Goal: Transaction & Acquisition: Purchase product/service

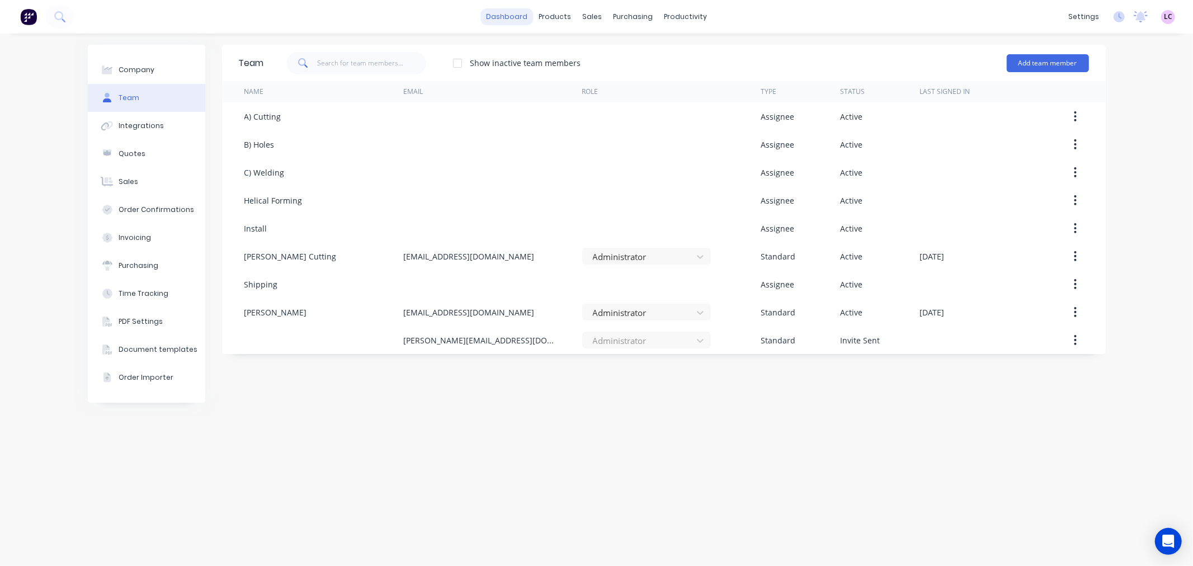
click at [488, 18] on link "dashboard" at bounding box center [507, 16] width 53 height 17
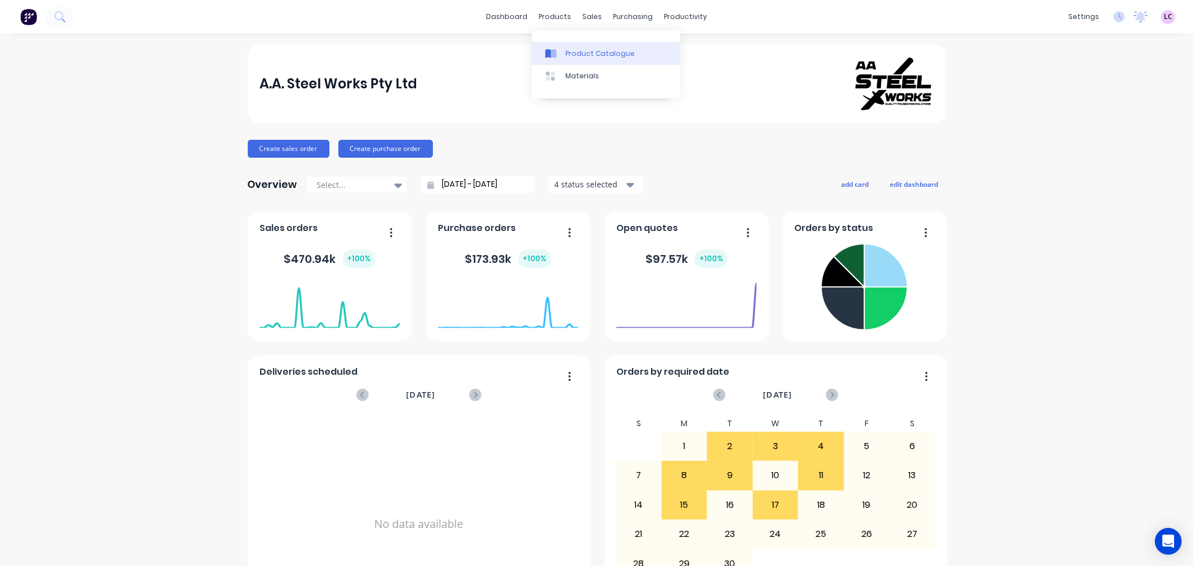
click at [564, 49] on link "Product Catalogue" at bounding box center [606, 53] width 148 height 22
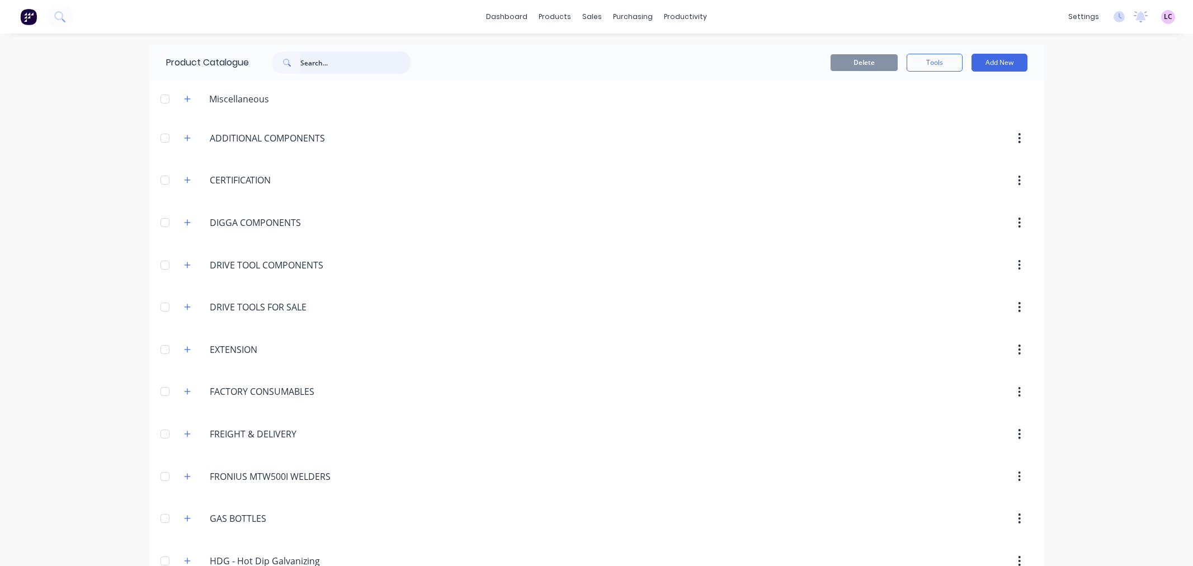
drag, startPoint x: 0, startPoint y: 0, endPoint x: 316, endPoint y: 58, distance: 321.4
click at [316, 58] on input "text" at bounding box center [355, 62] width 111 height 22
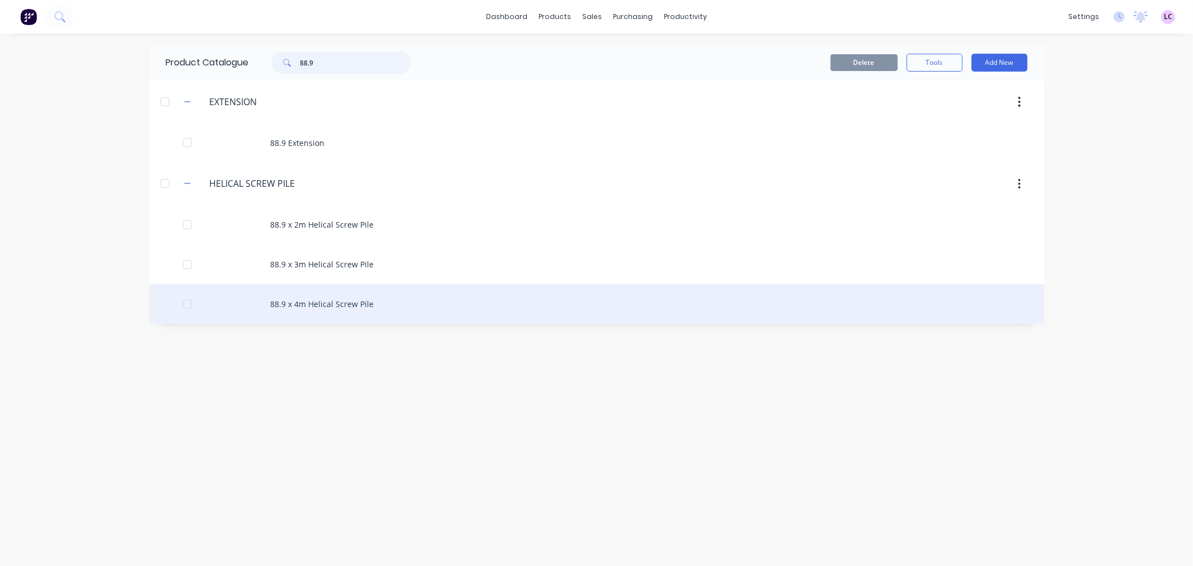
type input "88.9"
click at [364, 299] on div "88.9 x 4m Helical Screw Pile" at bounding box center [596, 304] width 895 height 40
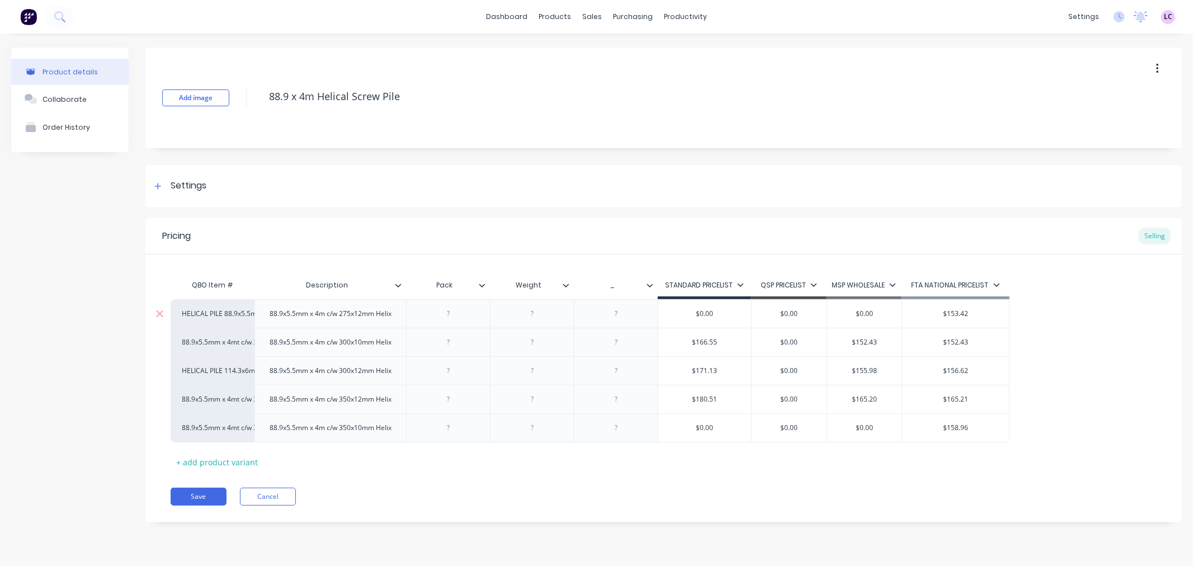
type textarea "x"
click at [230, 375] on div "HELICAL PILE 114.3x6mm x 4mt c/w 300x12mm Helix" at bounding box center [213, 371] width 62 height 10
type input "88.9"
click at [223, 456] on button "See more..." at bounding box center [257, 459] width 150 height 17
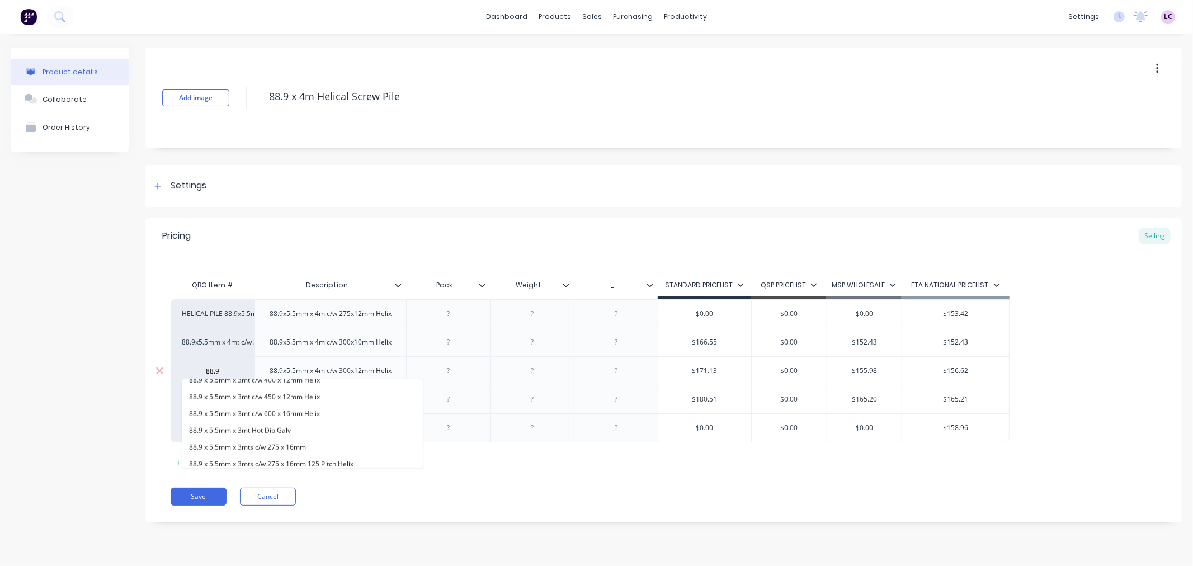
scroll to position [1137, 0]
click at [317, 454] on button "88.9 x 5.5mm x 4mt c/w 300 x 12mm Helix" at bounding box center [302, 459] width 241 height 17
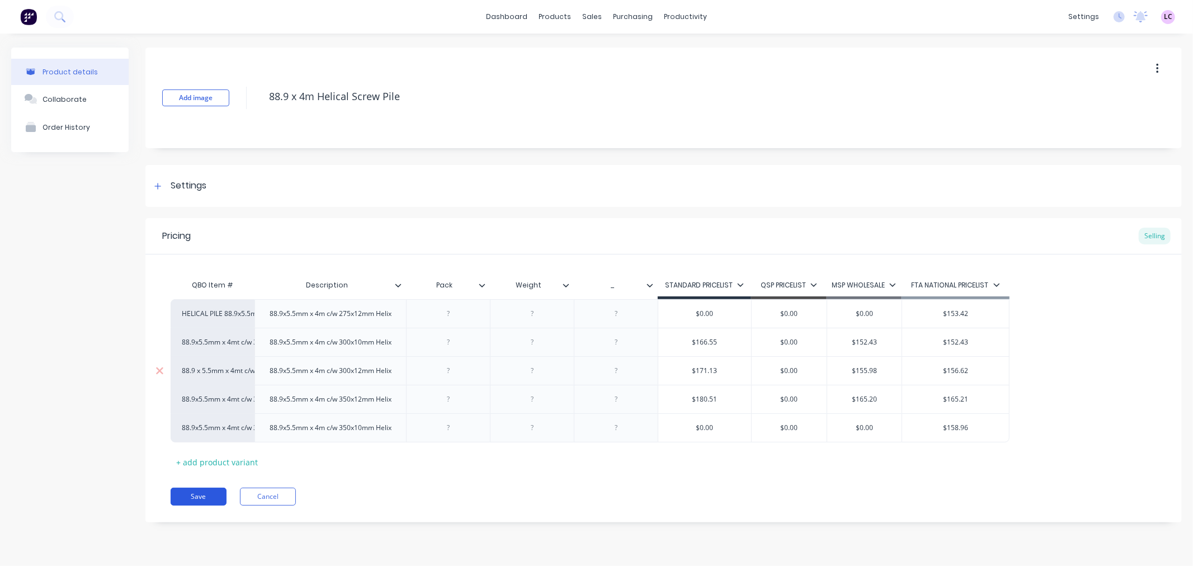
click at [200, 497] on button "Save" at bounding box center [199, 497] width 56 height 18
type textarea "x"
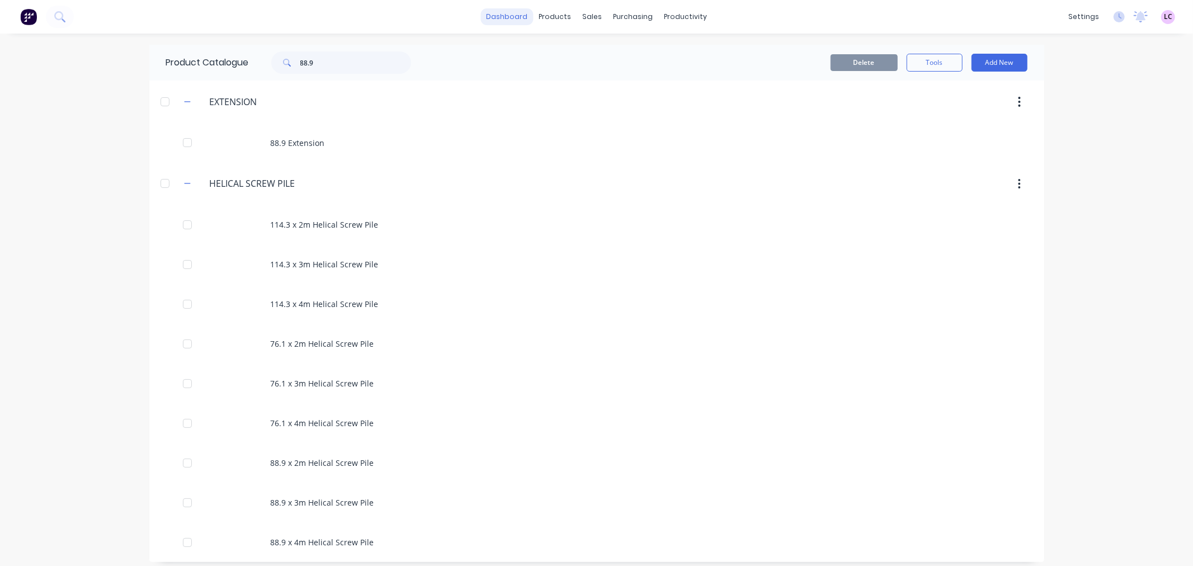
click at [502, 18] on link "dashboard" at bounding box center [507, 16] width 53 height 17
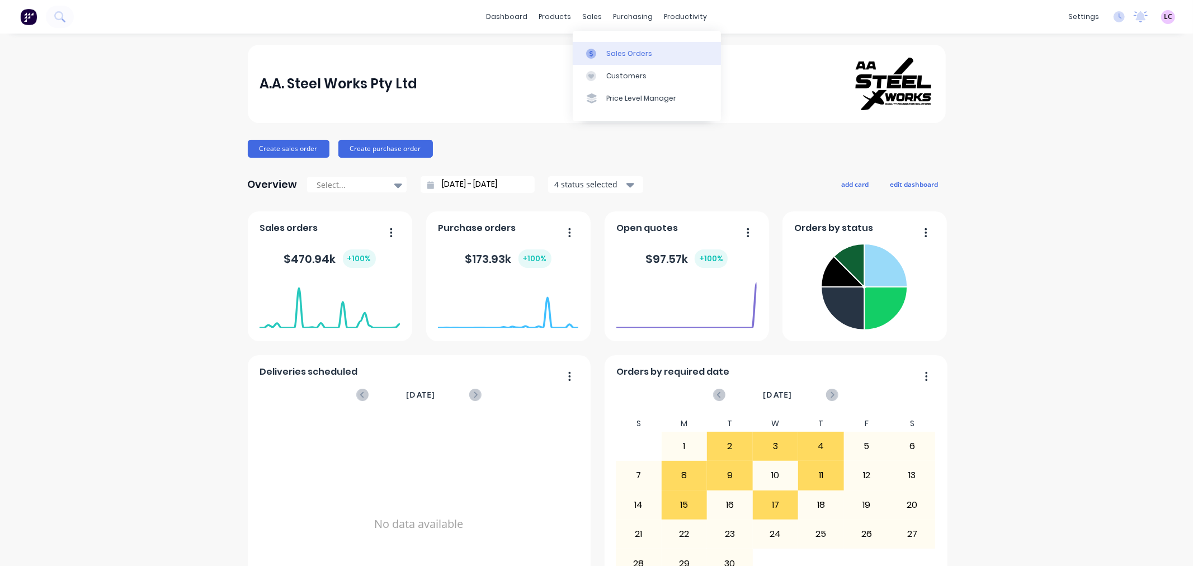
click at [602, 53] on div at bounding box center [594, 54] width 17 height 10
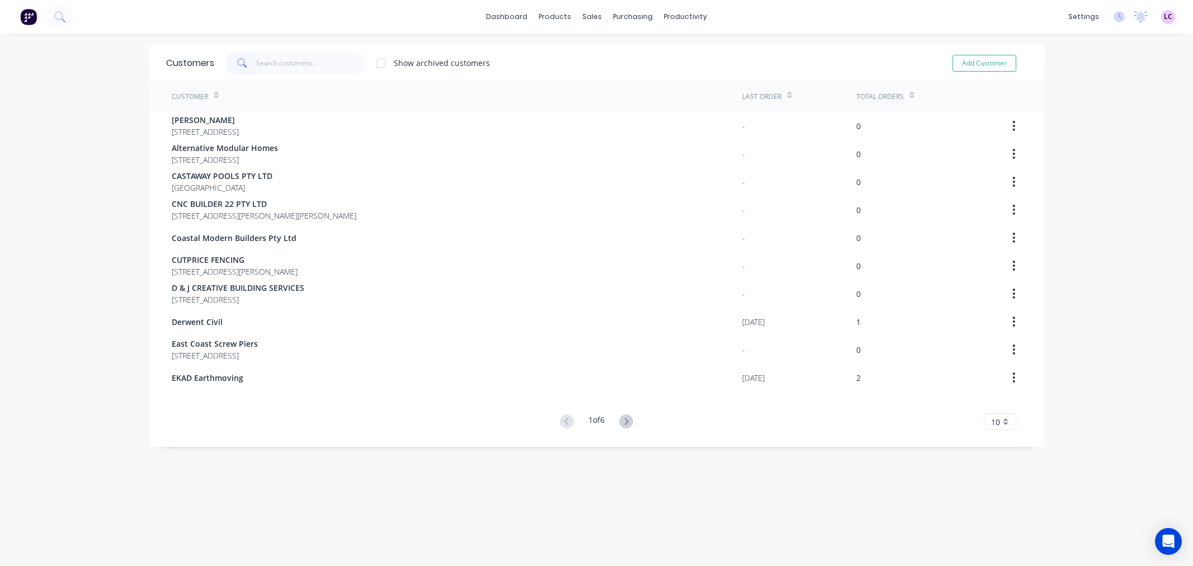
click at [259, 64] on input "text" at bounding box center [310, 63] width 109 height 22
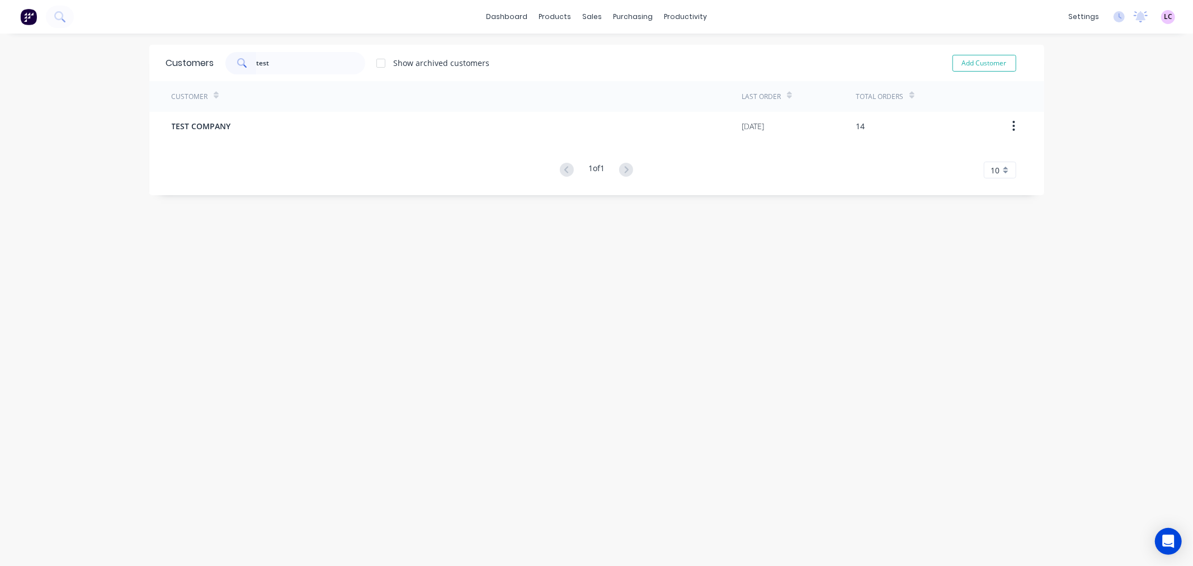
type input "test"
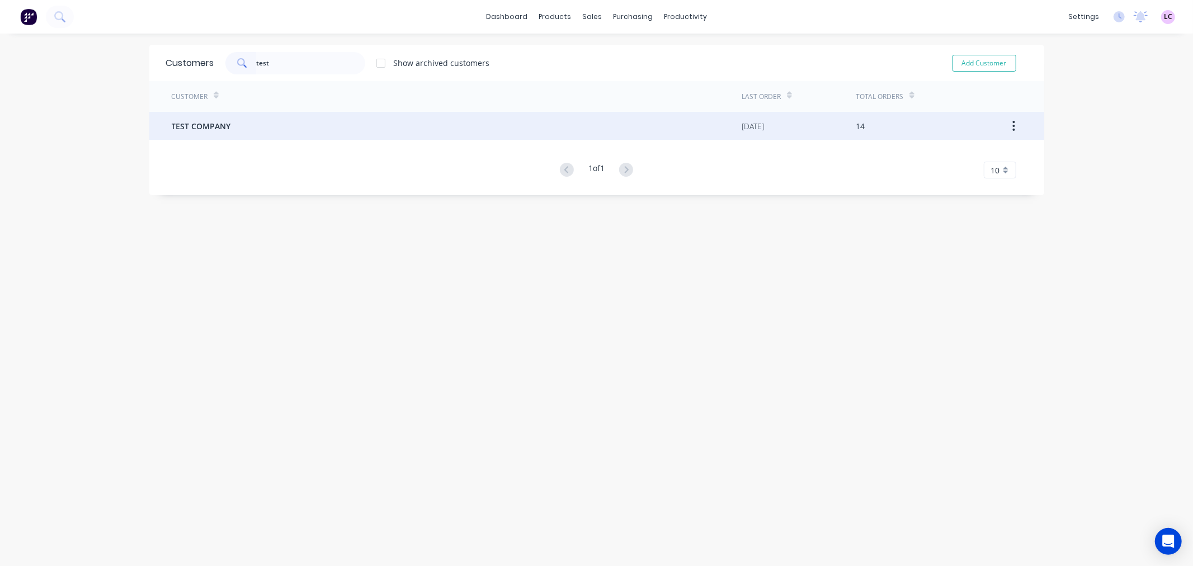
click at [221, 120] on span "TEST COMPANY" at bounding box center [201, 126] width 59 height 12
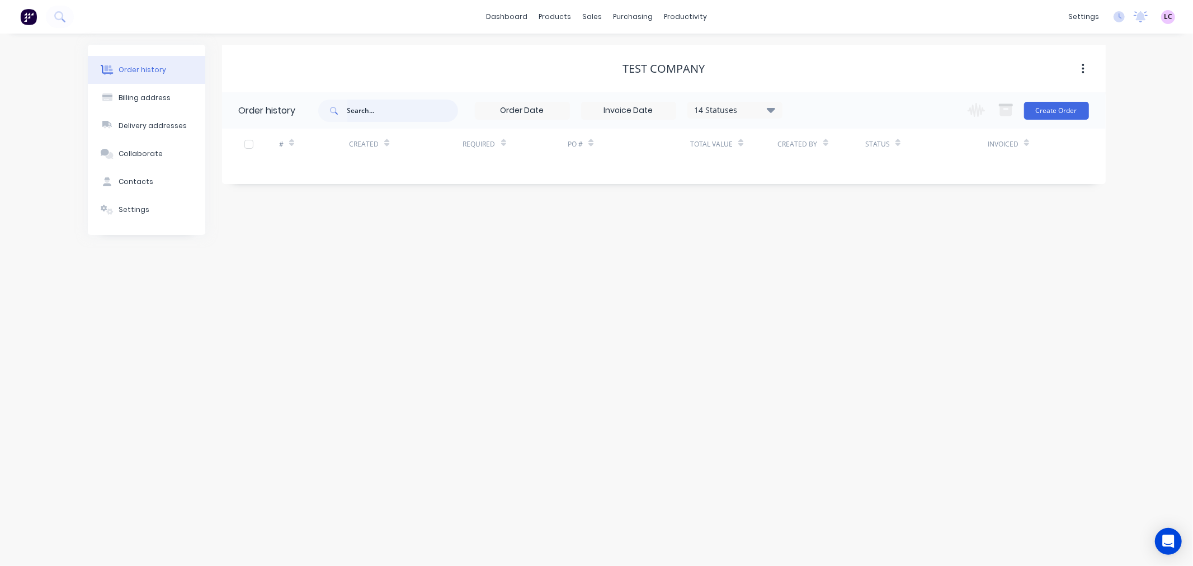
click at [403, 115] on input "text" at bounding box center [402, 111] width 111 height 22
click at [380, 110] on input "text" at bounding box center [402, 111] width 111 height 22
type input "quote"
drag, startPoint x: 382, startPoint y: 104, endPoint x: 205, endPoint y: 113, distance: 177.0
click at [207, 113] on div "Order history Billing address Delivery addresses Collaborate Contacts Settings …" at bounding box center [597, 140] width 1018 height 190
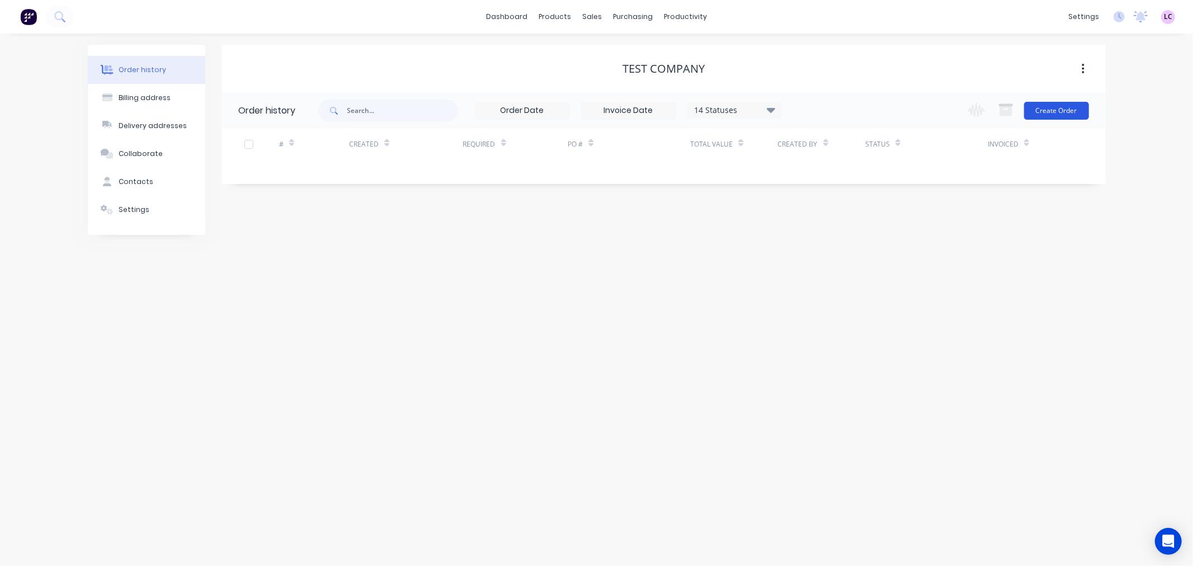
click at [1066, 116] on button "Create Order" at bounding box center [1056, 111] width 65 height 18
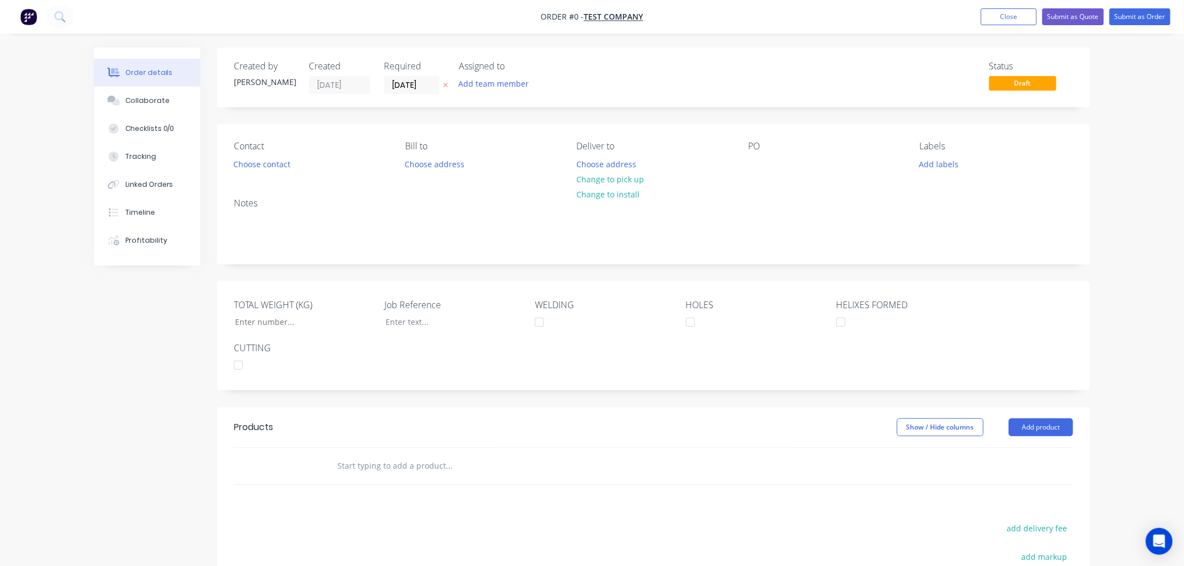
click at [415, 465] on input "text" at bounding box center [449, 466] width 224 height 22
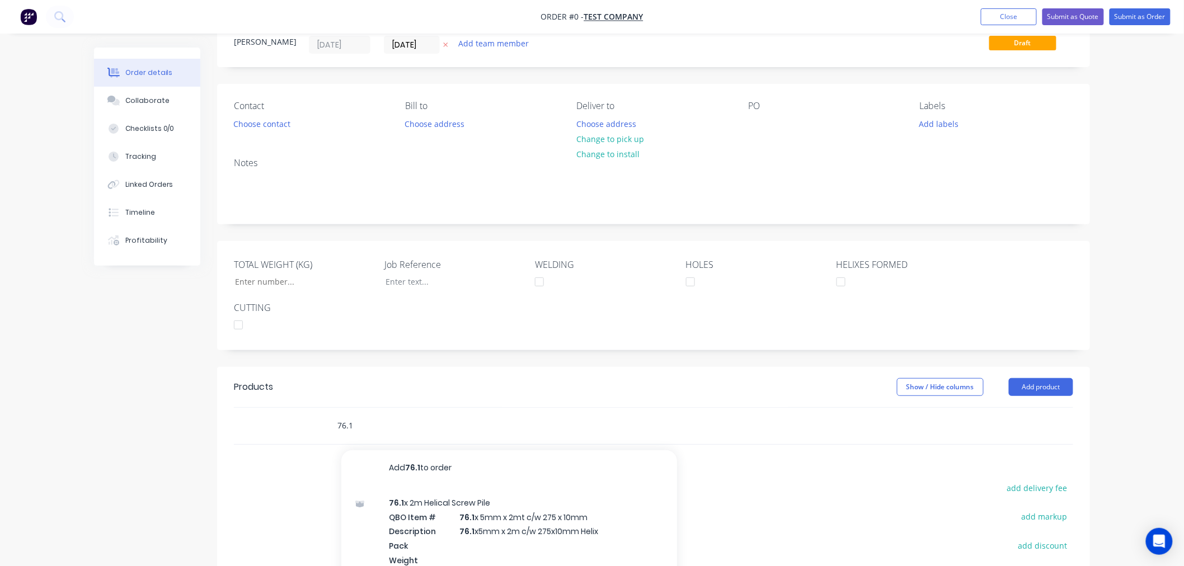
scroll to position [62, 0]
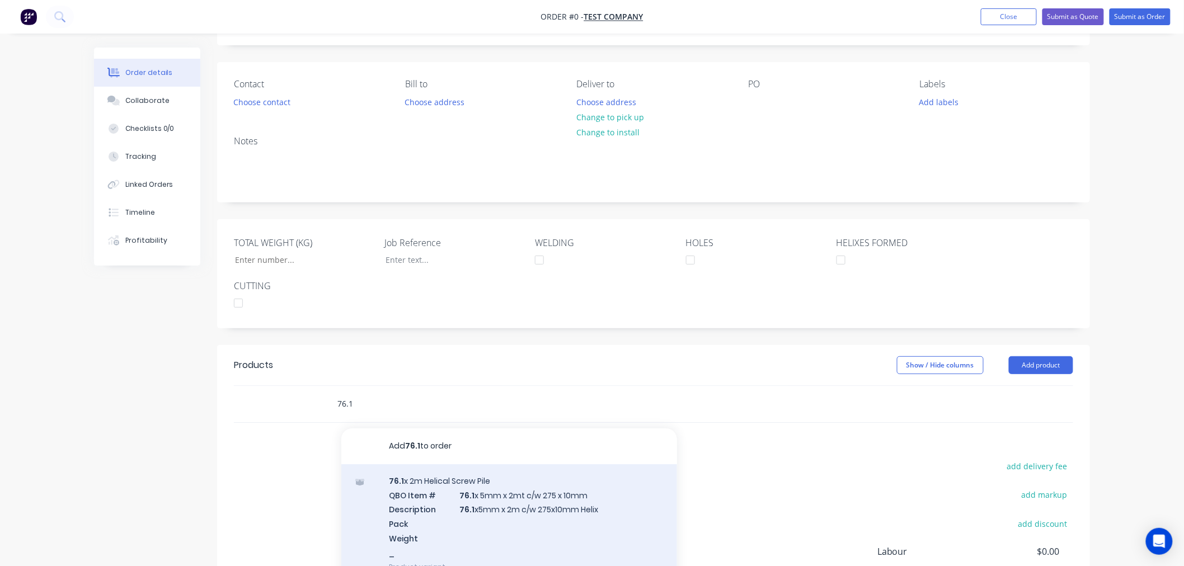
type input "76.1"
click at [448, 490] on div "76.1 x 2m Helical Screw Pile QBO Item # 76.1 x 5mm x 2mt c/w 275 x 10mm Descrip…" at bounding box center [509, 523] width 336 height 119
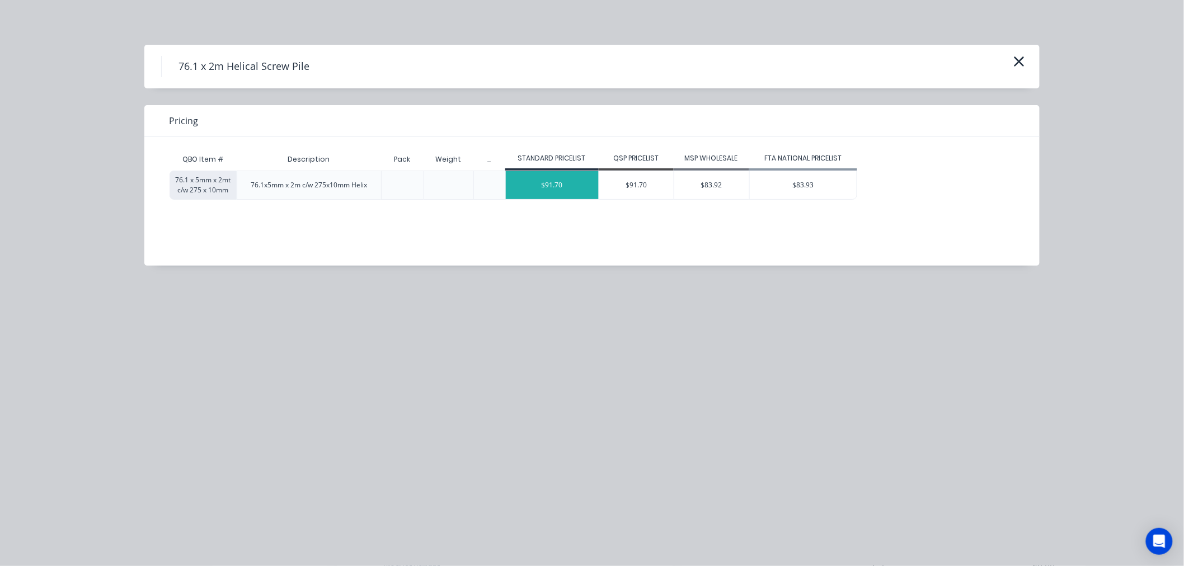
click at [556, 179] on div "$91.70" at bounding box center [552, 185] width 93 height 28
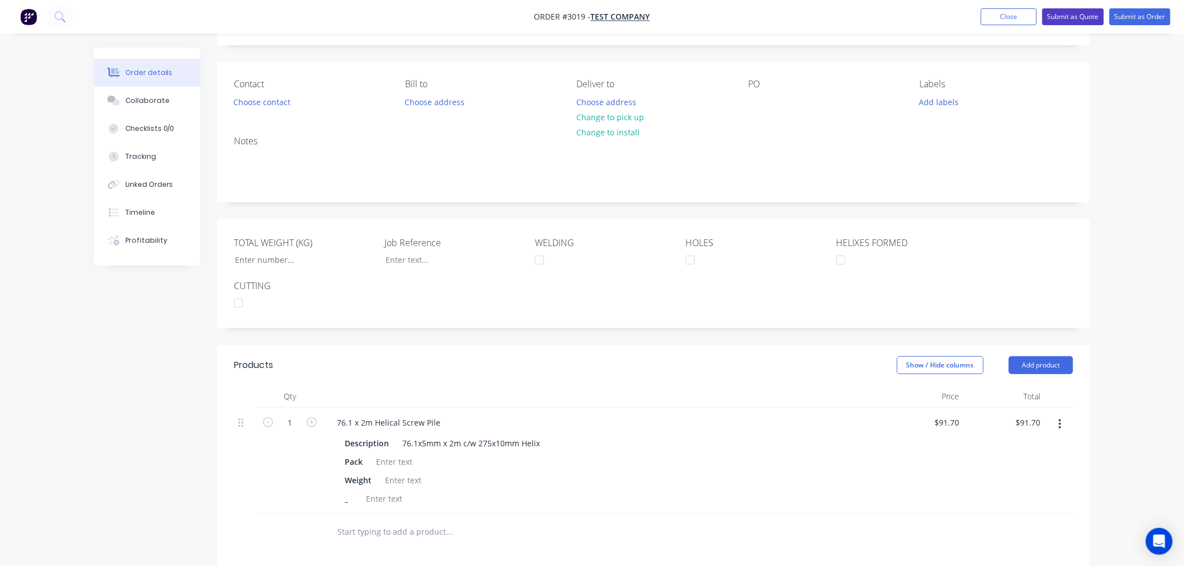
click at [1087, 13] on button "Submit as Quote" at bounding box center [1073, 16] width 62 height 17
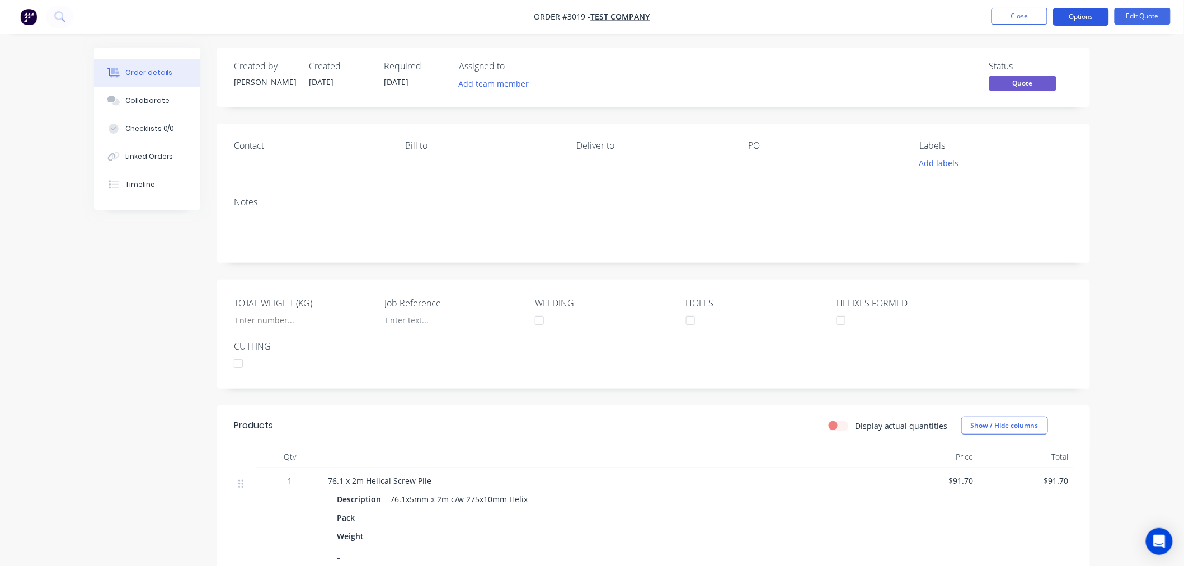
click at [1075, 18] on button "Options" at bounding box center [1081, 17] width 56 height 18
click at [1089, 11] on button "Options" at bounding box center [1081, 17] width 56 height 18
click at [72, 237] on div "Order details Collaborate Checklists 0/0 Linked Orders Timeline Order details C…" at bounding box center [592, 372] width 1184 height 745
click at [1071, 19] on button "Options" at bounding box center [1081, 17] width 56 height 18
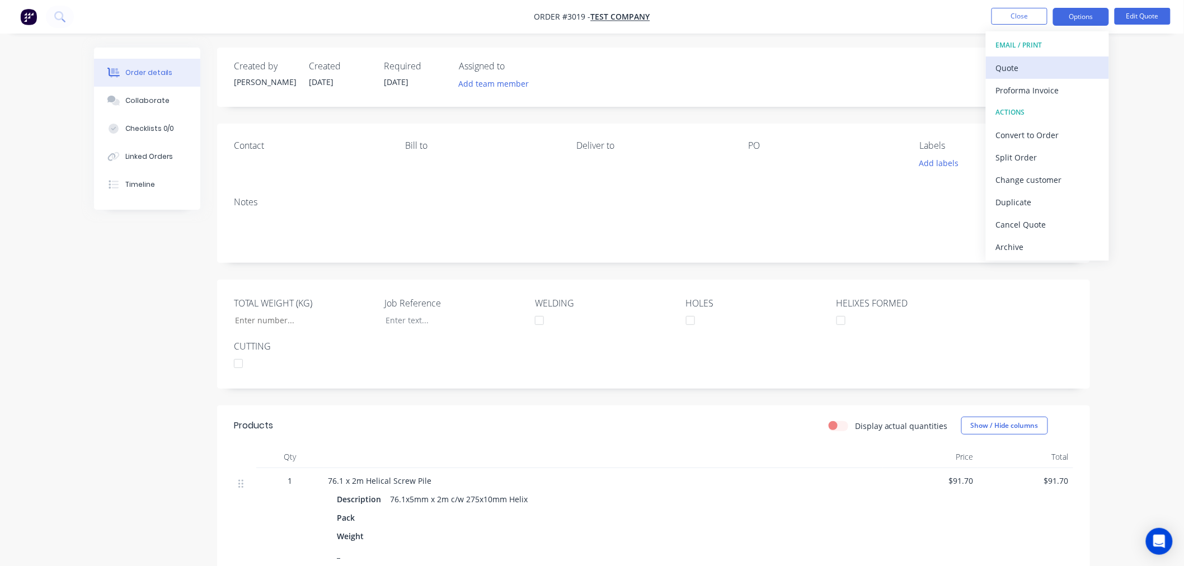
click at [1047, 64] on div "Quote" at bounding box center [1047, 68] width 103 height 16
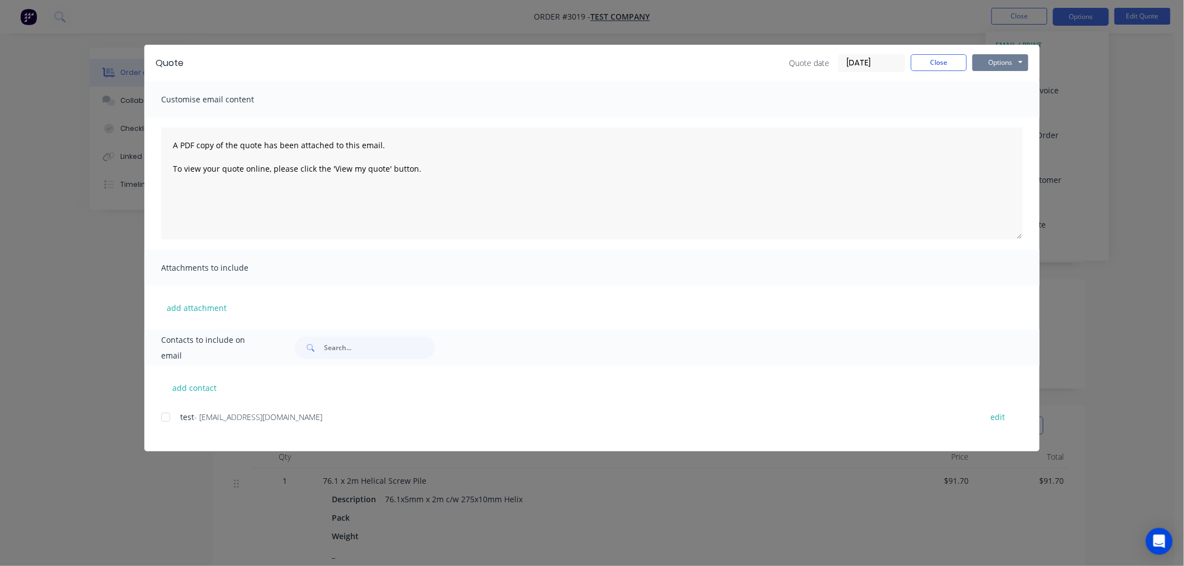
click at [997, 67] on button "Options" at bounding box center [1000, 62] width 56 height 17
click at [502, 109] on div "Customise email content" at bounding box center [591, 99] width 895 height 36
click at [217, 99] on span "Customise email content" at bounding box center [222, 100] width 123 height 16
click at [1004, 60] on button "Options" at bounding box center [1000, 62] width 56 height 17
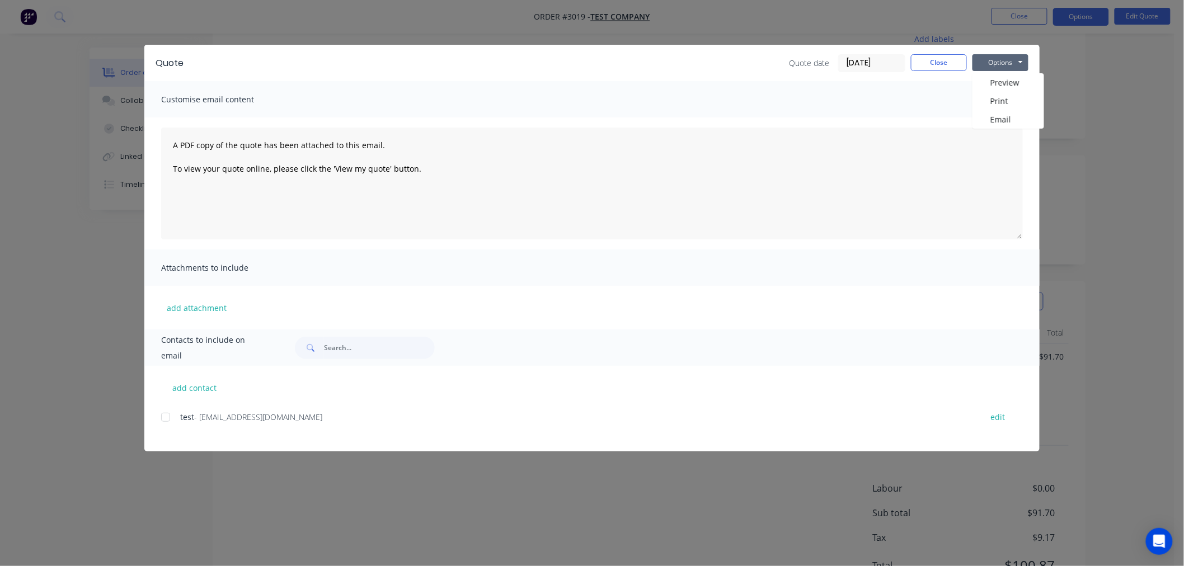
click at [608, 40] on div "Quote Quote date 03/09/25 Close Options Preview Print Email Customise email con…" at bounding box center [592, 283] width 1184 height 566
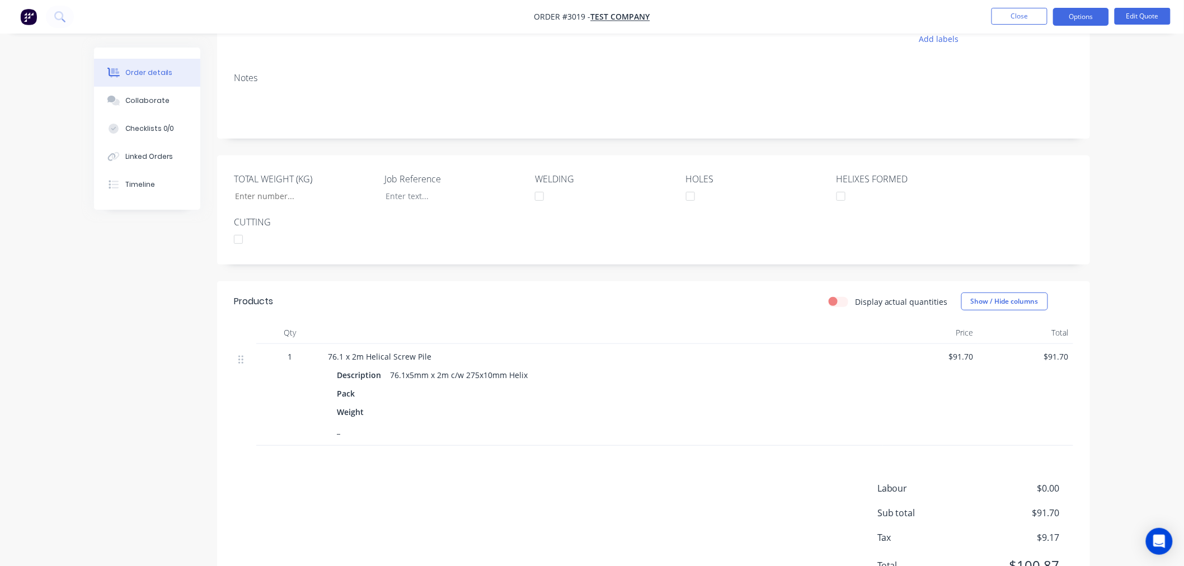
scroll to position [0, 0]
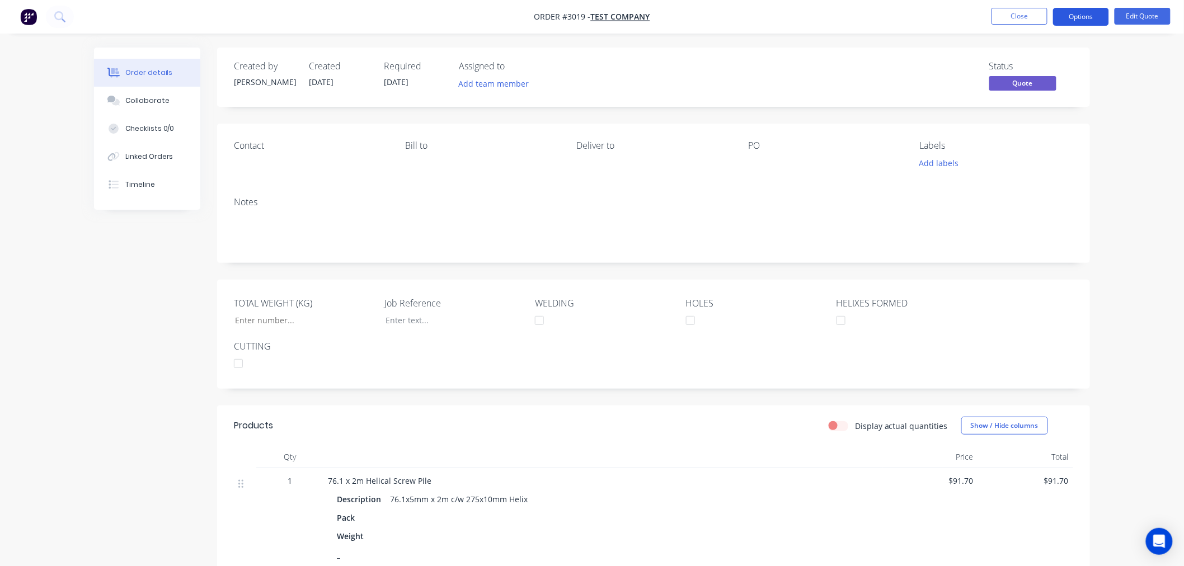
click at [1089, 15] on button "Options" at bounding box center [1081, 17] width 56 height 18
click at [1126, 134] on div "Order details Collaborate Checklists 0/0 Linked Orders Timeline Order details C…" at bounding box center [592, 372] width 1184 height 745
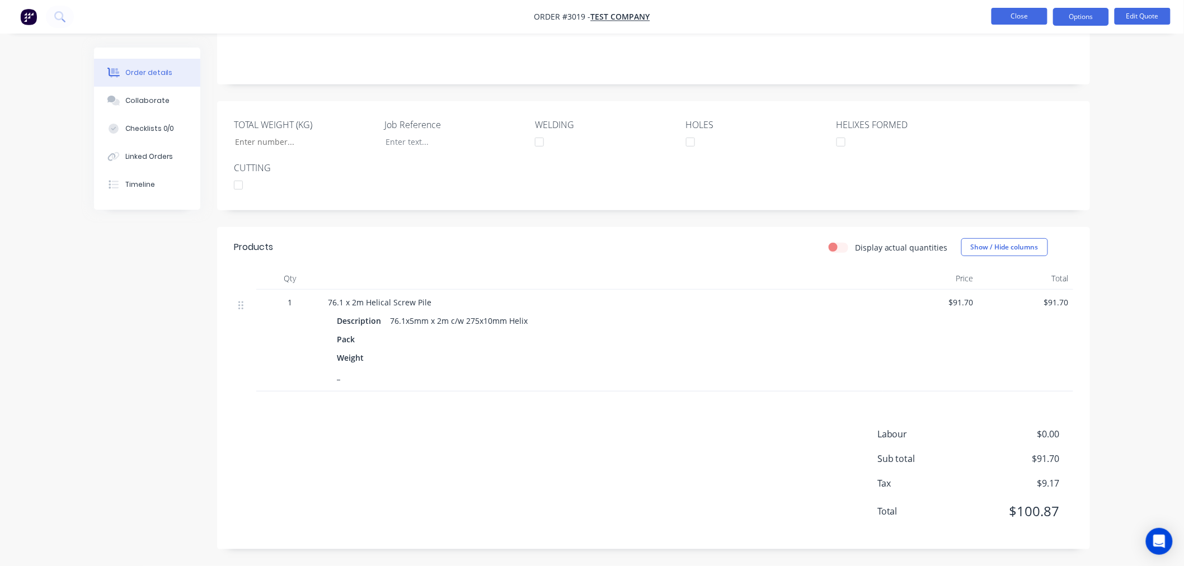
click at [1015, 16] on button "Close" at bounding box center [1019, 16] width 56 height 17
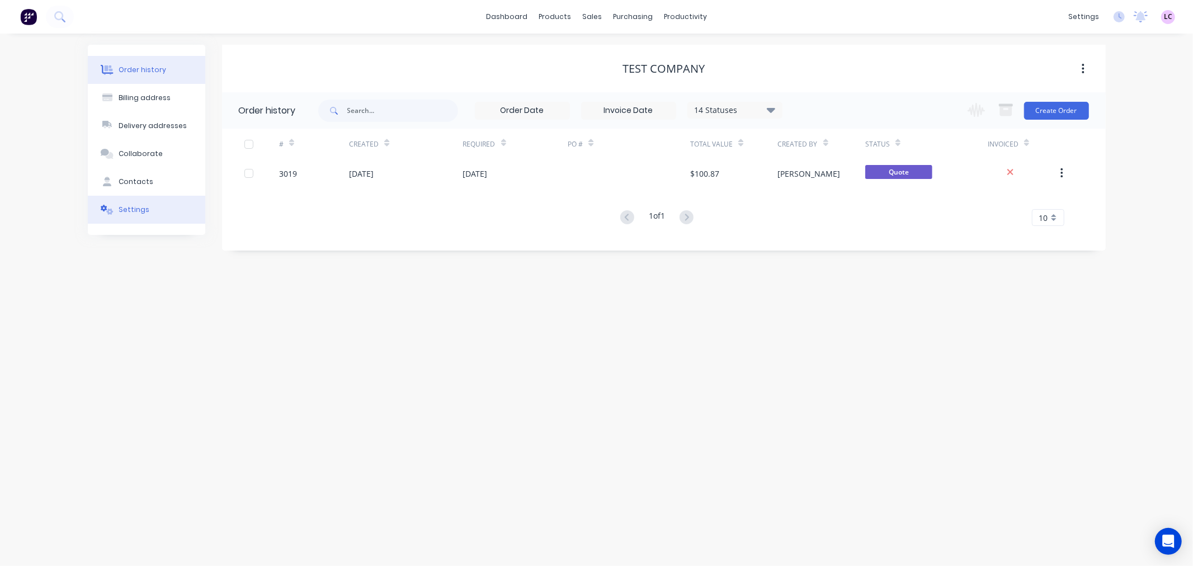
click at [114, 214] on div at bounding box center [107, 210] width 17 height 10
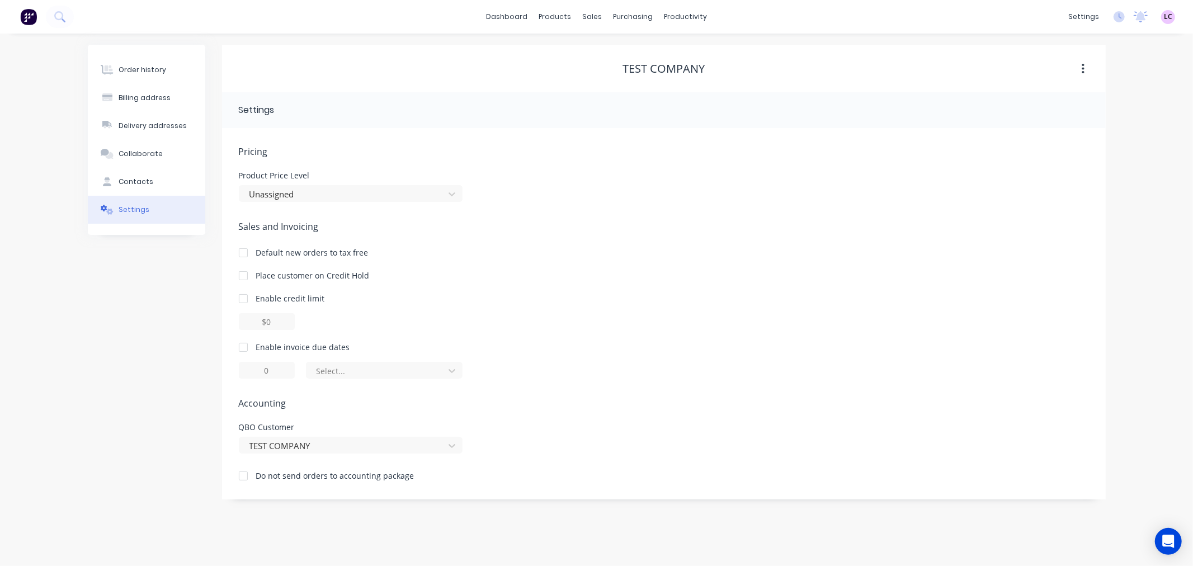
click at [247, 476] on div at bounding box center [243, 476] width 22 height 22
click at [148, 71] on div "Order history" at bounding box center [143, 70] width 48 height 10
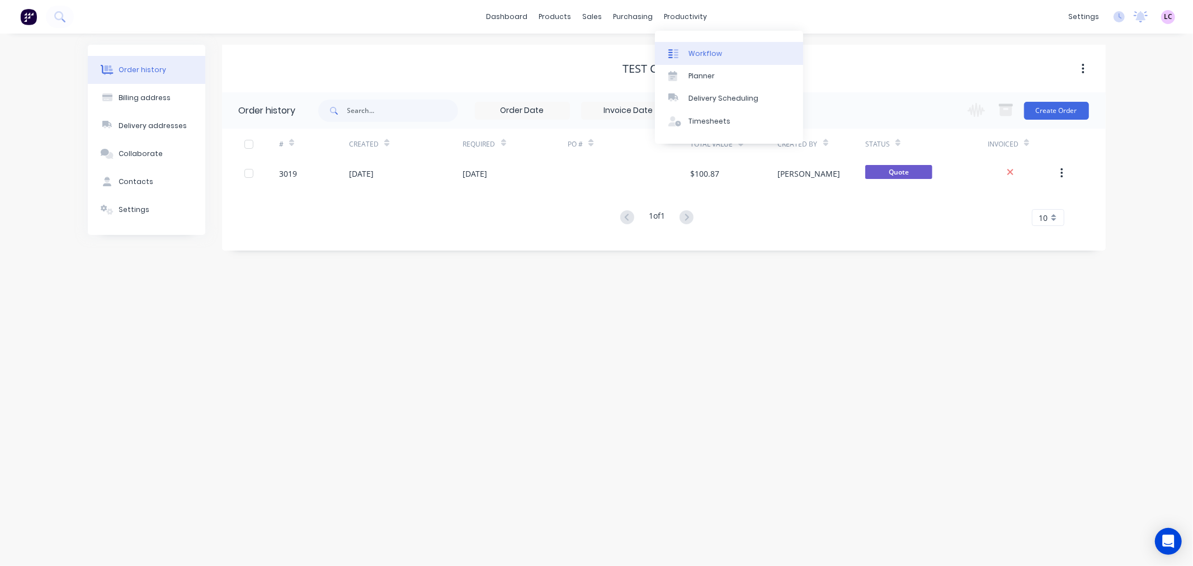
click at [699, 57] on div "Workflow" at bounding box center [706, 54] width 34 height 10
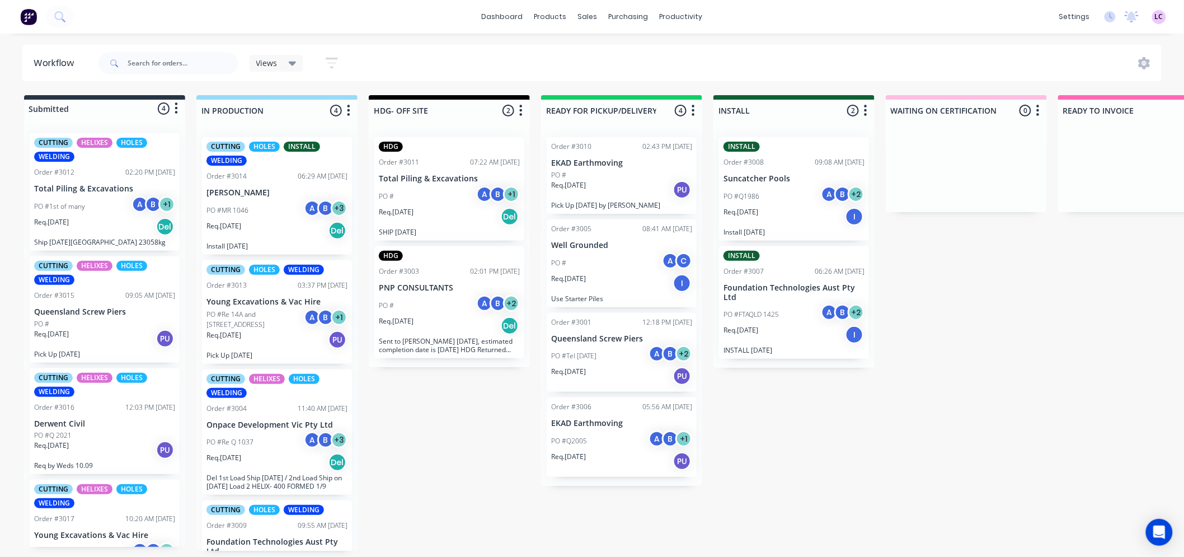
click at [272, 211] on div "PO #MR 1046 A B + 3" at bounding box center [276, 210] width 141 height 21
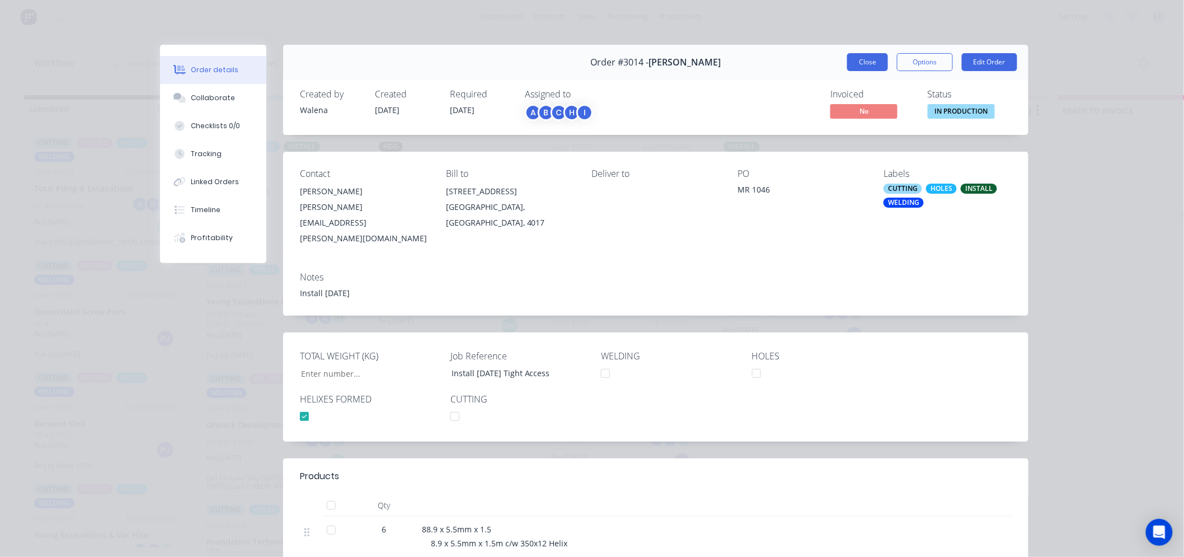
click at [848, 60] on button "Close" at bounding box center [867, 62] width 41 height 18
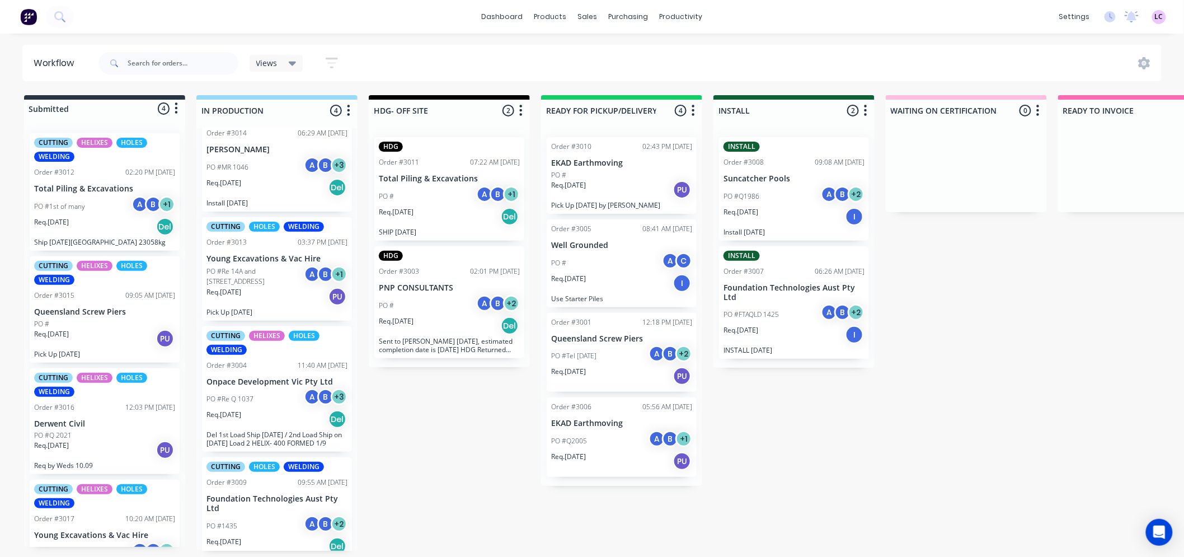
scroll to position [62, 0]
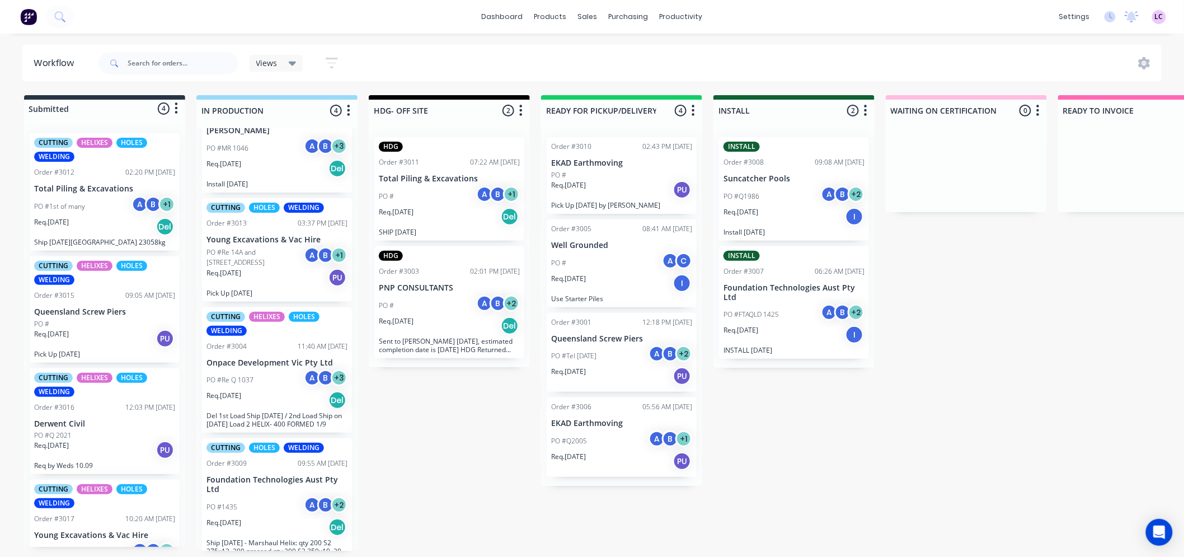
click at [277, 276] on div "Req. 09/09/25 PU" at bounding box center [276, 277] width 141 height 19
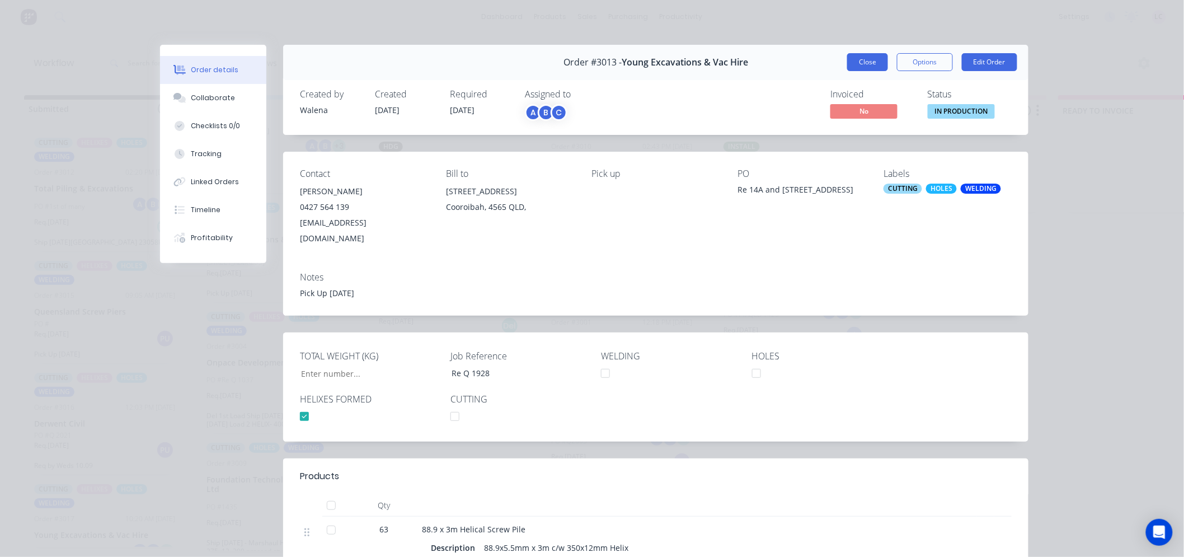
click at [859, 59] on button "Close" at bounding box center [867, 62] width 41 height 18
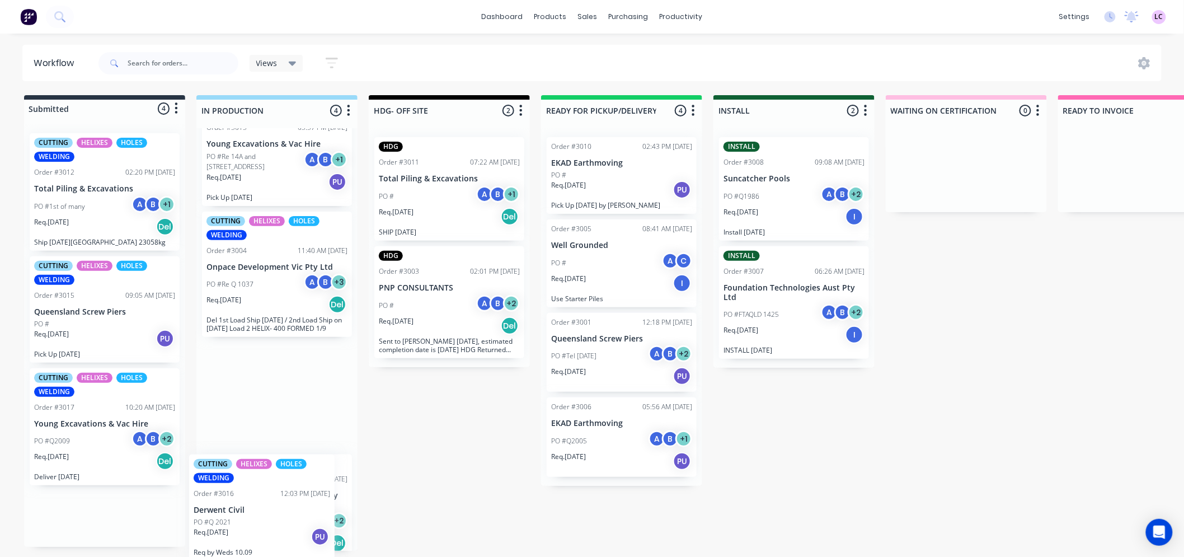
scroll to position [196, 0]
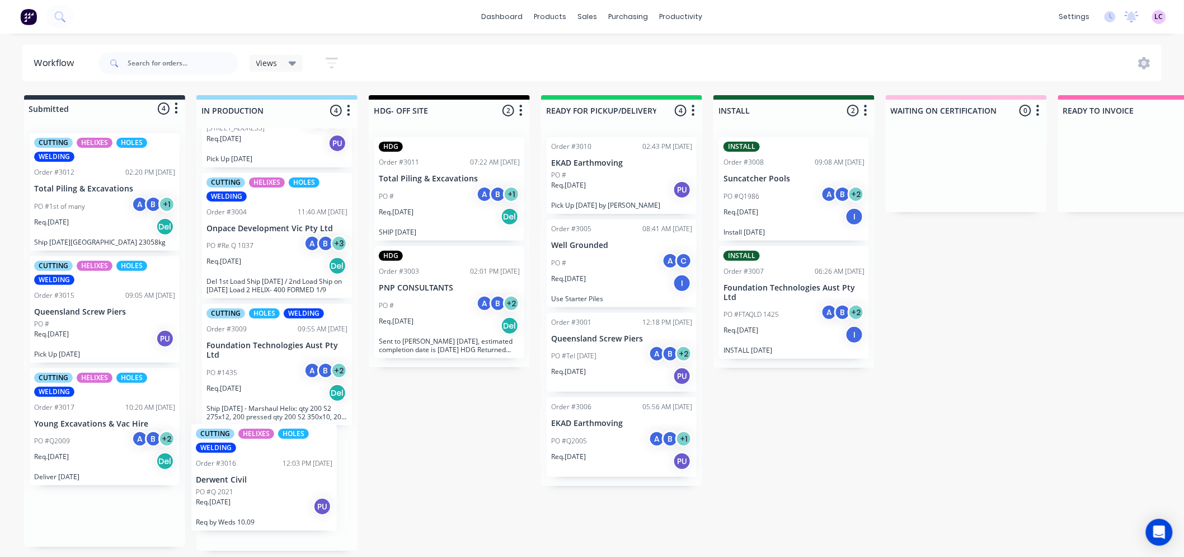
drag, startPoint x: 114, startPoint y: 423, endPoint x: 283, endPoint y: 483, distance: 179.8
click at [283, 483] on div "Submitted 4 Status colour #273444 hex #273444 Save Cancel Summaries Total order…" at bounding box center [762, 322] width 1541 height 455
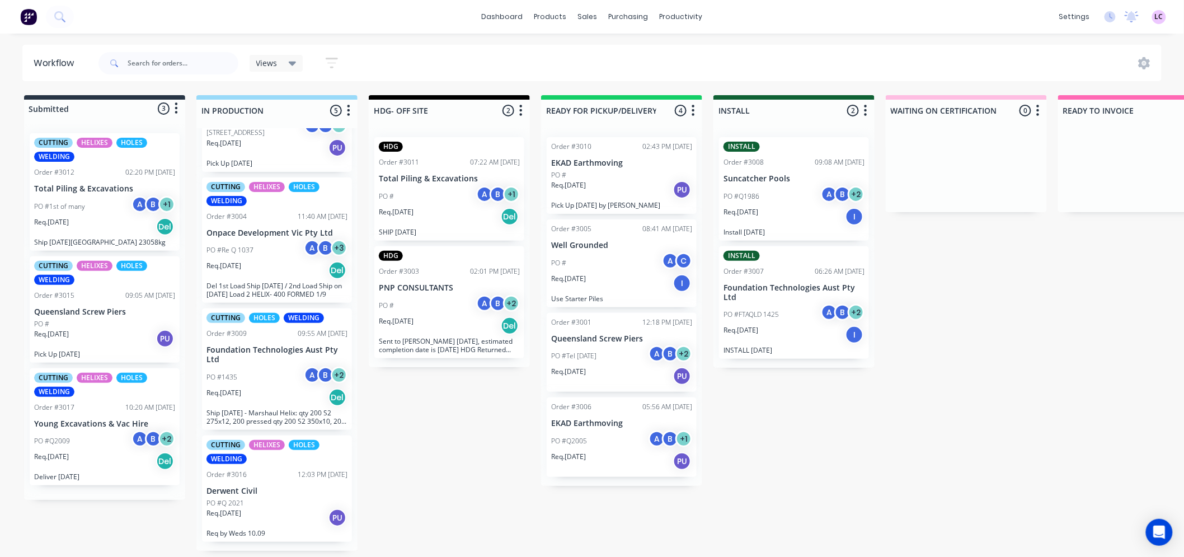
scroll to position [191, 0]
click at [298, 480] on div "12:03 PM 02/09/25" at bounding box center [323, 476] width 50 height 10
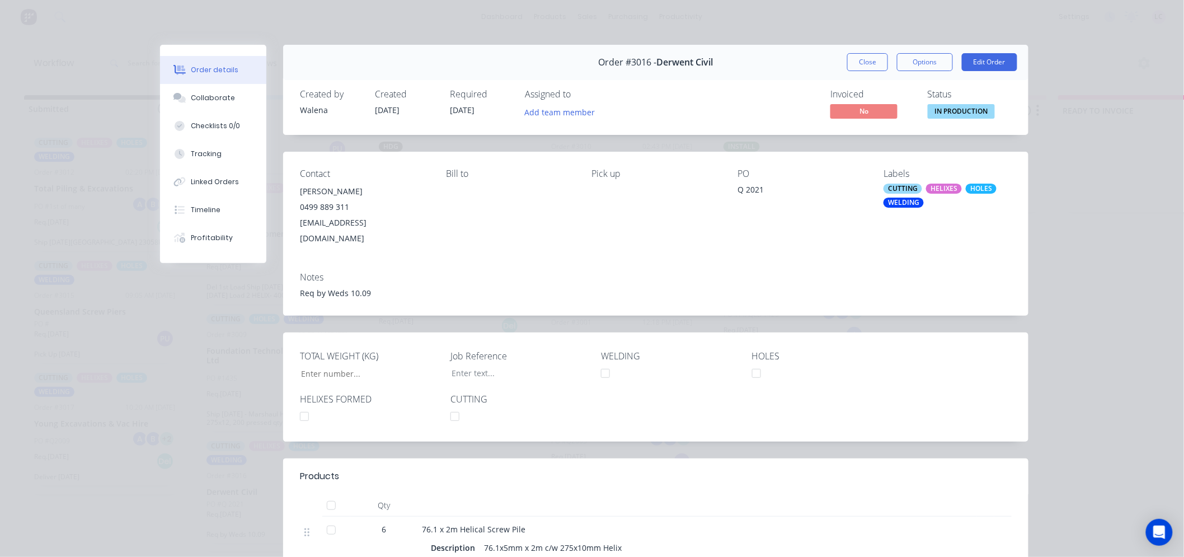
click at [941, 189] on div "HELIXES" at bounding box center [944, 189] width 36 height 10
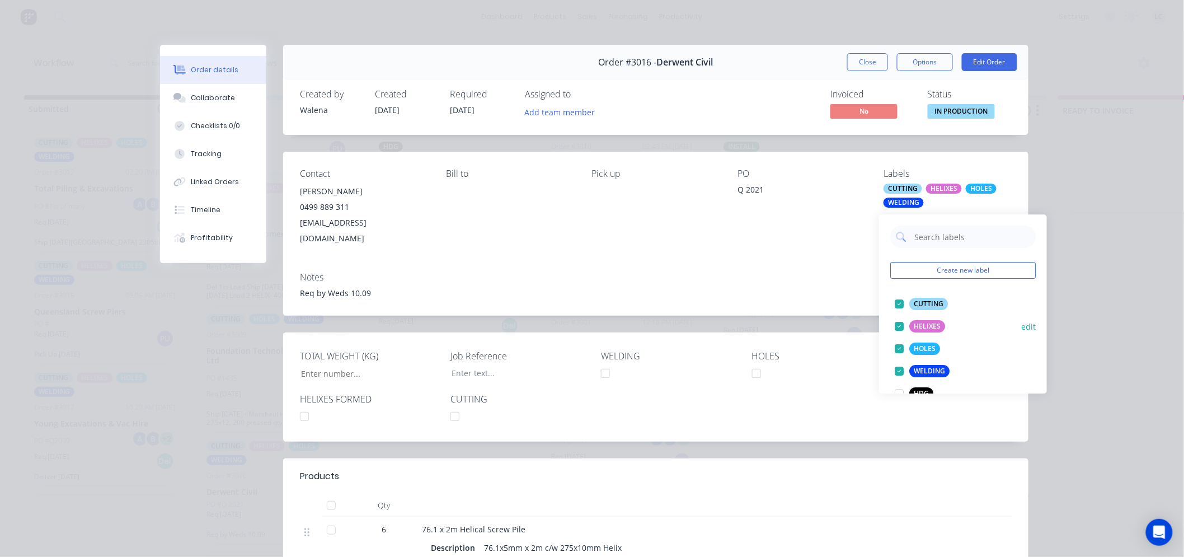
click at [900, 322] on div at bounding box center [899, 326] width 22 height 22
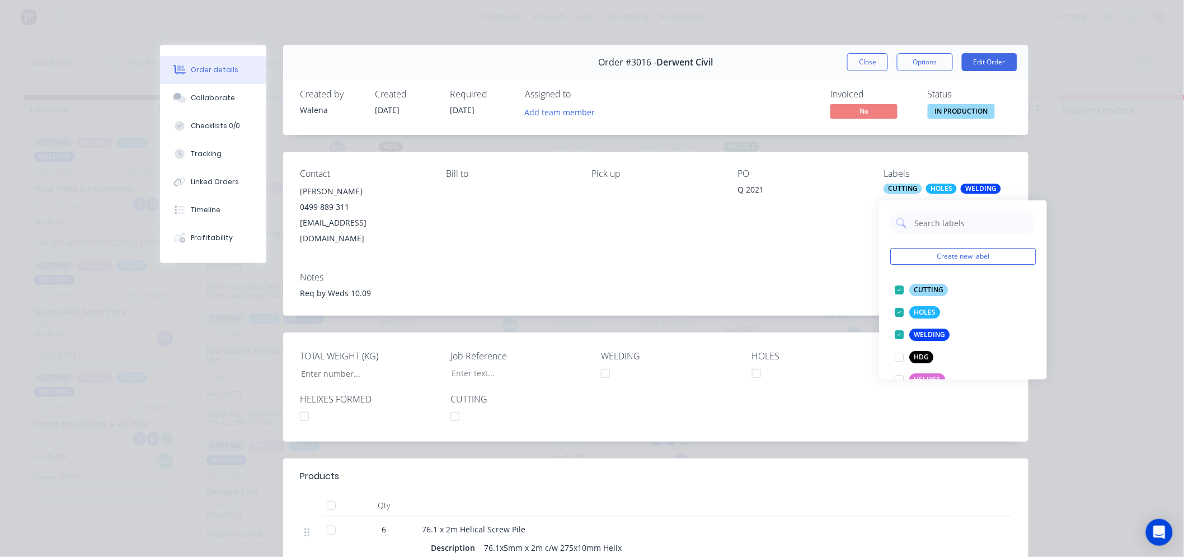
click at [302, 405] on div at bounding box center [304, 416] width 22 height 22
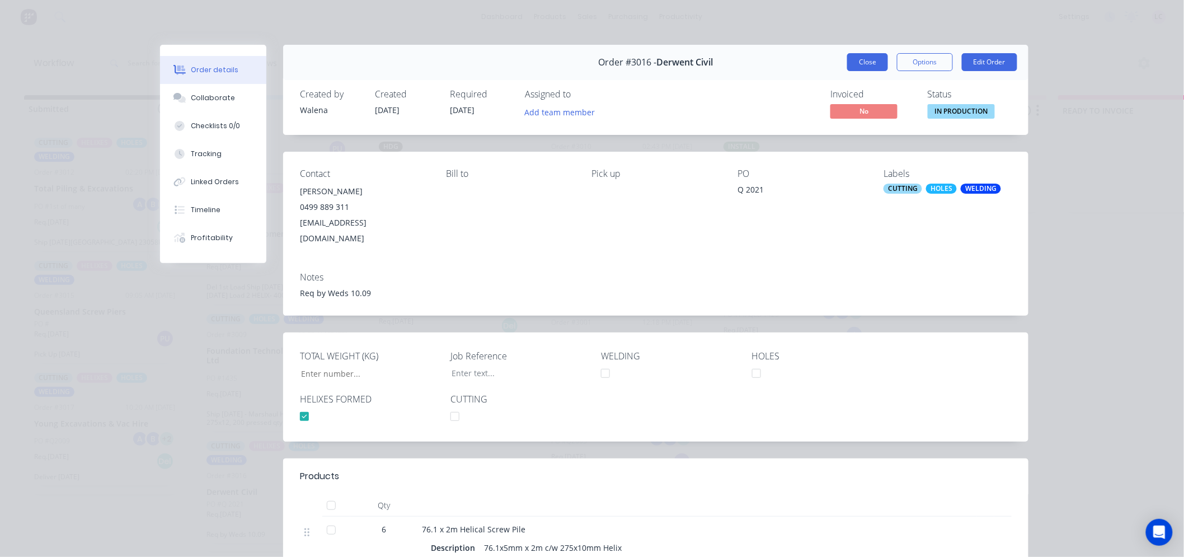
click at [874, 60] on button "Close" at bounding box center [867, 62] width 41 height 18
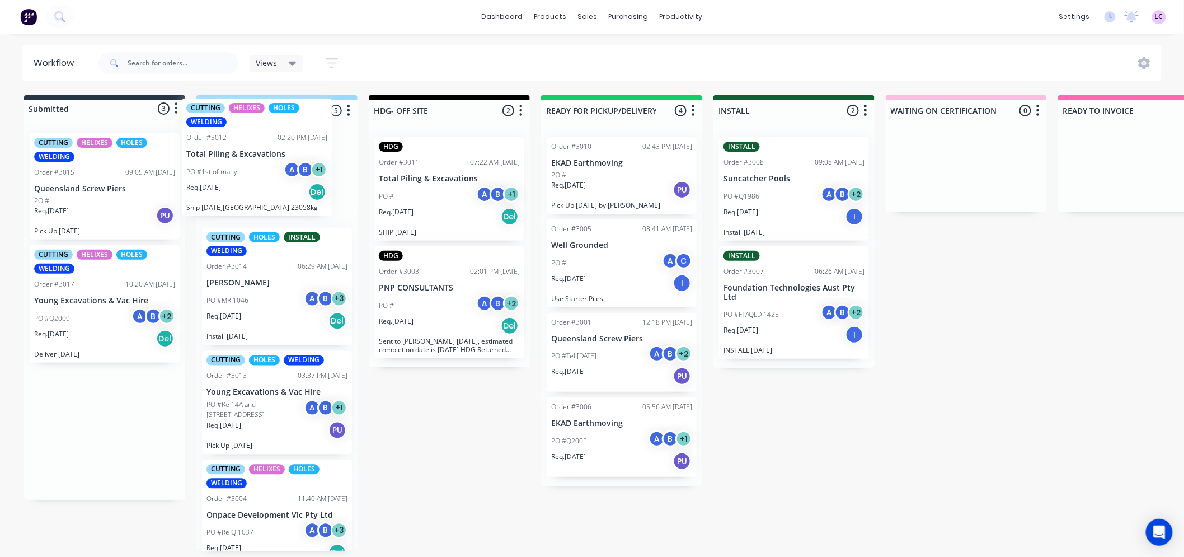
scroll to position [0, 0]
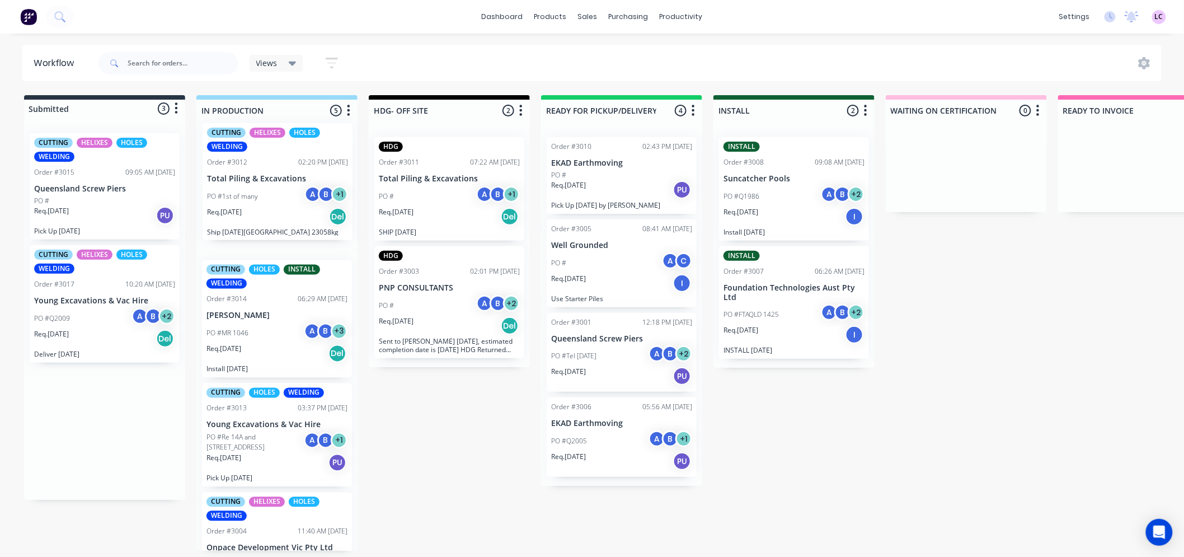
drag, startPoint x: 62, startPoint y: 196, endPoint x: 238, endPoint y: 186, distance: 176.0
click at [238, 186] on div "Submitted 3 Status colour #273444 hex #273444 Save Cancel Summaries Total order…" at bounding box center [762, 322] width 1541 height 455
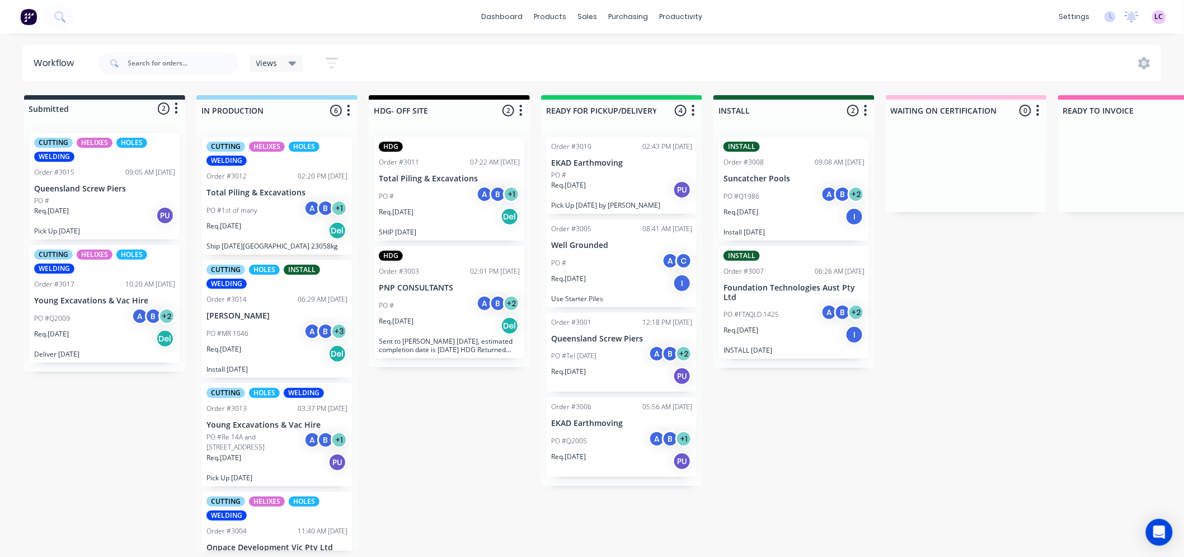
click at [269, 222] on div "Req. 15/09/25 Del" at bounding box center [276, 230] width 141 height 19
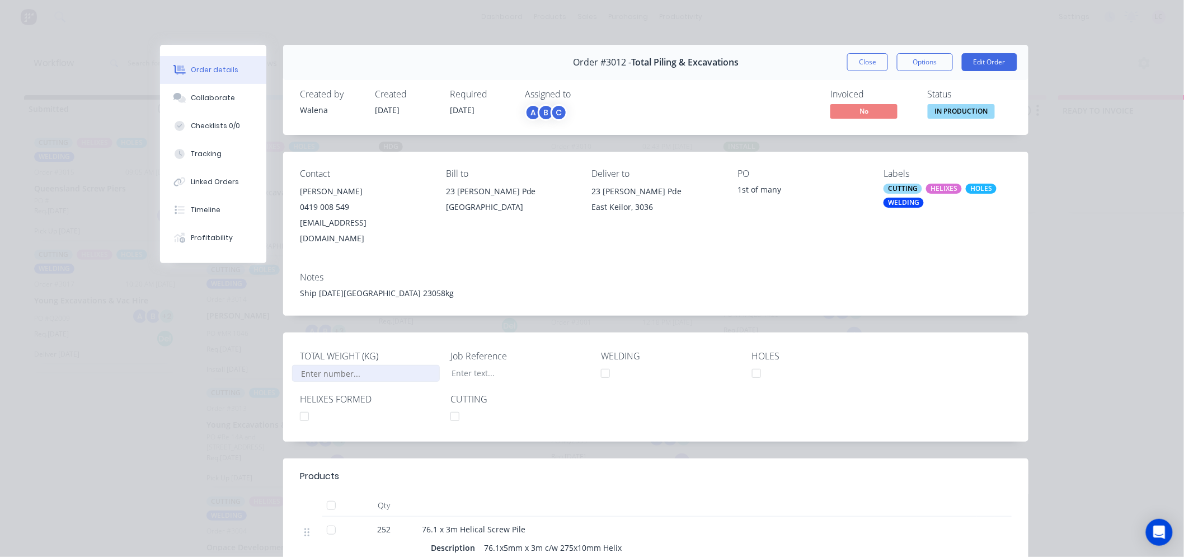
click at [342, 365] on input "TOTAL WEIGHT (KG)" at bounding box center [366, 373] width 148 height 17
type input "23,058"
click at [863, 58] on button "Close" at bounding box center [867, 62] width 41 height 18
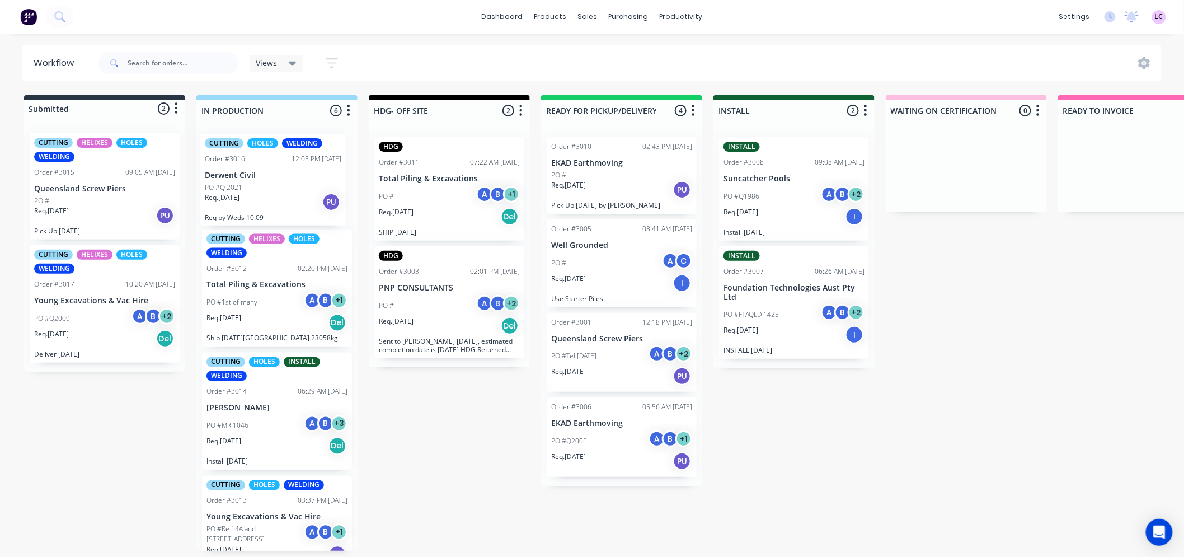
drag, startPoint x: 289, startPoint y: 518, endPoint x: 291, endPoint y: 192, distance: 325.1
click at [291, 192] on div "CUTTING HELIXES HOLES WELDING Order #3012 02:20 PM 26/08/25 Total Piling & Exca…" at bounding box center [276, 339] width 161 height 422
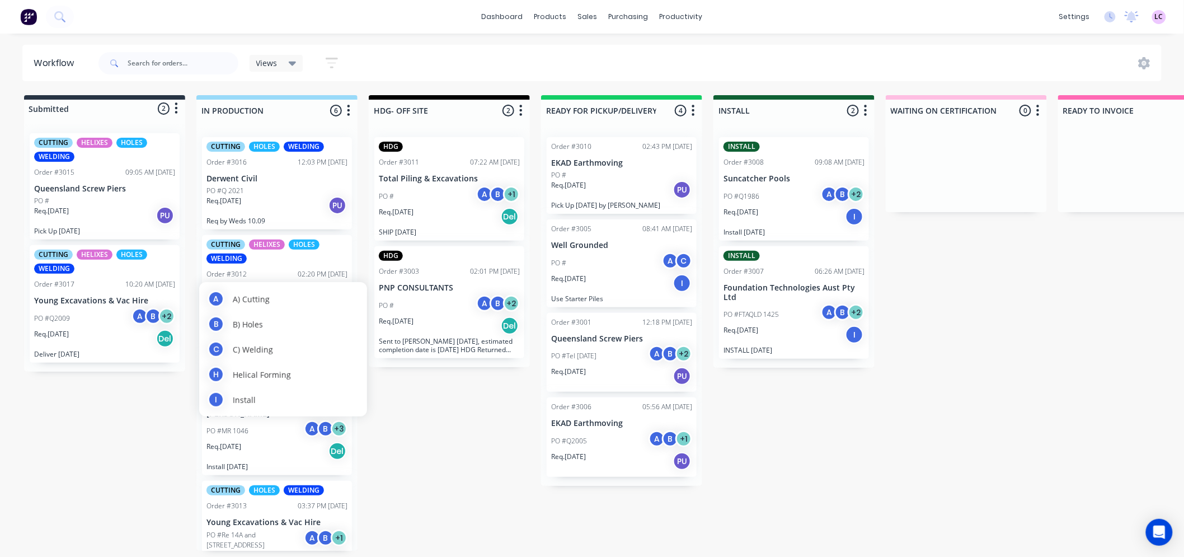
click at [267, 304] on div "A A) Cutting B B) Holes C C) Welding H Helical Forming I Install" at bounding box center [283, 349] width 168 height 134
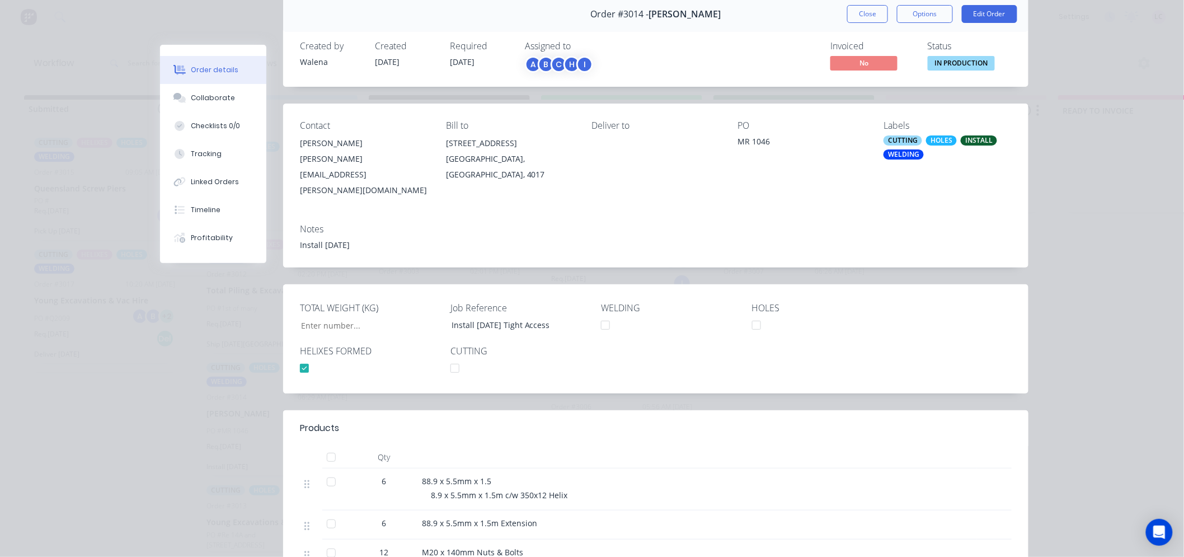
scroll to position [62, 0]
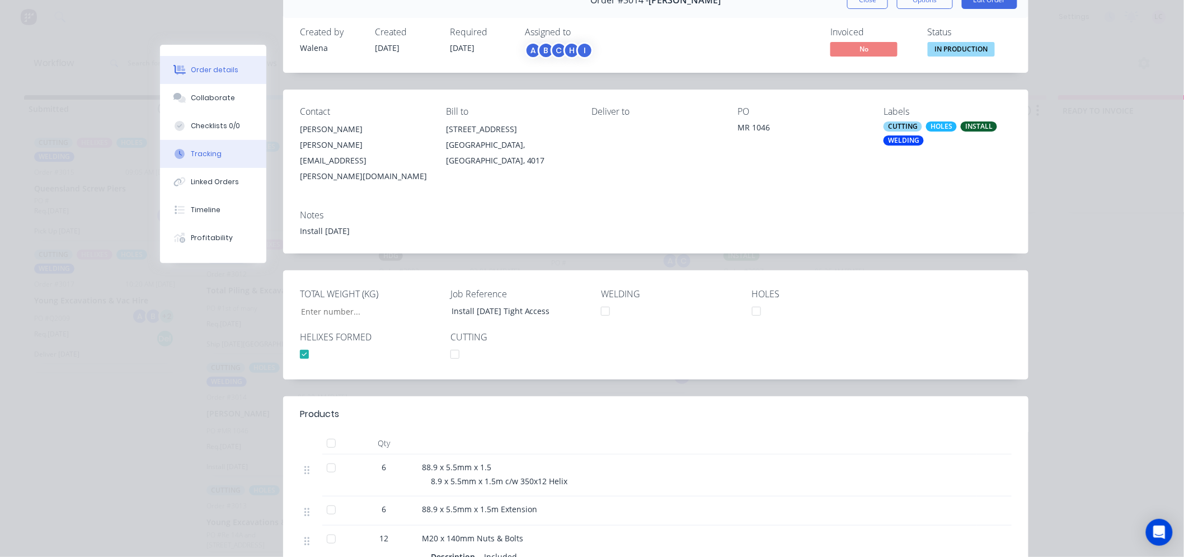
click at [214, 144] on button "Tracking" at bounding box center [213, 154] width 106 height 28
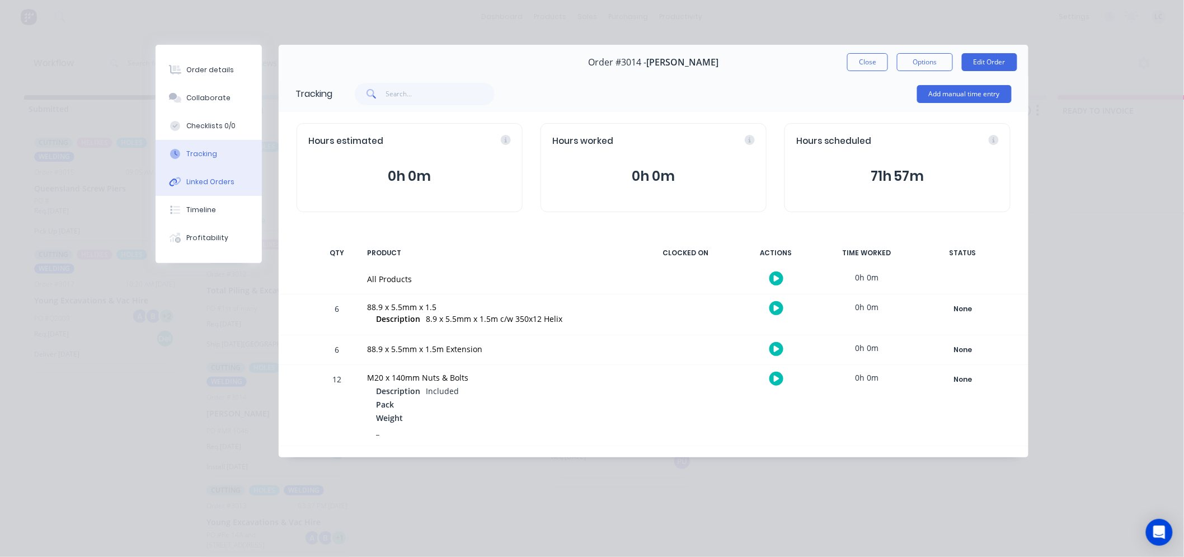
scroll to position [0, 0]
click at [220, 102] on div "Collaborate" at bounding box center [209, 98] width 44 height 10
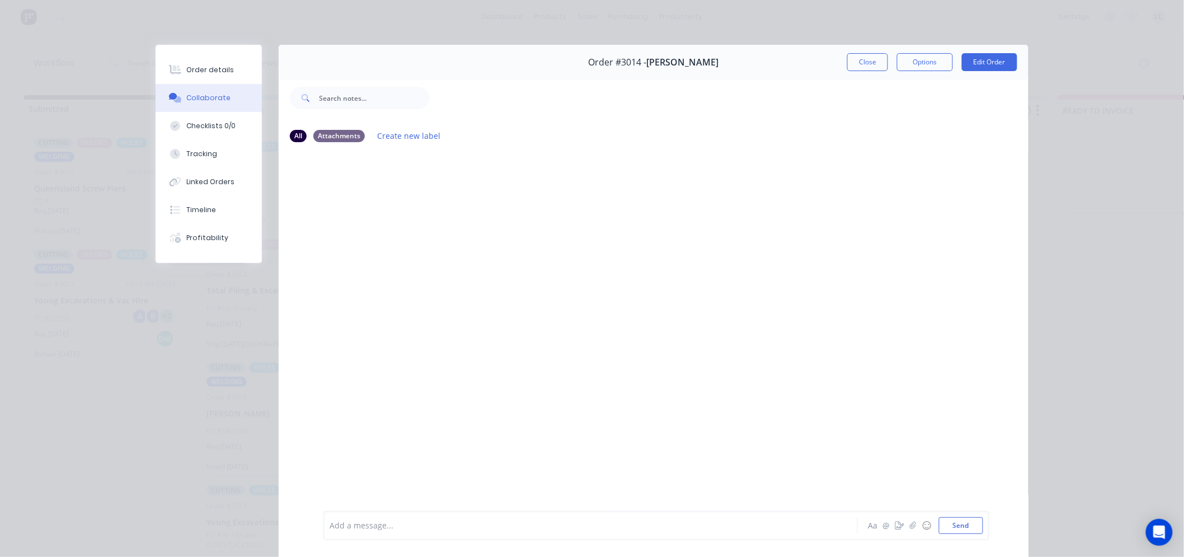
click at [395, 171] on div at bounding box center [654, 331] width 750 height 358
click at [352, 517] on div "Add a message..." at bounding box center [575, 525] width 490 height 17
click at [202, 117] on button "Checklists 0/0" at bounding box center [209, 126] width 106 height 28
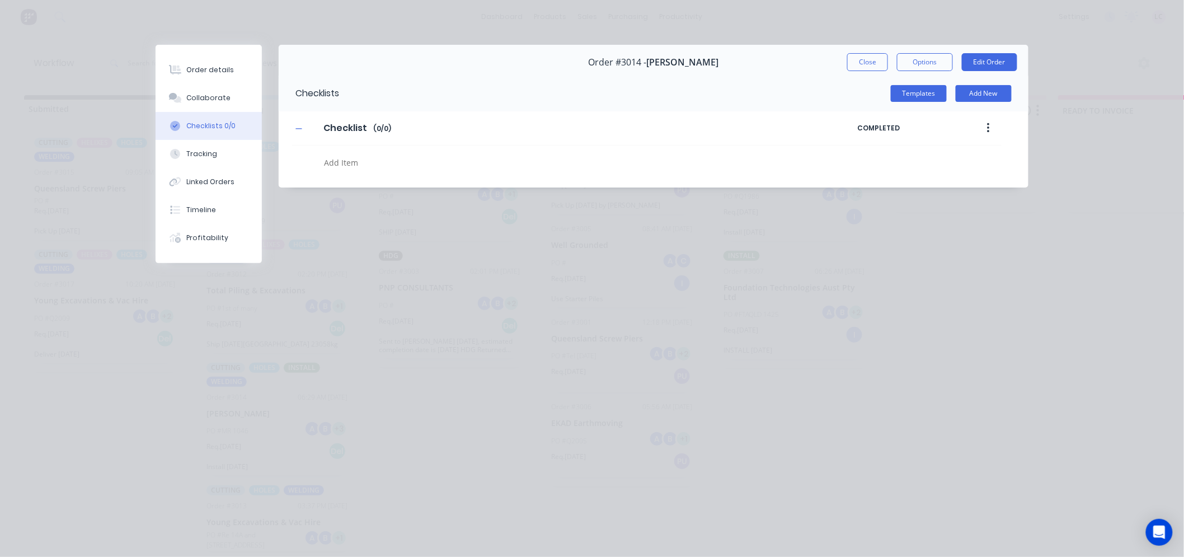
click at [340, 154] on textarea at bounding box center [546, 162] width 452 height 16
type textarea "x"
type textarea "h"
type textarea "x"
type textarea "he"
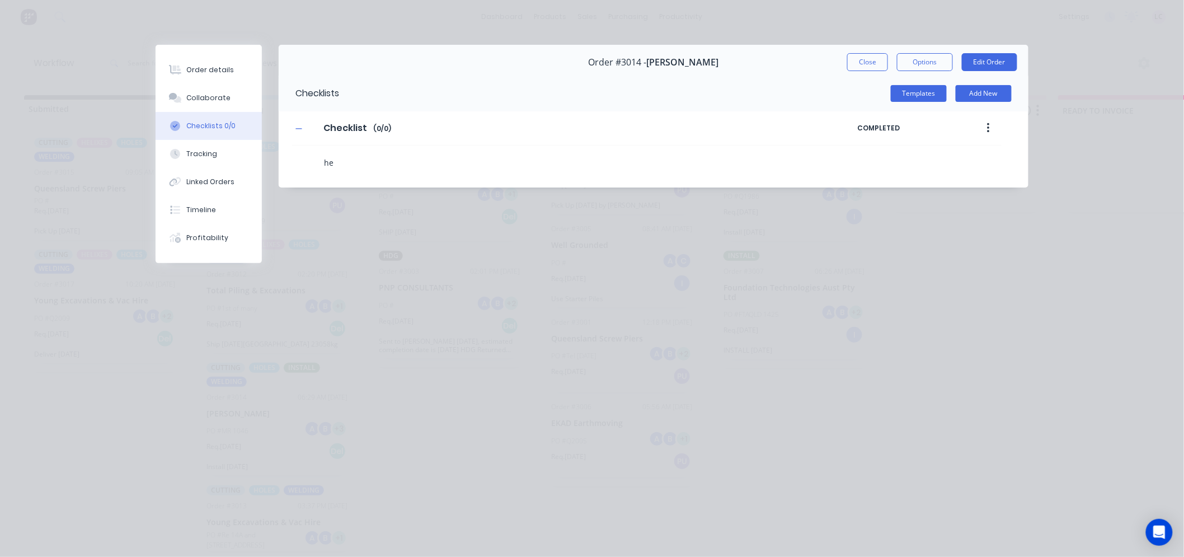
type textarea "x"
type textarea "hele"
type textarea "x"
type textarea "hel"
type textarea "x"
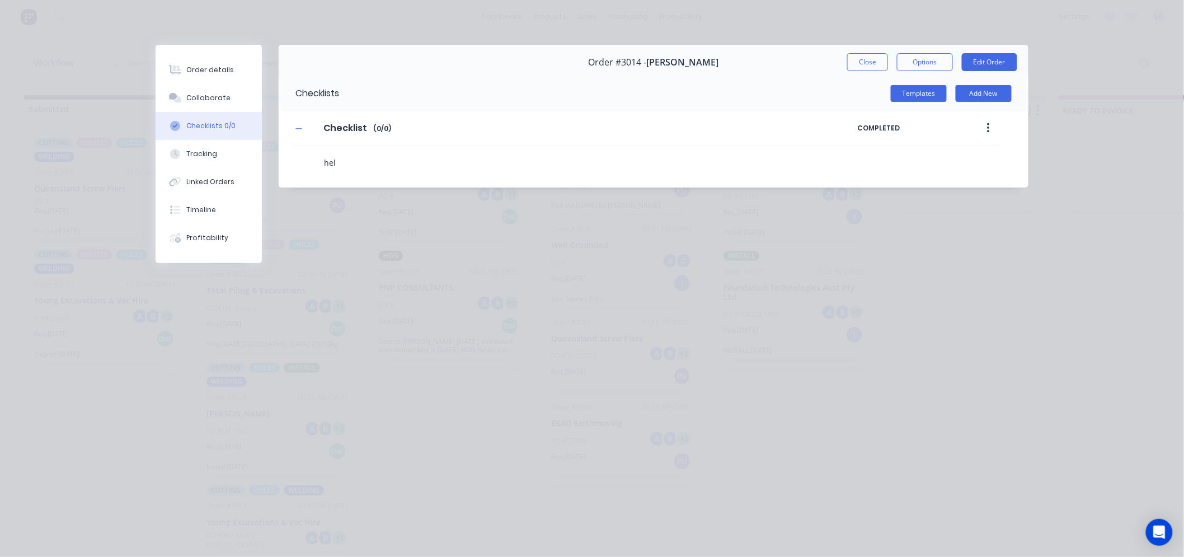
type textarea "he"
type textarea "x"
type textarea "h"
type textarea "x"
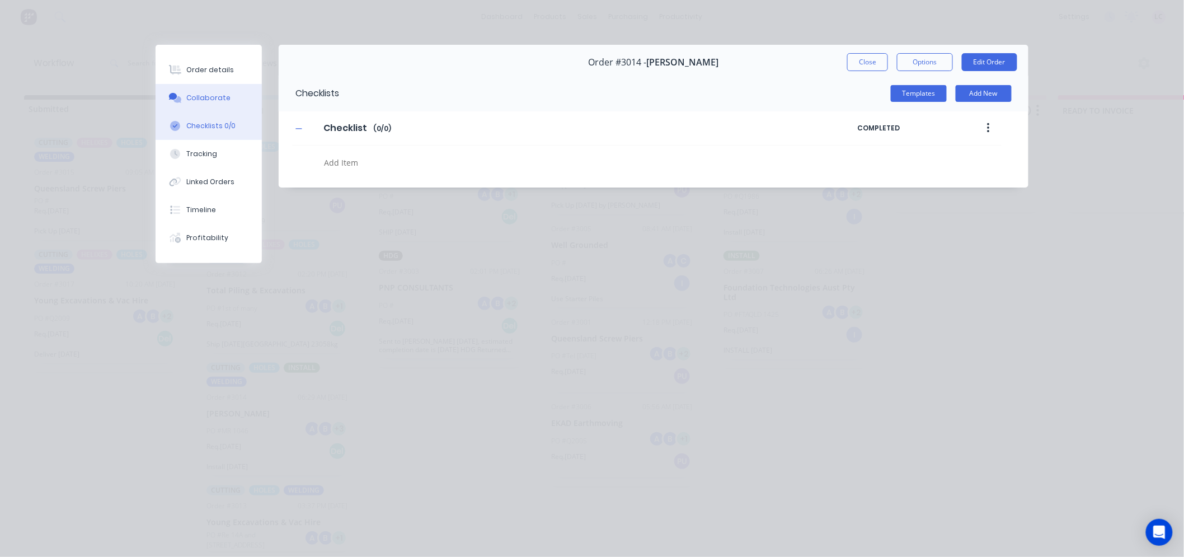
type textarea "x"
click at [220, 92] on button "Collaborate" at bounding box center [209, 98] width 106 height 28
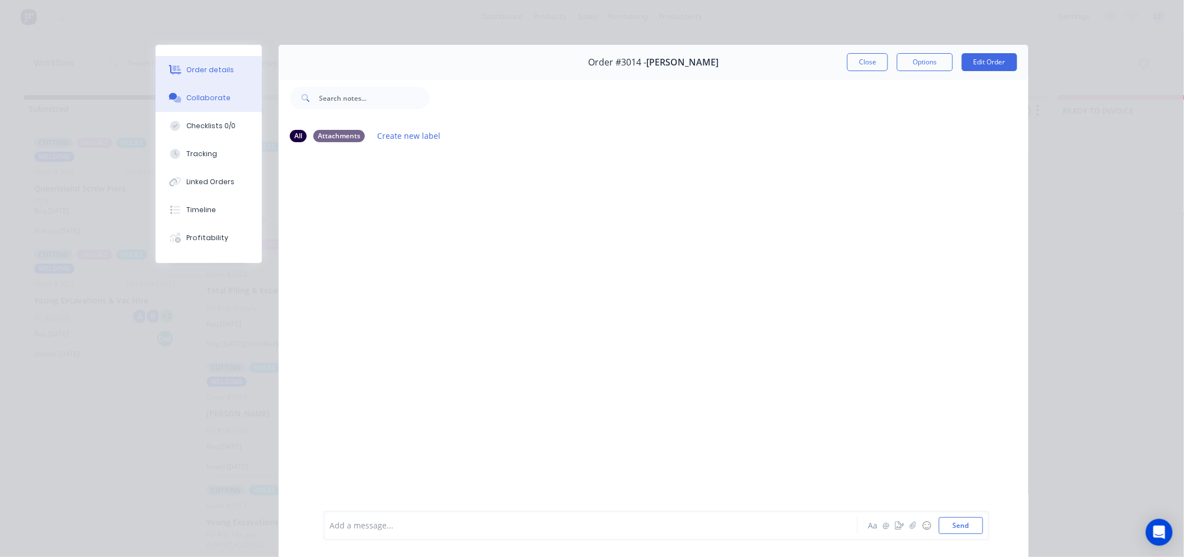
click at [214, 75] on button "Order details" at bounding box center [209, 70] width 106 height 28
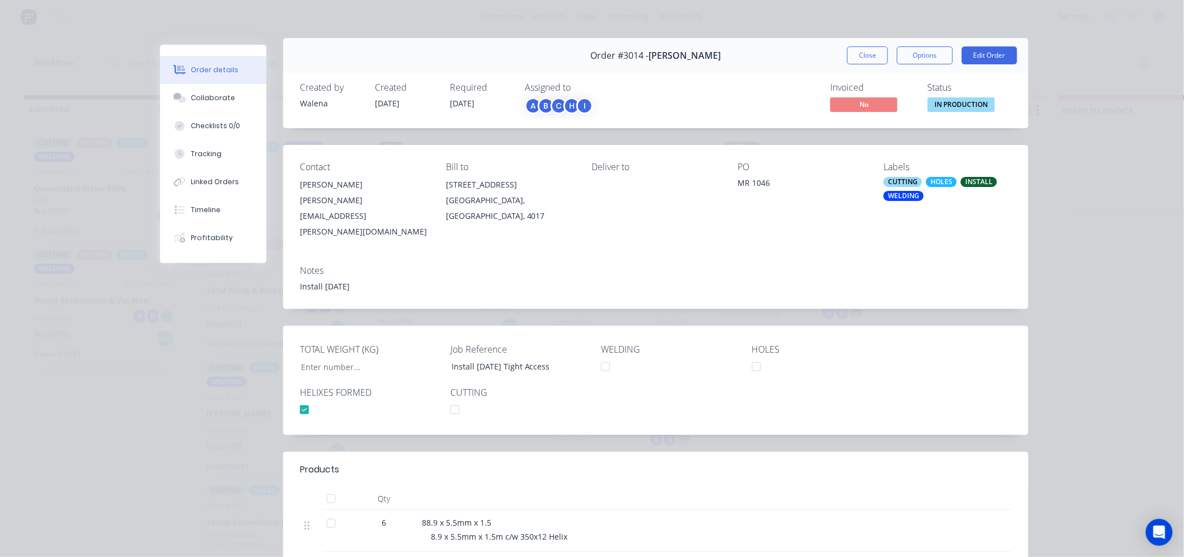
scroll to position [0, 0]
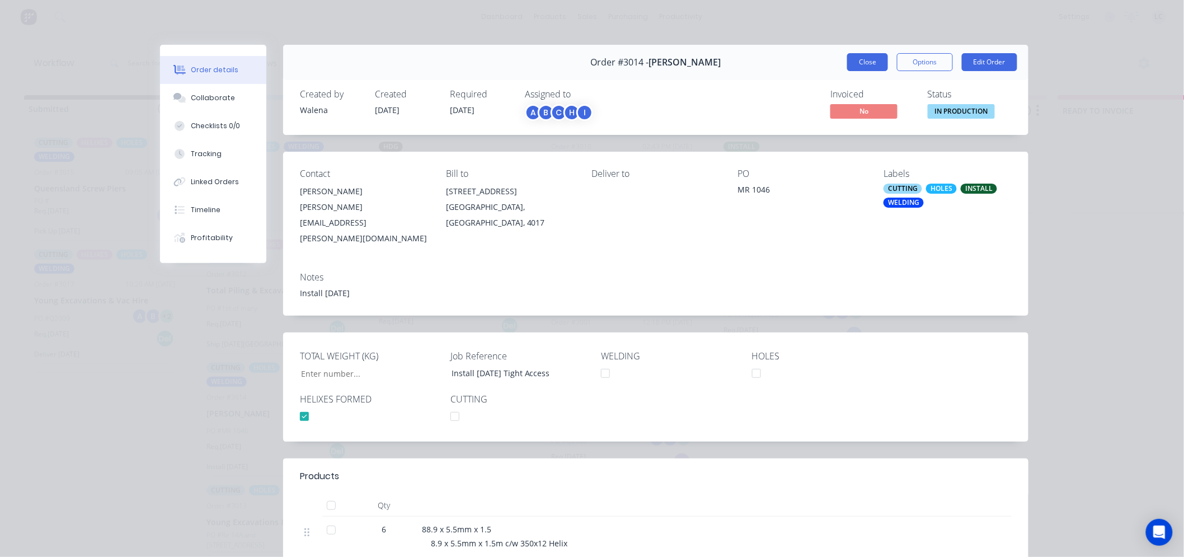
click at [871, 63] on button "Close" at bounding box center [867, 62] width 41 height 18
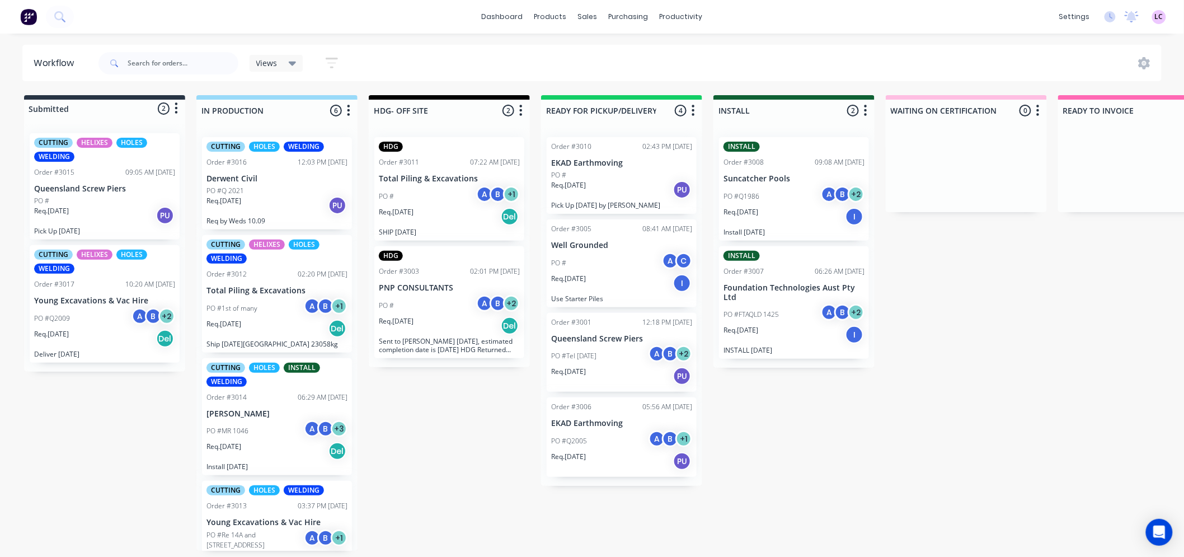
click at [252, 286] on p "Total Piling & Excavations" at bounding box center [276, 291] width 141 height 10
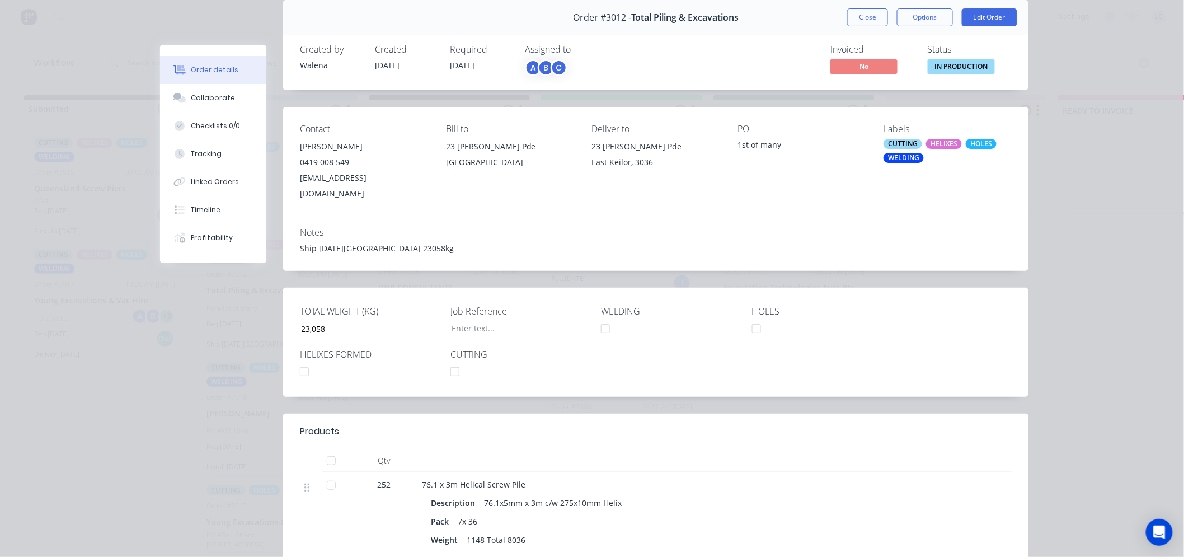
scroll to position [62, 0]
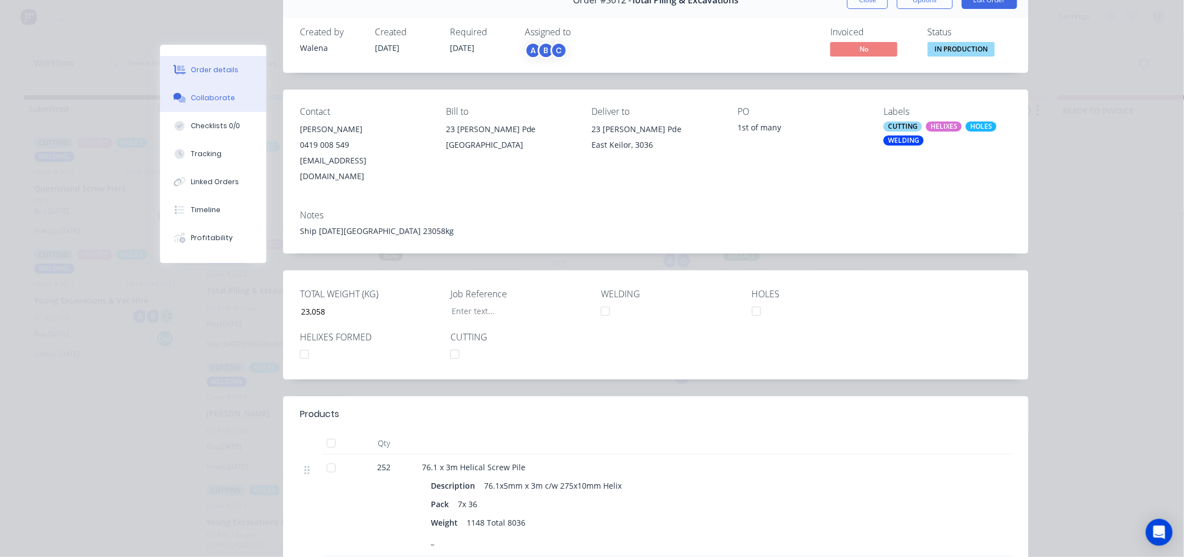
click at [214, 93] on div "Collaborate" at bounding box center [213, 98] width 44 height 10
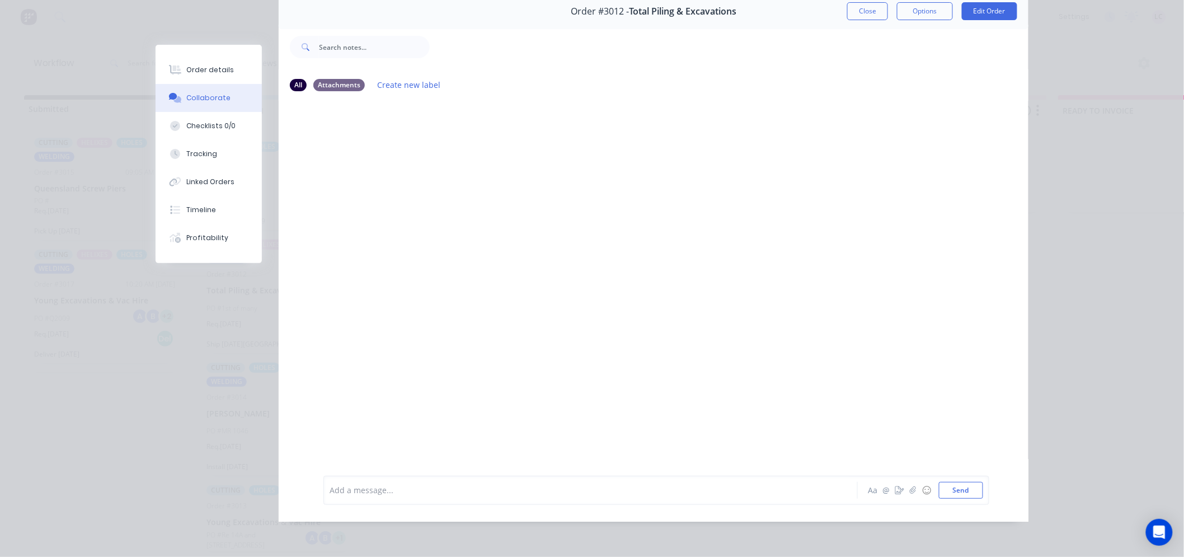
scroll to position [0, 0]
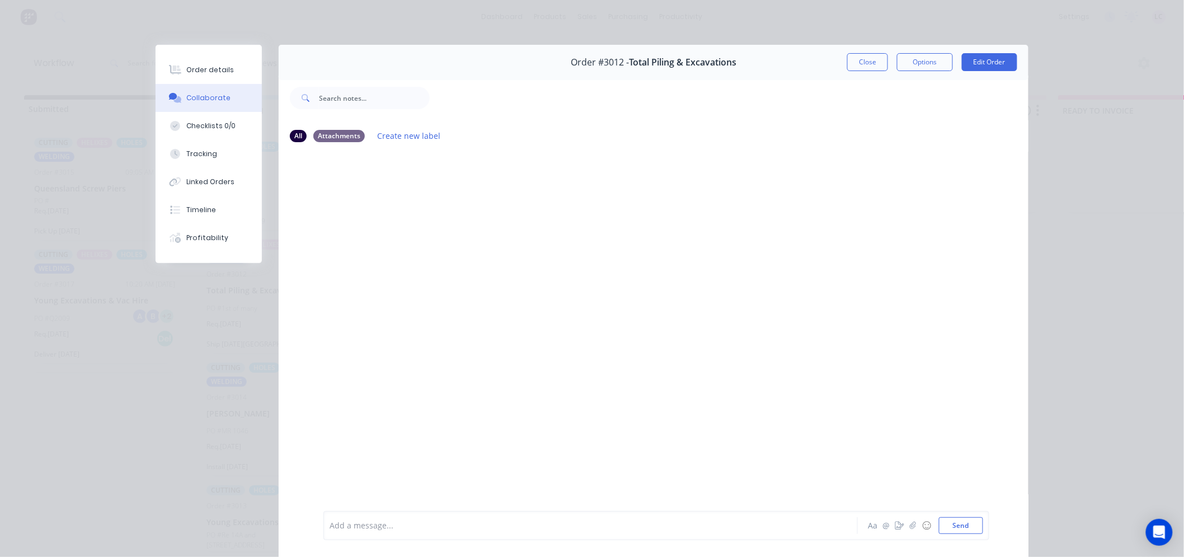
click at [424, 517] on div "Add a message..." at bounding box center [575, 525] width 490 height 17
click at [962, 530] on button "Send" at bounding box center [961, 525] width 44 height 17
click at [189, 73] on div "Order details" at bounding box center [211, 70] width 48 height 10
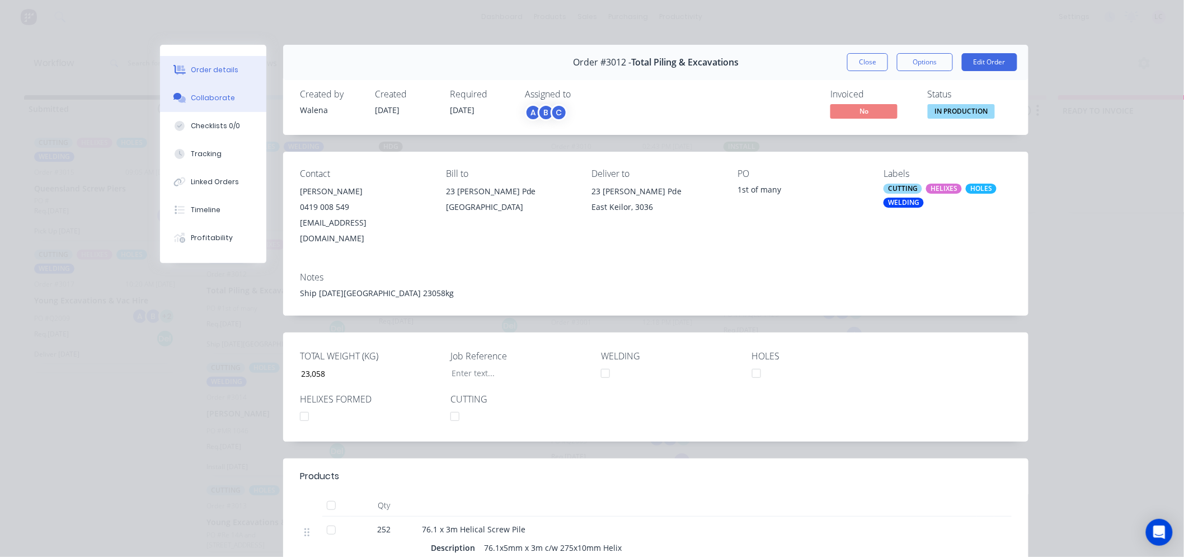
click at [198, 98] on div "Collaborate" at bounding box center [213, 98] width 44 height 10
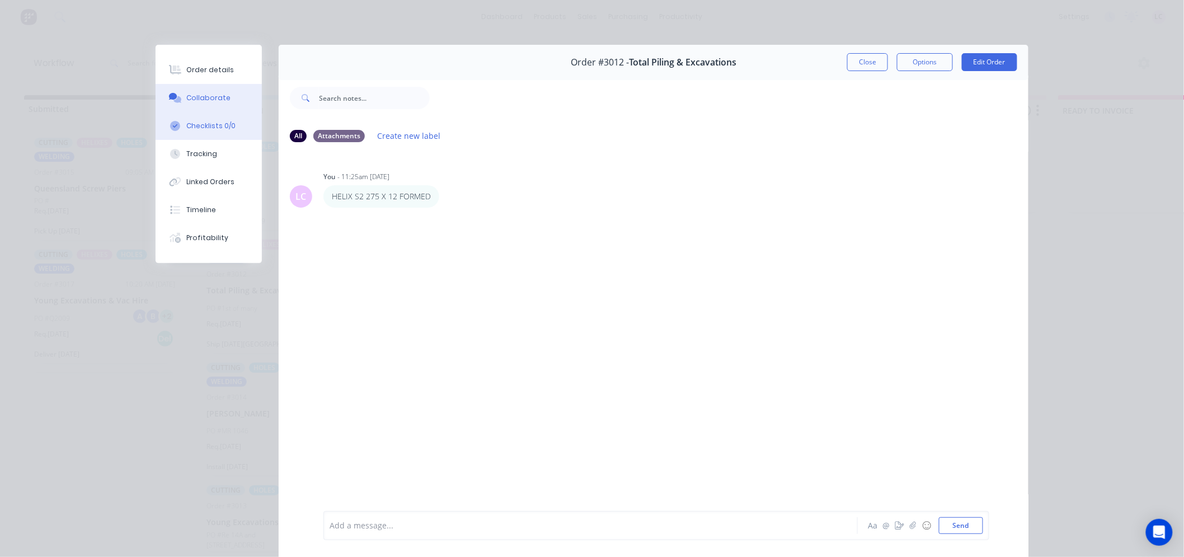
click at [230, 128] on button "Checklists 0/0" at bounding box center [209, 126] width 106 height 28
type textarea "x"
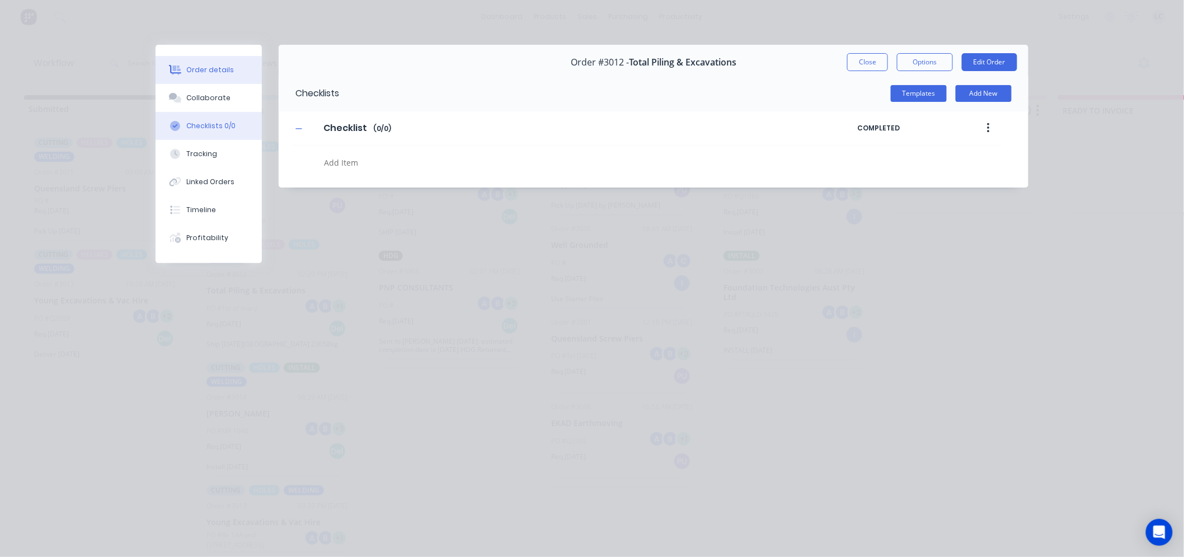
click at [206, 73] on div "Order details" at bounding box center [211, 70] width 48 height 10
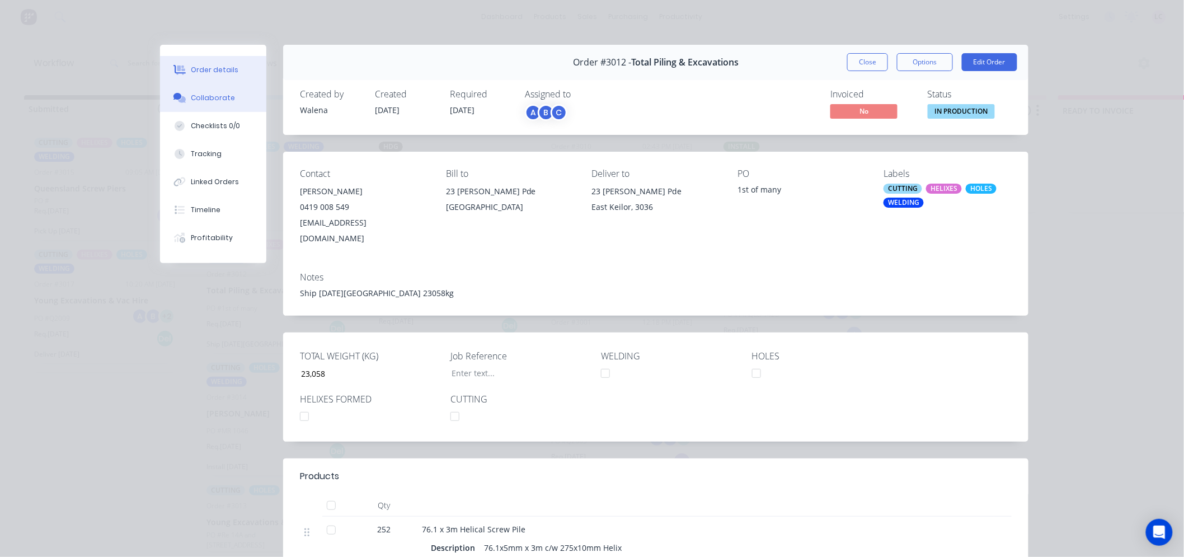
click at [222, 102] on div "Collaborate" at bounding box center [213, 98] width 44 height 10
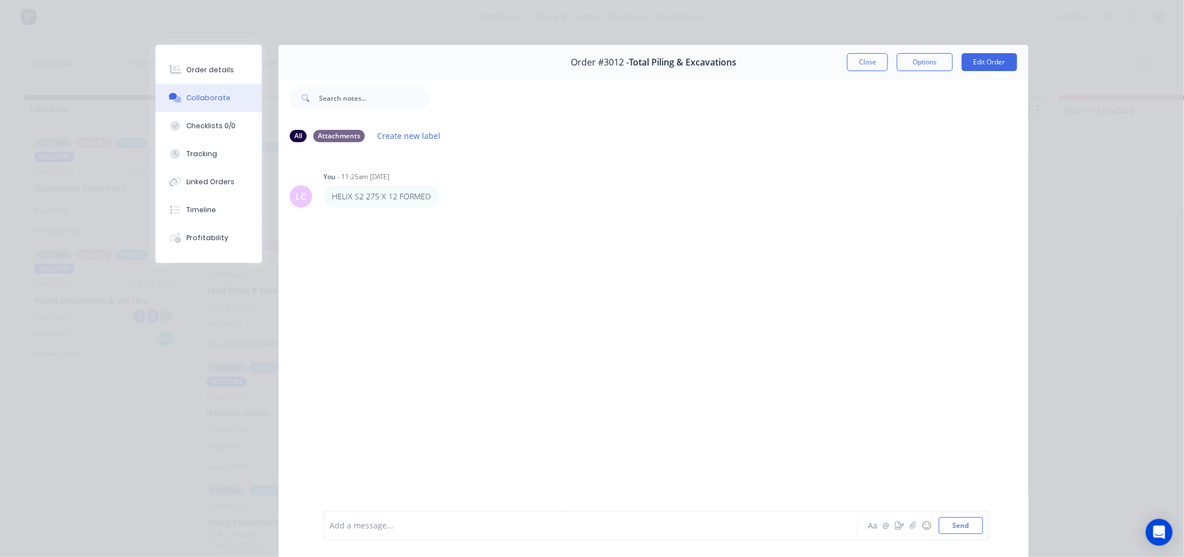
click at [363, 520] on div at bounding box center [575, 526] width 490 height 12
click at [882, 522] on button "@" at bounding box center [885, 525] width 13 height 13
click at [879, 525] on button "@" at bounding box center [885, 525] width 13 height 13
click at [443, 529] on div at bounding box center [575, 526] width 490 height 12
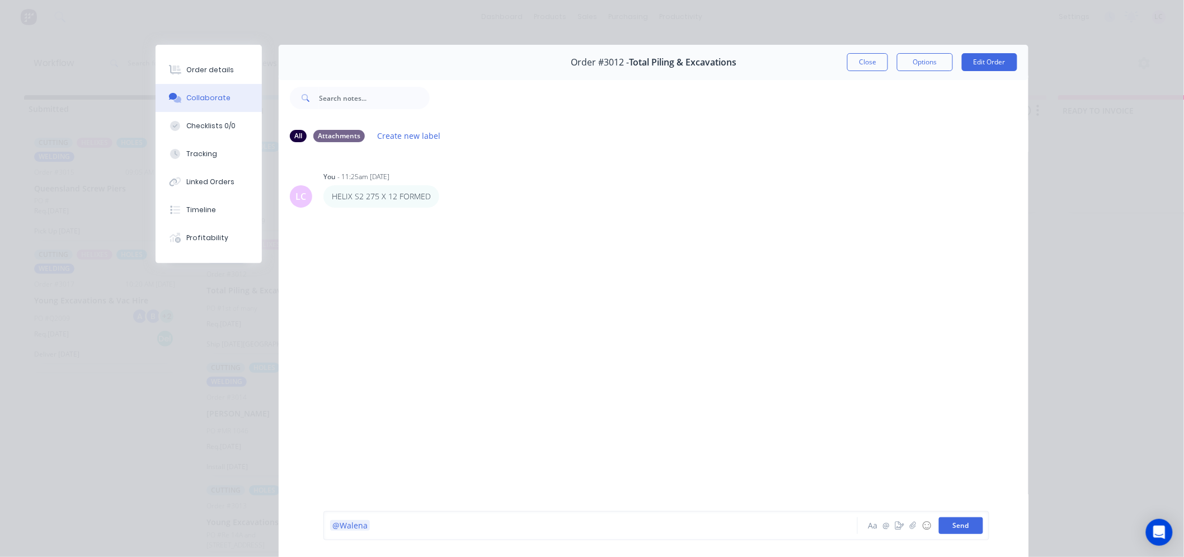
click at [948, 528] on button "Send" at bounding box center [961, 525] width 44 height 17
click at [857, 66] on button "Close" at bounding box center [867, 62] width 41 height 18
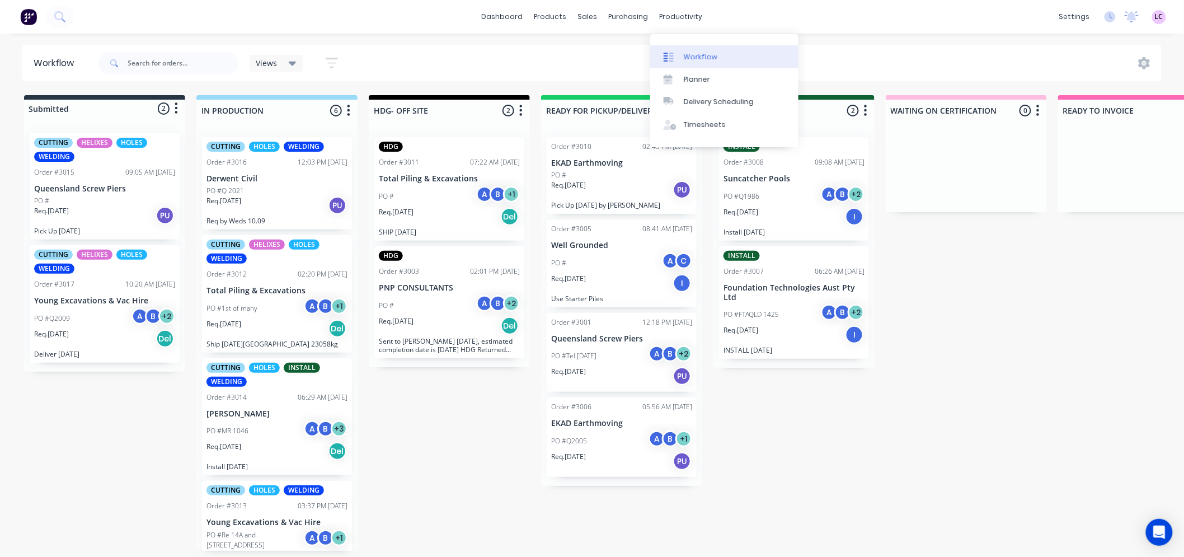
click at [680, 53] on div at bounding box center [672, 57] width 17 height 10
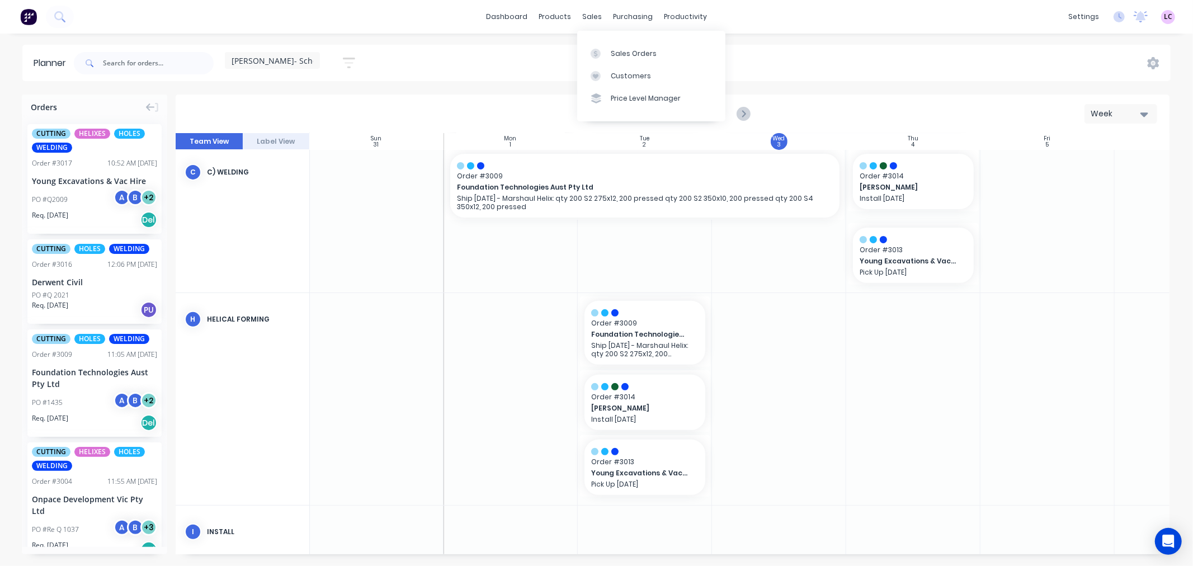
scroll to position [0, 1]
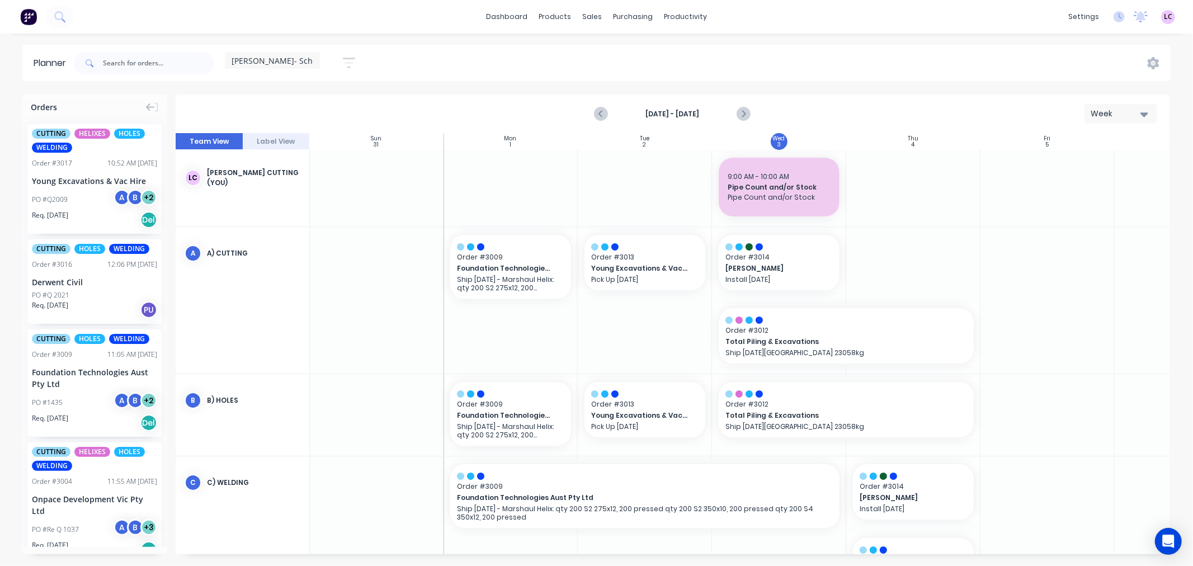
click at [298, 63] on div "[PERSON_NAME]- Schedule" at bounding box center [273, 60] width 82 height 10
click at [300, 206] on button "Walena- Schedule" at bounding box center [292, 210] width 119 height 13
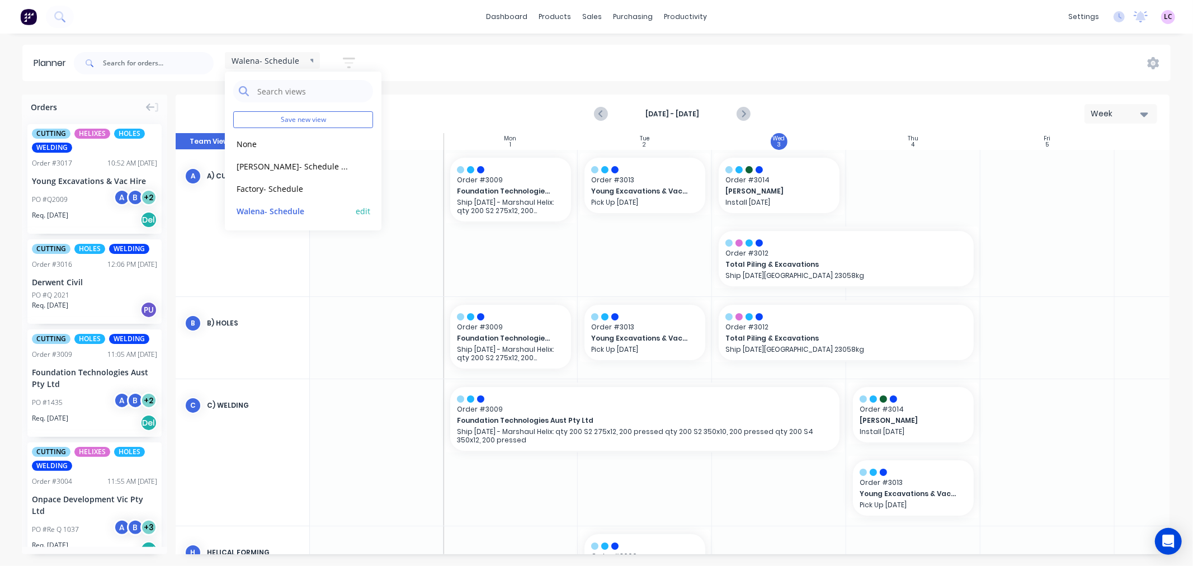
click at [359, 208] on button "edit" at bounding box center [363, 211] width 15 height 12
click at [572, 97] on div "[DATE] - [DATE] Week" at bounding box center [673, 114] width 992 height 36
click at [308, 58] on div "Walena- Schedule" at bounding box center [273, 60] width 82 height 10
click at [294, 165] on button "[PERSON_NAME]- Schedule (Default)" at bounding box center [292, 165] width 119 height 13
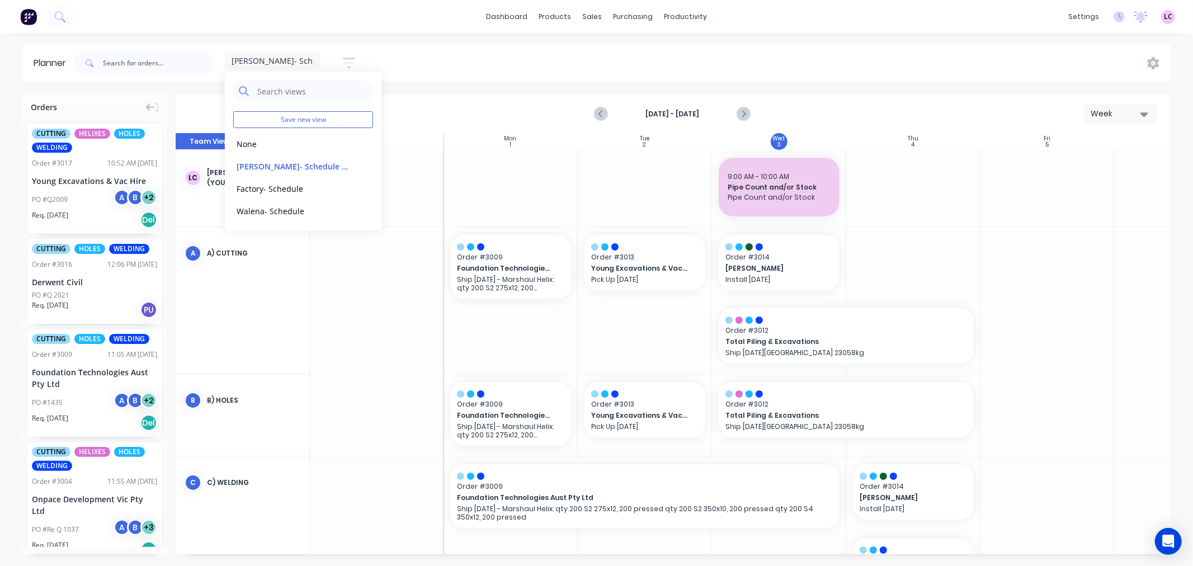
click at [439, 93] on div "Planner Leesa- Schedule Save new view None edit Leesa- Schedule (Default) edit …" at bounding box center [596, 305] width 1193 height 521
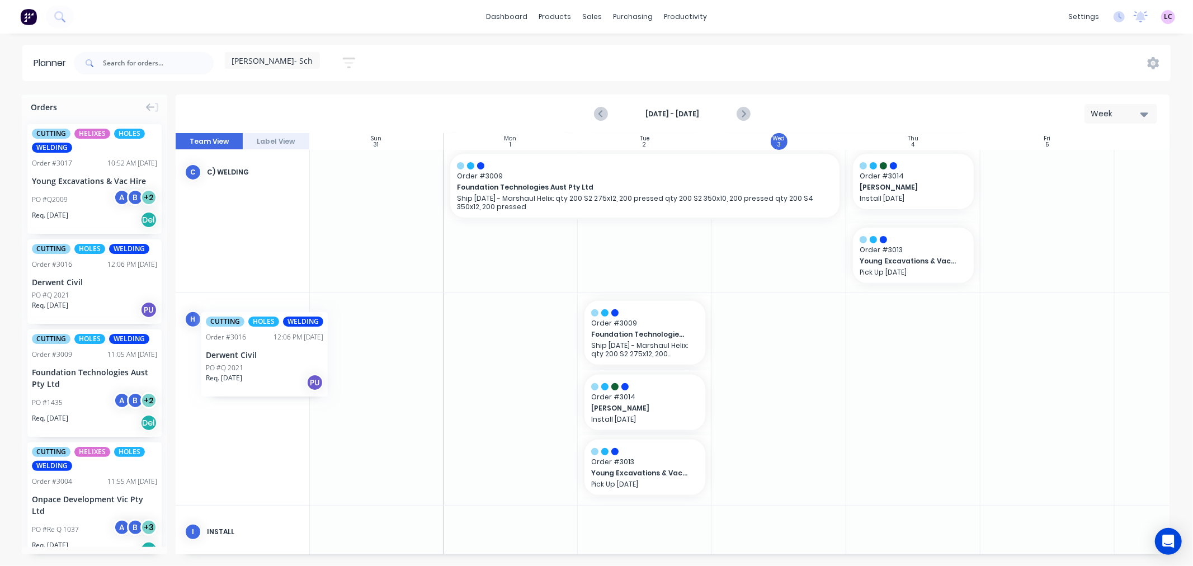
scroll to position [311, 0]
drag, startPoint x: 63, startPoint y: 278, endPoint x: 747, endPoint y: 345, distance: 687.5
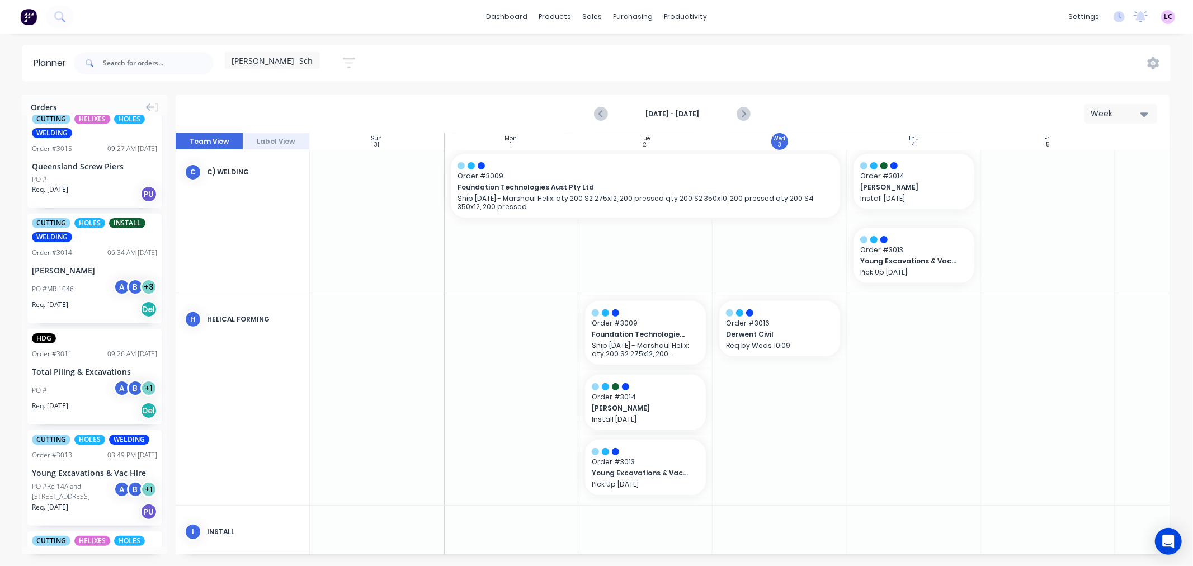
scroll to position [497, 0]
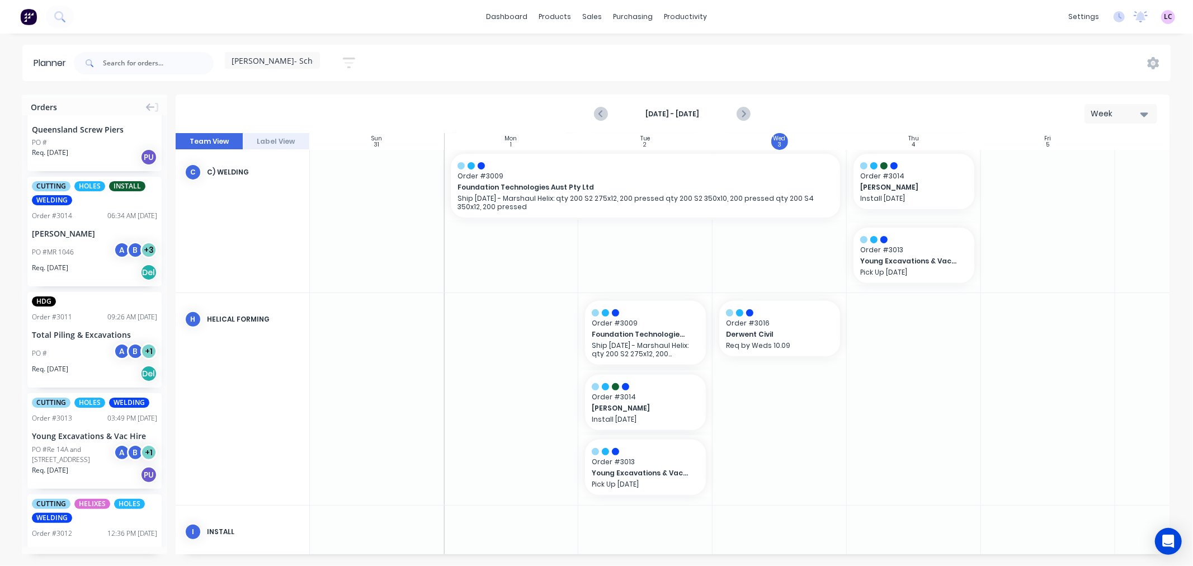
click at [84, 343] on div "PO # A B + 1" at bounding box center [94, 353] width 125 height 21
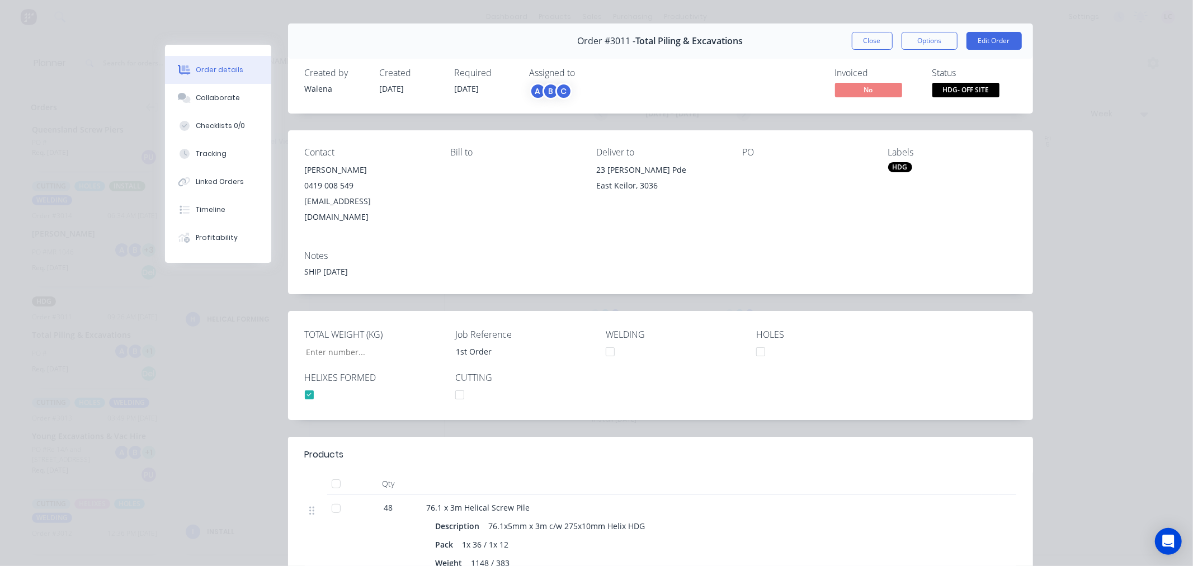
scroll to position [0, 0]
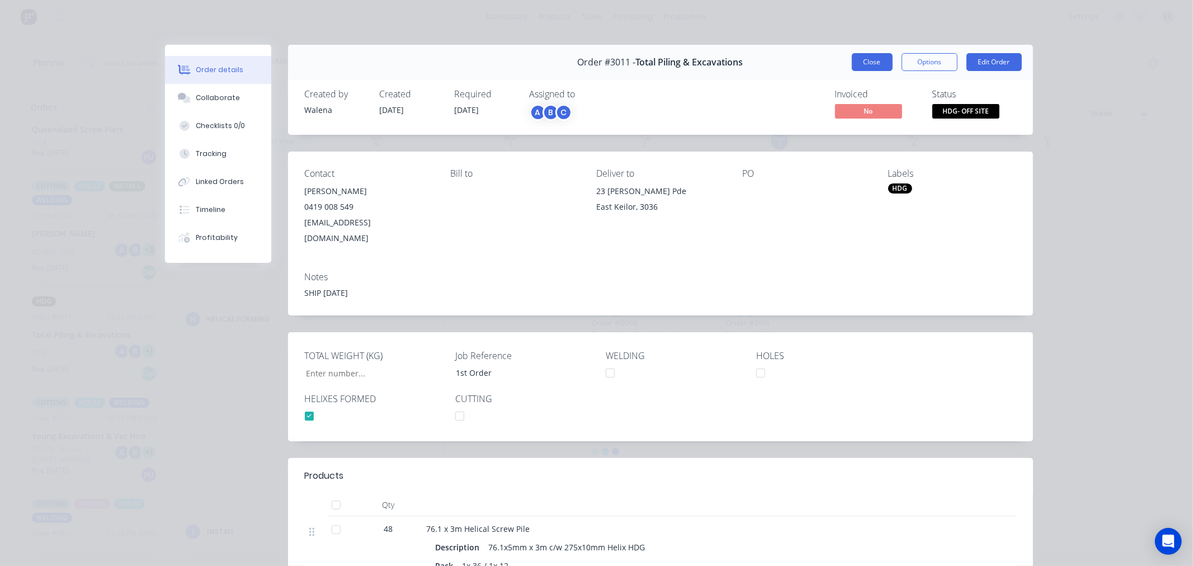
click at [868, 58] on button "Close" at bounding box center [872, 62] width 41 height 18
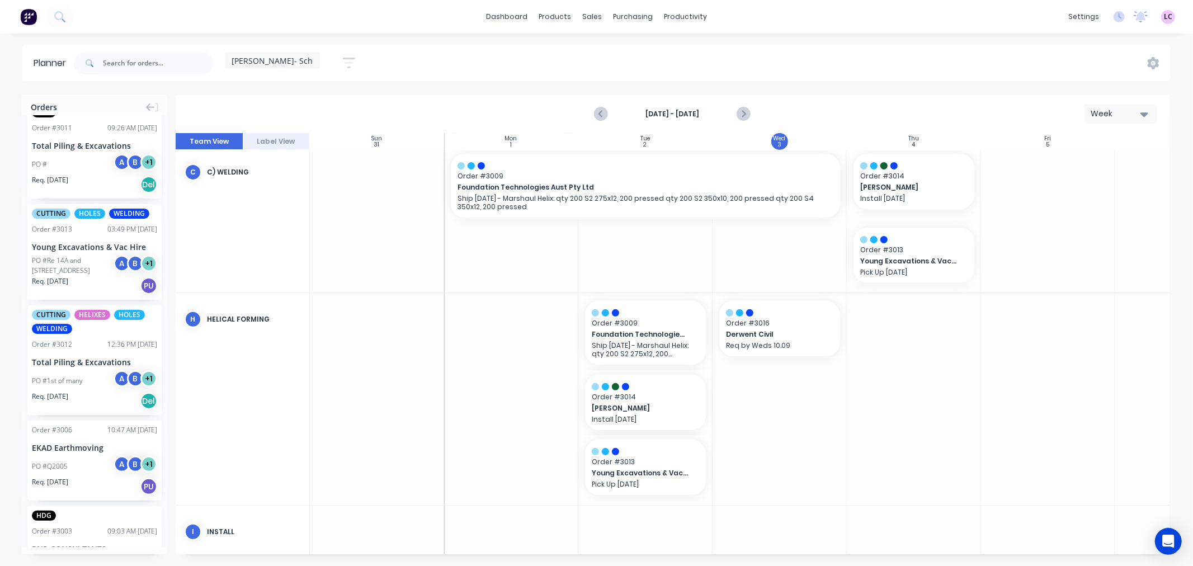
scroll to position [746, 0]
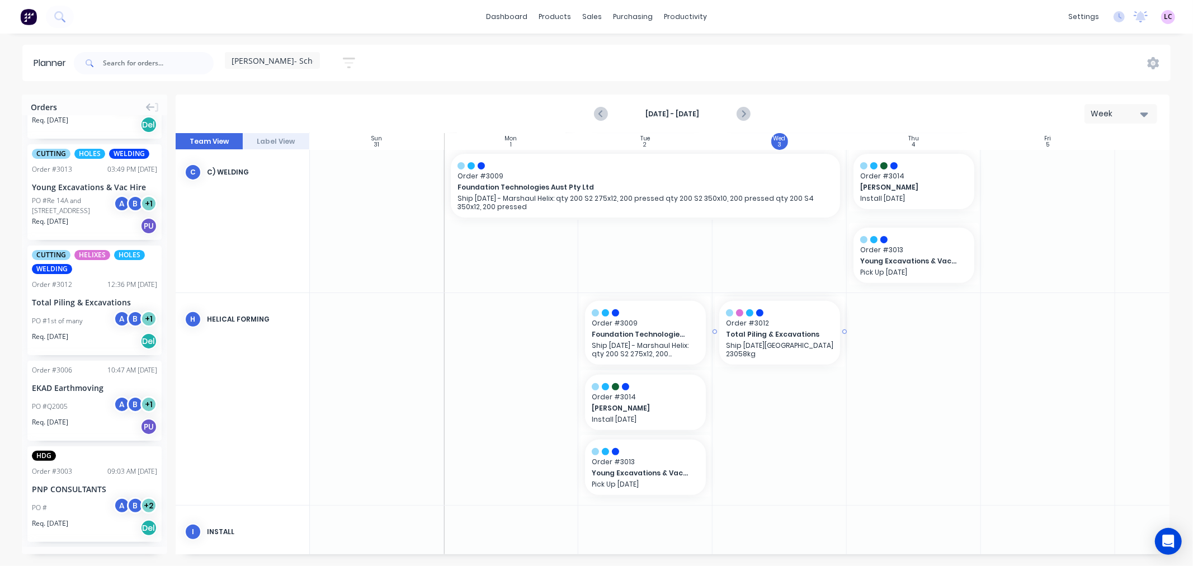
drag, startPoint x: 74, startPoint y: 325, endPoint x: 780, endPoint y: 456, distance: 718.1
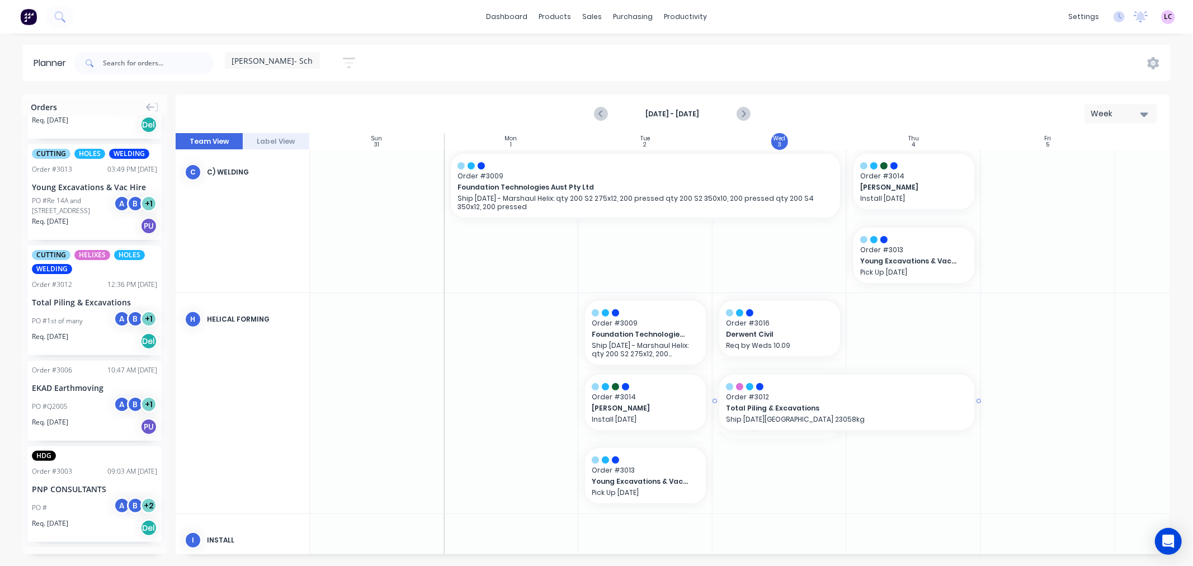
drag, startPoint x: 845, startPoint y: 406, endPoint x: 923, endPoint y: 398, distance: 78.7
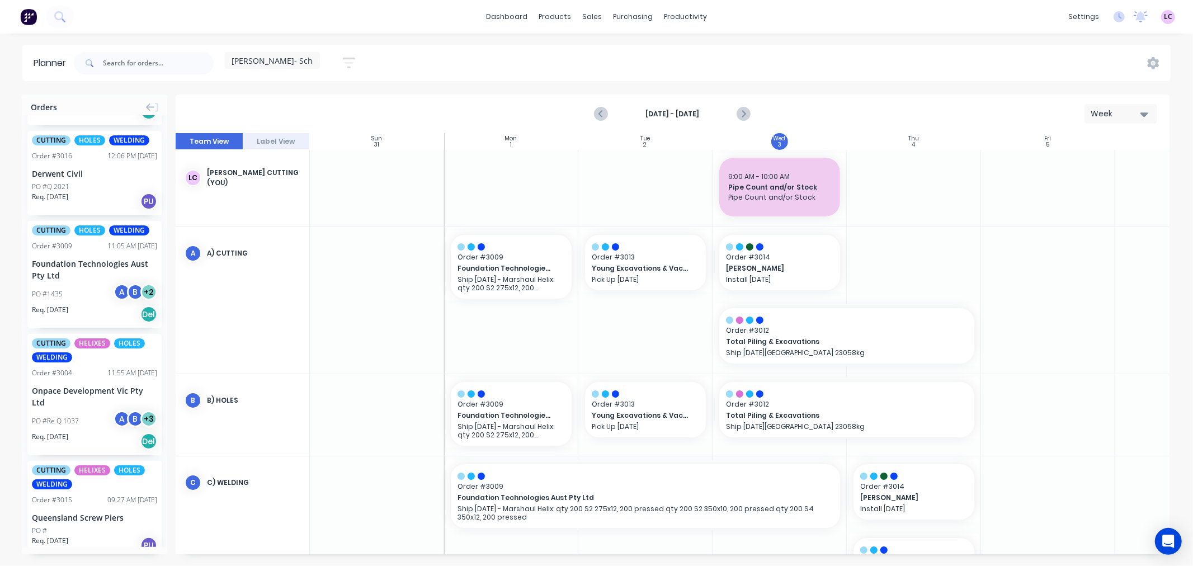
scroll to position [0, 0]
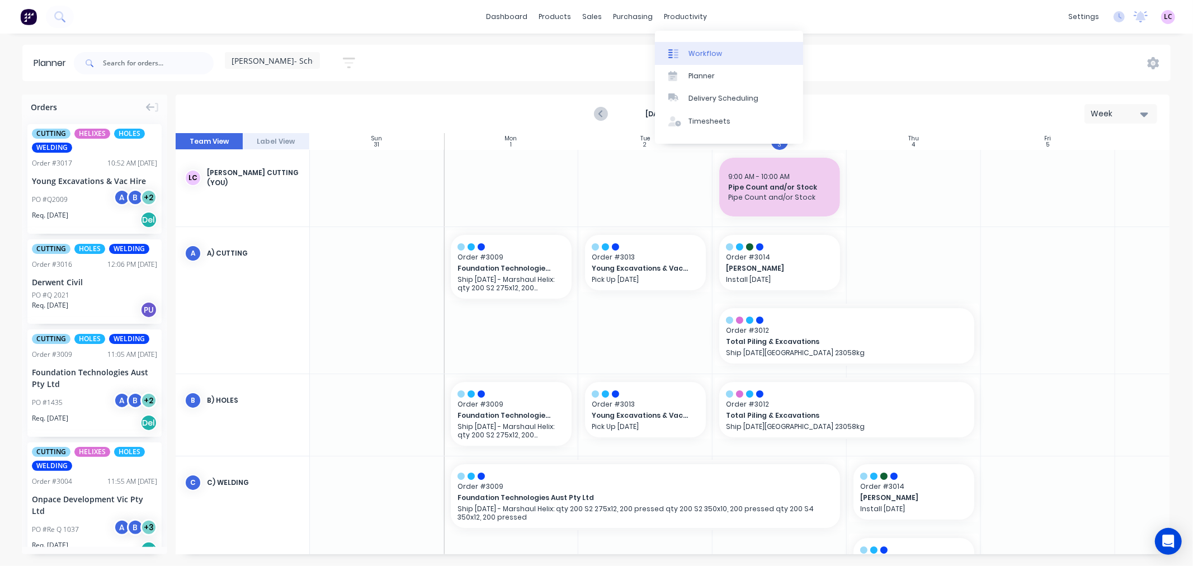
click at [685, 47] on link "Workflow" at bounding box center [729, 53] width 148 height 22
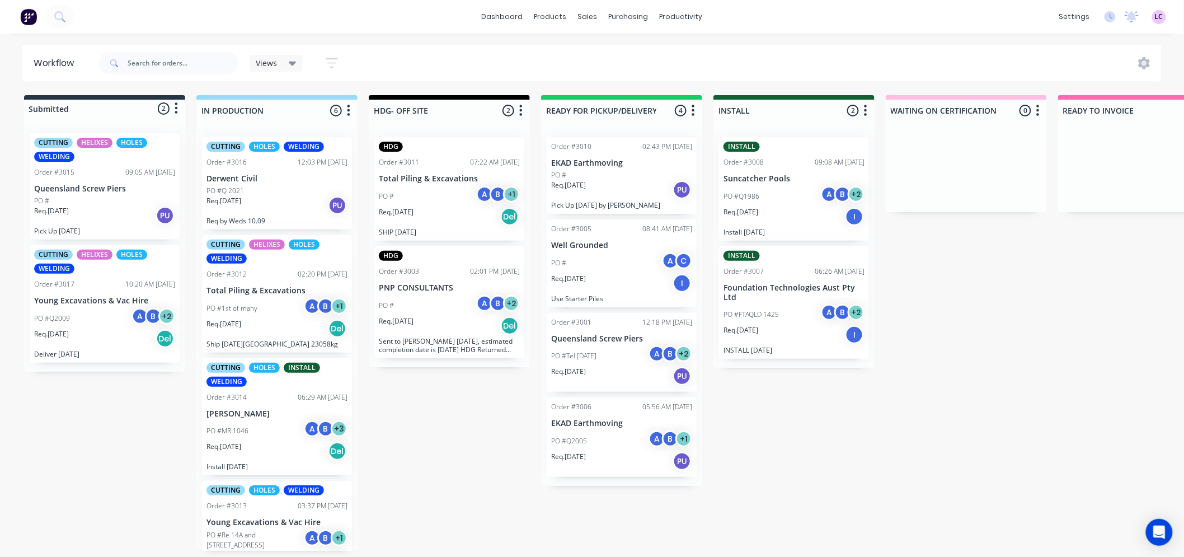
click at [87, 331] on div "Req. [DATE] Del" at bounding box center [104, 338] width 141 height 19
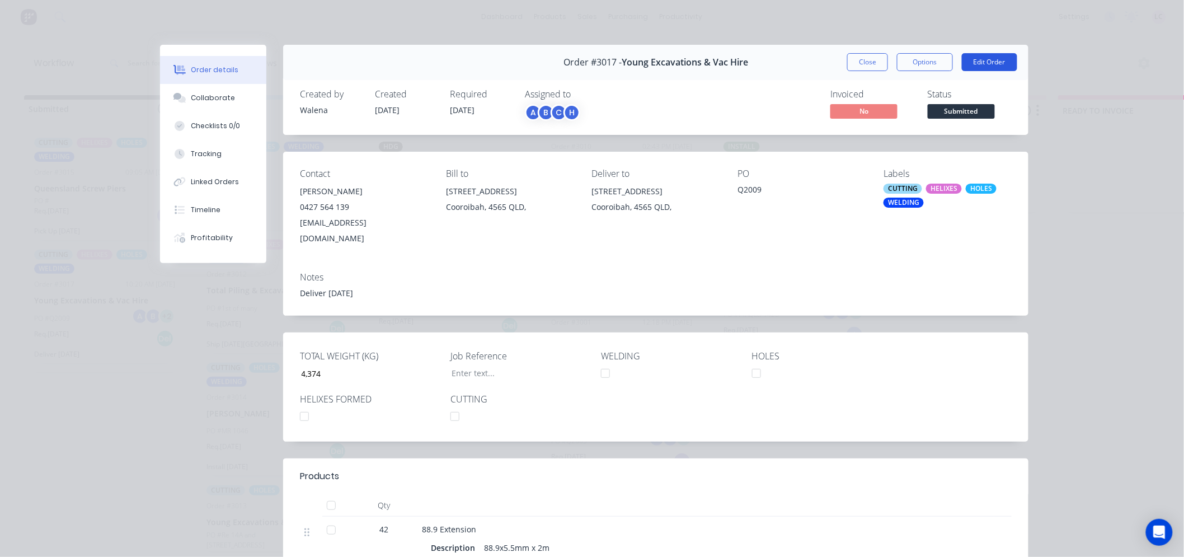
click at [987, 66] on button "Edit Order" at bounding box center [989, 62] width 55 height 18
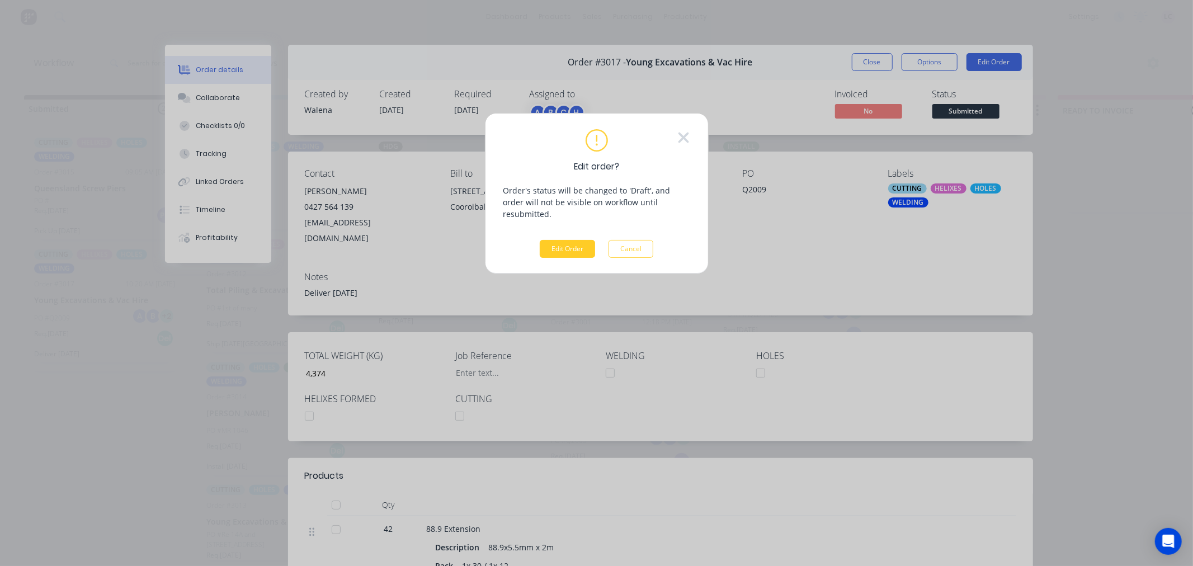
click at [572, 240] on button "Edit Order" at bounding box center [567, 249] width 55 height 18
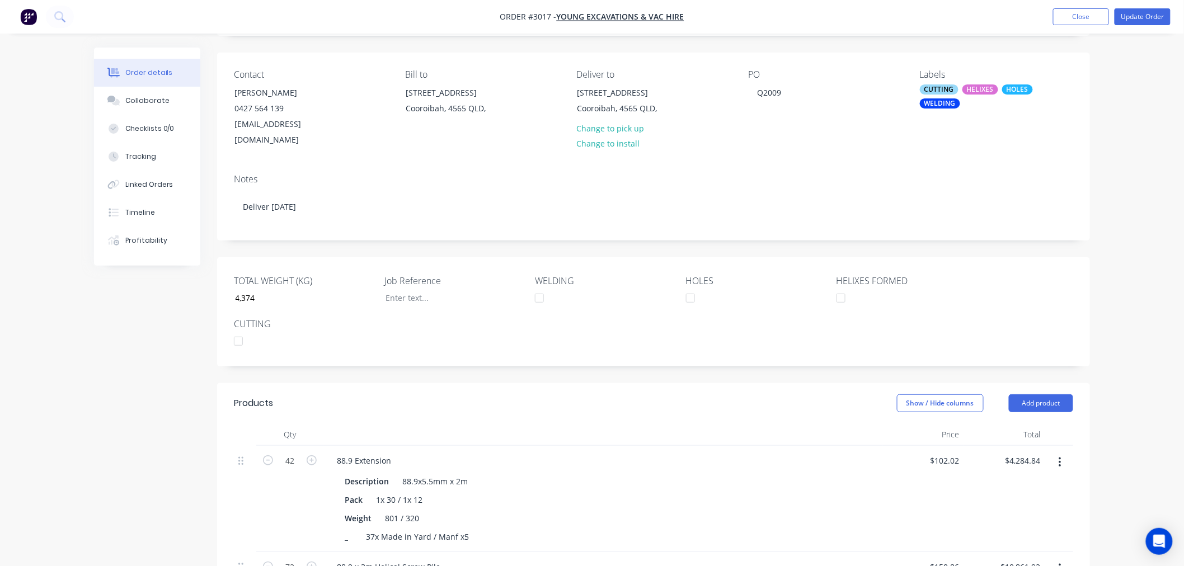
scroll to position [373, 0]
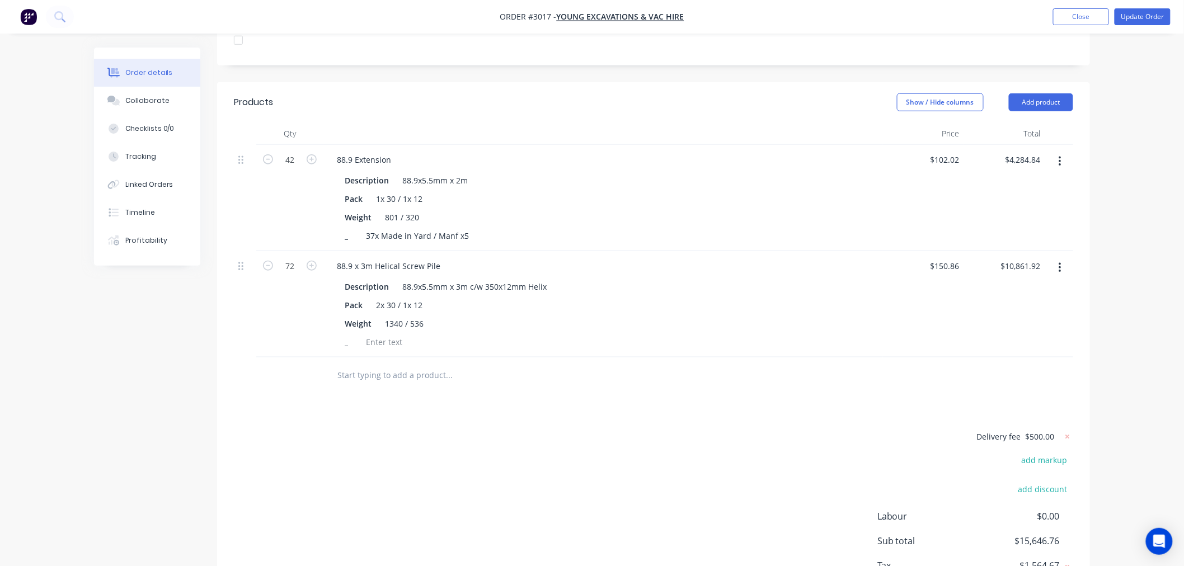
click at [384, 372] on input "text" at bounding box center [449, 375] width 224 height 22
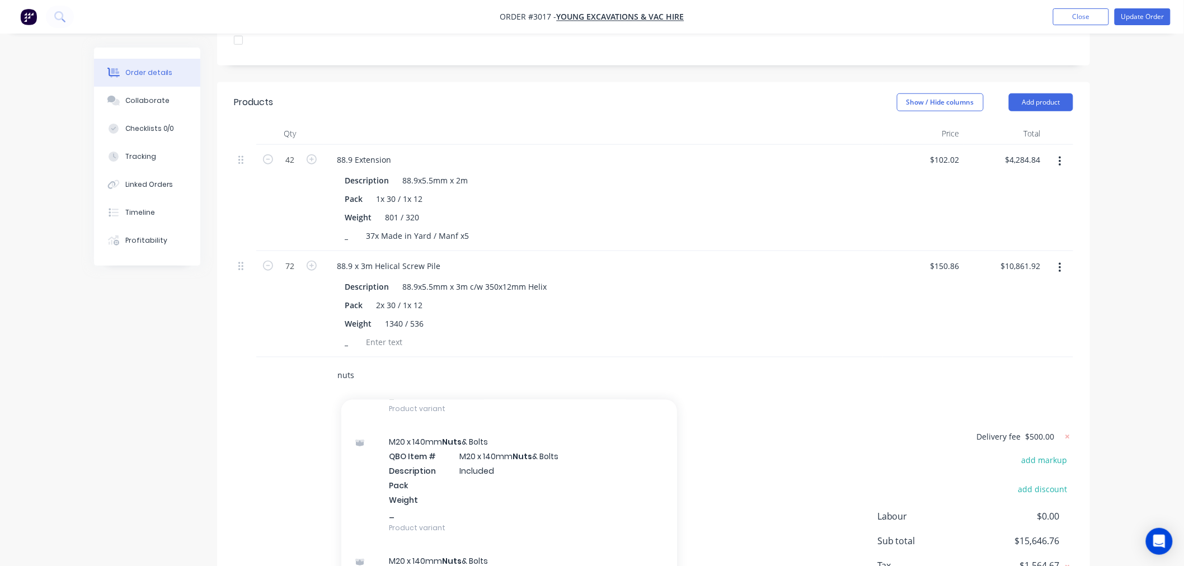
type input "nuts"
click at [558, 484] on div "M20 x 140mm Nuts & Bolts QBO Item # M20 x 140mm Nuts & Bolts Description Includ…" at bounding box center [509, 484] width 336 height 119
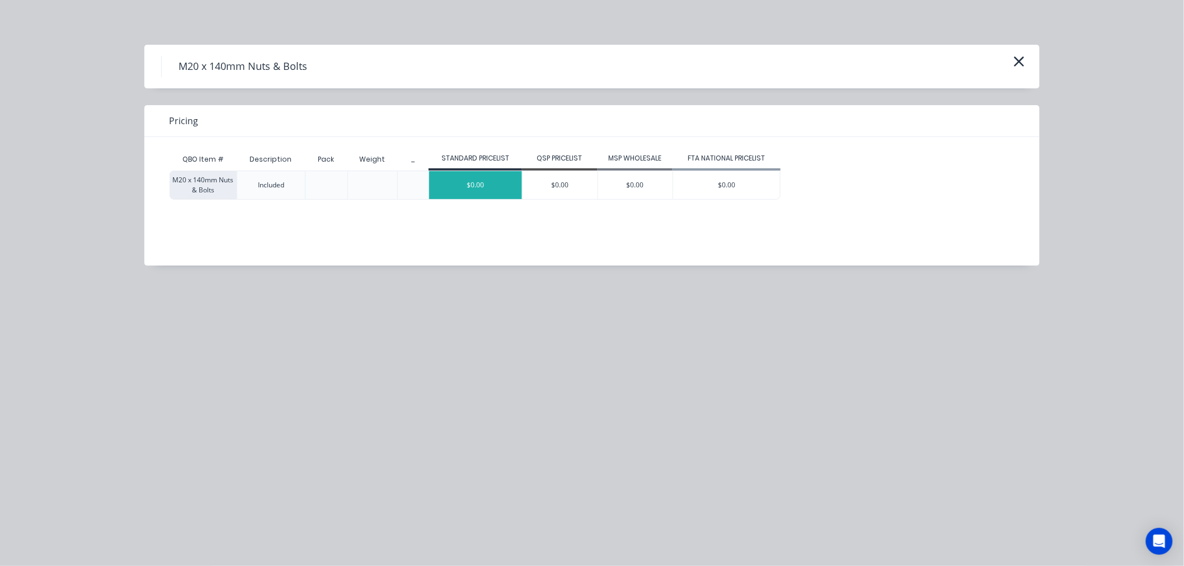
click at [457, 187] on div "$0.00" at bounding box center [475, 185] width 93 height 28
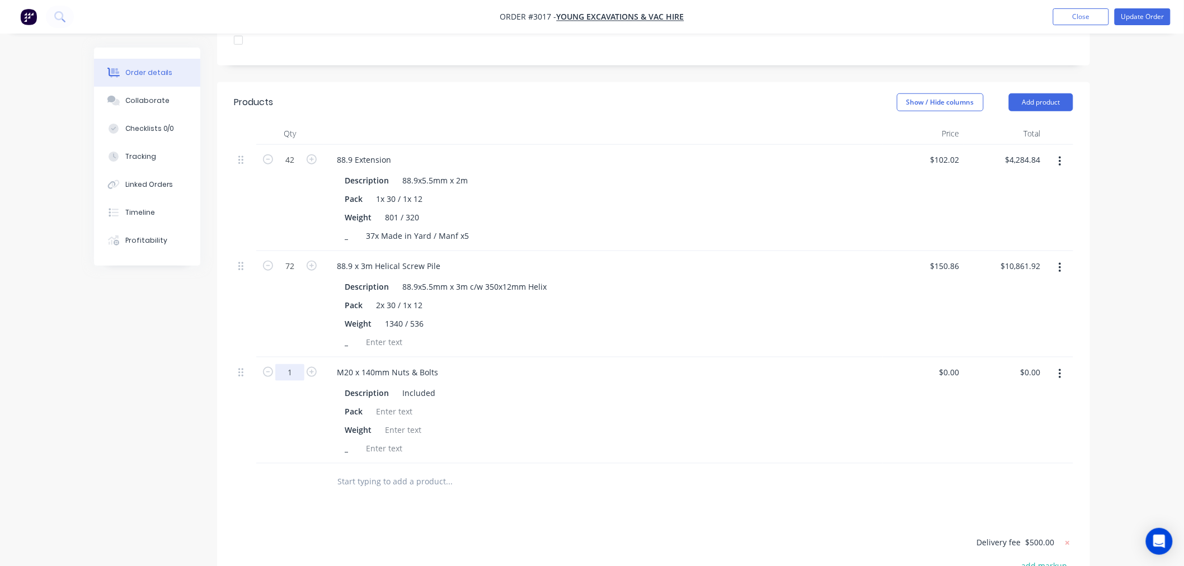
click at [286, 168] on input "1" at bounding box center [289, 160] width 29 height 17
type input "84"
click at [131, 485] on div "Created by Walena Created 03/09/25 Required 17/09/25 Assigned to A B C H Invoic…" at bounding box center [592, 215] width 996 height 1080
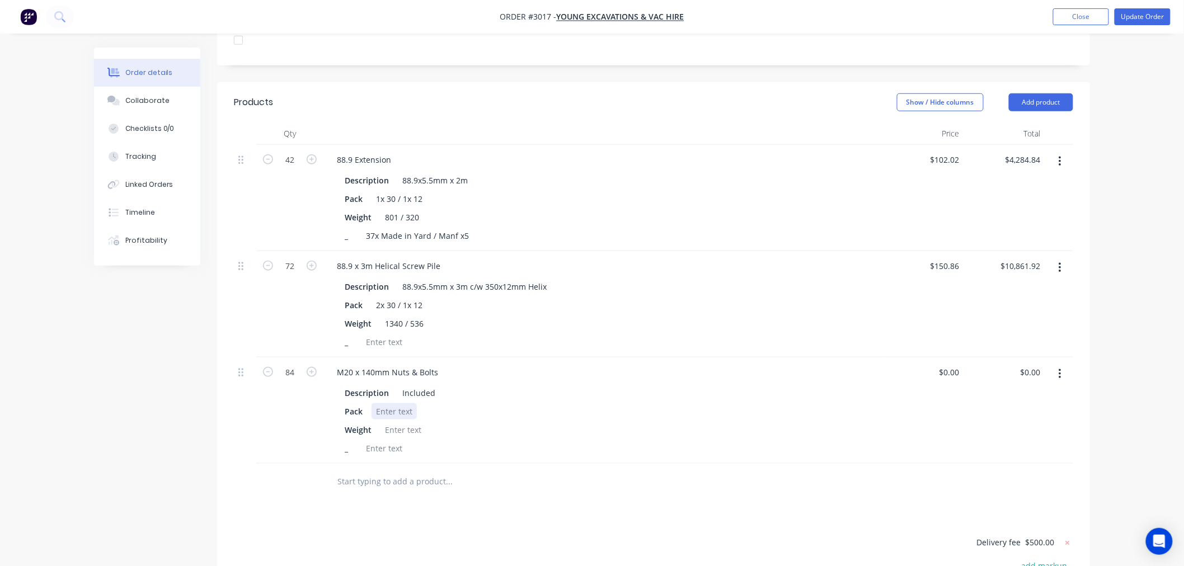
click at [403, 405] on div at bounding box center [393, 411] width 45 height 16
click at [404, 422] on div at bounding box center [402, 430] width 45 height 16
click at [1133, 415] on div "Order details Collaborate Checklists 0/0 Tracking Linked Orders Timeline Profit…" at bounding box center [592, 191] width 1184 height 1128
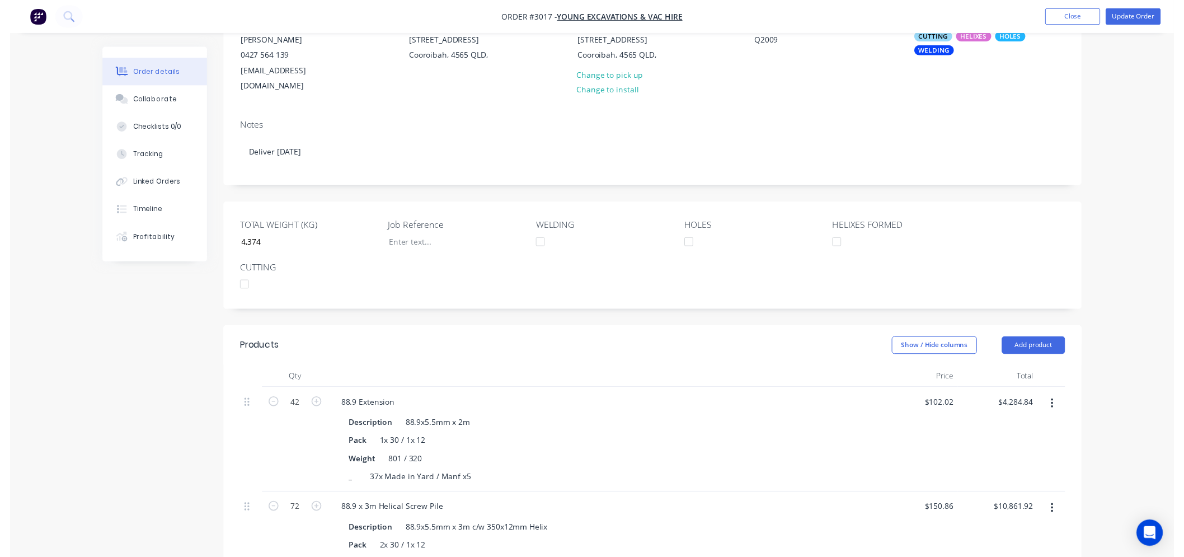
scroll to position [0, 0]
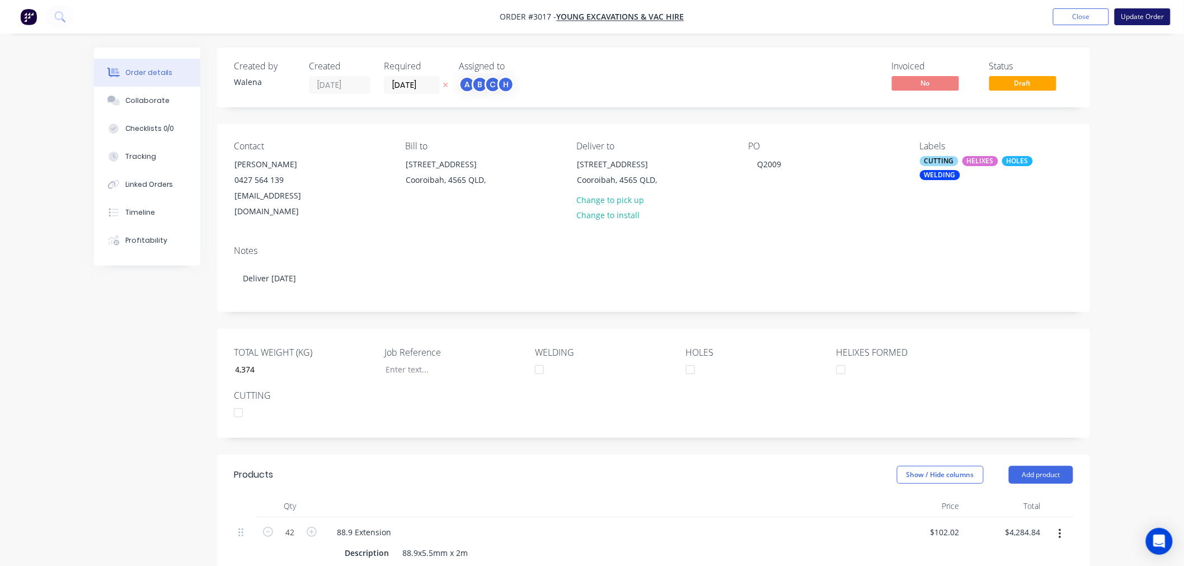
click at [1127, 21] on button "Update Order" at bounding box center [1142, 16] width 56 height 17
type input "4,374"
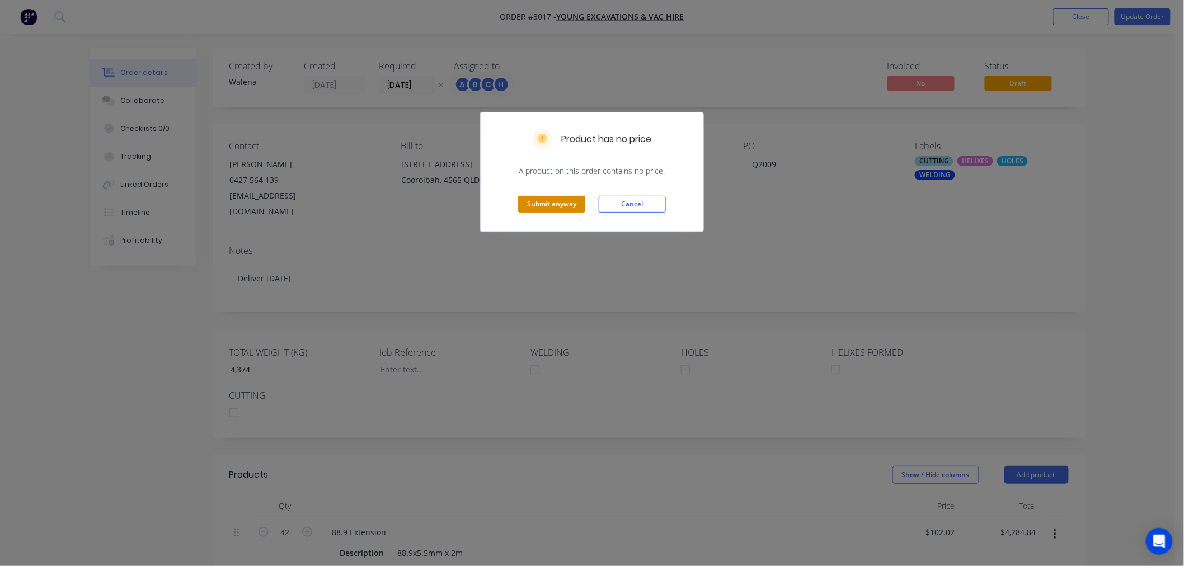
click at [562, 204] on button "Submit anyway" at bounding box center [551, 204] width 67 height 17
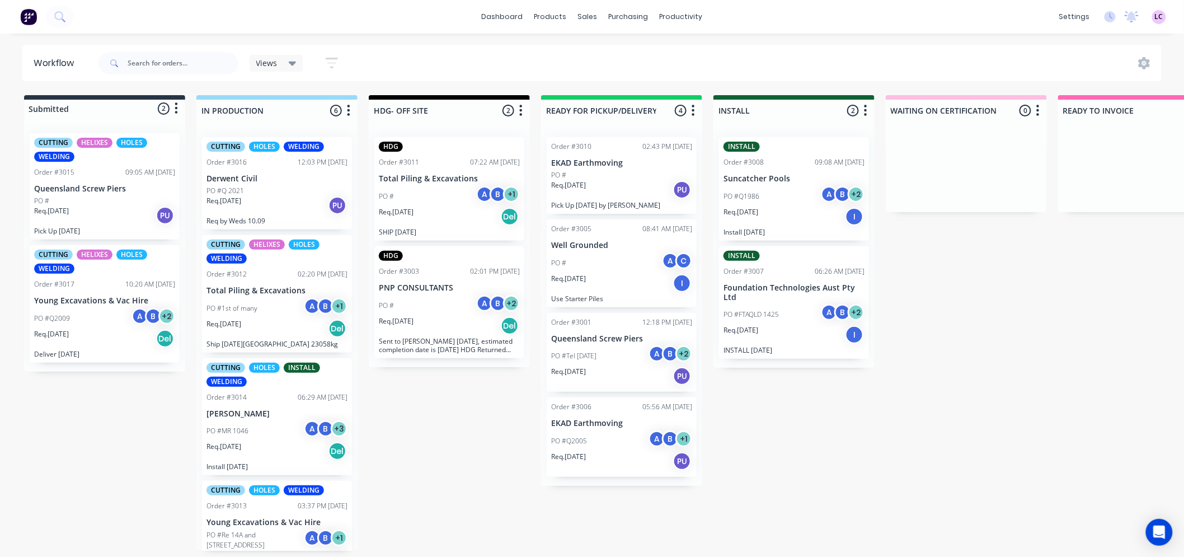
click at [79, 302] on p "Young Excavations & Vac Hire" at bounding box center [104, 301] width 141 height 10
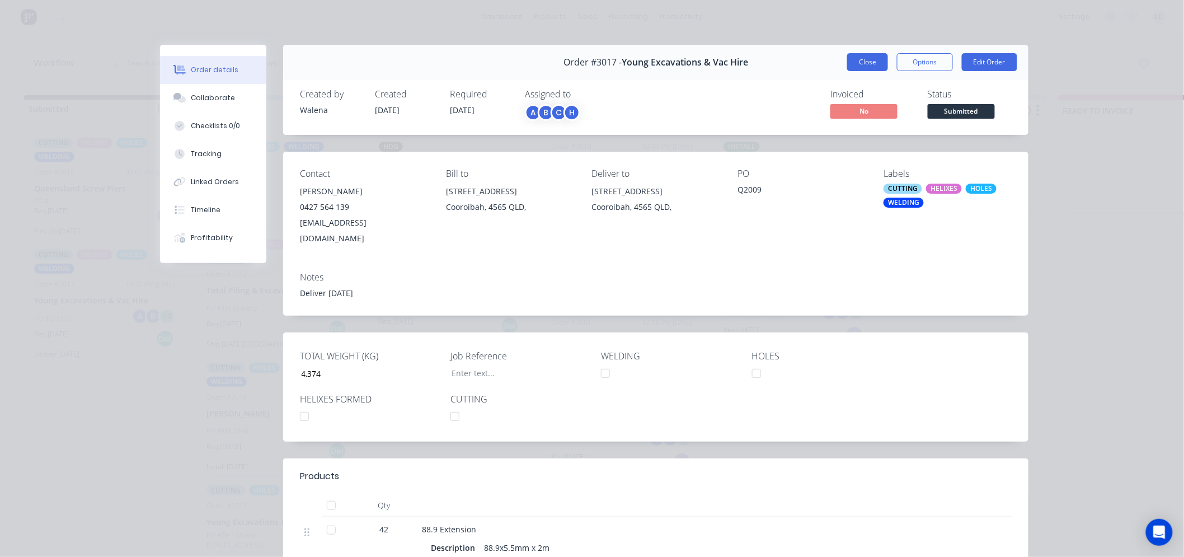
click at [851, 63] on button "Close" at bounding box center [867, 62] width 41 height 18
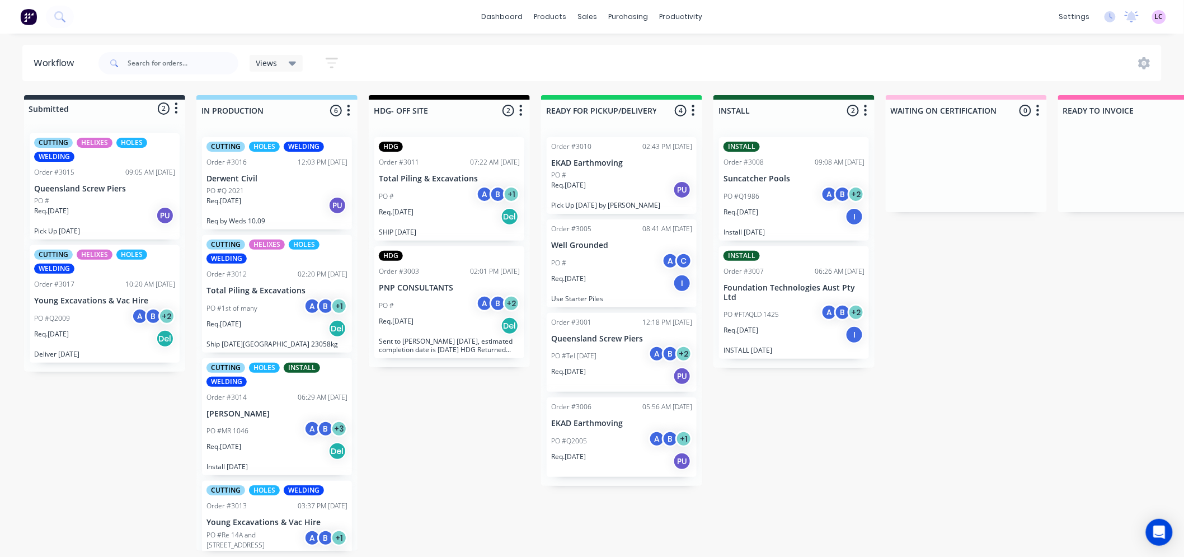
click at [85, 187] on p "Queensland Screw Piers" at bounding box center [104, 189] width 141 height 10
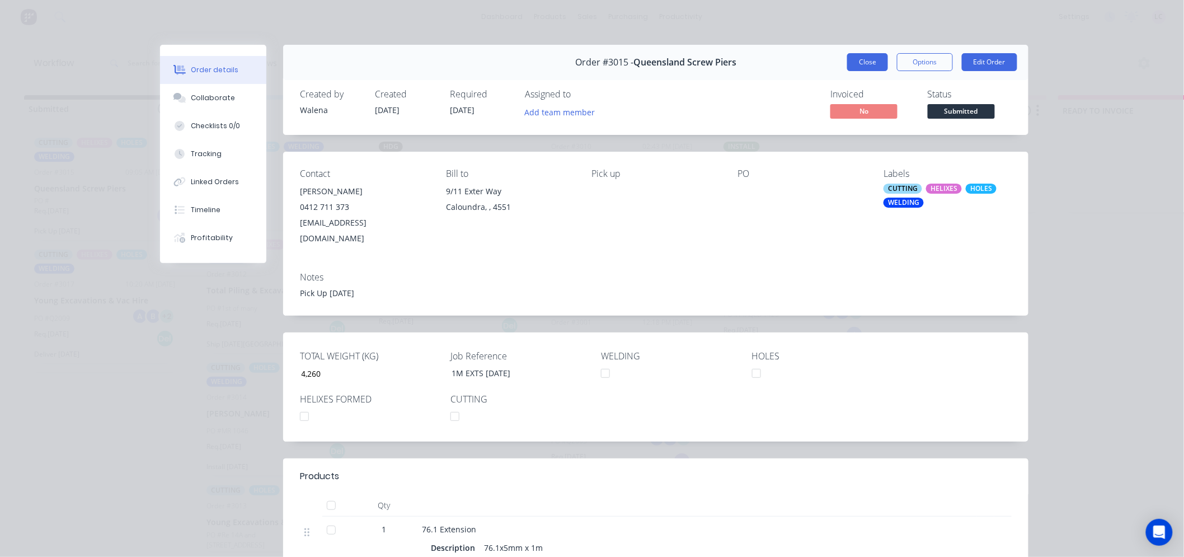
click at [853, 58] on button "Close" at bounding box center [867, 62] width 41 height 18
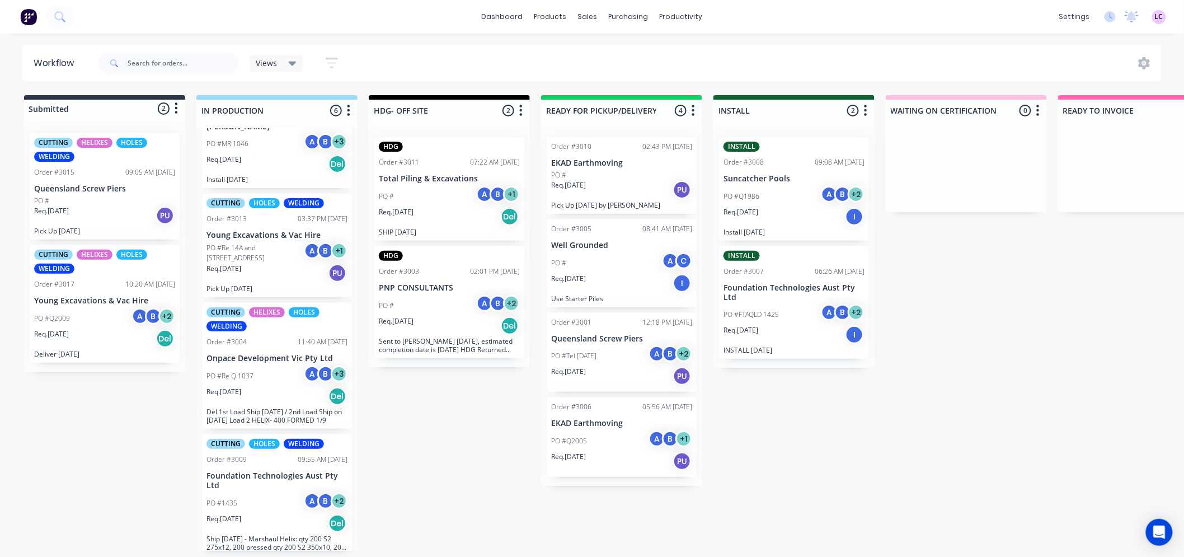
scroll to position [299, 0]
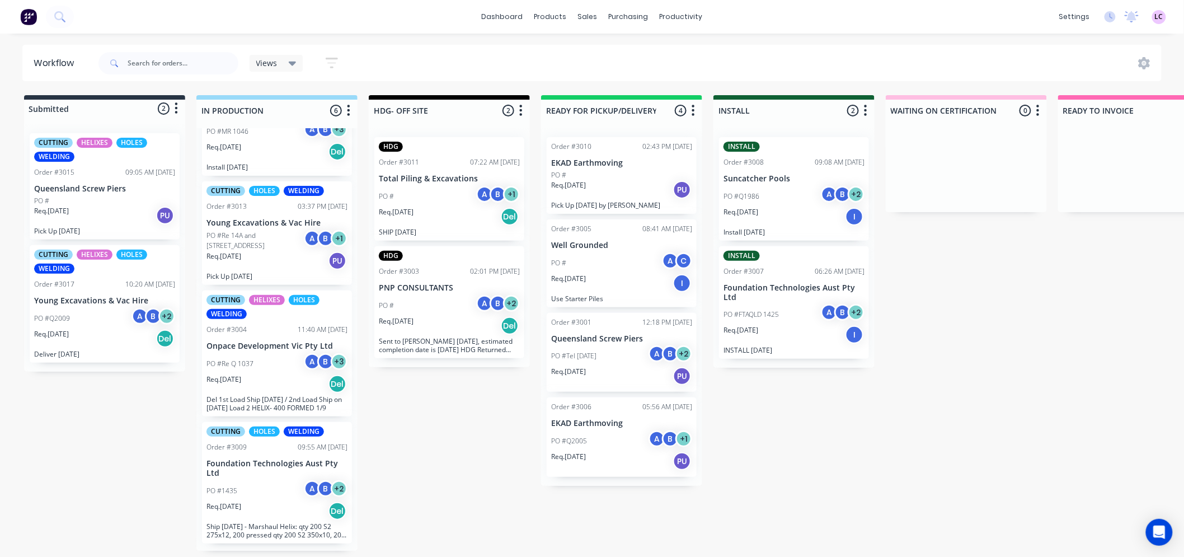
click at [420, 68] on div "Workflow Views Save new view None (Default) edit Show/Hide statuses Show line i…" at bounding box center [592, 290] width 1184 height 490
click at [3, 331] on div "Submitted 2 Status colour #273444 hex #273444 Save Cancel Summaries Total order…" at bounding box center [762, 322] width 1541 height 455
click at [91, 333] on div "Req. 17/09/25 Del" at bounding box center [104, 338] width 141 height 19
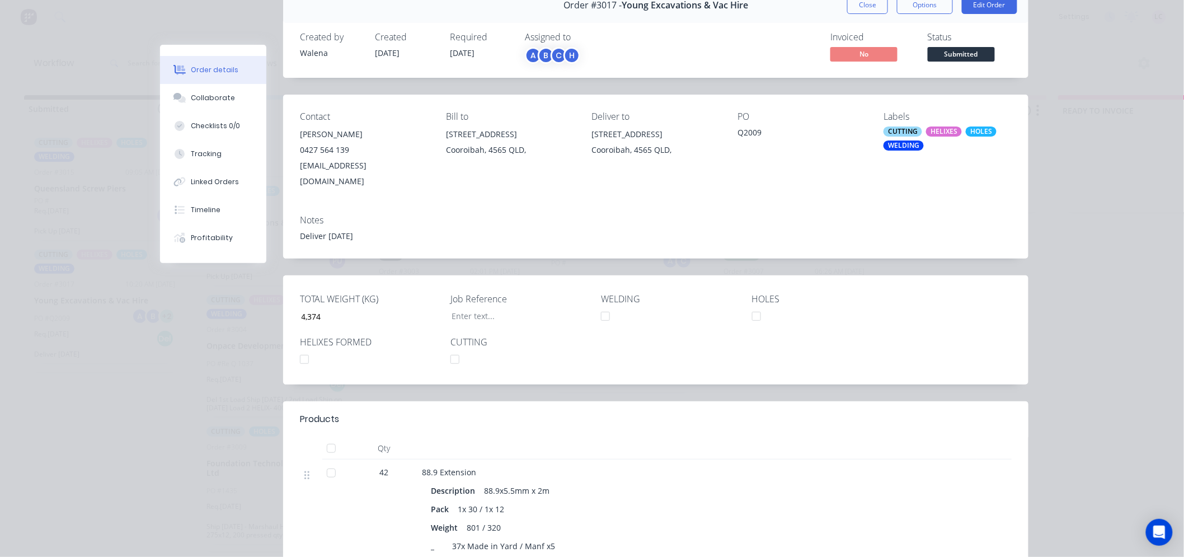
scroll to position [0, 0]
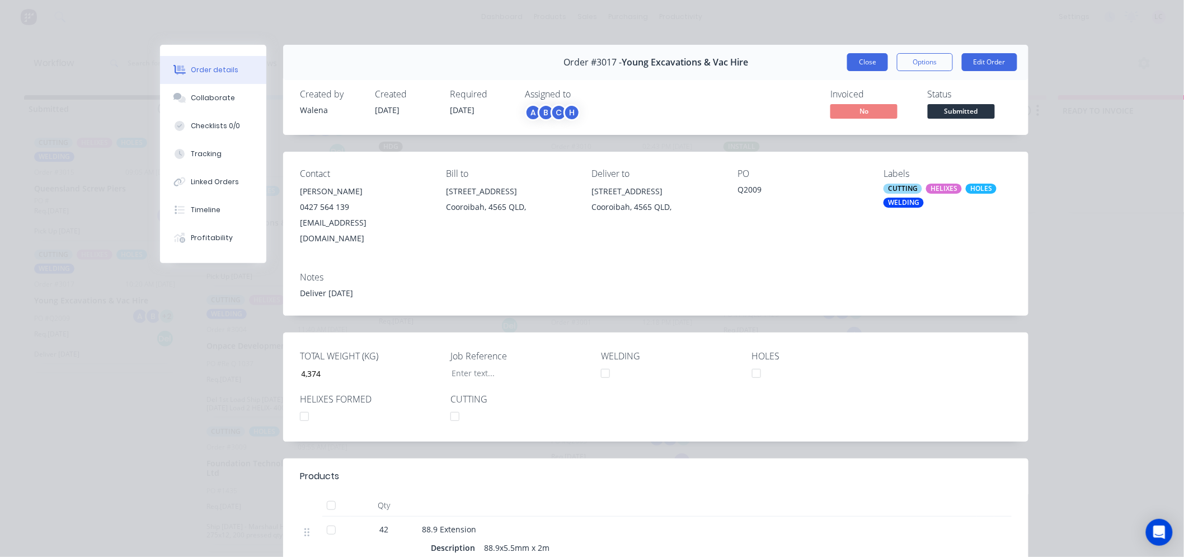
click at [860, 63] on button "Close" at bounding box center [867, 62] width 41 height 18
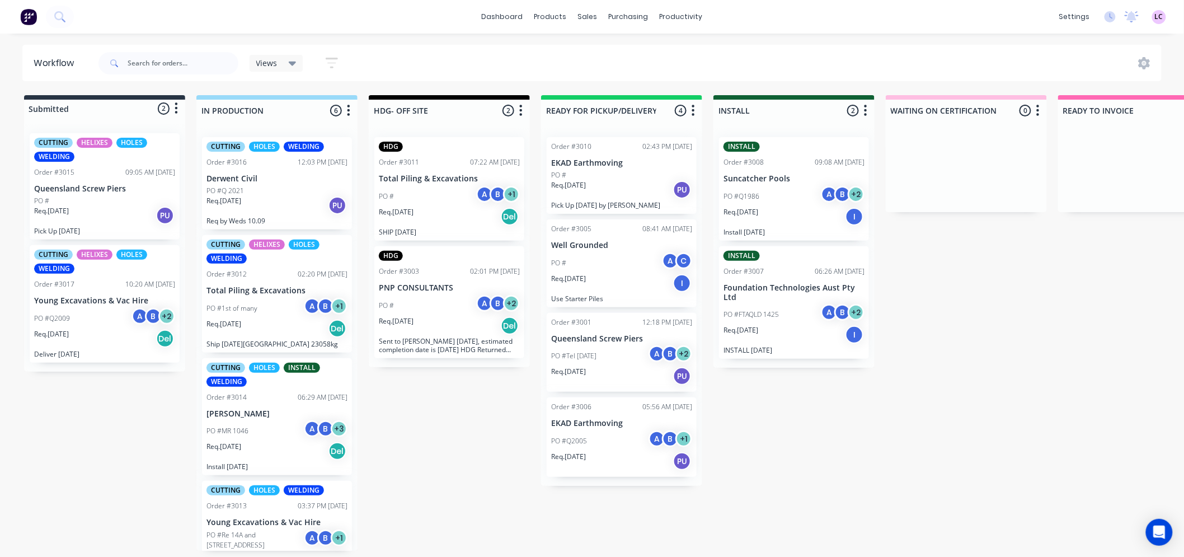
click at [445, 228] on p "SHIP 09.09.25" at bounding box center [449, 232] width 141 height 8
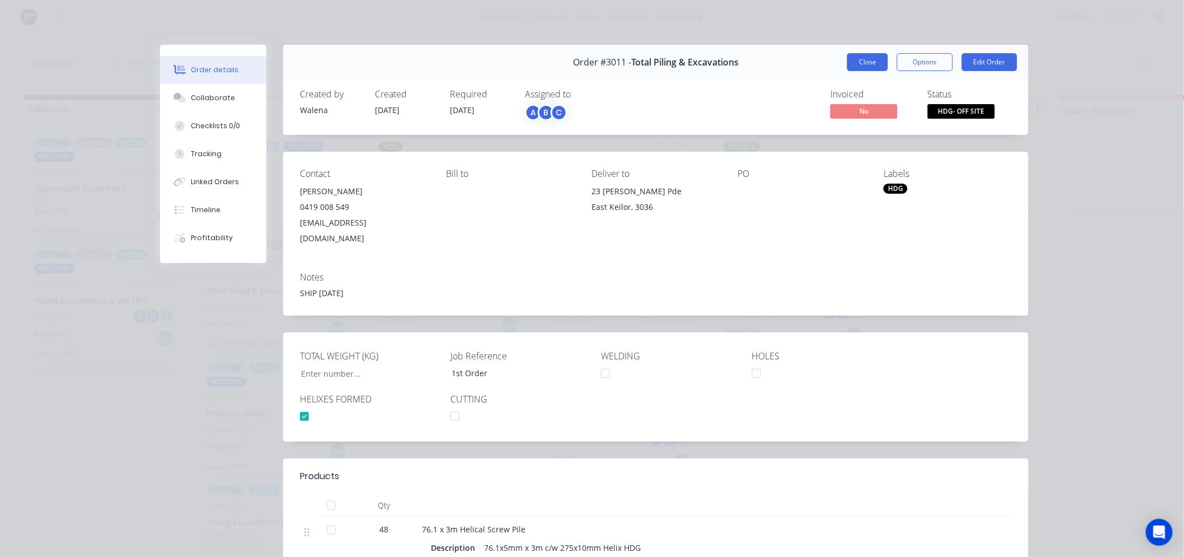
click at [847, 58] on button "Close" at bounding box center [867, 62] width 41 height 18
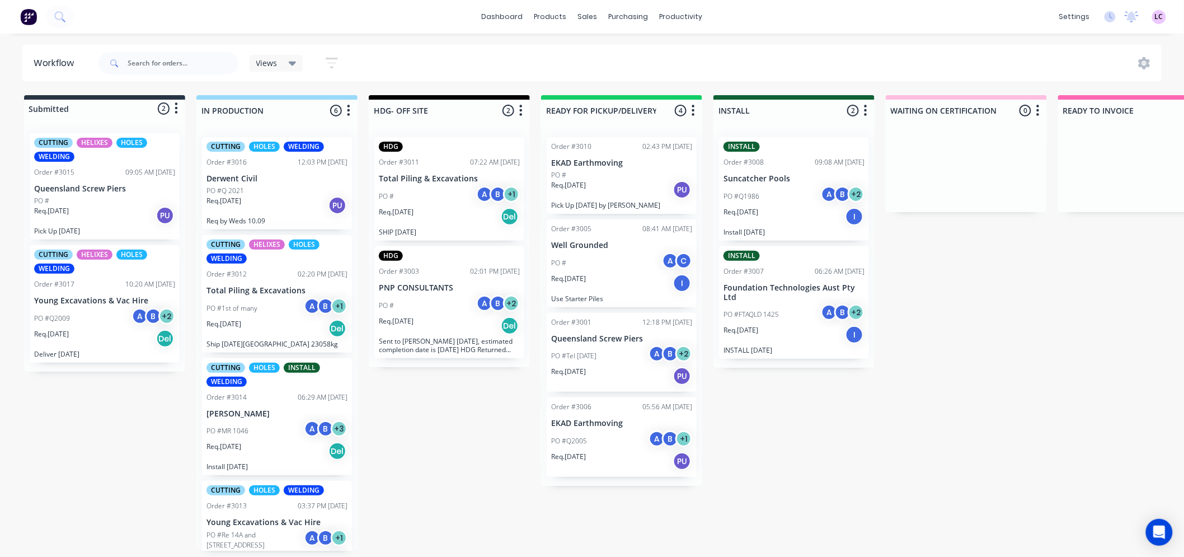
click at [104, 209] on div "Req. 11/09/25 PU" at bounding box center [104, 215] width 141 height 19
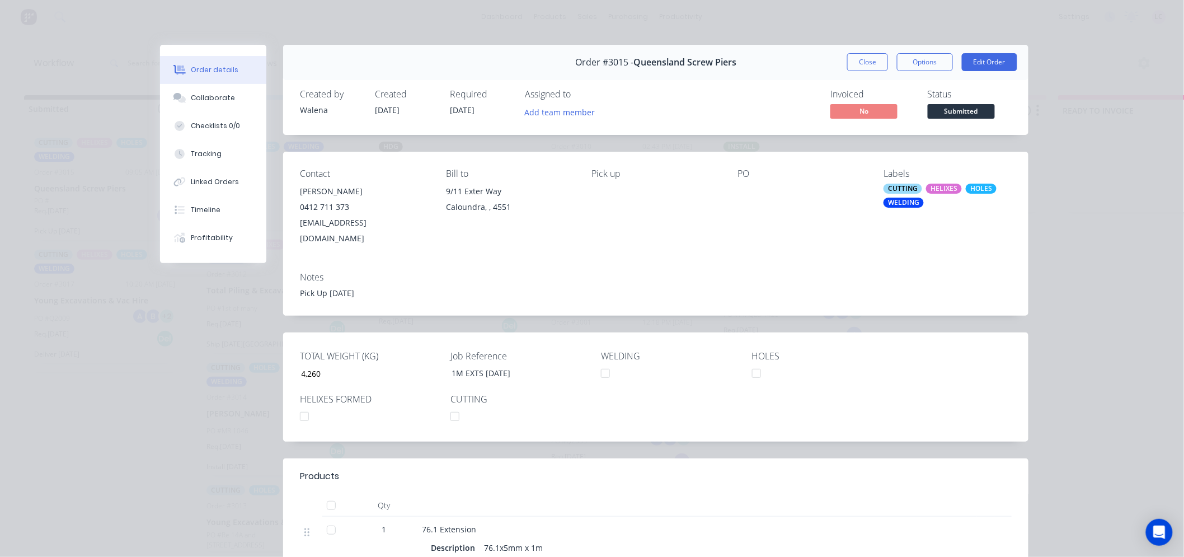
click at [932, 190] on div "HELIXES" at bounding box center [944, 189] width 36 height 10
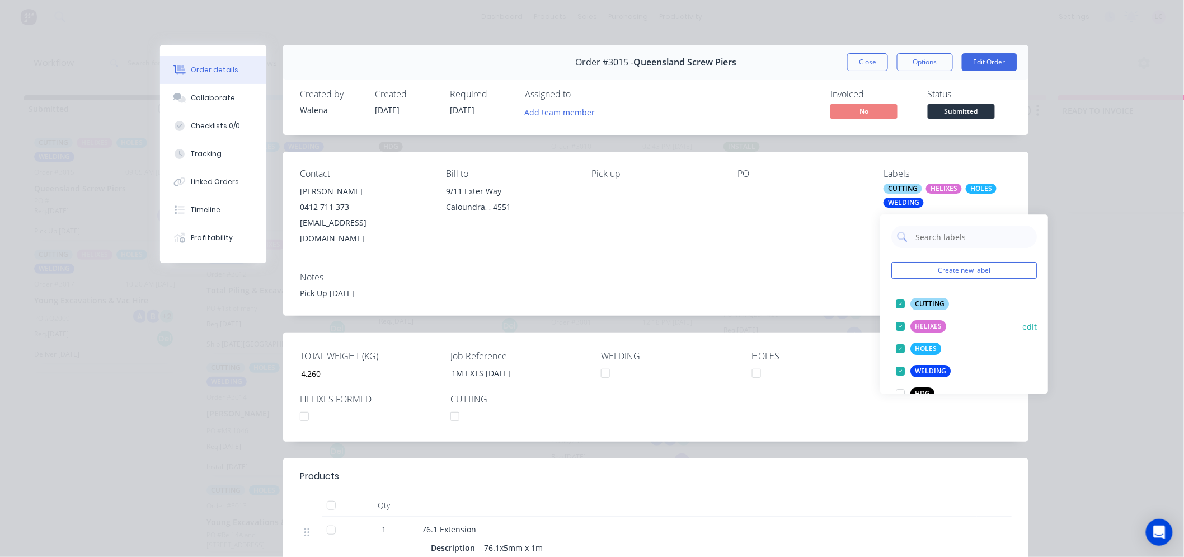
click at [901, 322] on div at bounding box center [900, 326] width 22 height 22
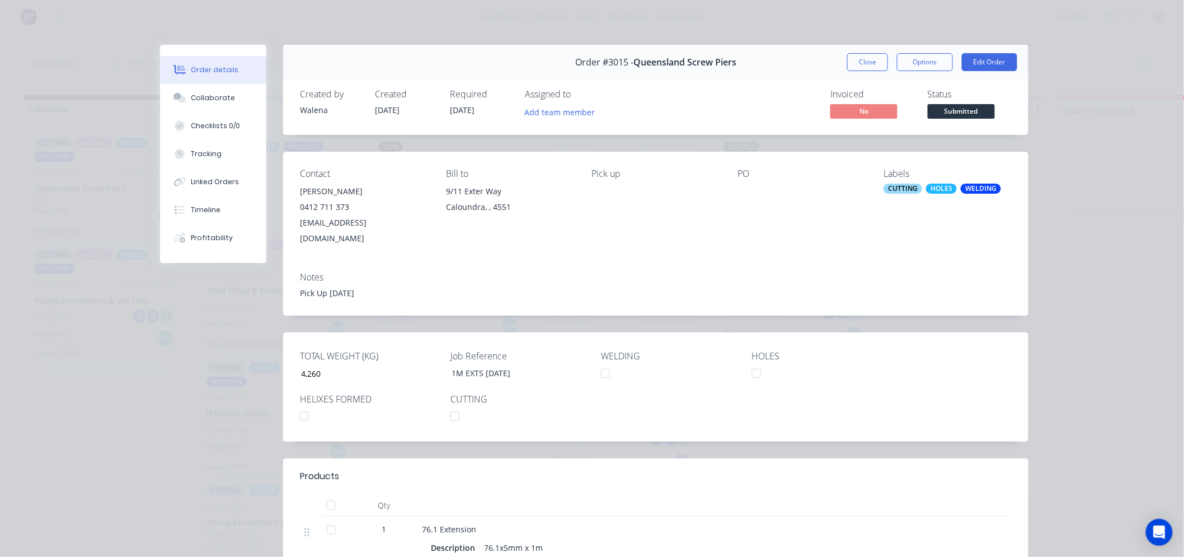
click at [825, 238] on div "Contact Bruce Adame 0412 711 373 info@queenslandscrewpiers.com.au Bill to 9/11 …" at bounding box center [655, 207] width 745 height 111
click at [858, 66] on button "Close" at bounding box center [867, 62] width 41 height 18
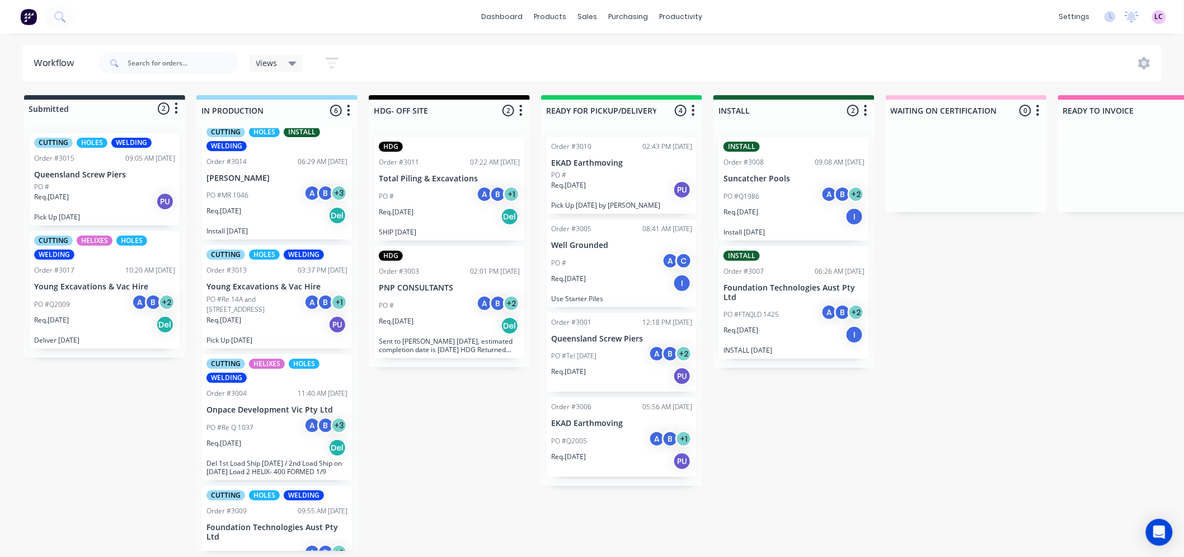
scroll to position [299, 0]
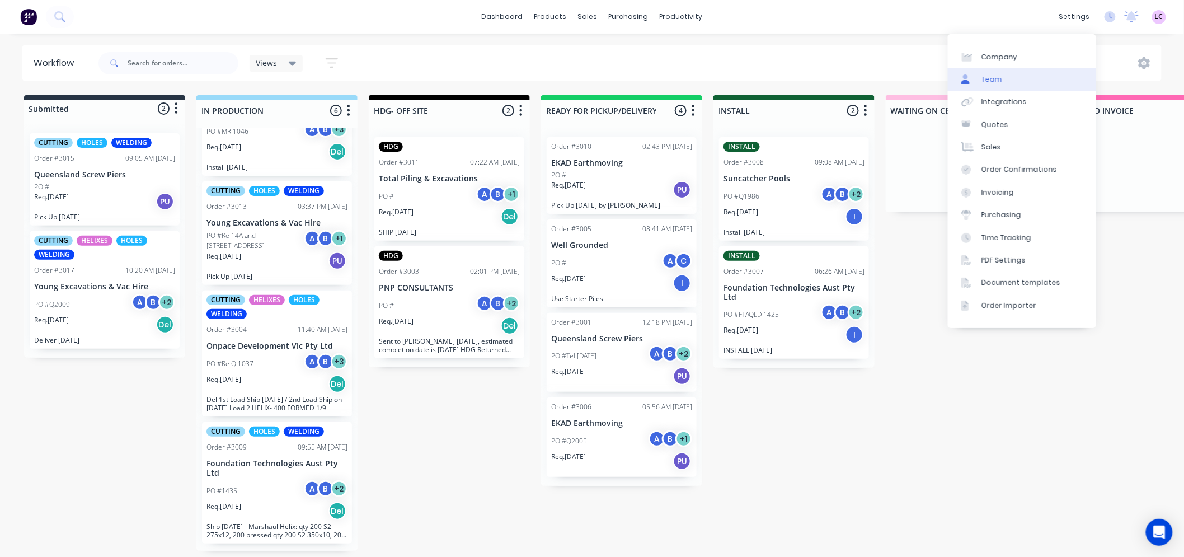
click at [1028, 84] on link "Team" at bounding box center [1022, 79] width 148 height 22
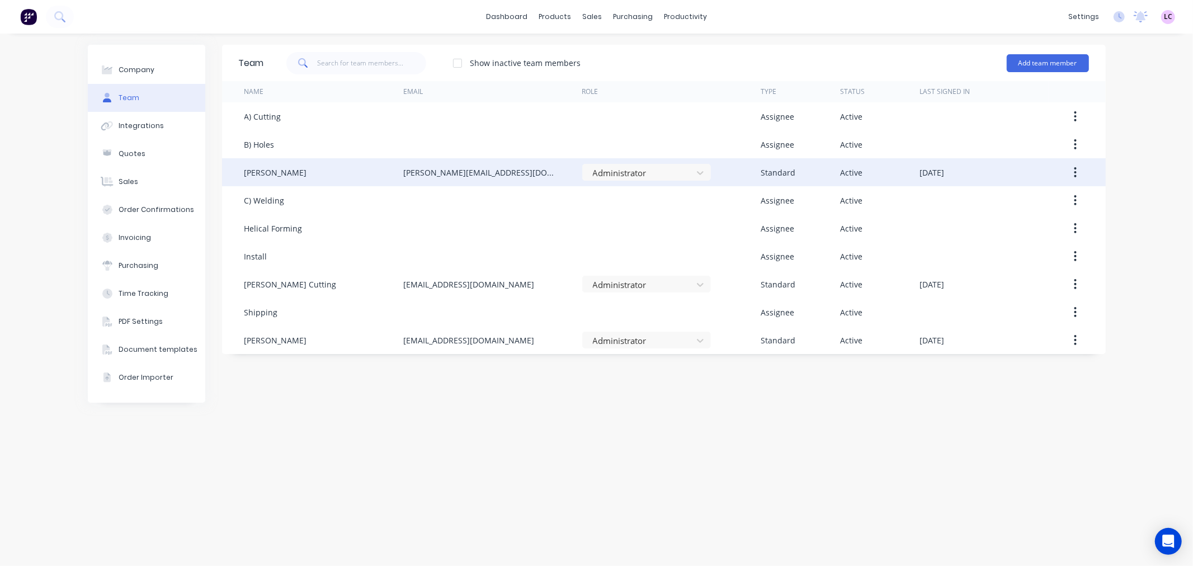
click at [1076, 172] on icon "button" at bounding box center [1076, 172] width 2 height 10
click at [1033, 206] on div "Edit" at bounding box center [1036, 202] width 86 height 16
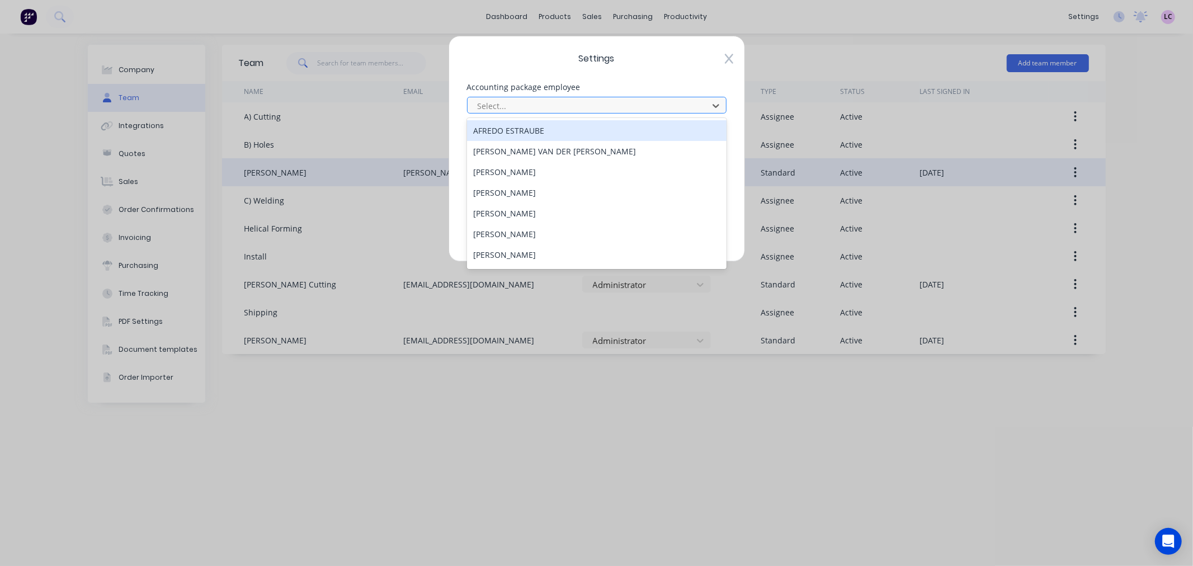
click at [666, 107] on div at bounding box center [590, 106] width 226 height 14
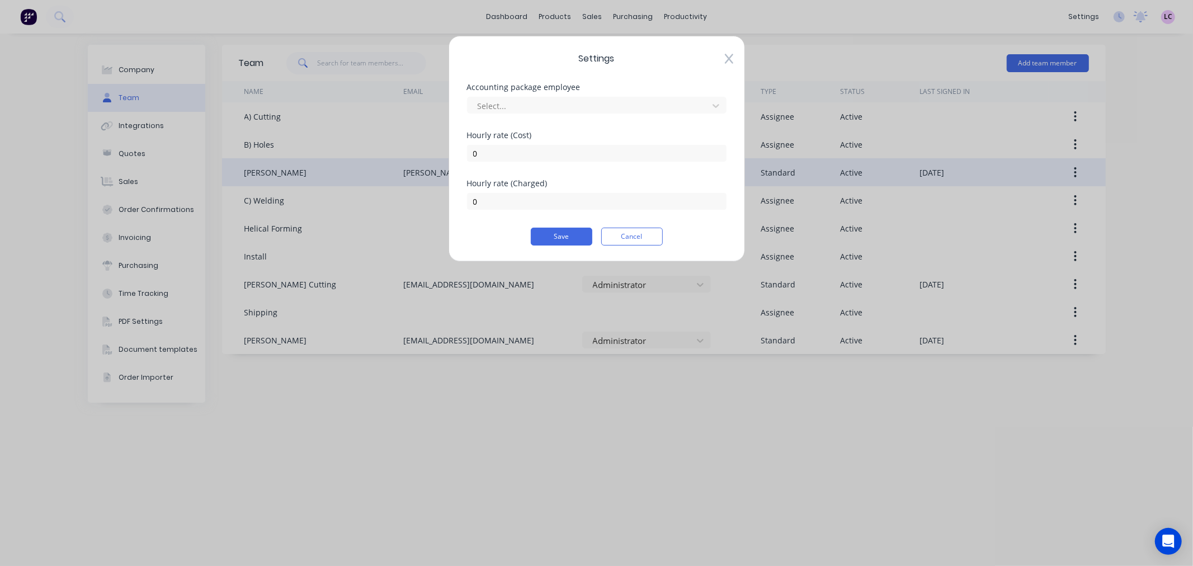
click at [659, 76] on div "Settings Accounting package employee Select... [DEMOGRAPHIC_DATA] rate (Cost) 0…" at bounding box center [597, 149] width 297 height 226
click at [639, 239] on button "Cancel" at bounding box center [632, 237] width 62 height 18
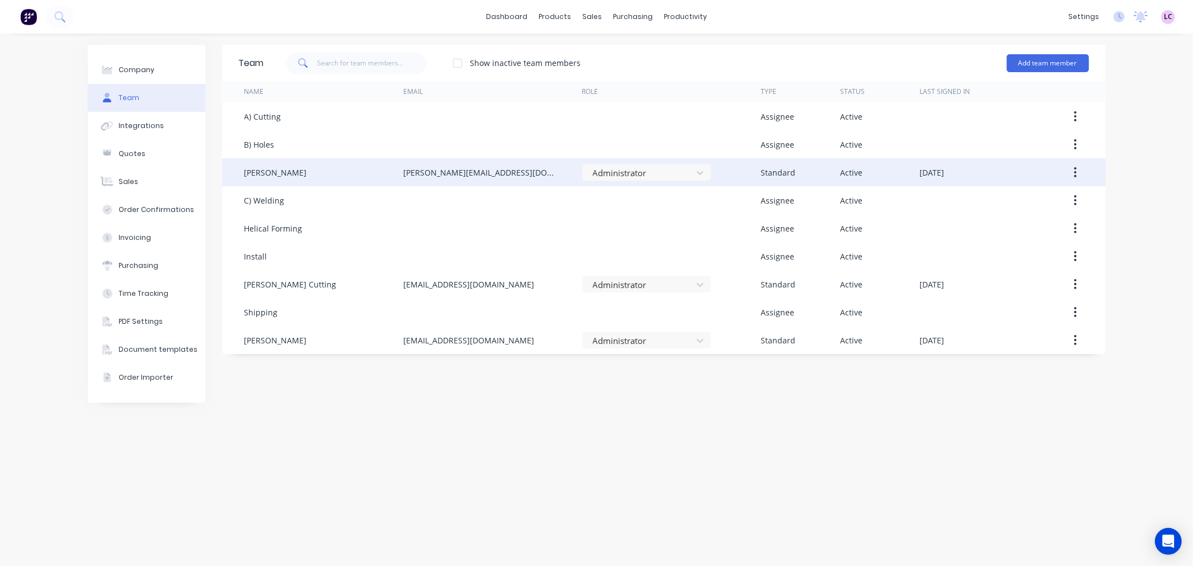
click at [287, 176] on div "[PERSON_NAME]" at bounding box center [275, 173] width 63 height 12
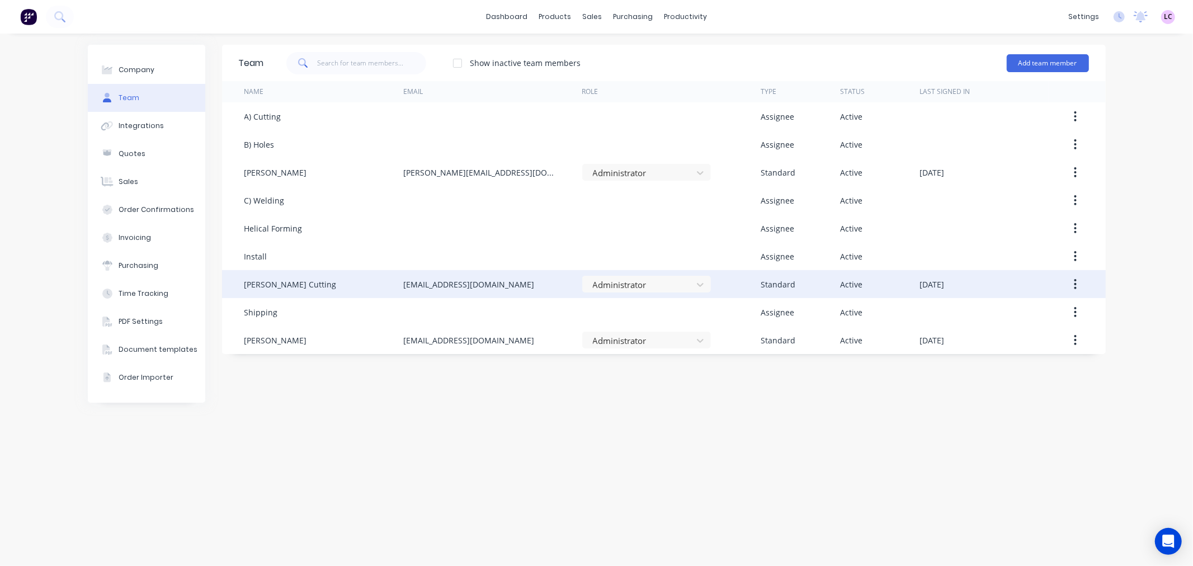
click at [415, 286] on div "[EMAIL_ADDRESS][DOMAIN_NAME]" at bounding box center [468, 285] width 131 height 12
click at [1076, 285] on icon "button" at bounding box center [1075, 284] width 3 height 12
click at [1042, 310] on div "Edit" at bounding box center [1036, 313] width 86 height 16
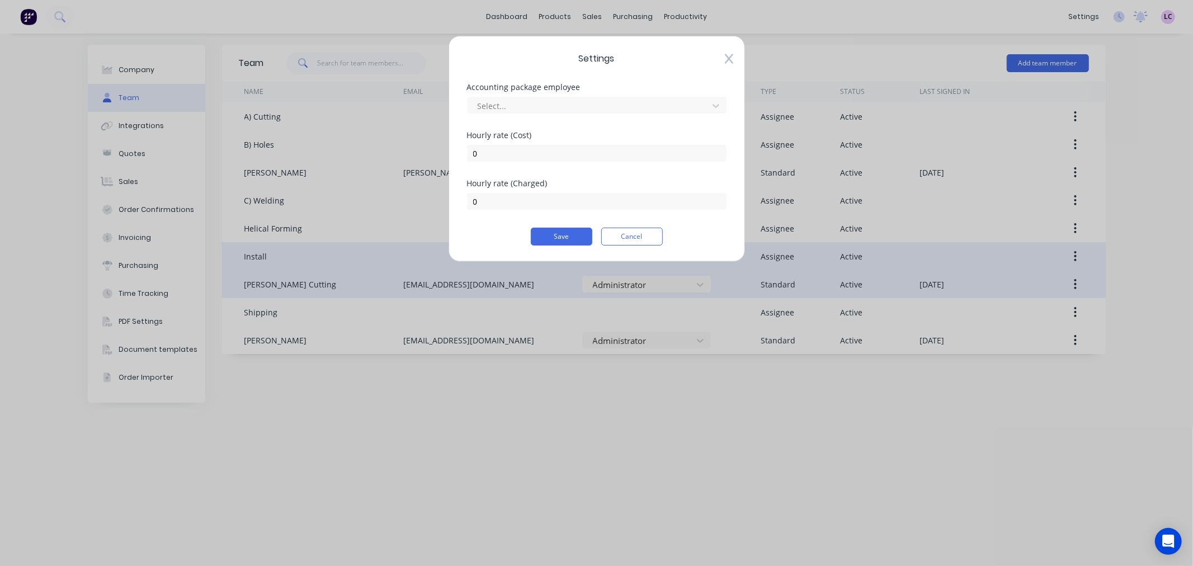
click at [625, 243] on button "Cancel" at bounding box center [632, 237] width 62 height 18
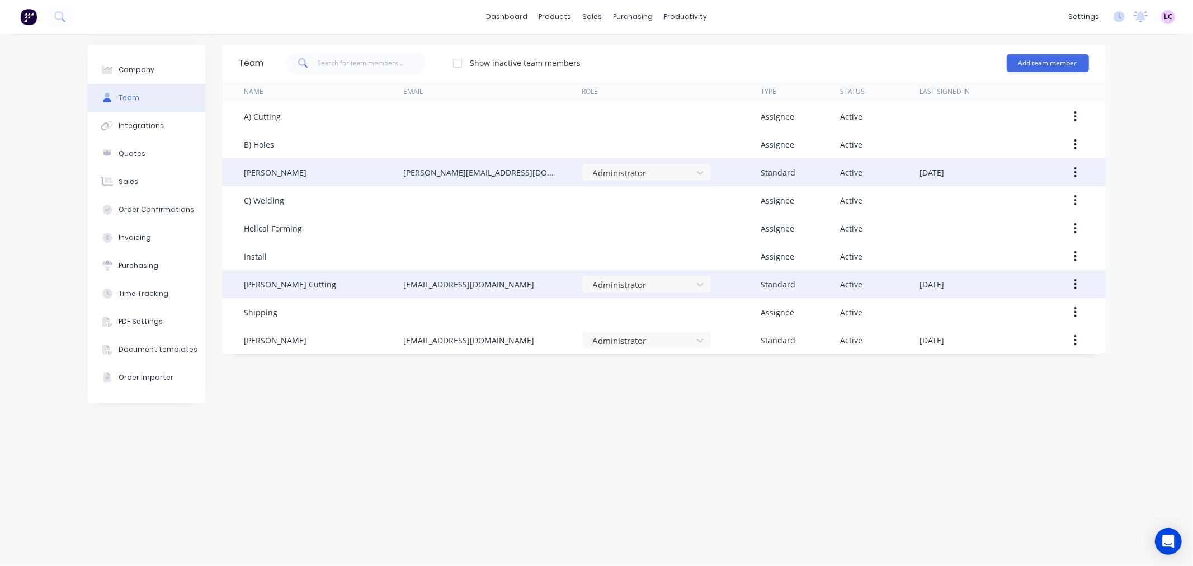
click at [791, 172] on div "Standard" at bounding box center [778, 173] width 35 height 12
click at [260, 165] on div "[PERSON_NAME]" at bounding box center [323, 172] width 159 height 28
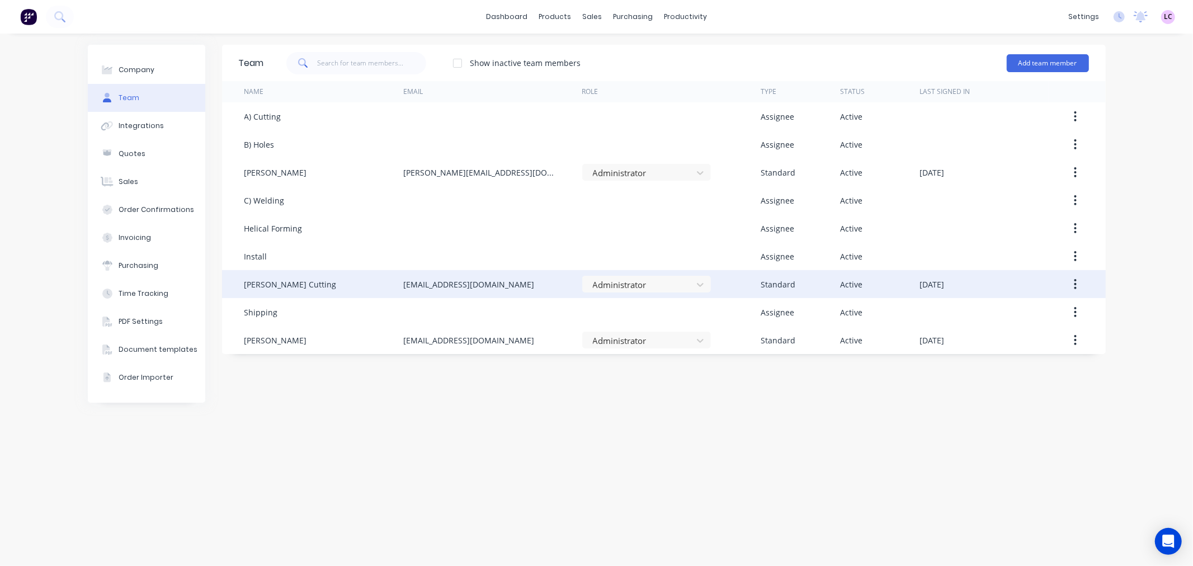
click at [262, 288] on div "[PERSON_NAME] Cutting" at bounding box center [290, 285] width 92 height 12
click at [426, 285] on div "admin@aasteelworks.com" at bounding box center [468, 285] width 131 height 12
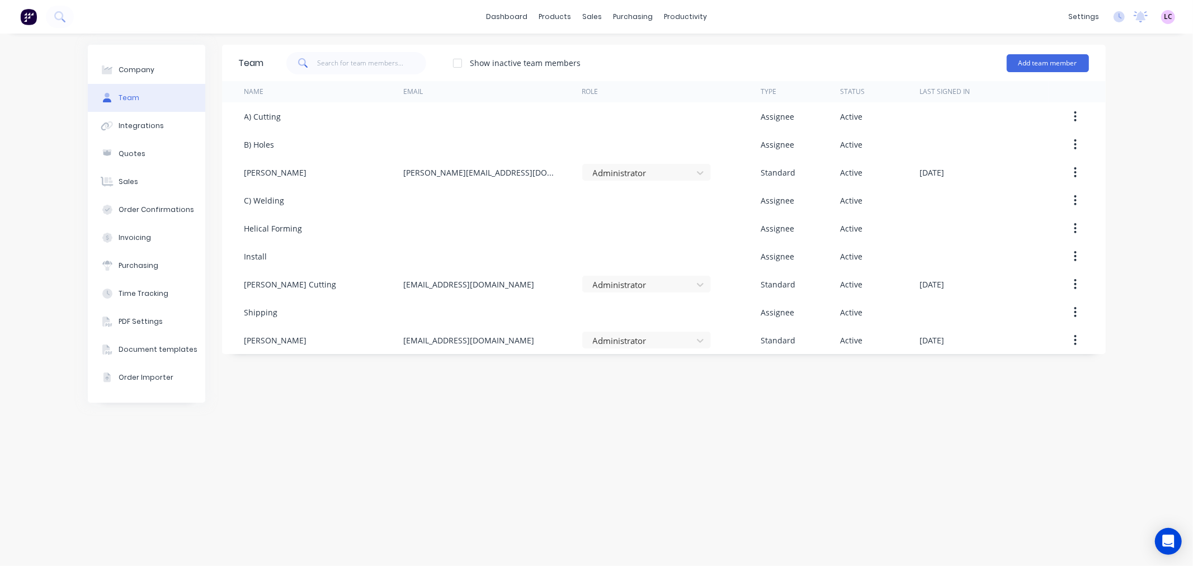
click at [1078, 281] on button "button" at bounding box center [1075, 284] width 26 height 20
click at [1026, 310] on div "Edit" at bounding box center [1036, 313] width 86 height 16
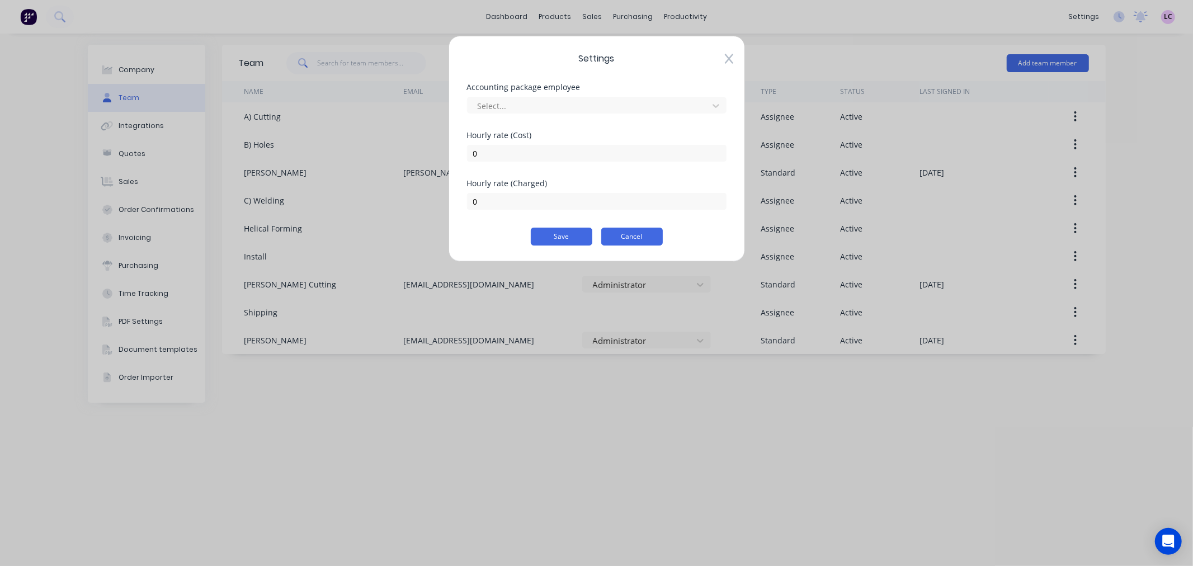
click at [622, 231] on button "Cancel" at bounding box center [632, 237] width 62 height 18
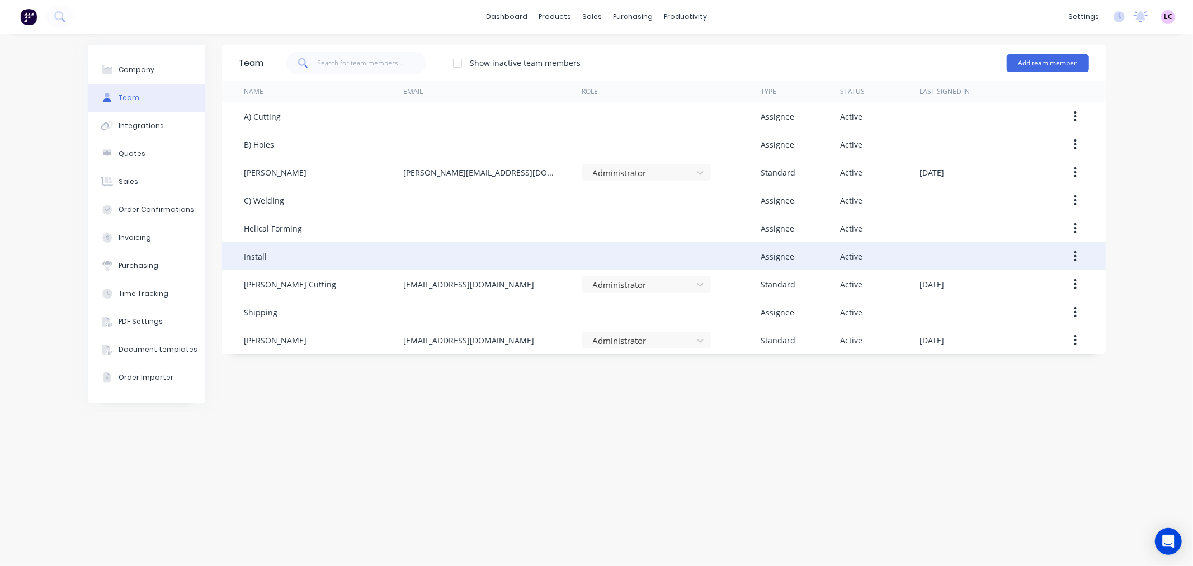
click at [1076, 261] on icon "button" at bounding box center [1076, 256] width 2 height 10
click at [1059, 283] on div "Edit" at bounding box center [1036, 285] width 86 height 16
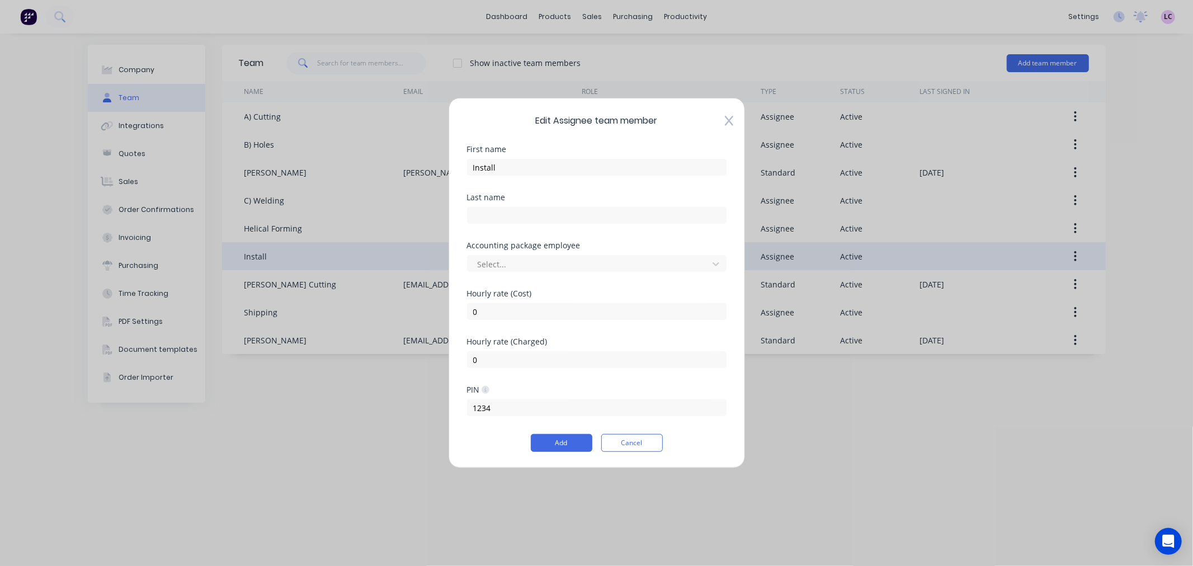
click at [726, 120] on icon at bounding box center [729, 120] width 8 height 11
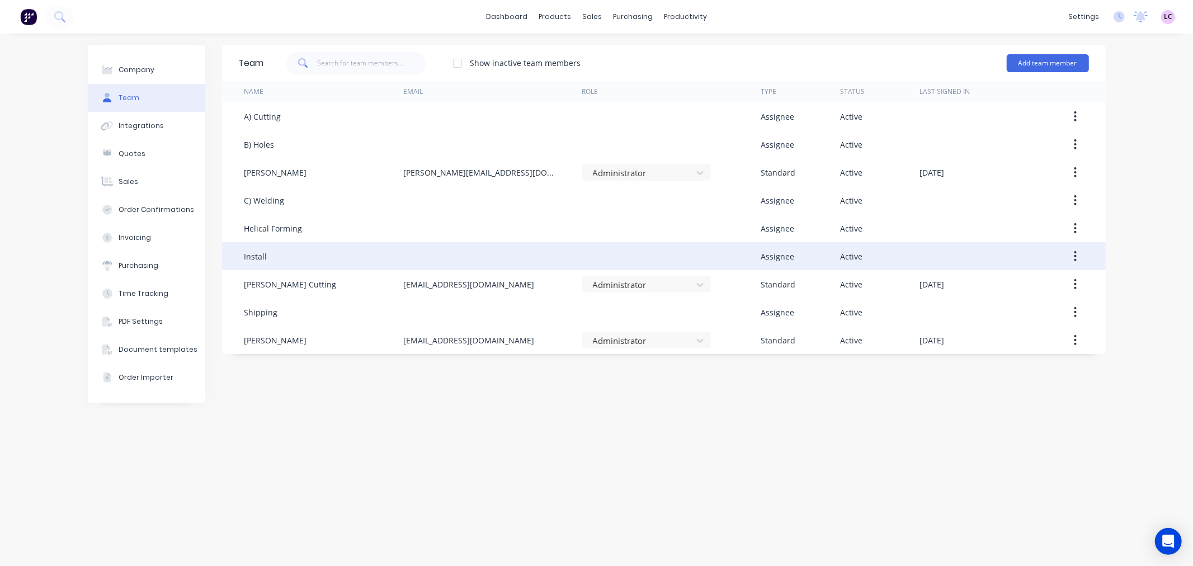
click at [1170, 15] on span "LC" at bounding box center [1168, 17] width 8 height 10
click at [1107, 63] on div "[PERSON_NAME] Cutting" at bounding box center [1098, 66] width 82 height 10
click at [1112, 80] on div "Administrator" at bounding box center [1098, 78] width 49 height 10
click at [1081, 119] on button "Profile" at bounding box center [1098, 117] width 148 height 22
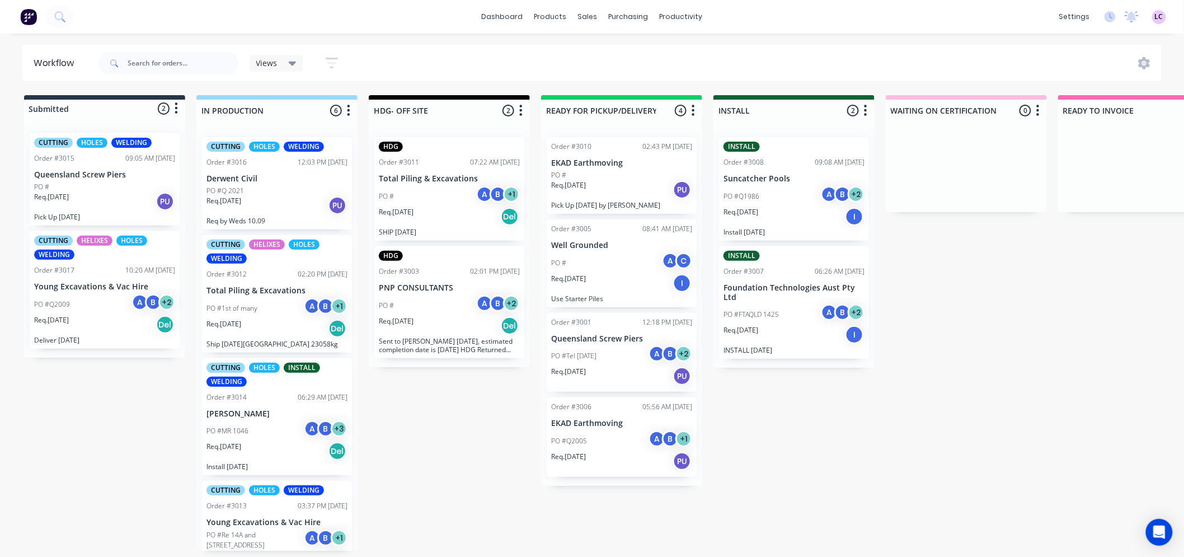
click at [86, 180] on div "CUTTING HOLES WELDING Order #3015 09:05 AM [DATE] Queensland Screw Piers PO # R…" at bounding box center [105, 179] width 150 height 92
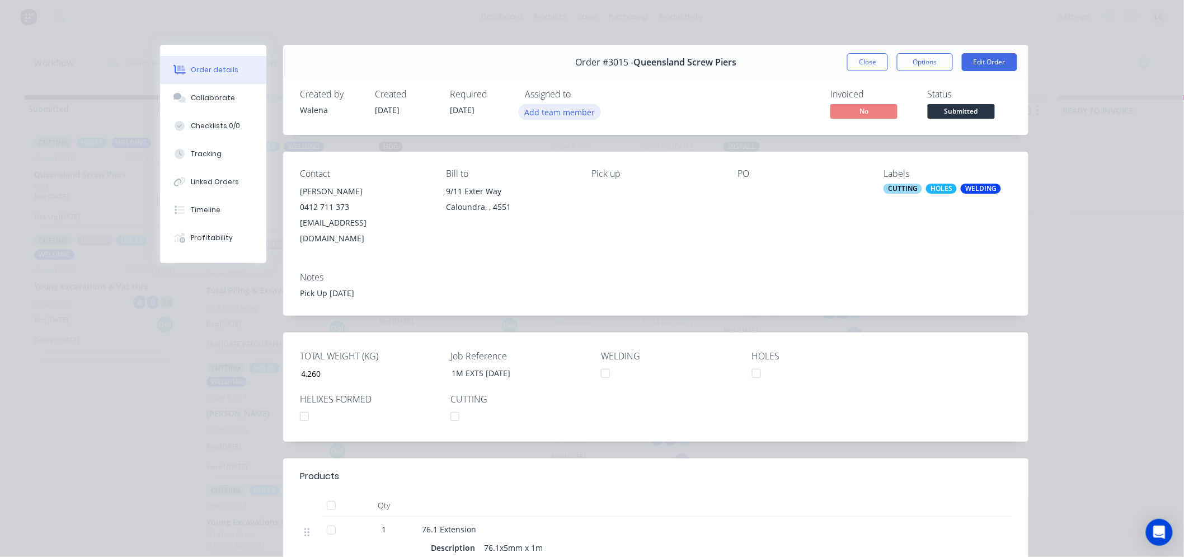
click at [529, 108] on button "Add team member" at bounding box center [560, 111] width 82 height 15
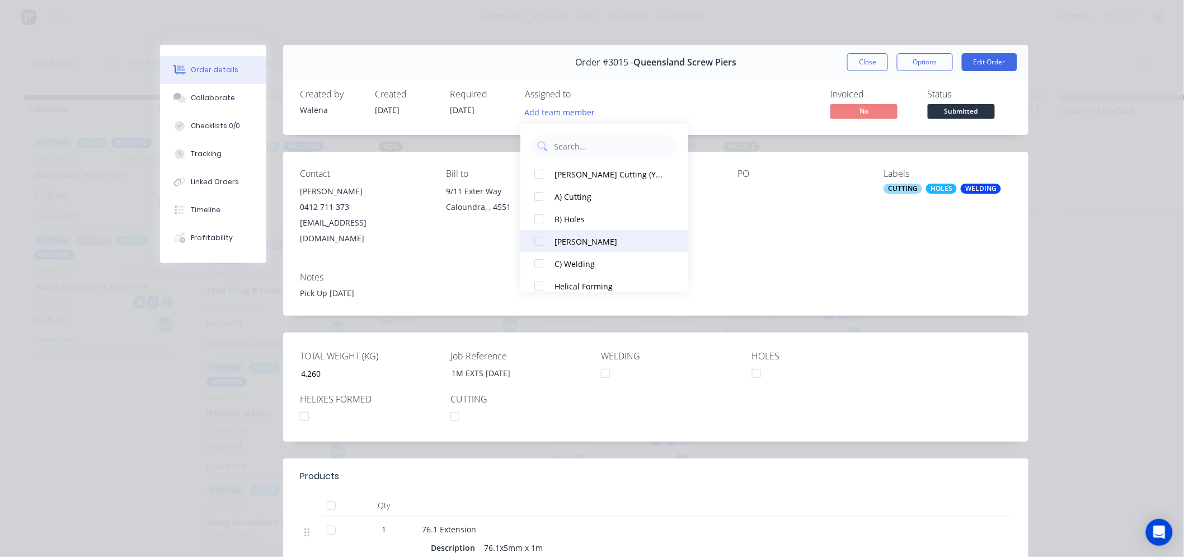
click at [569, 236] on div "[PERSON_NAME]" at bounding box center [610, 242] width 112 height 12
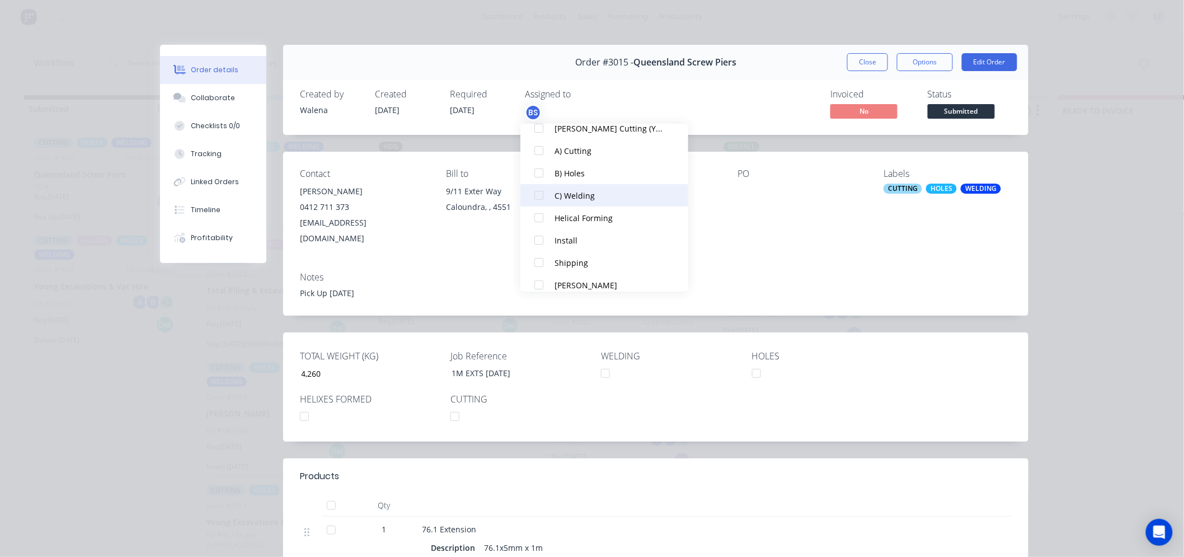
scroll to position [78, 0]
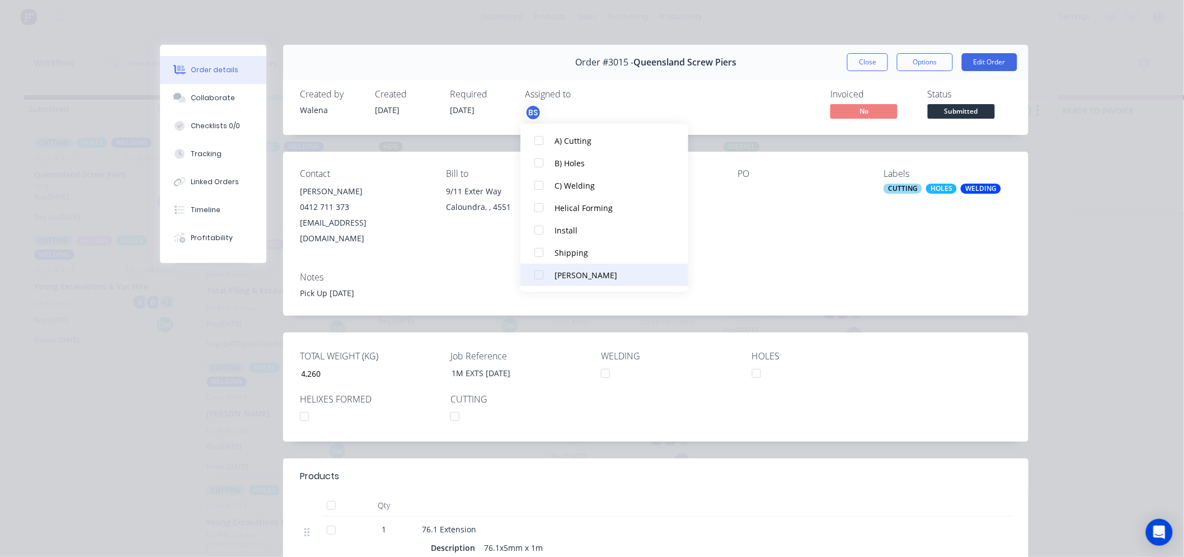
click at [577, 270] on div "[PERSON_NAME]" at bounding box center [610, 275] width 112 height 12
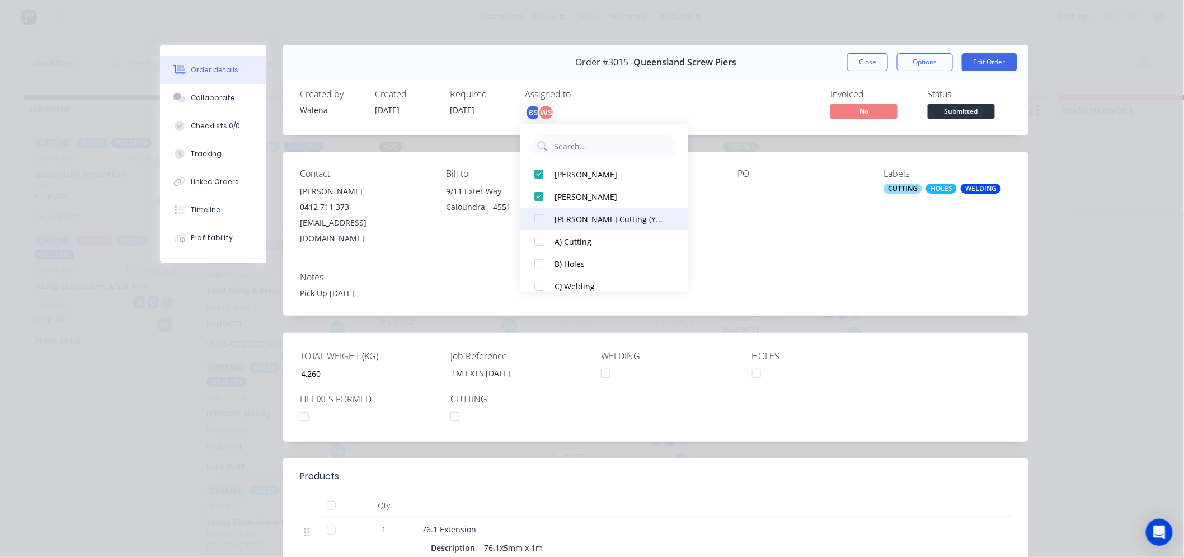
click at [575, 224] on div "[PERSON_NAME] Cutting (You)" at bounding box center [610, 219] width 112 height 12
click at [572, 220] on div "[PERSON_NAME]" at bounding box center [610, 219] width 112 height 12
click at [569, 200] on div "[PERSON_NAME]" at bounding box center [610, 197] width 112 height 12
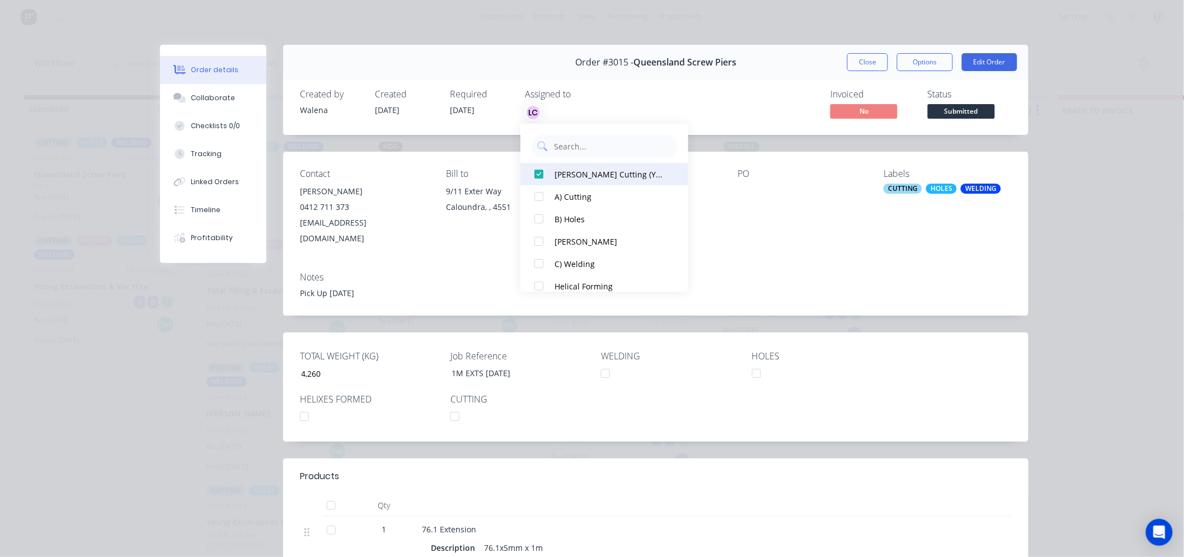
click at [569, 171] on div "[PERSON_NAME] Cutting (You)" at bounding box center [610, 174] width 112 height 12
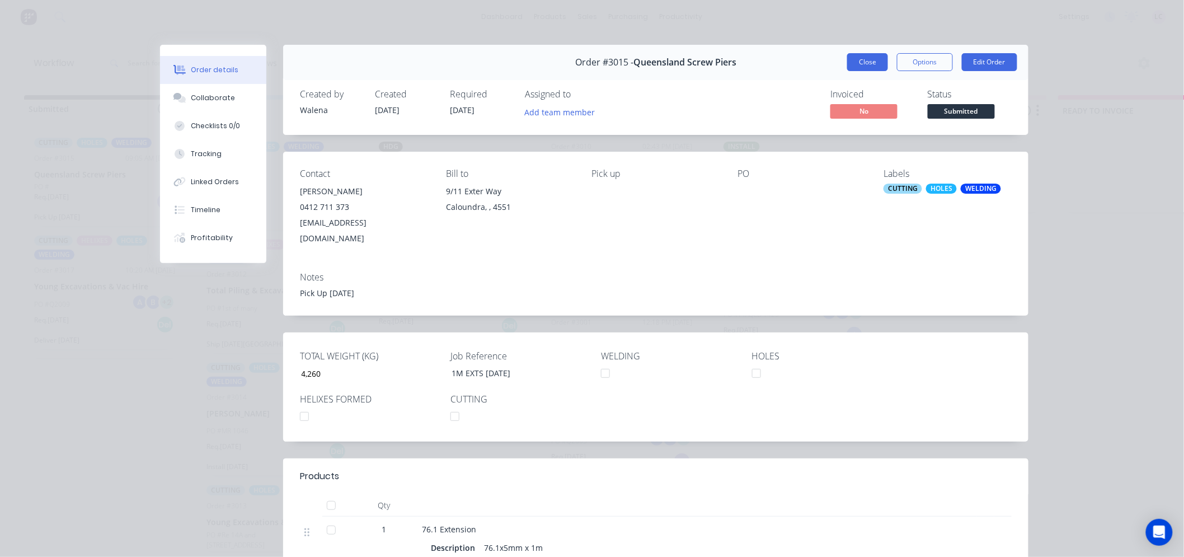
click at [849, 58] on button "Close" at bounding box center [867, 62] width 41 height 18
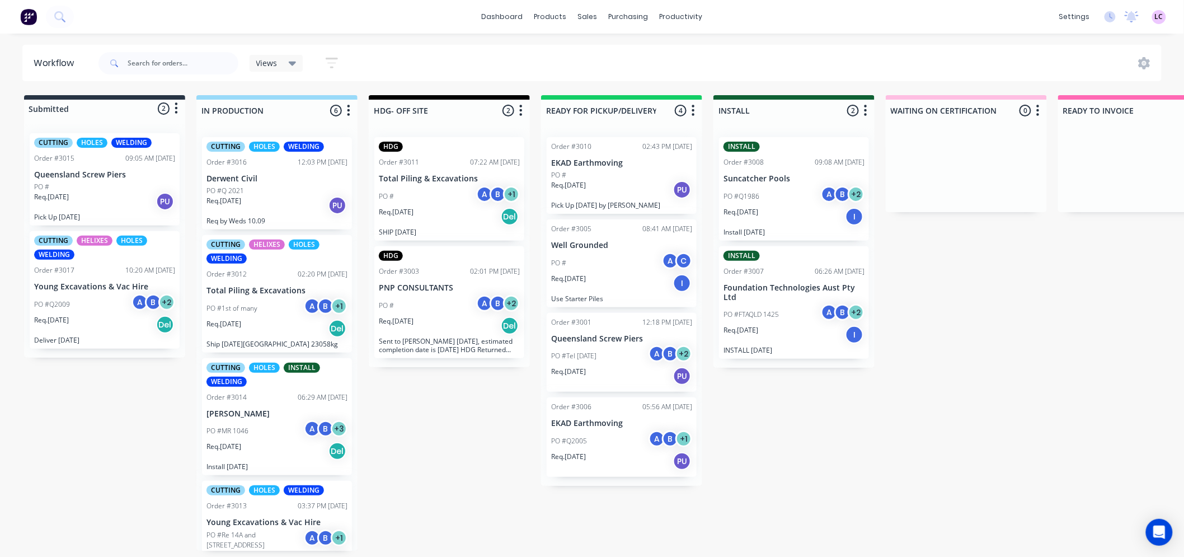
click at [92, 416] on div "Submitted 2 Status colour #273444 hex #273444 Save Cancel Summaries Total order…" at bounding box center [762, 322] width 1541 height 455
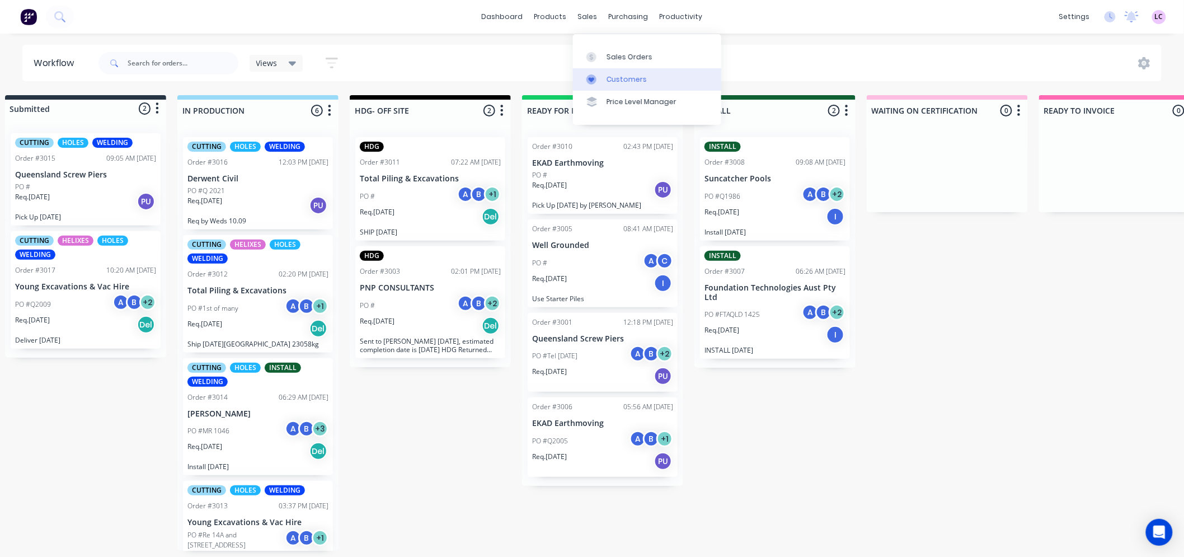
click at [611, 74] on div "Customers" at bounding box center [626, 79] width 40 height 10
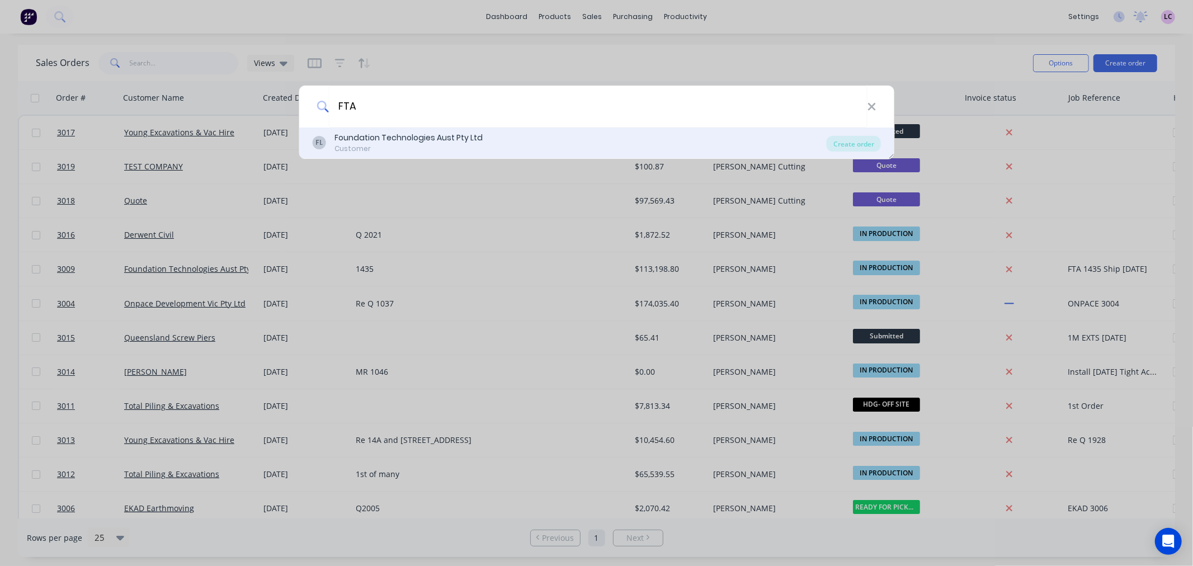
type input "FTA"
click at [408, 140] on div "Foundation Technologies Aust Pty Ltd" at bounding box center [409, 138] width 148 height 12
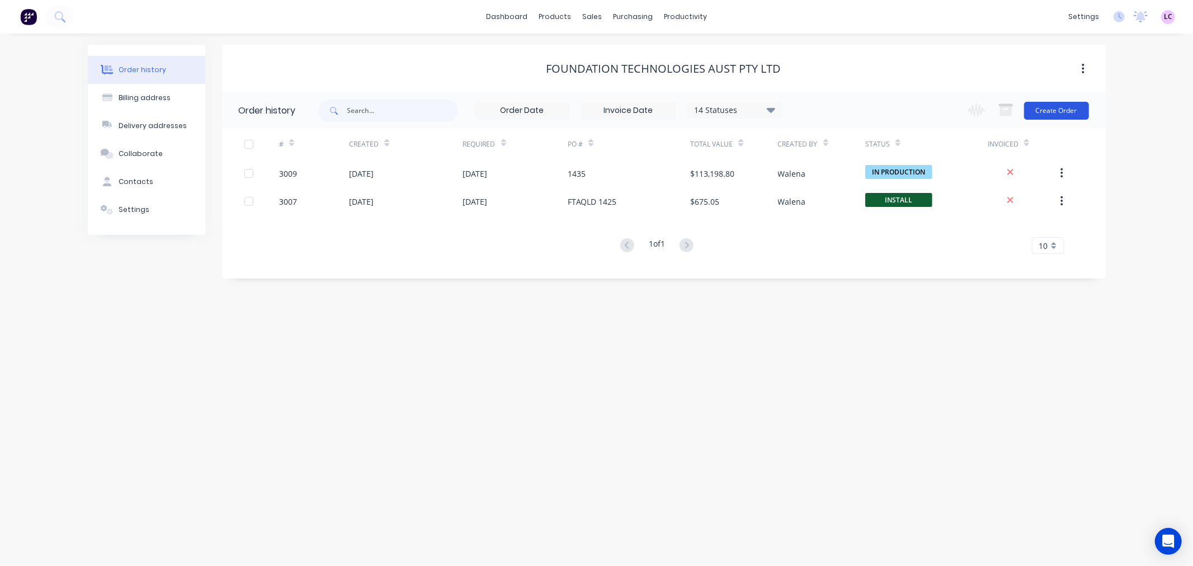
click at [1064, 104] on button "Create Order" at bounding box center [1056, 111] width 65 height 18
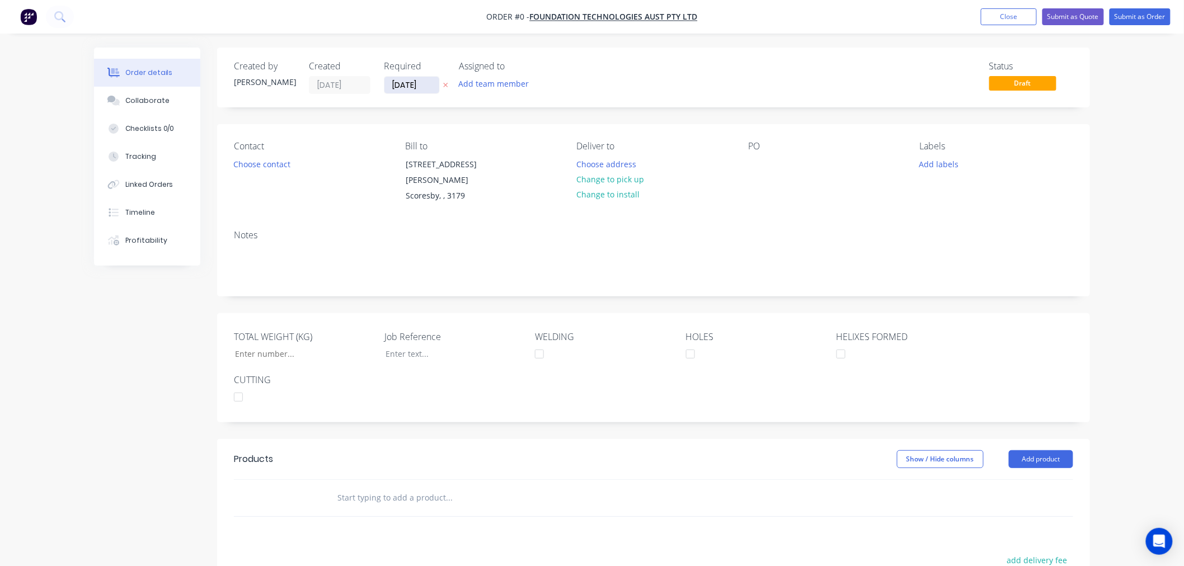
click at [417, 84] on input "[DATE]" at bounding box center [411, 85] width 55 height 17
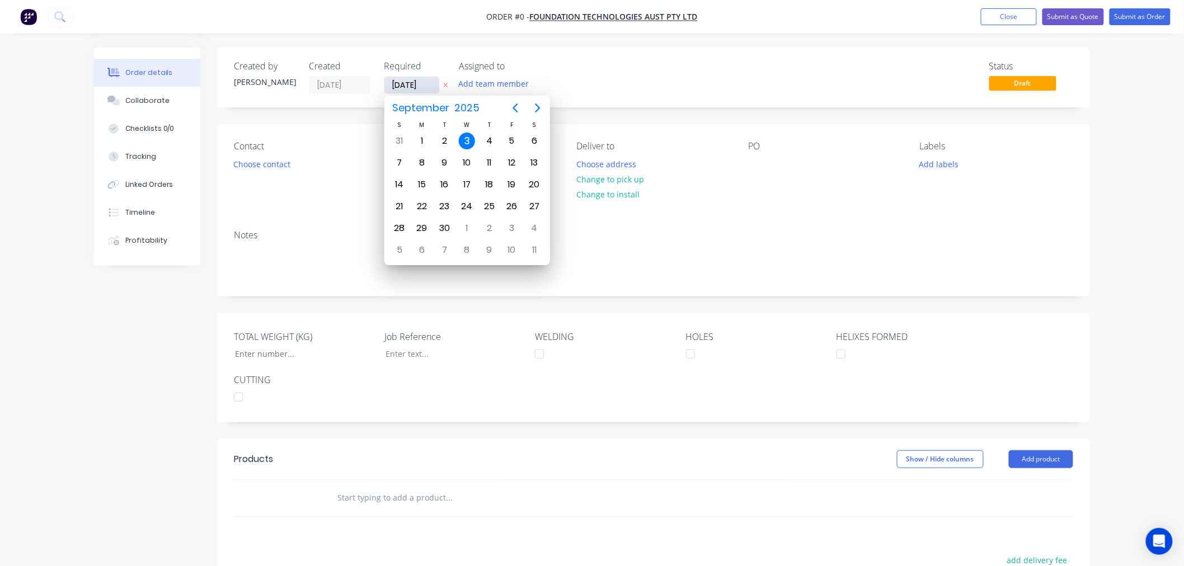
click at [417, 84] on input "[DATE]" at bounding box center [411, 85] width 55 height 17
click at [584, 56] on div "Order details Collaborate Checklists 0/0 Tracking Linked Orders Timeline Profit…" at bounding box center [592, 413] width 1018 height 730
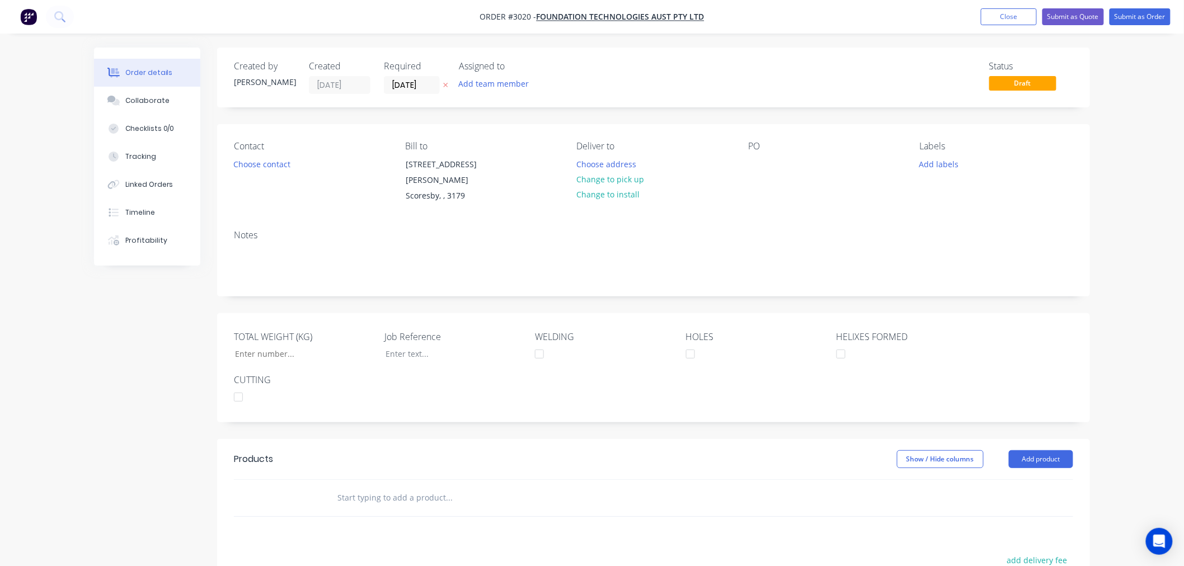
type input "[DATE]"
click at [1126, 107] on div "Order details Collaborate Checklists 0/0 Tracking Linked Orders Timeline Profit…" at bounding box center [592, 389] width 1184 height 778
click at [266, 163] on button "Choose contact" at bounding box center [262, 163] width 69 height 15
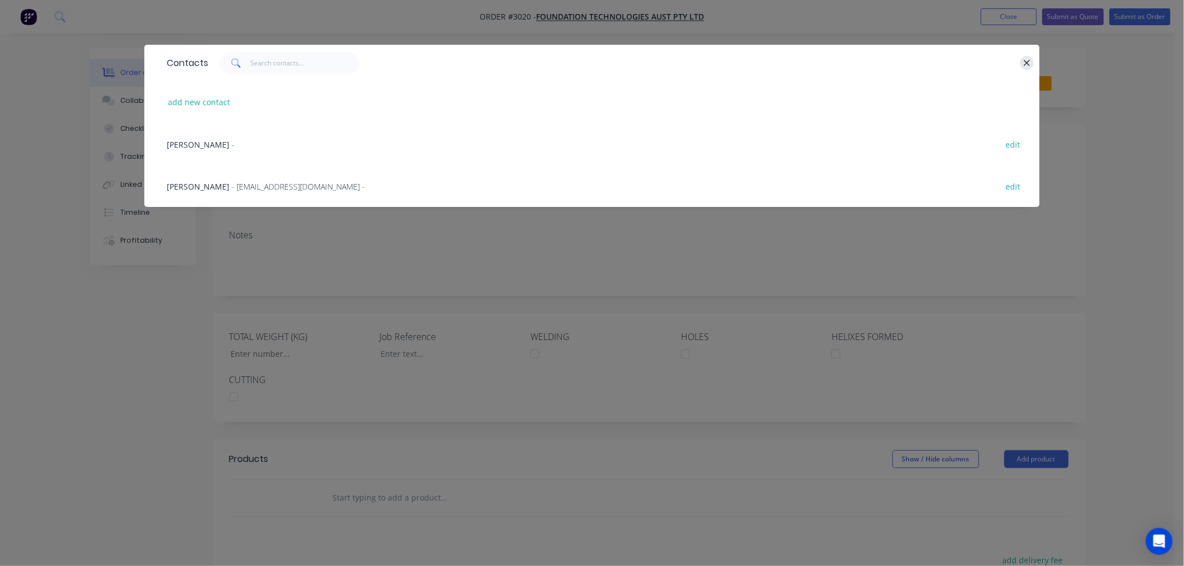
click at [1024, 64] on icon "button" at bounding box center [1026, 63] width 7 height 10
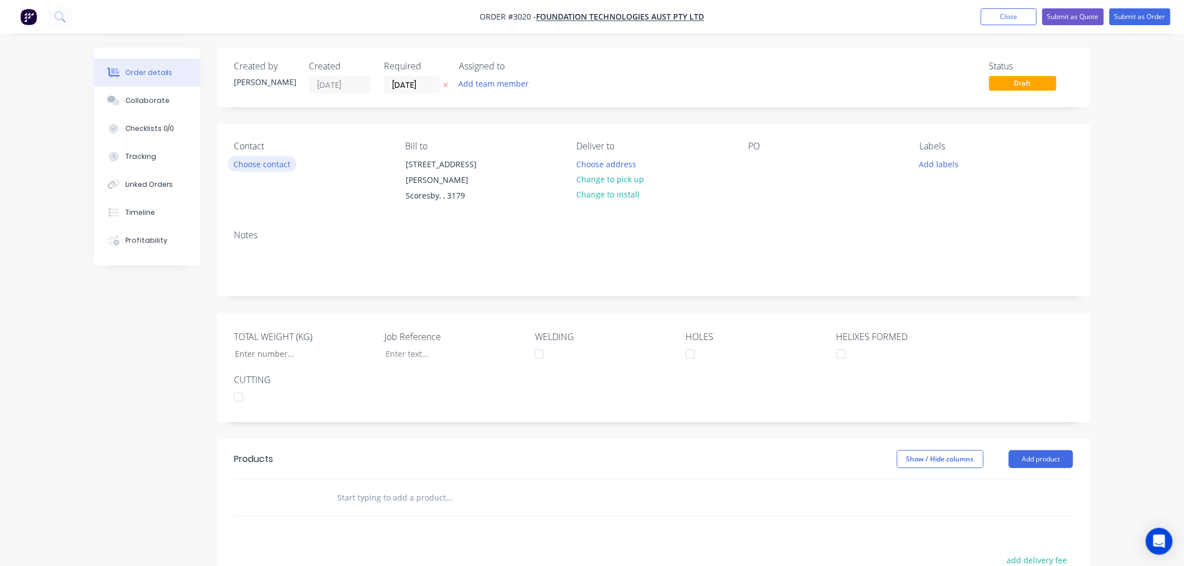
click at [248, 158] on button "Choose contact" at bounding box center [262, 163] width 69 height 15
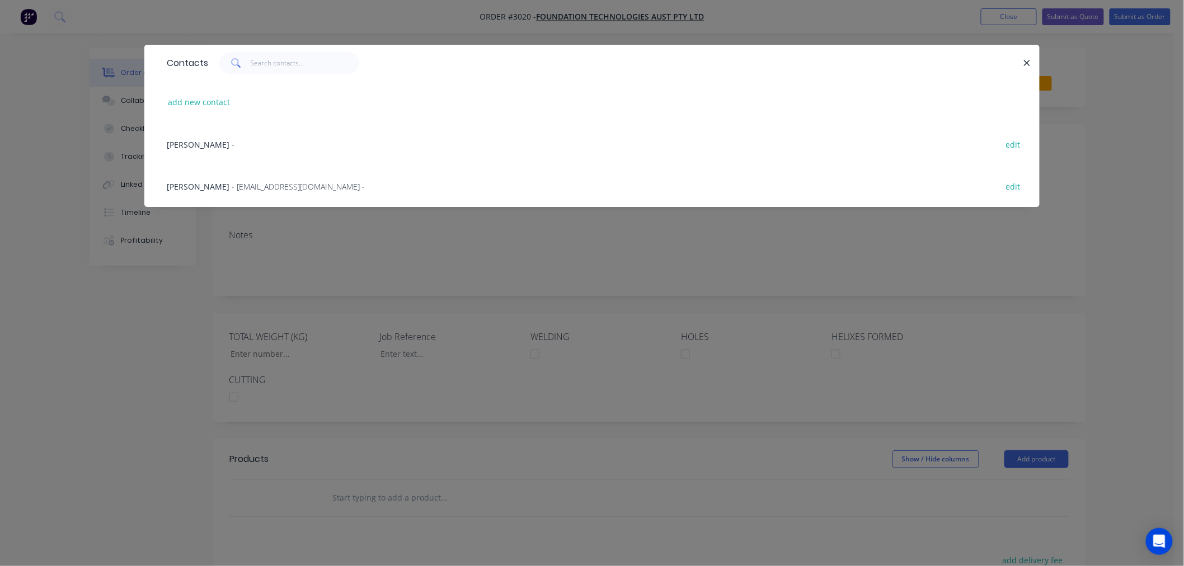
click at [265, 182] on span "- [EMAIL_ADDRESS][DOMAIN_NAME] -" at bounding box center [298, 186] width 133 height 11
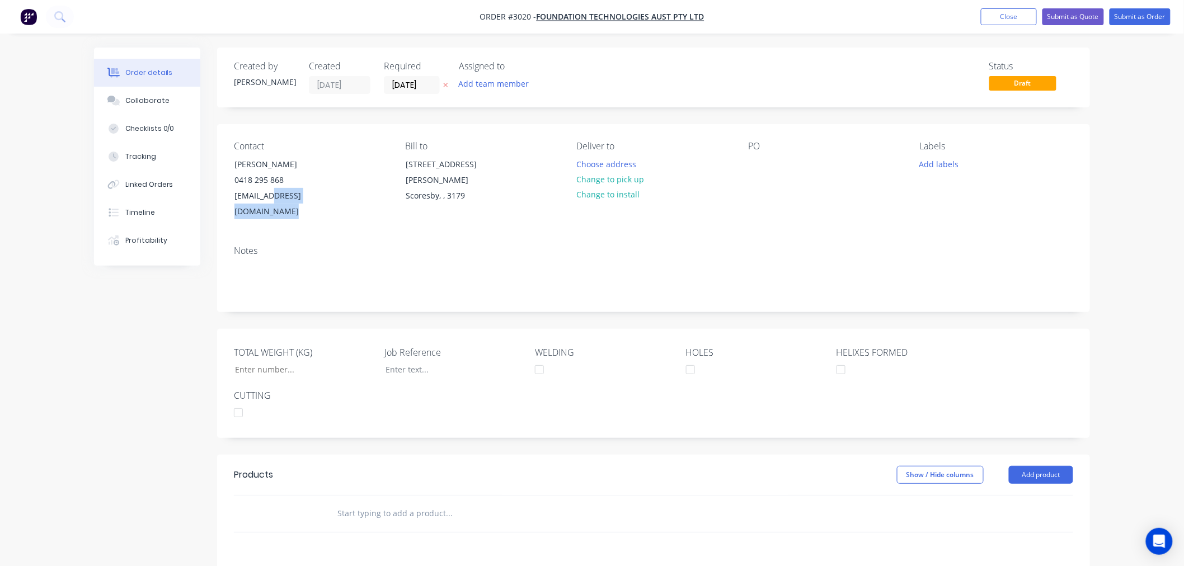
drag, startPoint x: 294, startPoint y: 197, endPoint x: 354, endPoint y: 199, distance: 59.3
click at [354, 199] on div "Contact [PERSON_NAME] [PHONE_NUMBER] [EMAIL_ADDRESS][DOMAIN_NAME]" at bounding box center [310, 180] width 153 height 79
click at [371, 246] on div "Notes" at bounding box center [653, 251] width 839 height 11
click at [439, 188] on div "Scoresby, , 3179" at bounding box center [452, 196] width 93 height 16
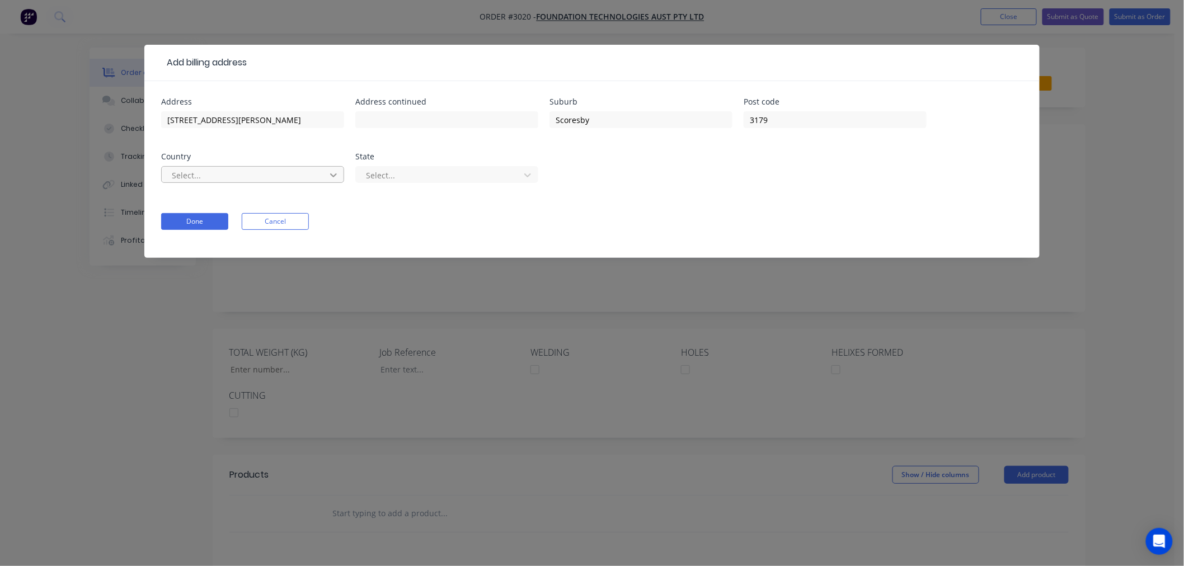
click at [324, 177] on div at bounding box center [333, 175] width 20 height 18
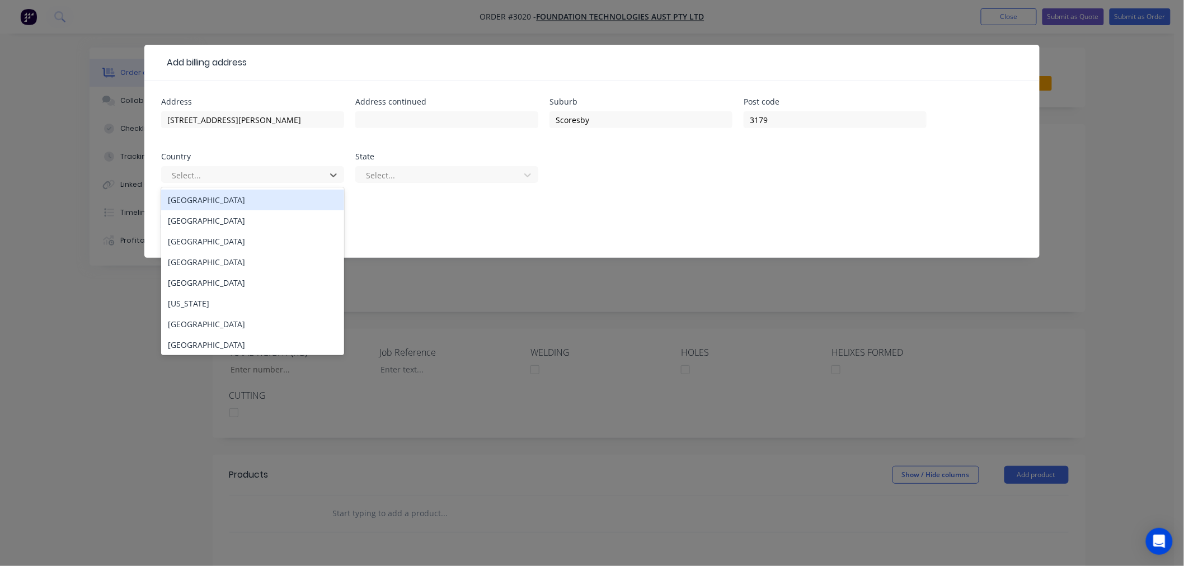
click at [229, 203] on div "Australia" at bounding box center [252, 200] width 183 height 21
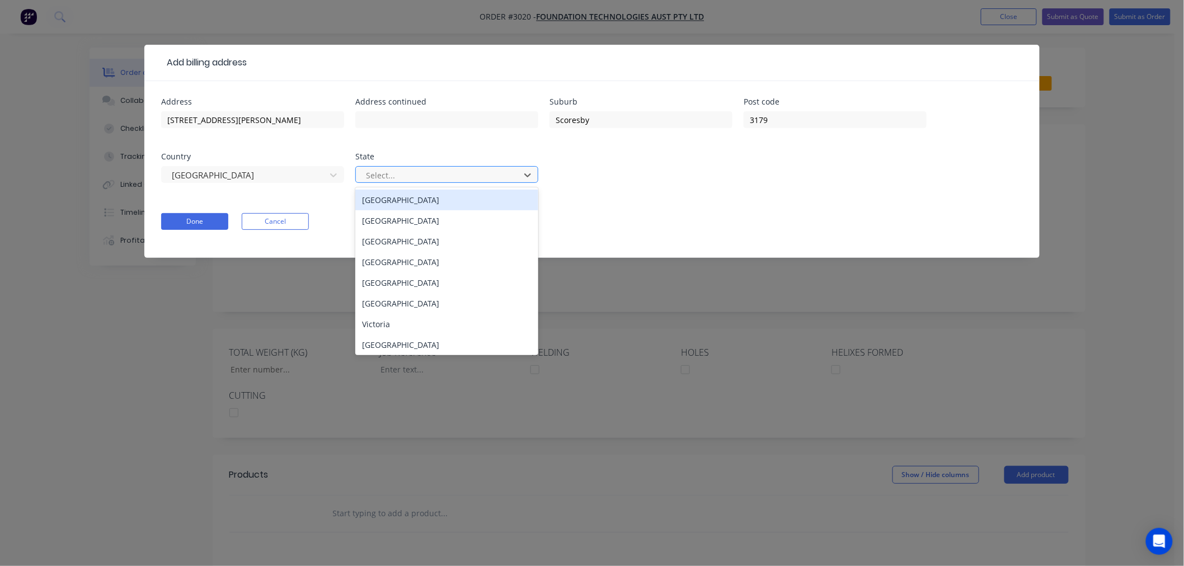
click at [403, 176] on div at bounding box center [439, 175] width 149 height 14
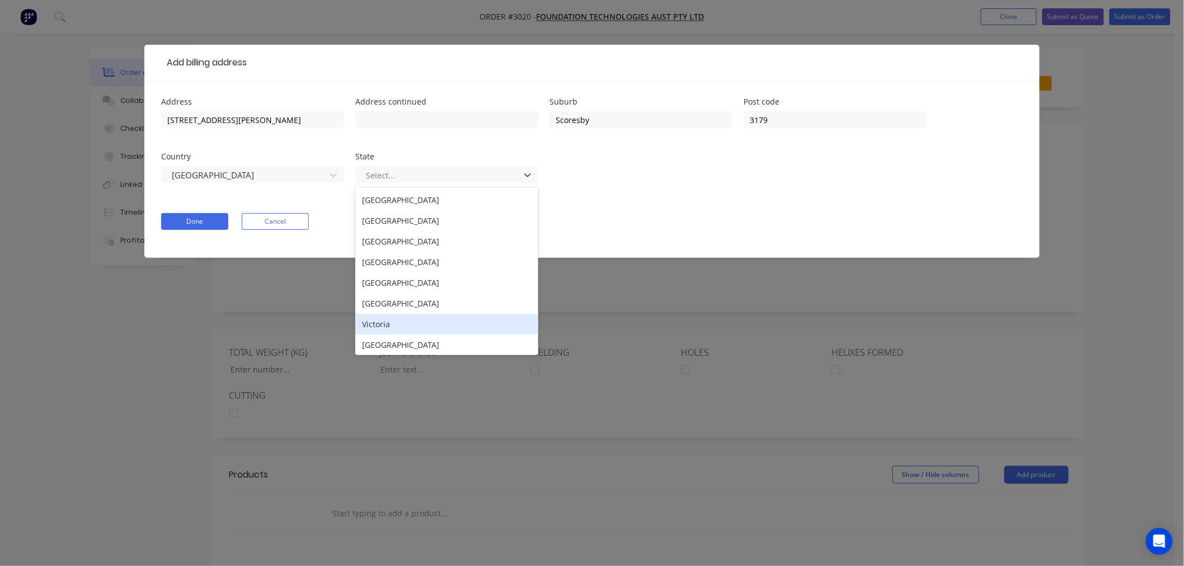
click at [415, 328] on div "Victoria" at bounding box center [446, 324] width 183 height 21
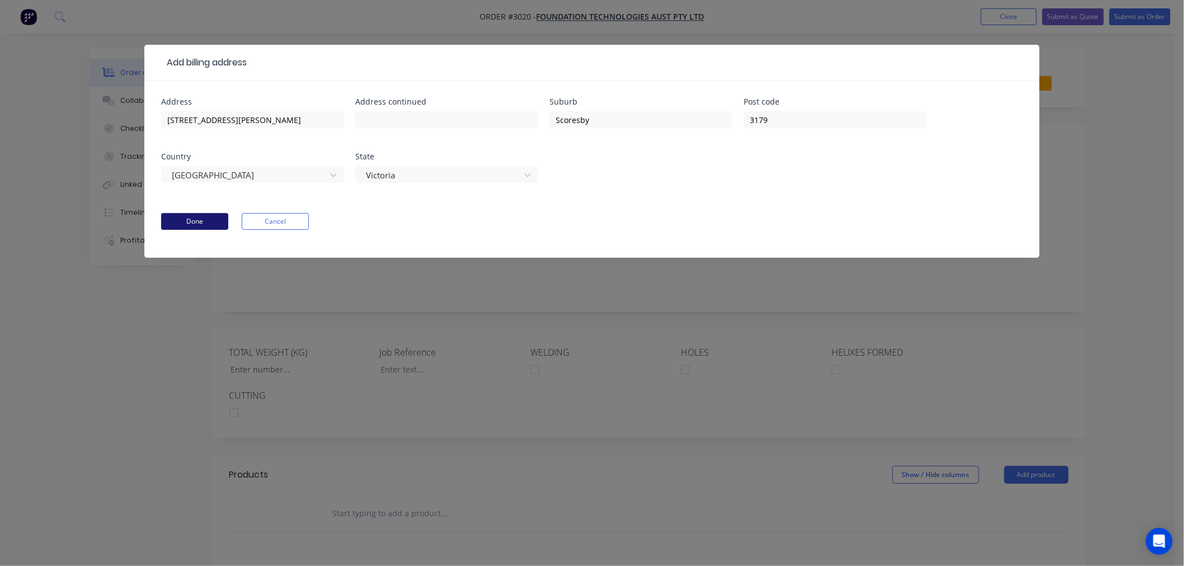
click at [202, 222] on button "Done" at bounding box center [194, 221] width 67 height 17
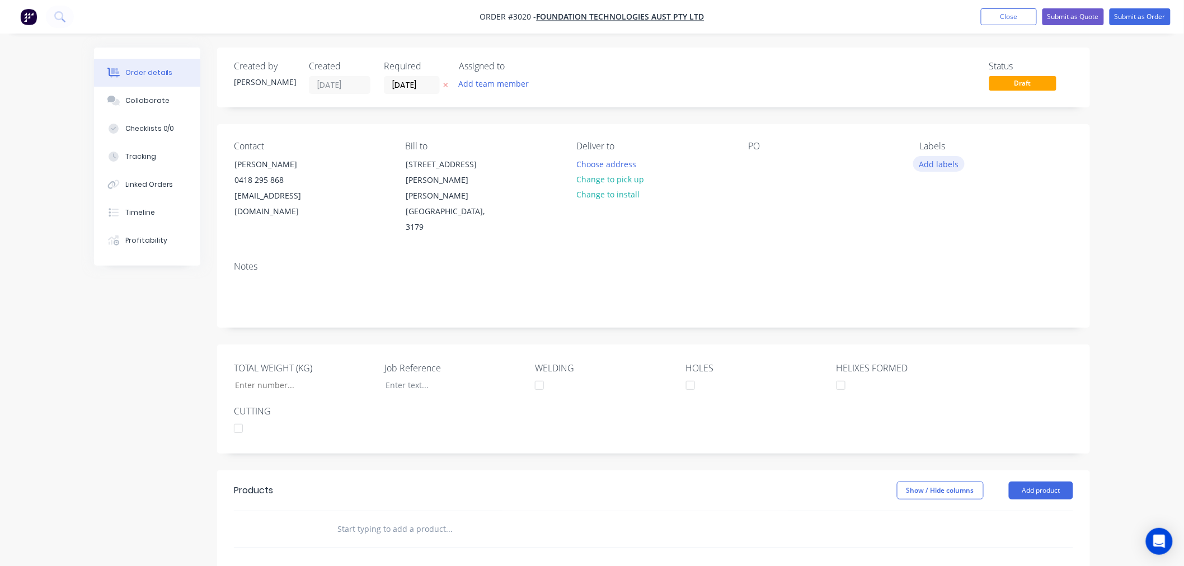
click at [953, 159] on button "Add labels" at bounding box center [938, 163] width 51 height 15
click at [940, 264] on div at bounding box center [940, 264] width 22 height 22
click at [943, 304] on div at bounding box center [940, 303] width 22 height 22
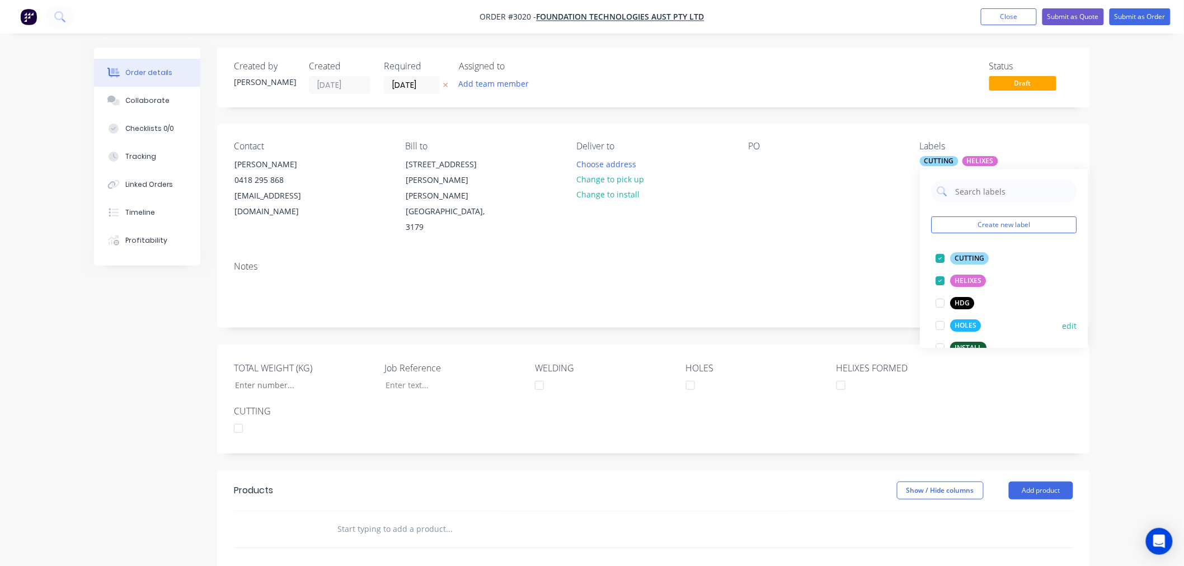
click at [942, 325] on div at bounding box center [940, 325] width 22 height 22
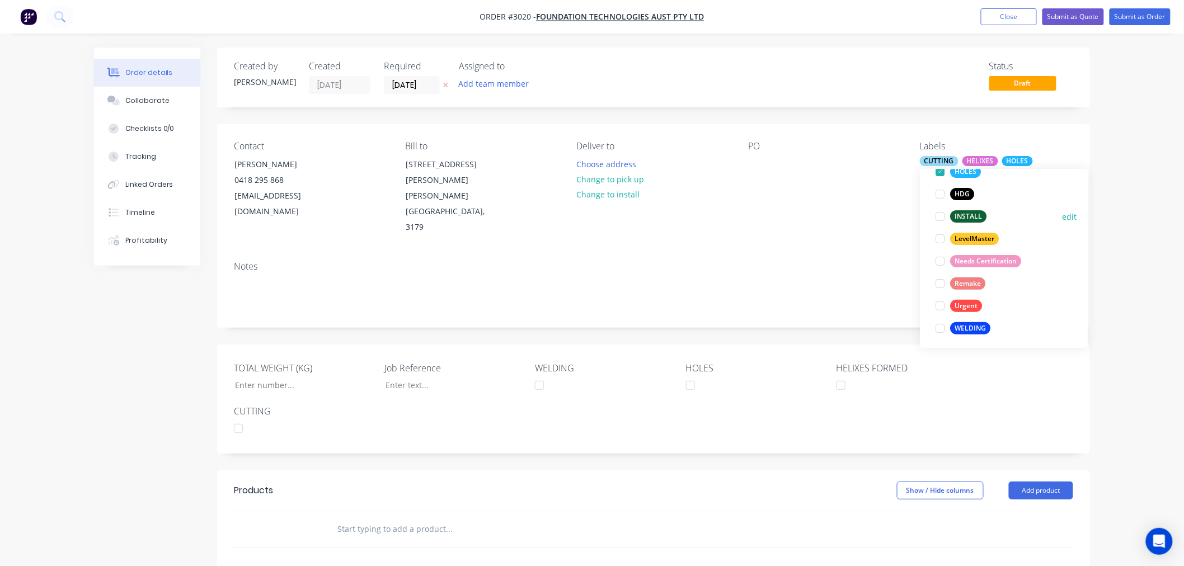
scroll to position [134, 0]
click at [940, 323] on div at bounding box center [940, 325] width 22 height 22
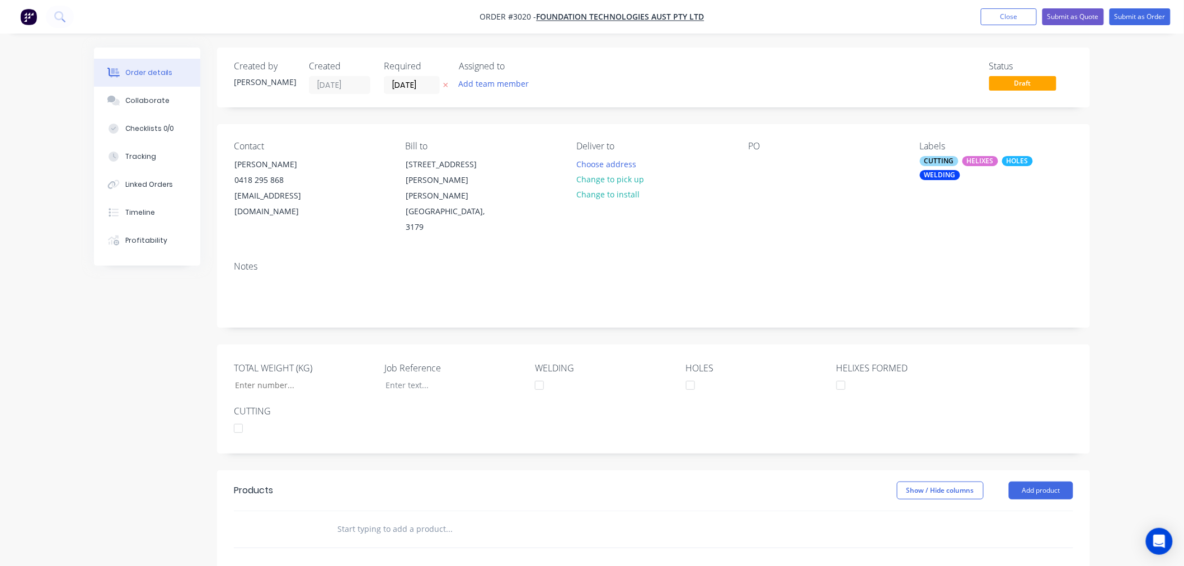
click at [1111, 209] on div "Order details Collaborate Checklists 0/0 Tracking Linked Orders Timeline Profit…" at bounding box center [592, 404] width 1184 height 809
click at [620, 168] on button "Choose address" at bounding box center [607, 163] width 72 height 15
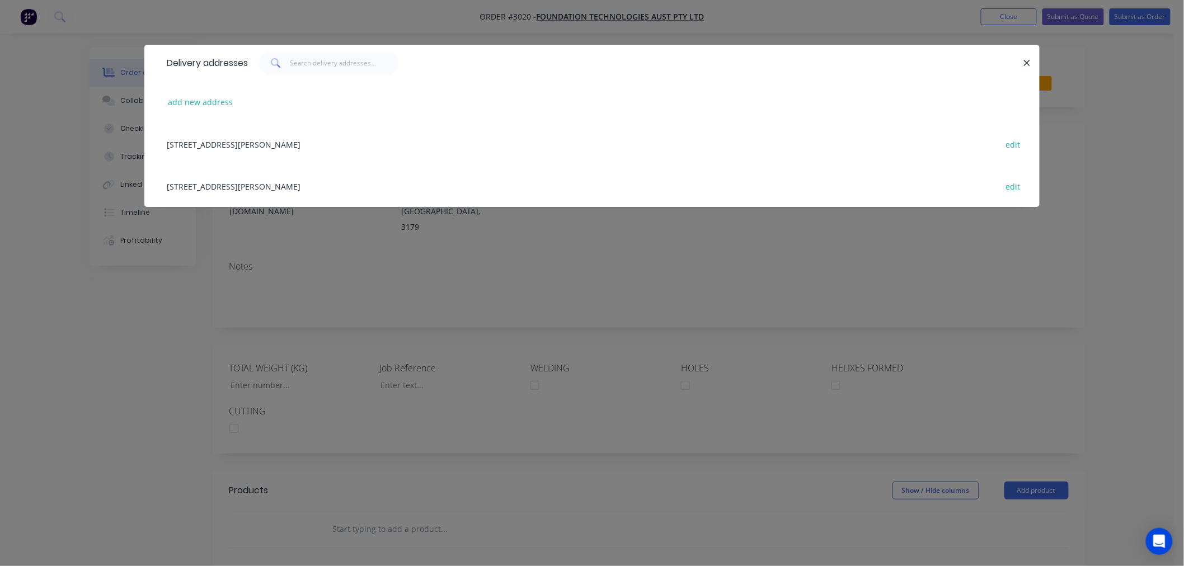
click at [261, 147] on div "9B 5 Janine Street, Scoresby, undefined, 3179 edit" at bounding box center [592, 144] width 862 height 42
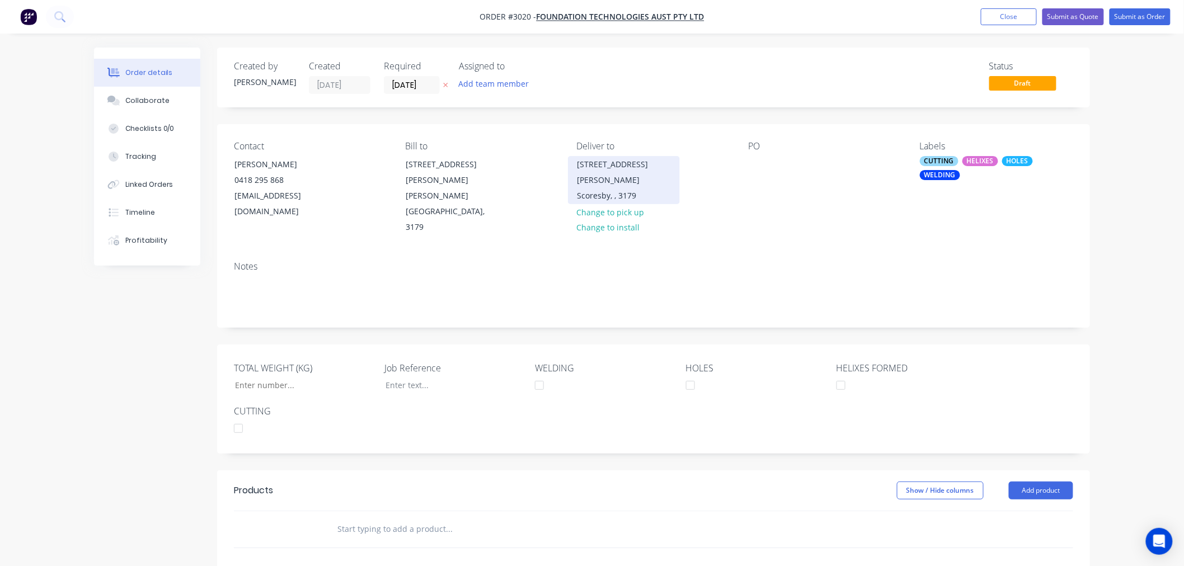
click at [609, 188] on div "Scoresby, , 3179" at bounding box center [623, 196] width 93 height 16
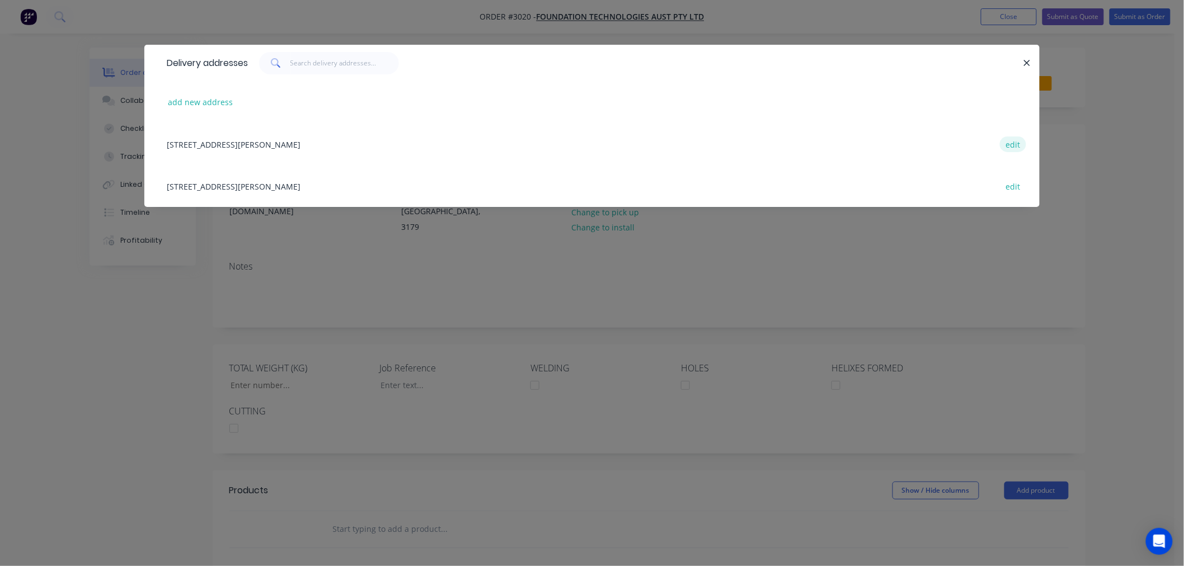
click at [1006, 145] on button "edit" at bounding box center [1013, 144] width 26 height 15
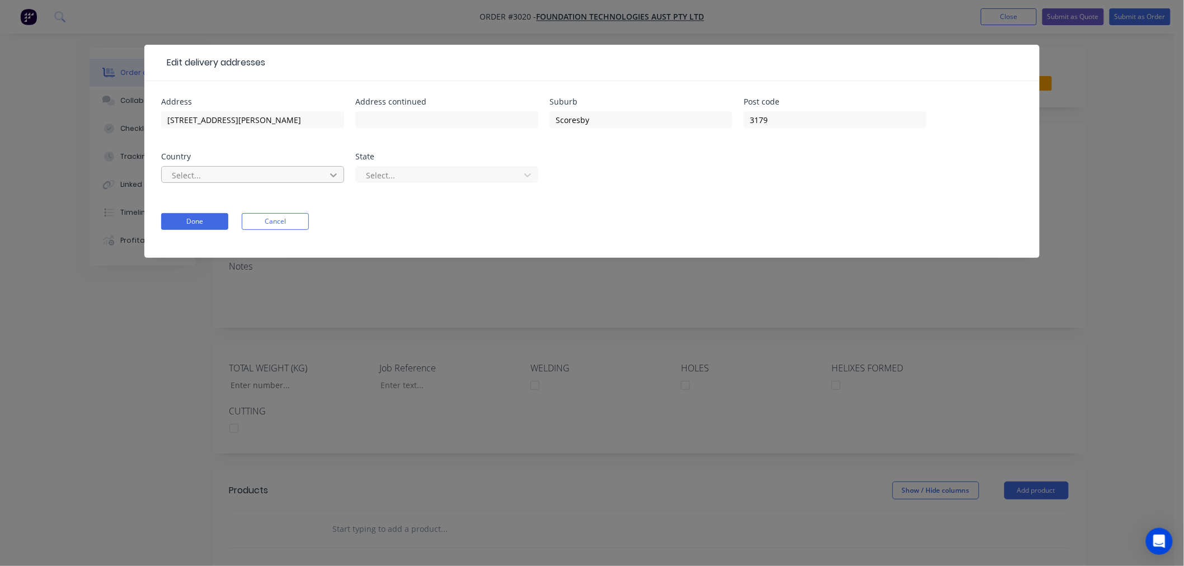
click at [325, 181] on div at bounding box center [333, 175] width 20 height 18
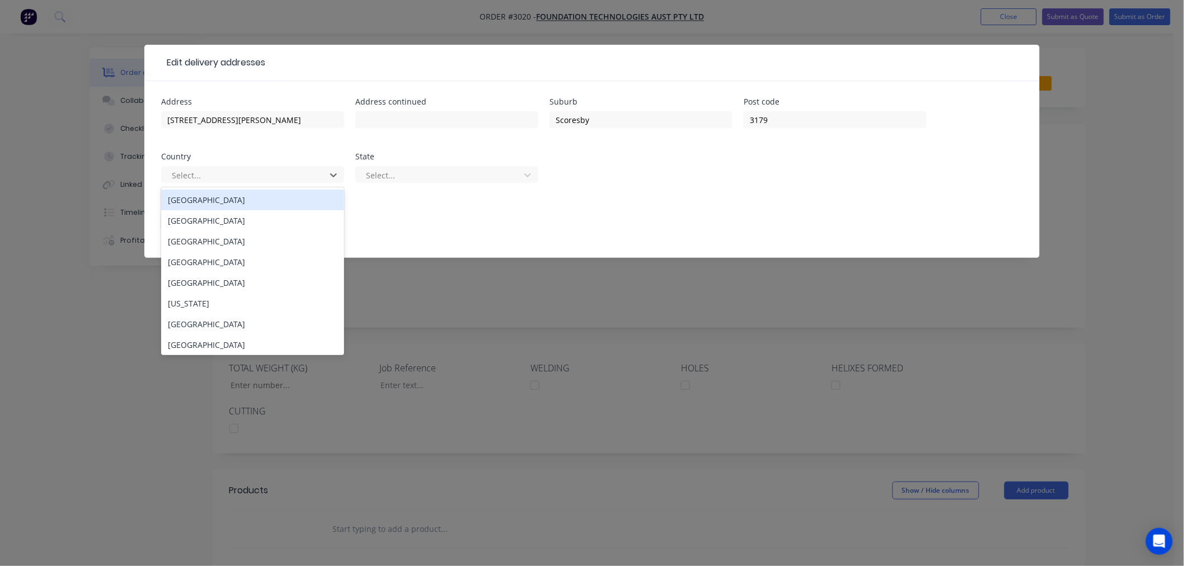
click at [272, 201] on div "Australia" at bounding box center [252, 200] width 183 height 21
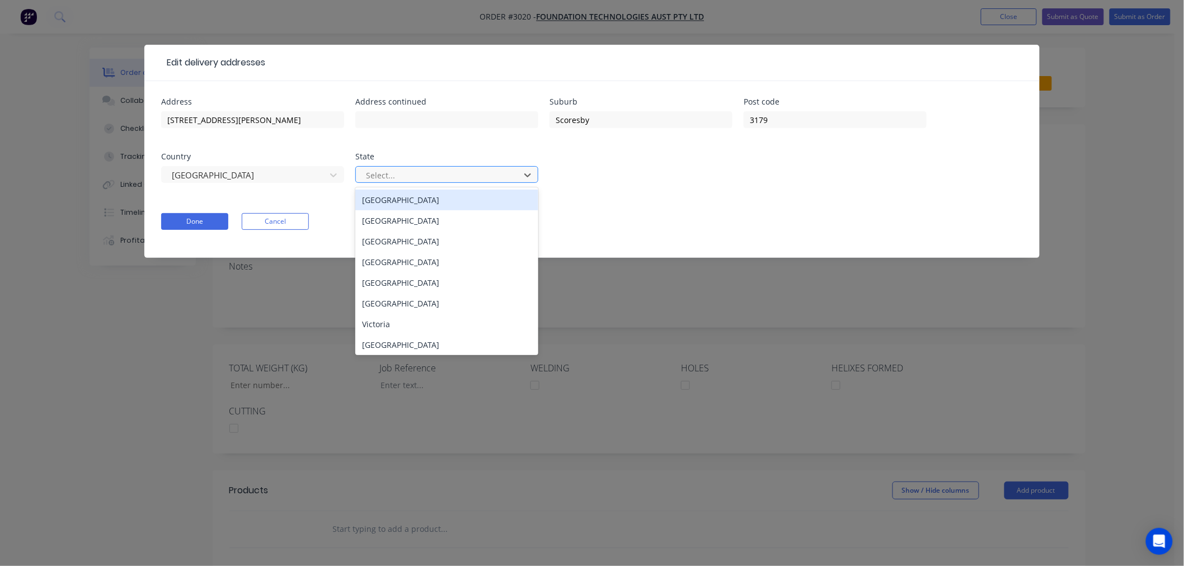
click at [417, 168] on div at bounding box center [439, 175] width 149 height 14
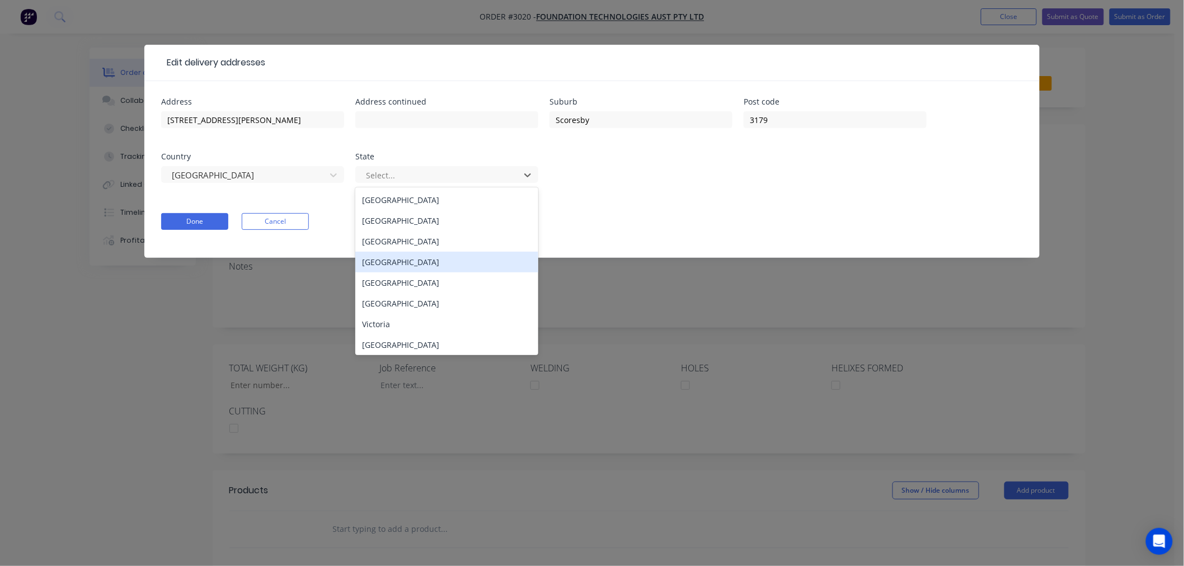
click at [410, 258] on div "Queensland" at bounding box center [446, 262] width 183 height 21
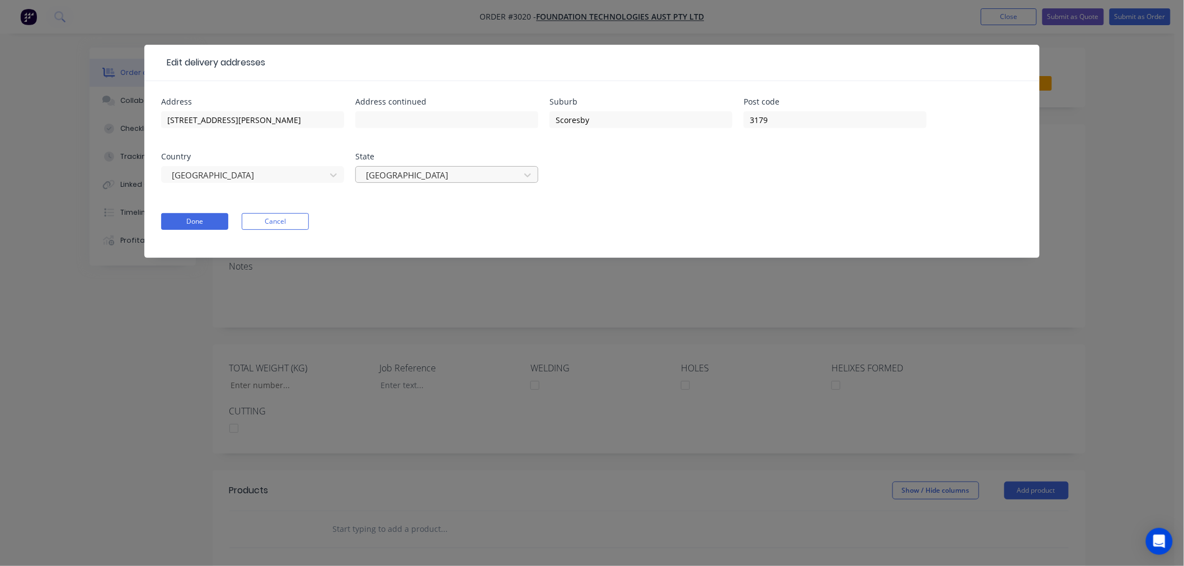
click at [431, 174] on div at bounding box center [439, 175] width 149 height 14
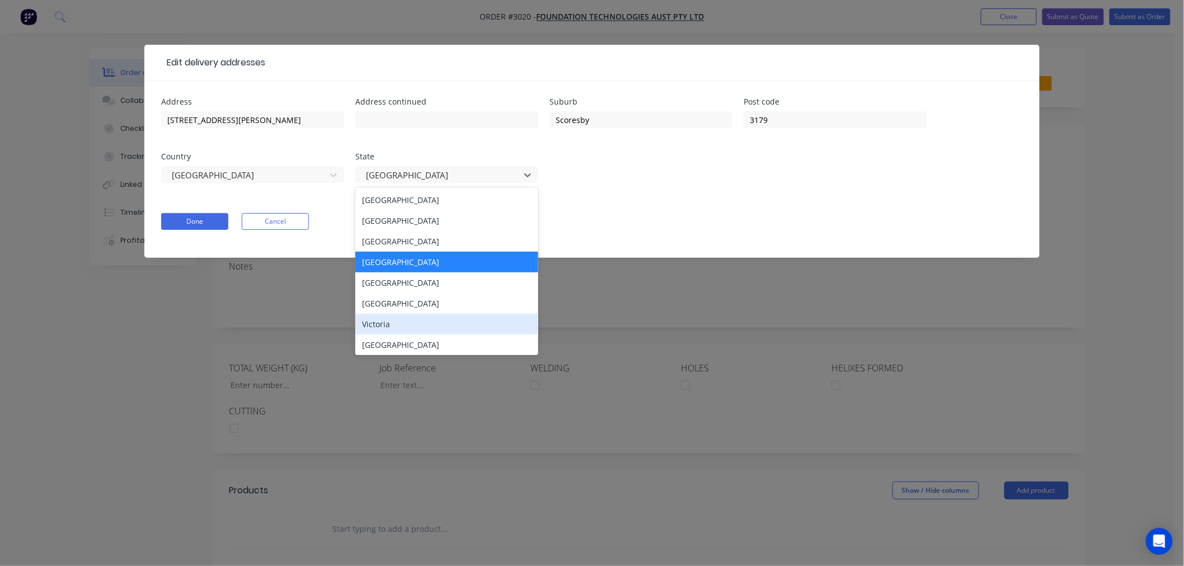
click at [423, 324] on div "Victoria" at bounding box center [446, 324] width 183 height 21
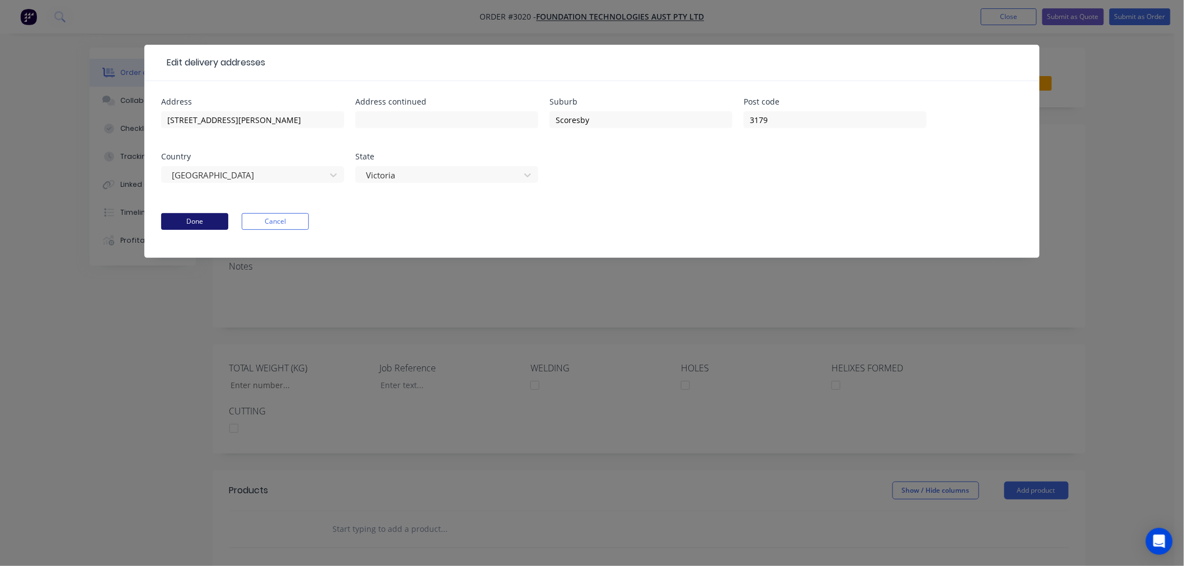
click at [187, 222] on button "Done" at bounding box center [194, 221] width 67 height 17
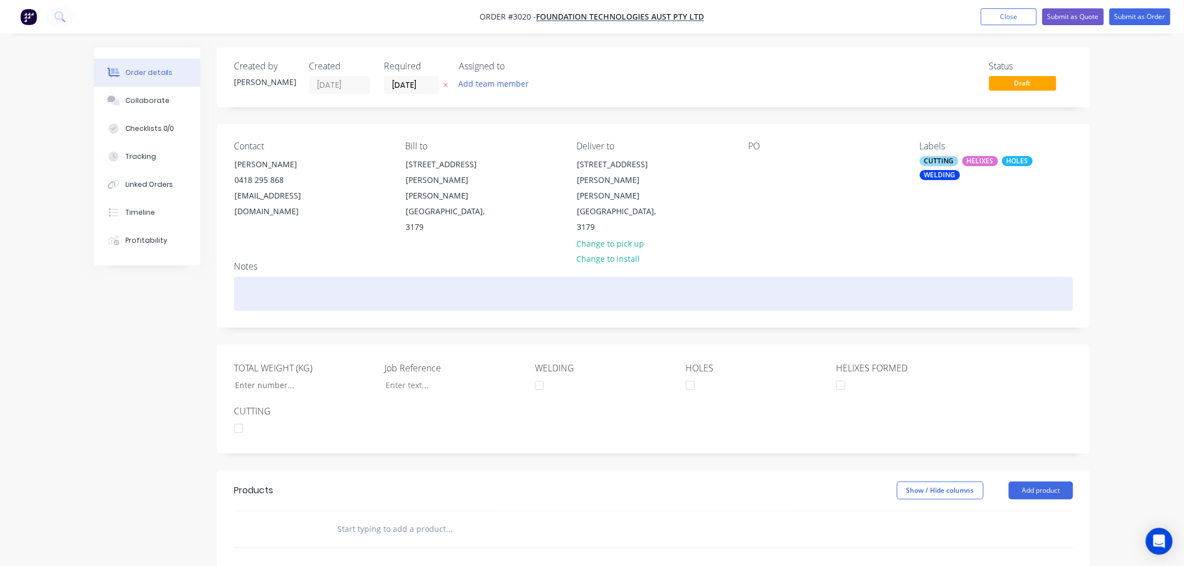
scroll to position [62, 0]
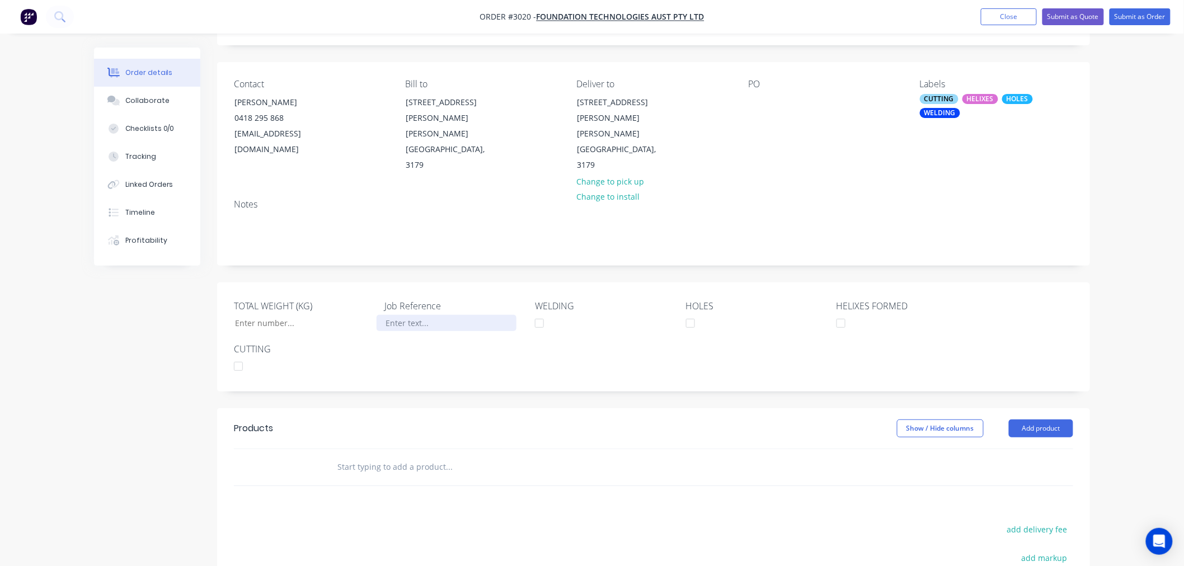
click at [416, 315] on div at bounding box center [447, 323] width 140 height 16
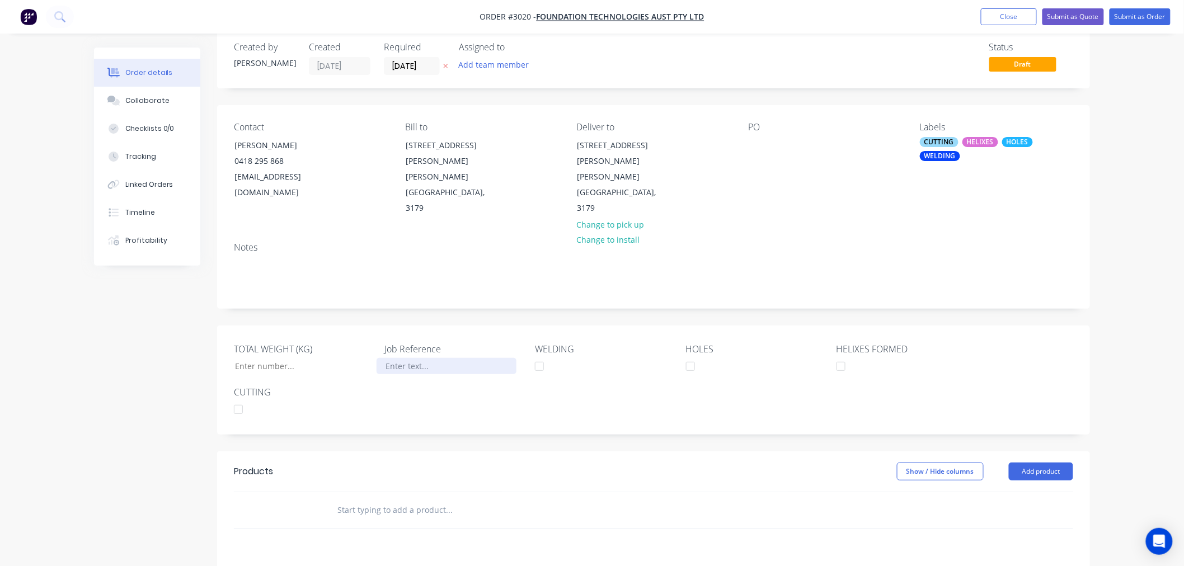
scroll to position [0, 0]
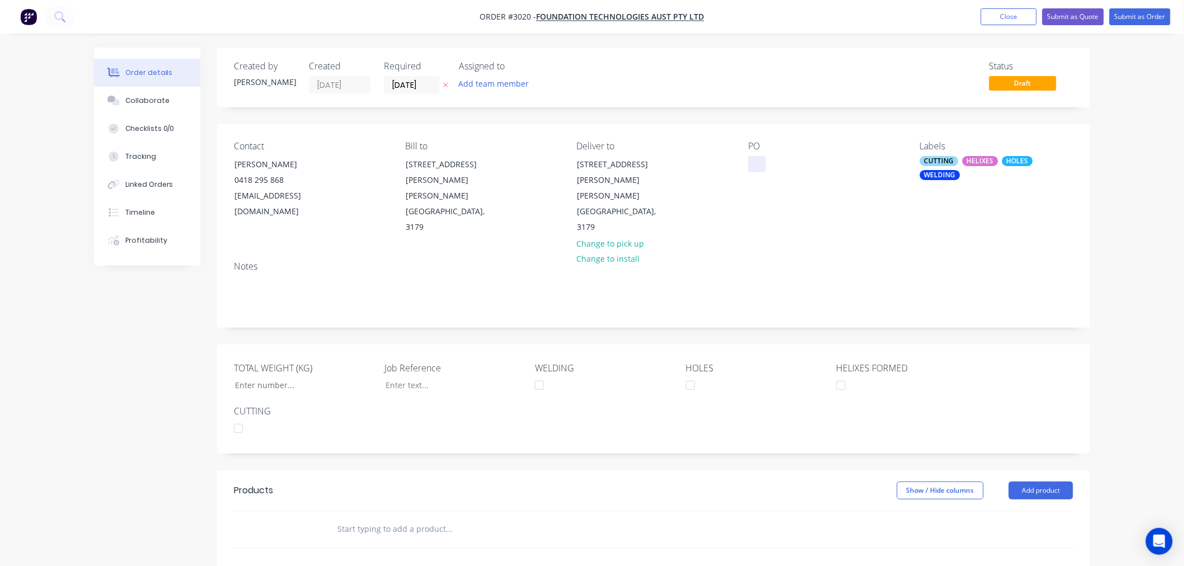
click at [763, 170] on div at bounding box center [757, 164] width 18 height 16
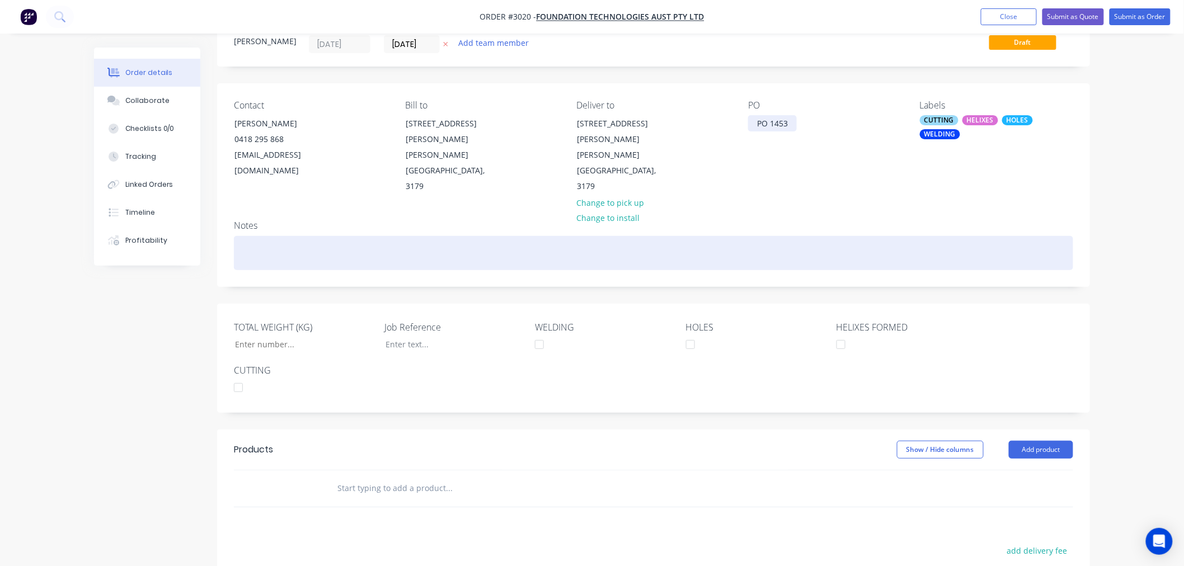
scroll to position [62, 0]
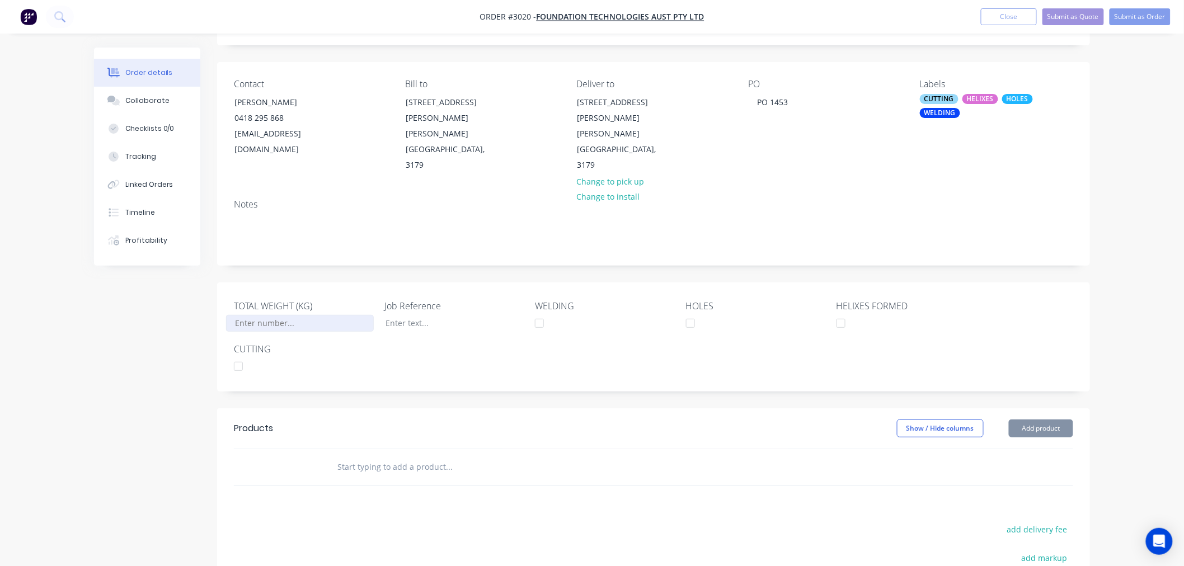
click at [272, 315] on input "TOTAL WEIGHT (KG)" at bounding box center [300, 323] width 148 height 17
click at [267, 315] on input "TOTAL WEIGHT (KG)" at bounding box center [300, 323] width 148 height 17
type input "31,845"
click at [148, 385] on div "Created by Leesa Created 03/09/25 Required 01/10/25 Assigned to Add team member…" at bounding box center [592, 365] width 996 height 761
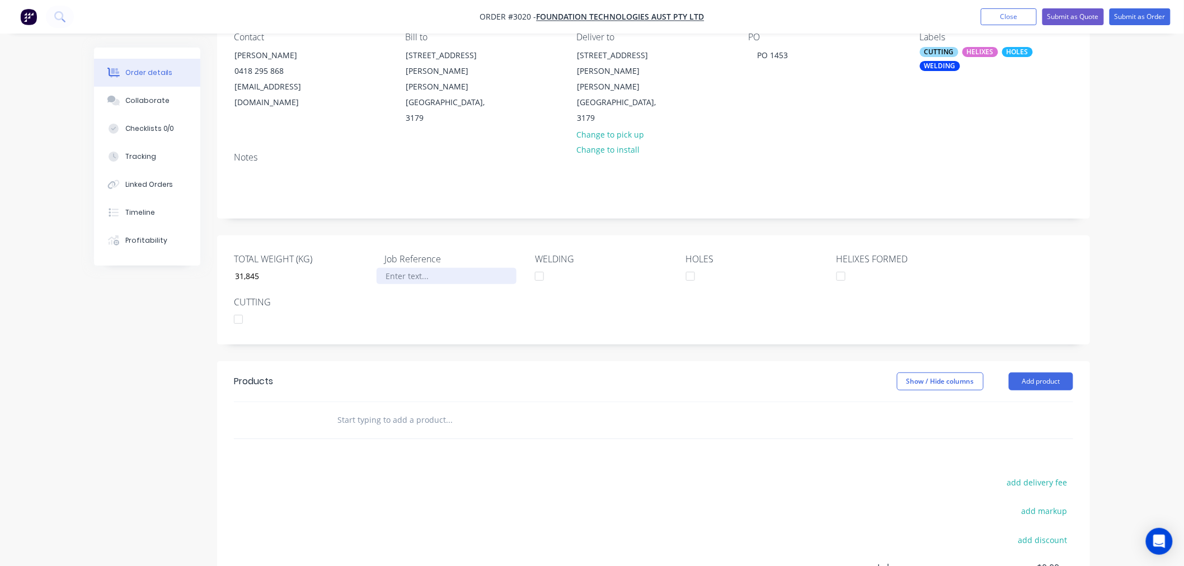
scroll to position [124, 0]
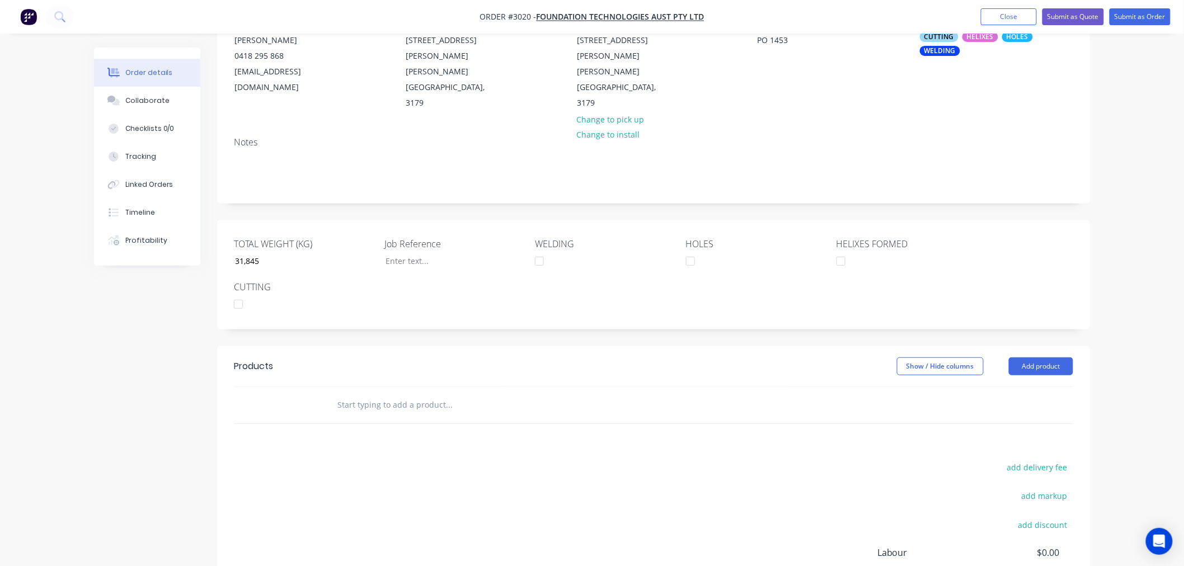
click at [340, 394] on input "text" at bounding box center [449, 405] width 224 height 22
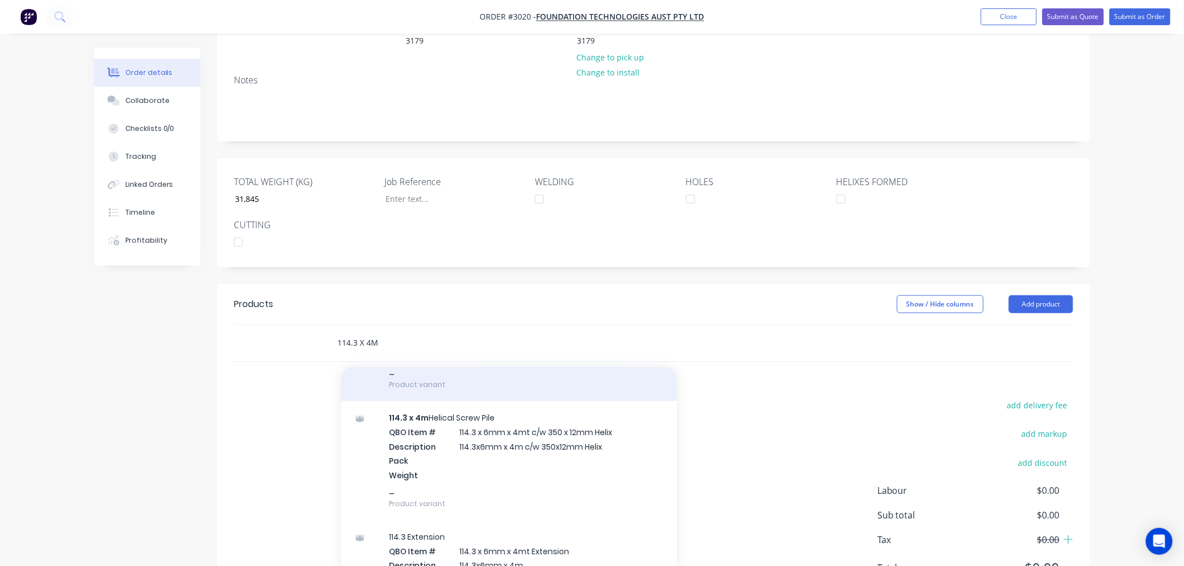
scroll to position [373, 0]
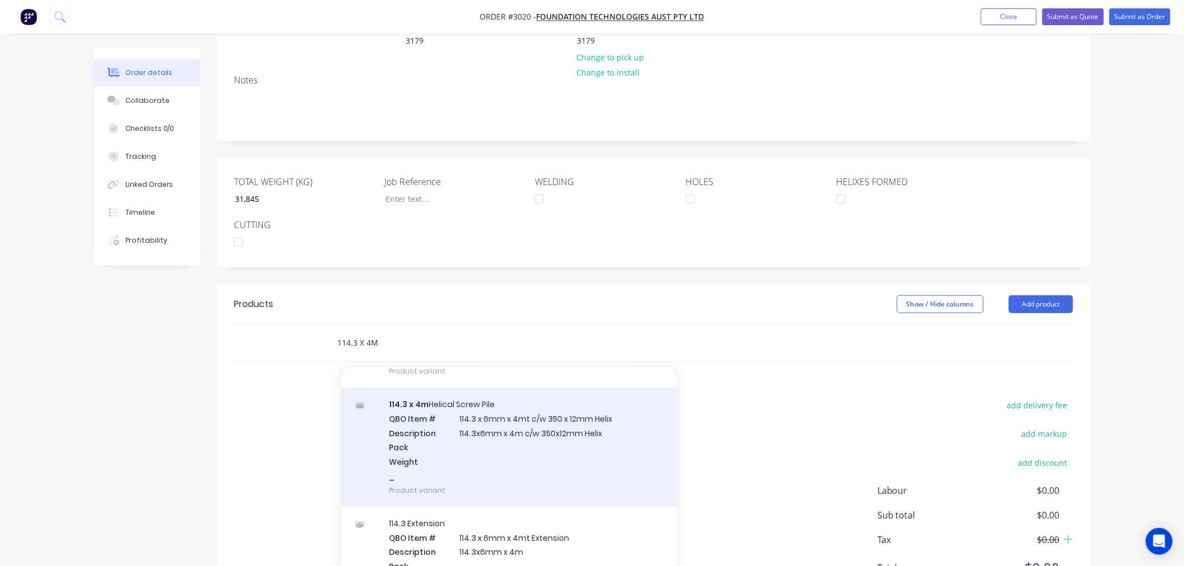
type input "114.3 X 4M"
click at [580, 415] on div "114.3 x 4m Helical Screw Pile QBO Item # 114.3 x 6mm x 4mt c/w 350 x 12mm Helix…" at bounding box center [509, 447] width 336 height 119
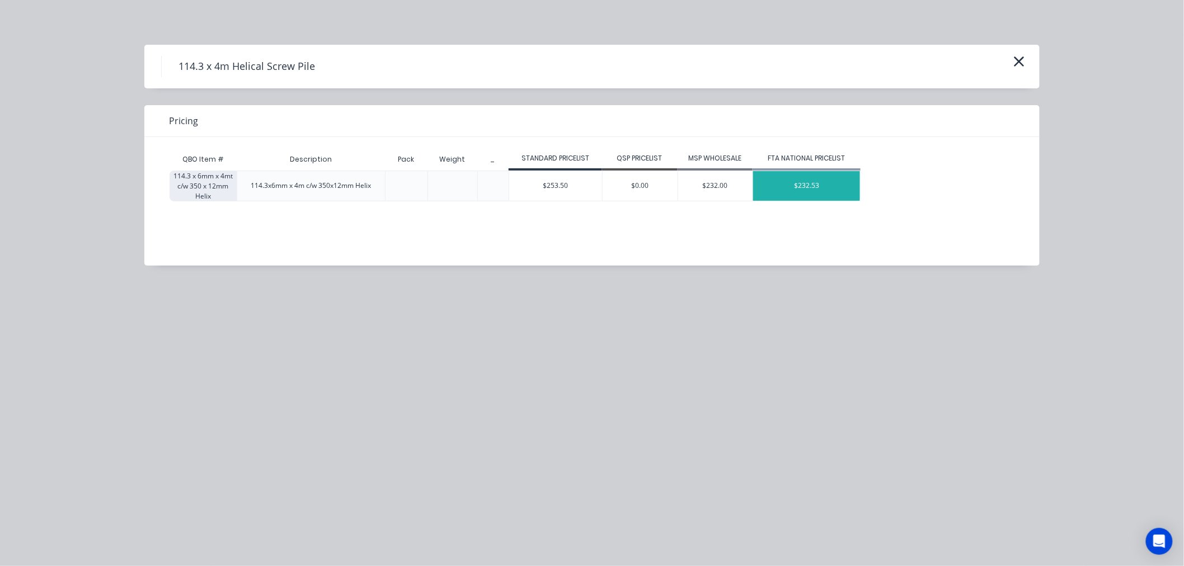
click at [824, 183] on div "$232.53" at bounding box center [806, 186] width 107 height 30
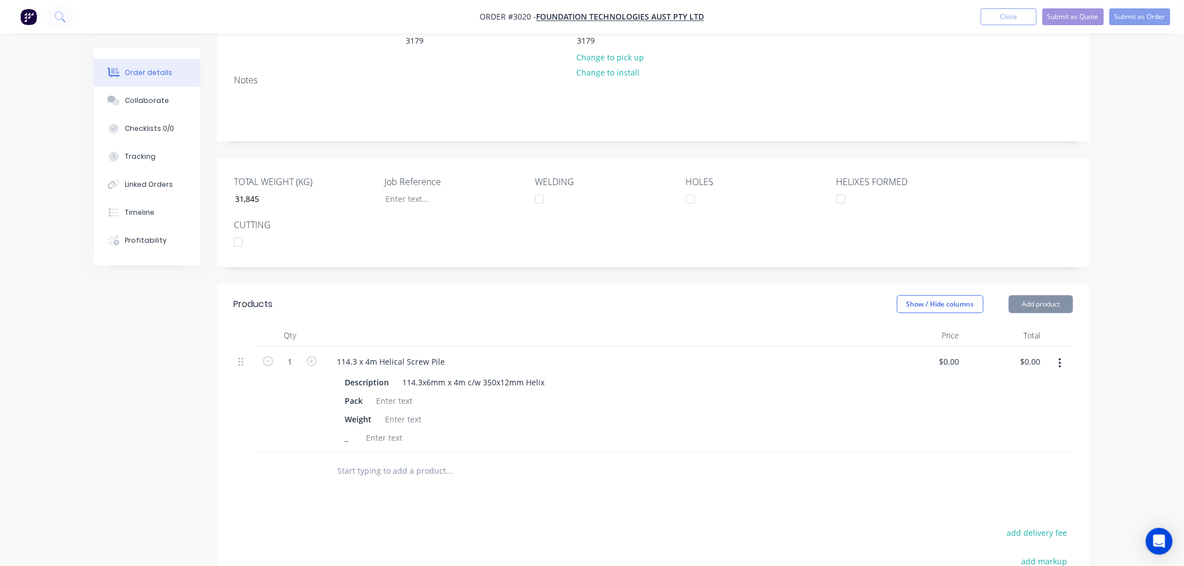
type input "$232.53"
click at [399, 393] on div at bounding box center [393, 401] width 45 height 16
click at [385, 393] on div "27 X 16/ 1 X 8" at bounding box center [400, 401] width 59 height 16
click at [399, 411] on div at bounding box center [402, 419] width 45 height 16
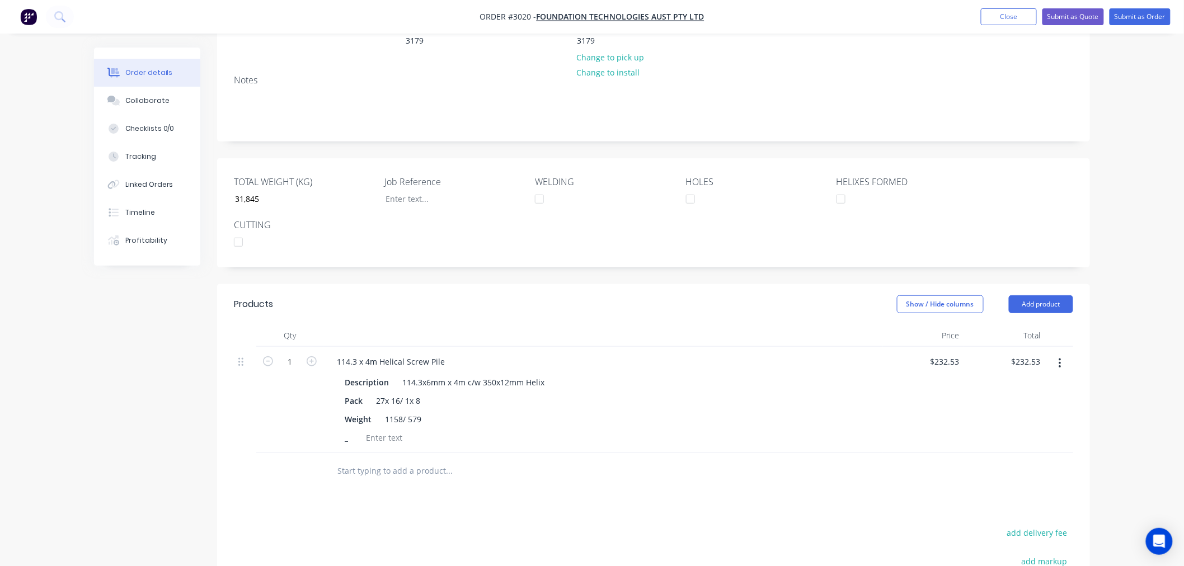
click at [91, 389] on div "Order details Collaborate Checklists 0/0 Tracking Linked Orders Timeline Profit…" at bounding box center [592, 305] width 1018 height 889
click at [289, 354] on input "1" at bounding box center [289, 362] width 29 height 17
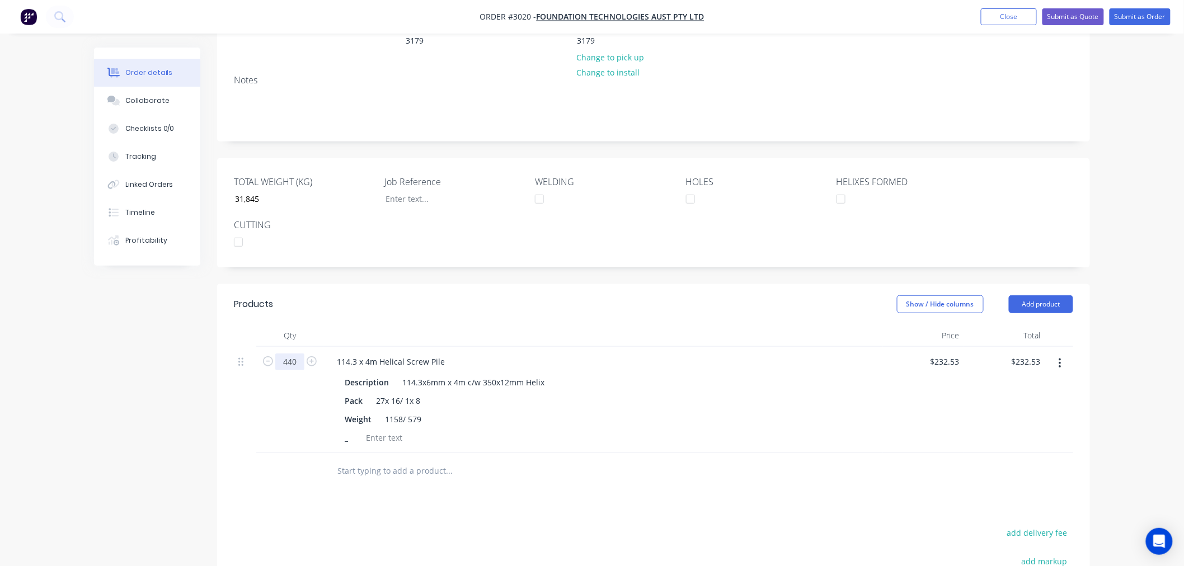
type input "440"
type input "$102,313.20"
click at [175, 376] on div "Created by Leesa Created 03/09/25 Required 01/10/25 Assigned to Add team member…" at bounding box center [592, 305] width 996 height 889
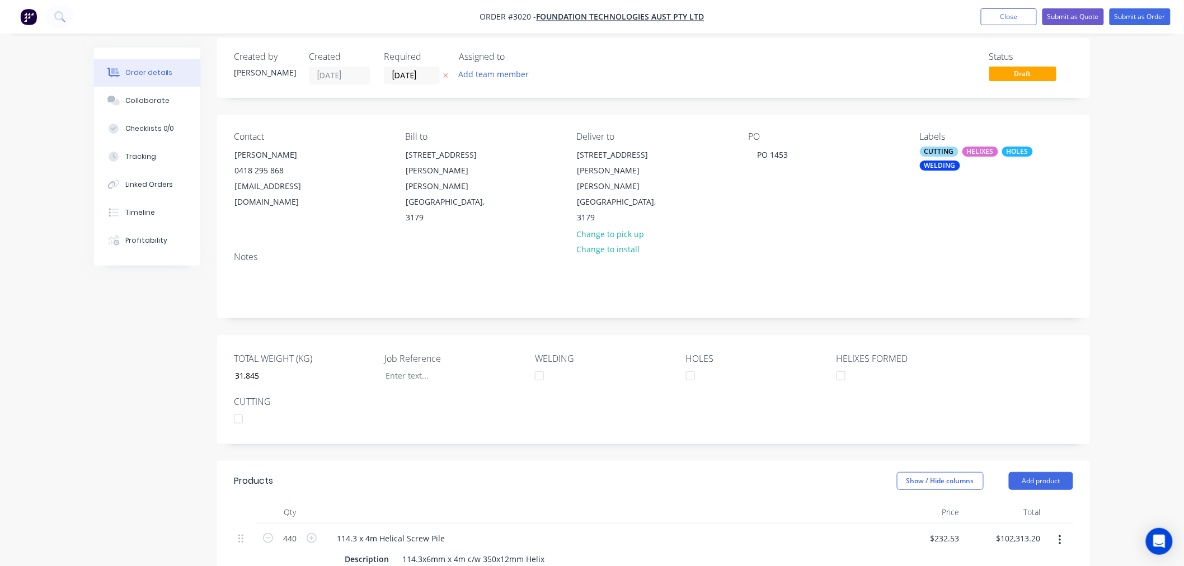
scroll to position [0, 0]
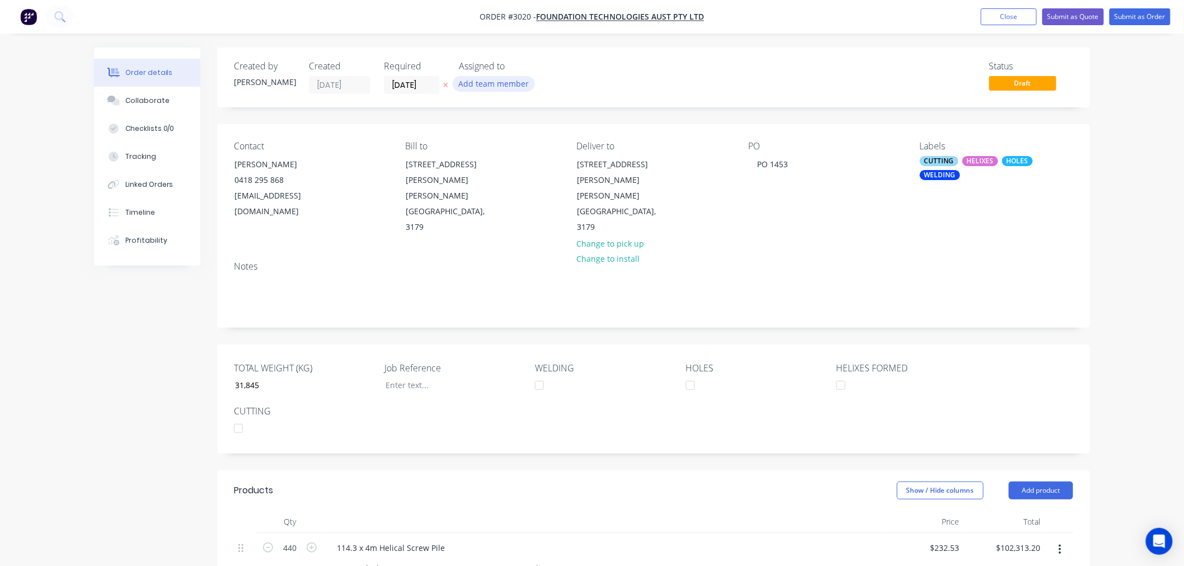
click at [487, 82] on button "Add team member" at bounding box center [494, 83] width 82 height 15
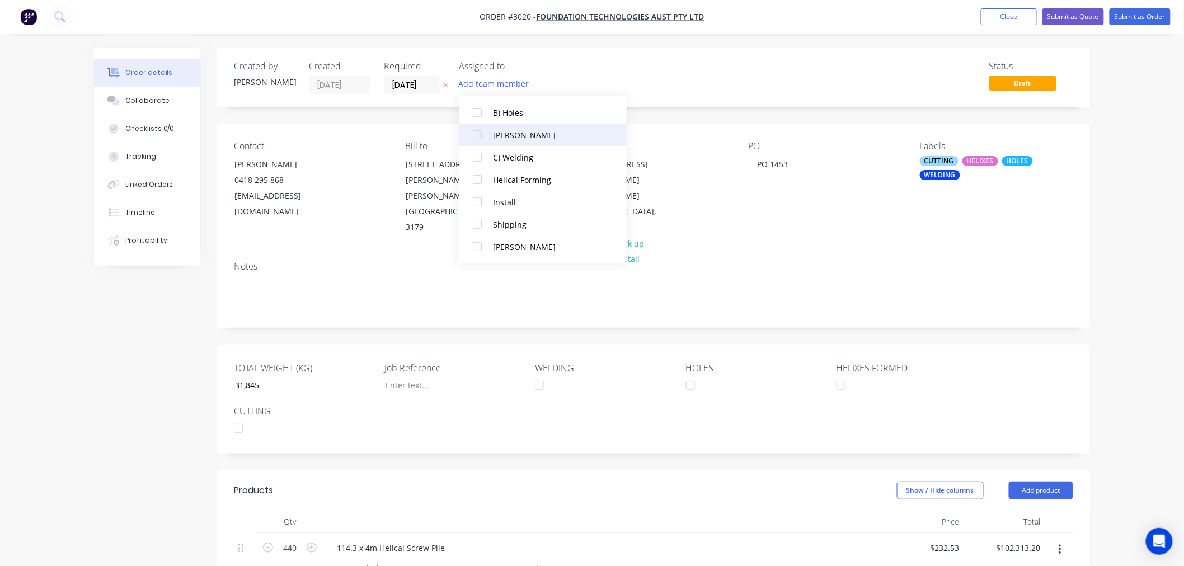
scroll to position [62, 0]
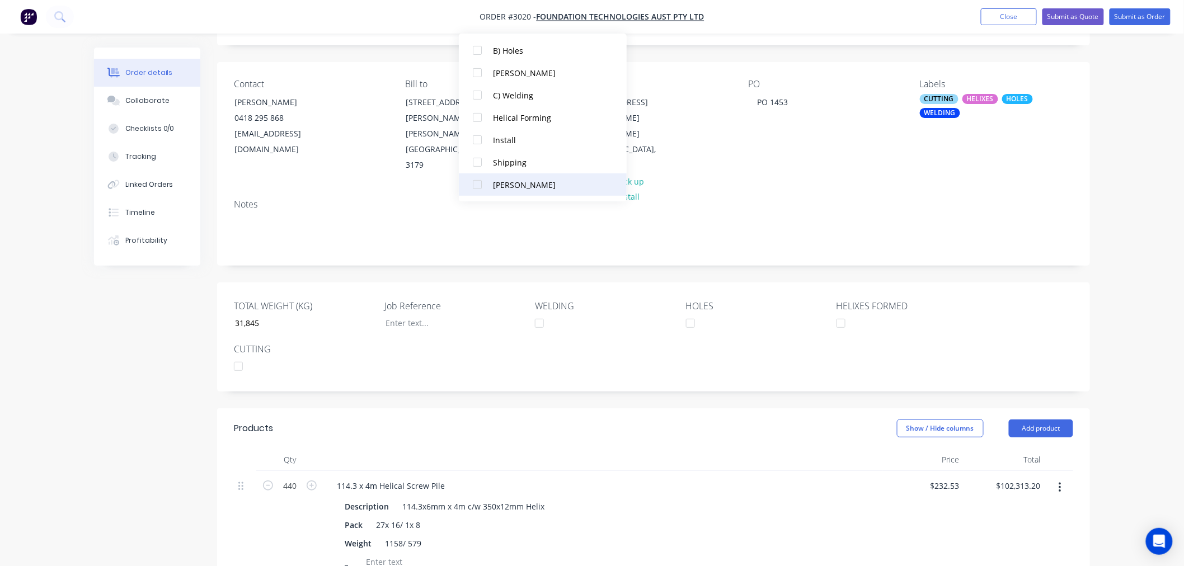
click at [473, 181] on div at bounding box center [477, 184] width 22 height 22
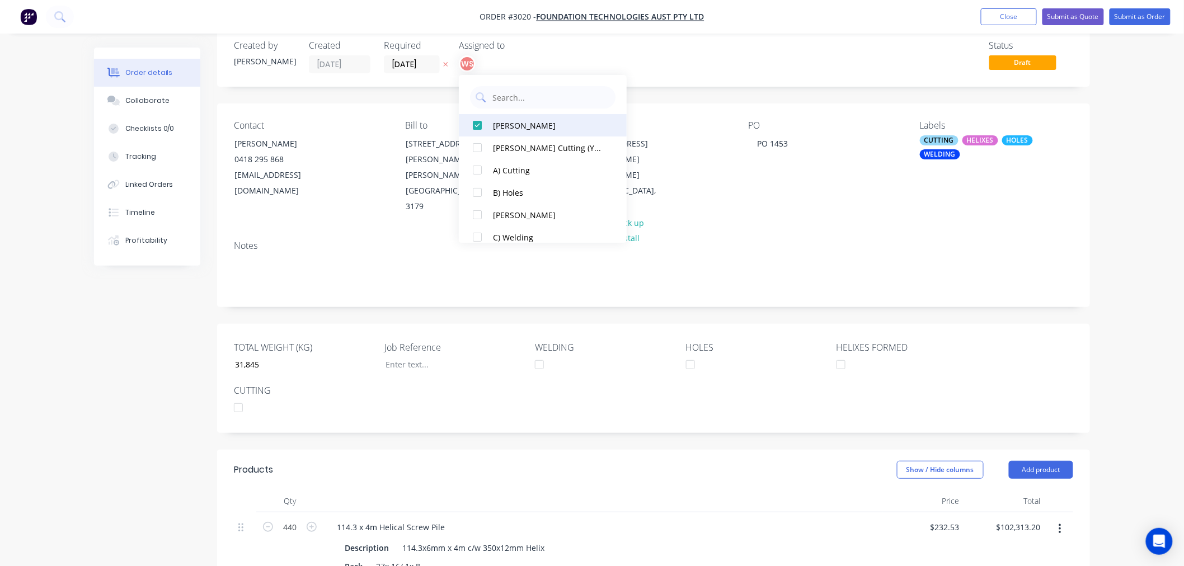
scroll to position [0, 0]
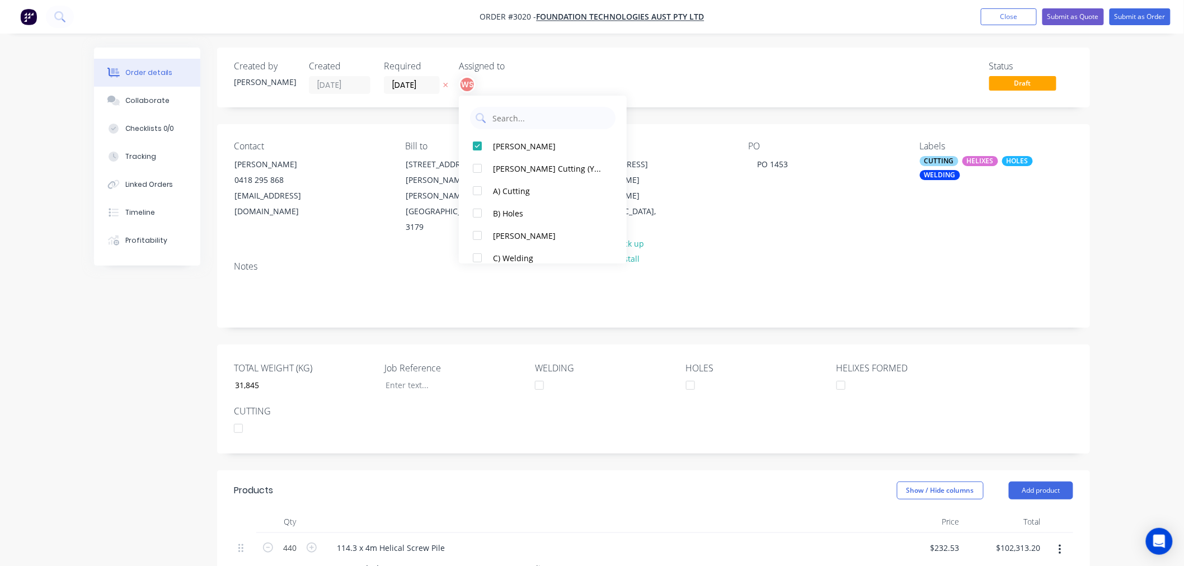
click at [640, 73] on div "Status Draft" at bounding box center [822, 77] width 502 height 33
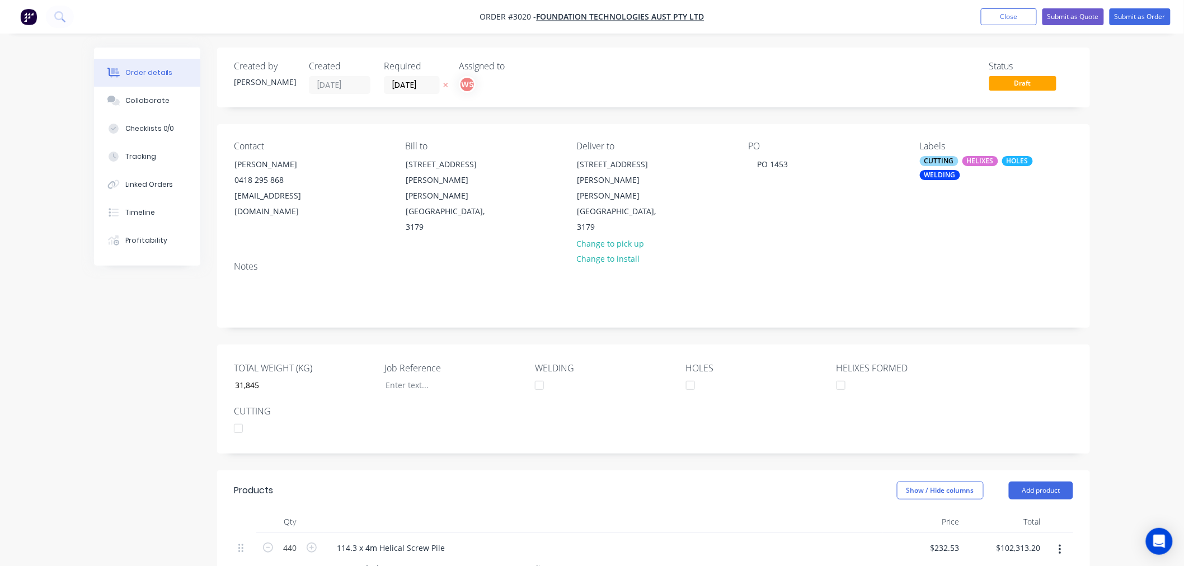
click at [151, 403] on div "Created by Leesa Created 03/09/25 Required 01/10/25 Assigned to WS Status Draft…" at bounding box center [592, 492] width 996 height 889
click at [1141, 8] on button "Submit as Order" at bounding box center [1139, 16] width 61 height 17
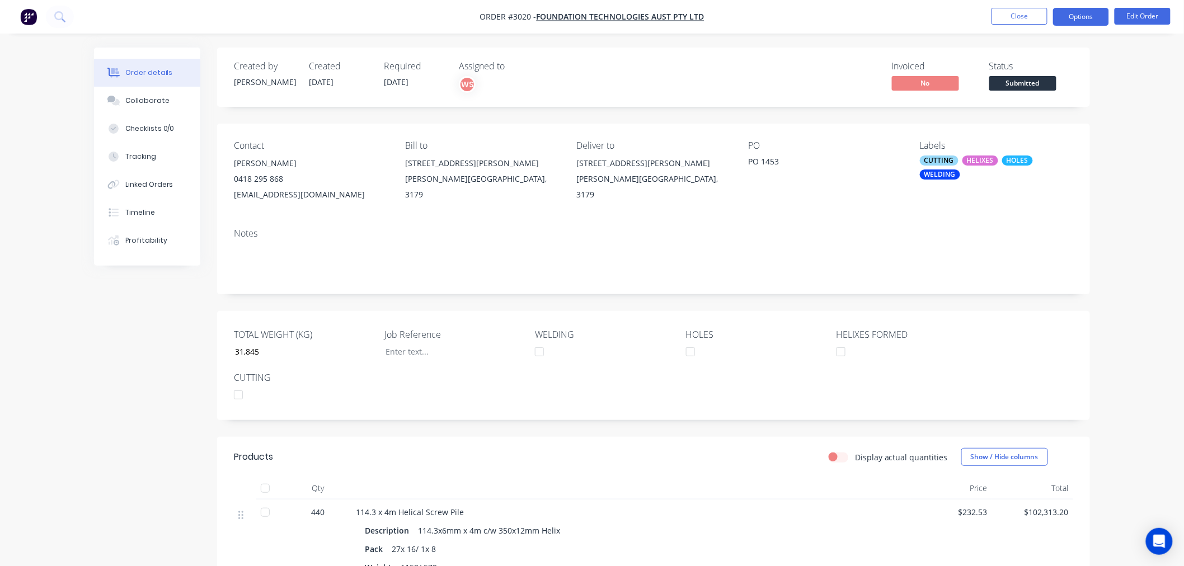
click at [1094, 17] on button "Options" at bounding box center [1081, 17] width 56 height 18
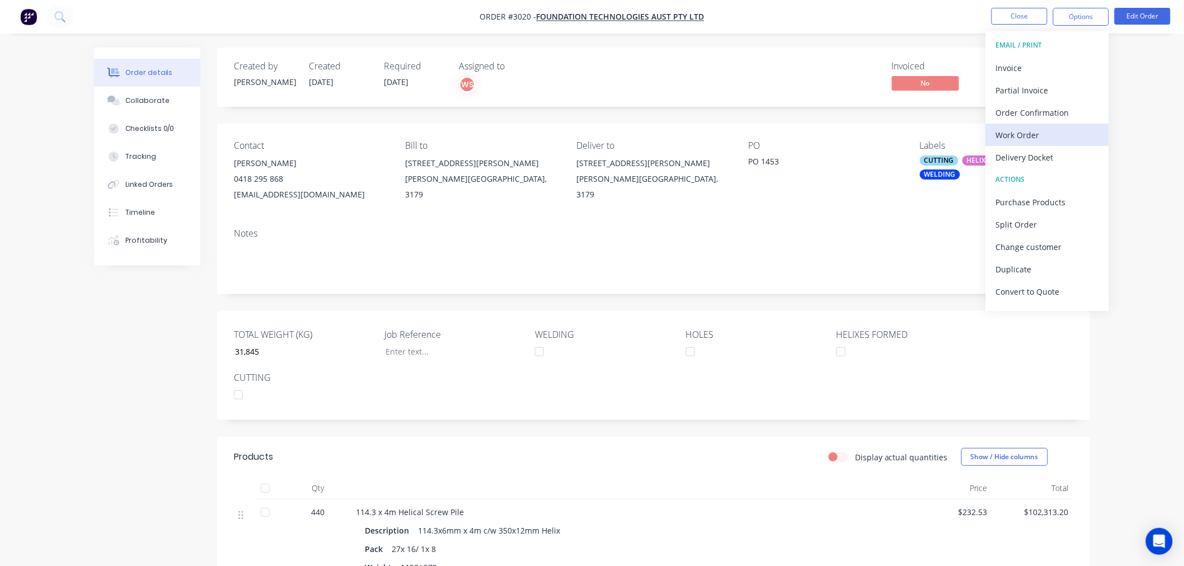
click at [1034, 132] on div "Work Order" at bounding box center [1047, 135] width 103 height 16
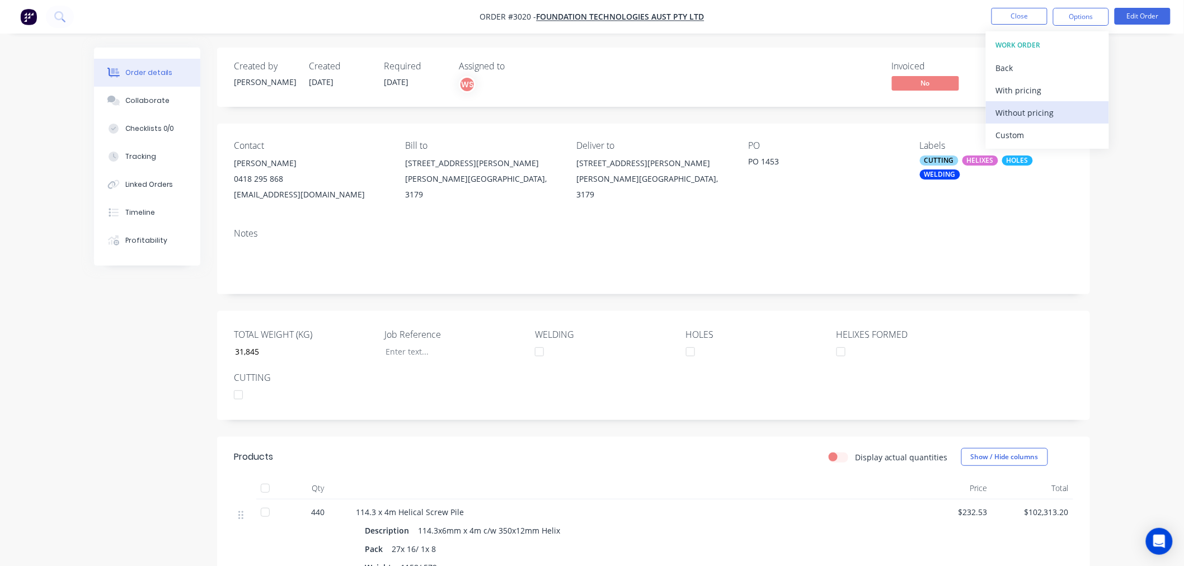
click at [1038, 110] on div "Without pricing" at bounding box center [1047, 113] width 103 height 16
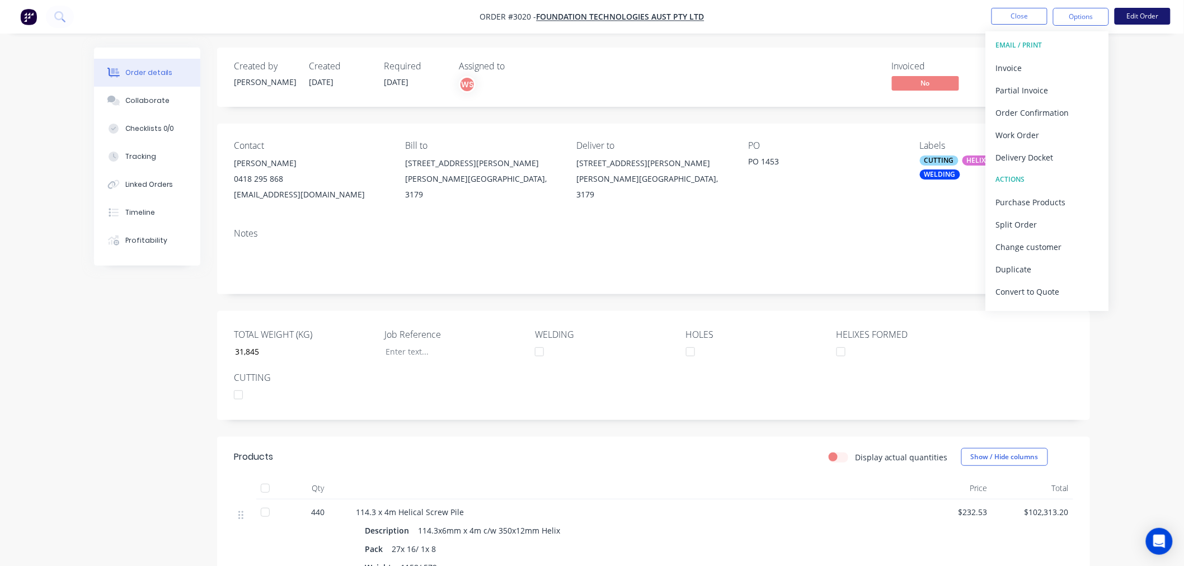
click at [1138, 20] on button "Edit Order" at bounding box center [1142, 16] width 56 height 17
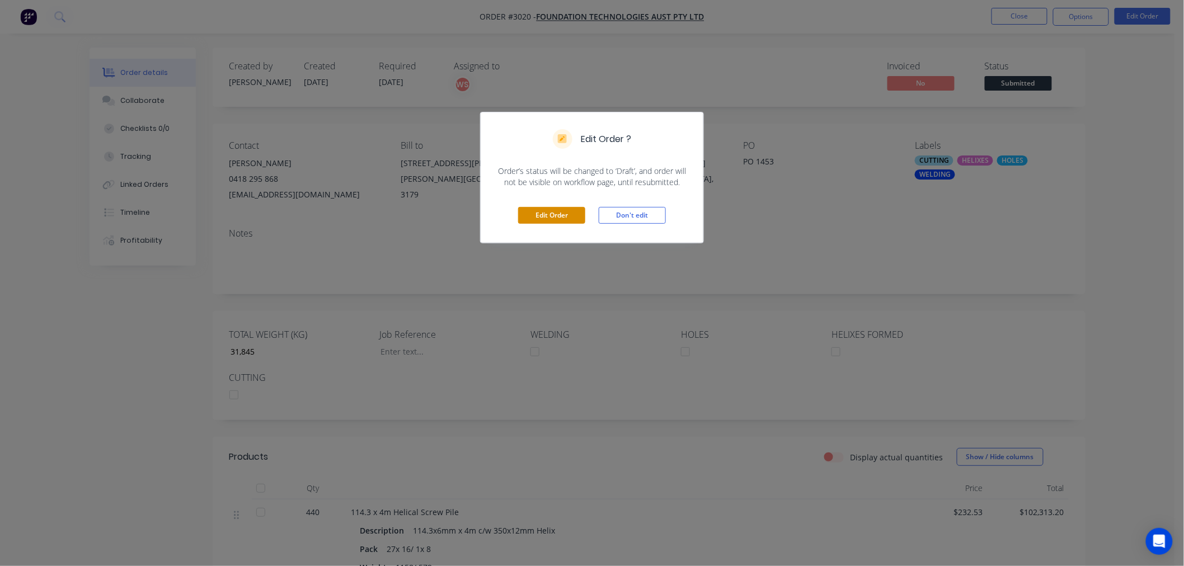
click at [576, 214] on button "Edit Order" at bounding box center [551, 215] width 67 height 17
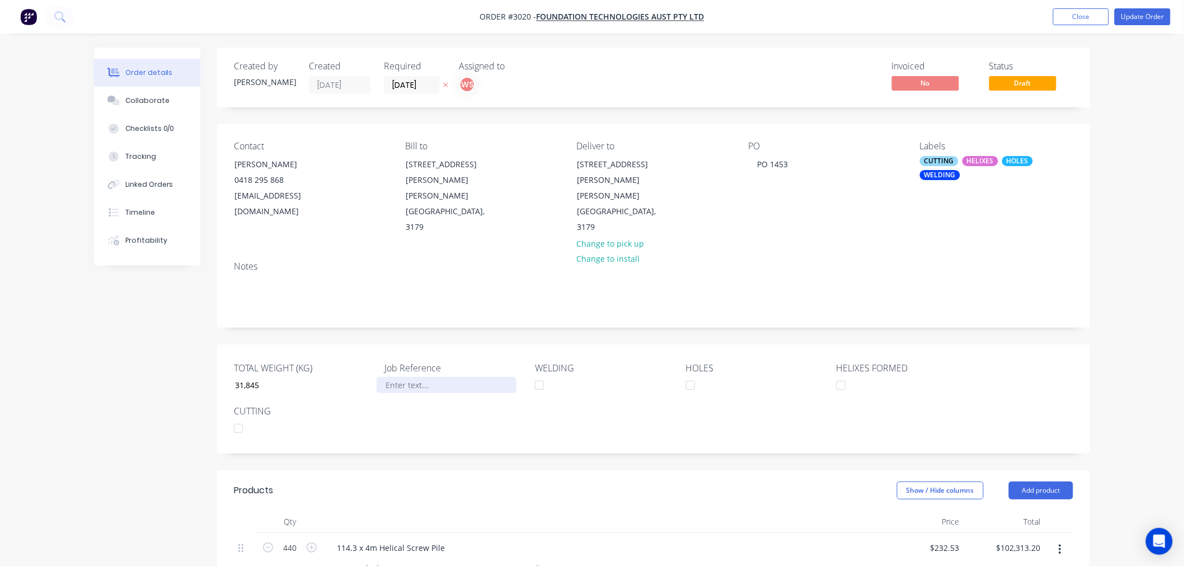
click at [401, 377] on div at bounding box center [447, 385] width 140 height 16
click at [424, 85] on input "01/10/25" at bounding box center [411, 85] width 55 height 17
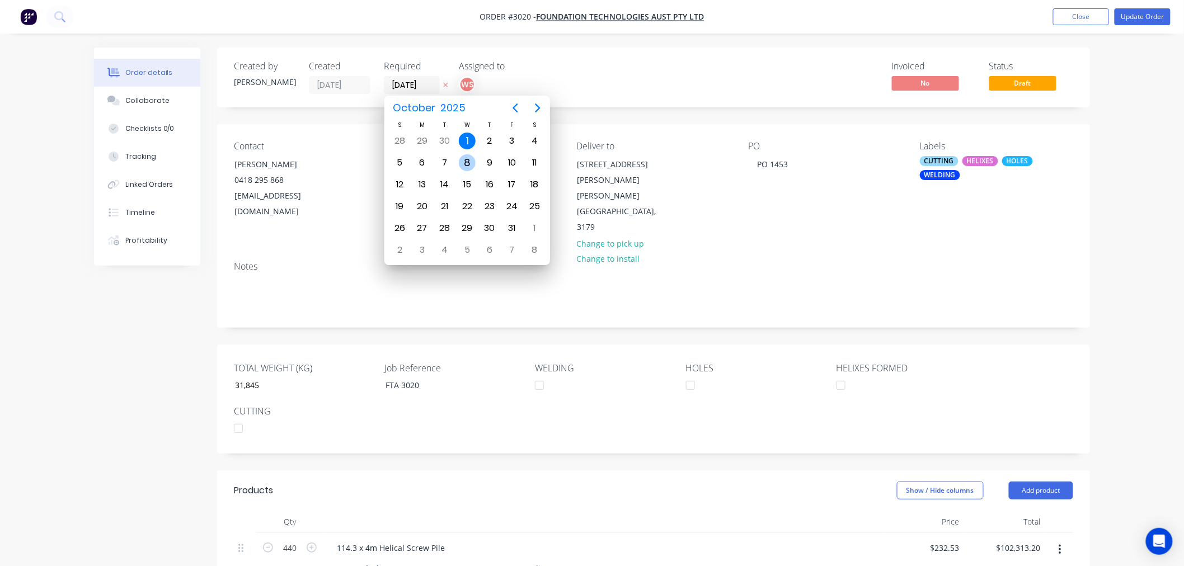
click at [468, 160] on div "8" at bounding box center [467, 162] width 17 height 17
type input "08/10/25"
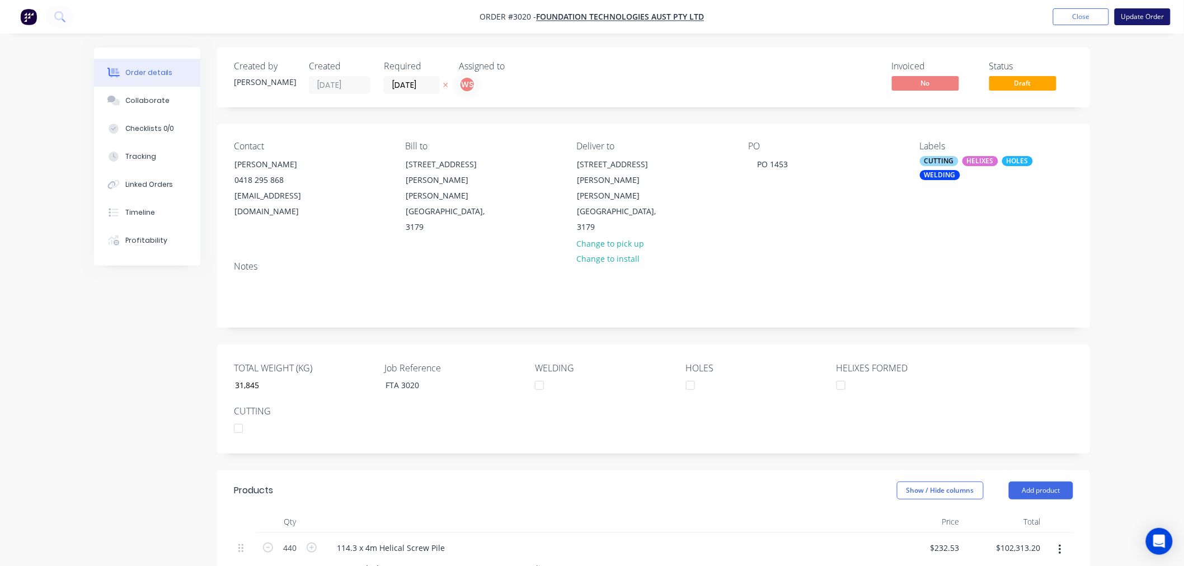
click at [1144, 19] on button "Update Order" at bounding box center [1142, 16] width 56 height 17
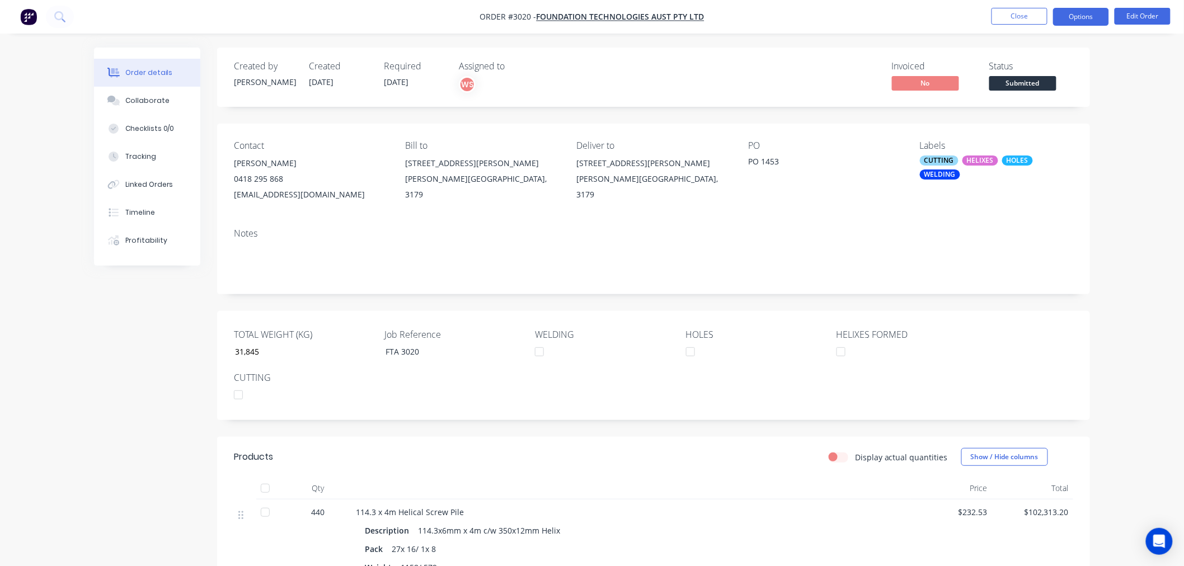
click at [1061, 22] on button "Options" at bounding box center [1081, 17] width 56 height 18
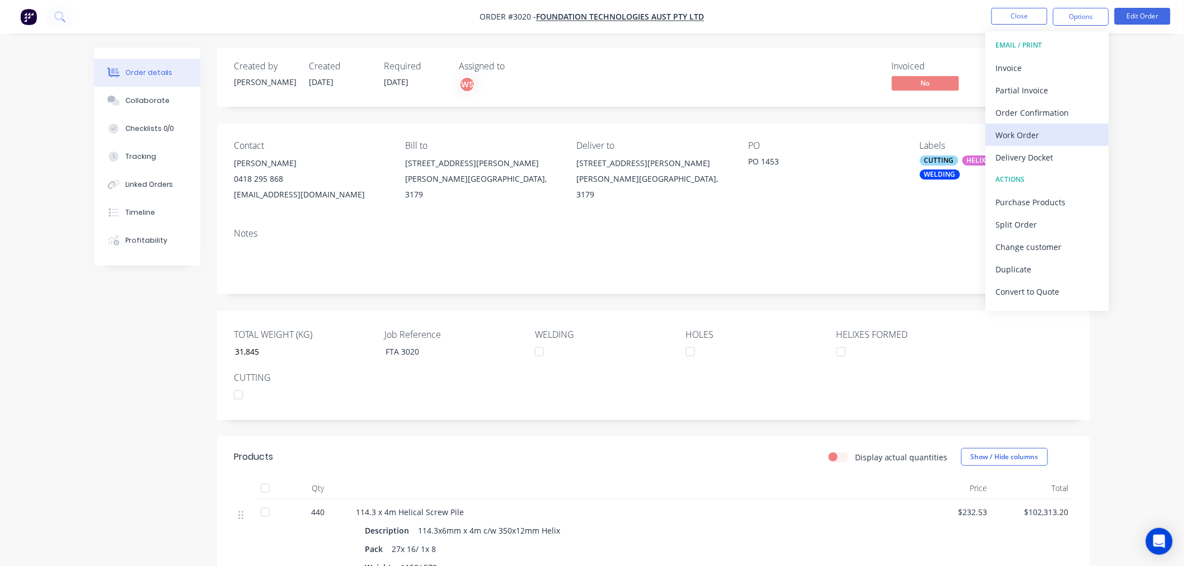
click at [1031, 127] on div "Work Order" at bounding box center [1047, 135] width 103 height 16
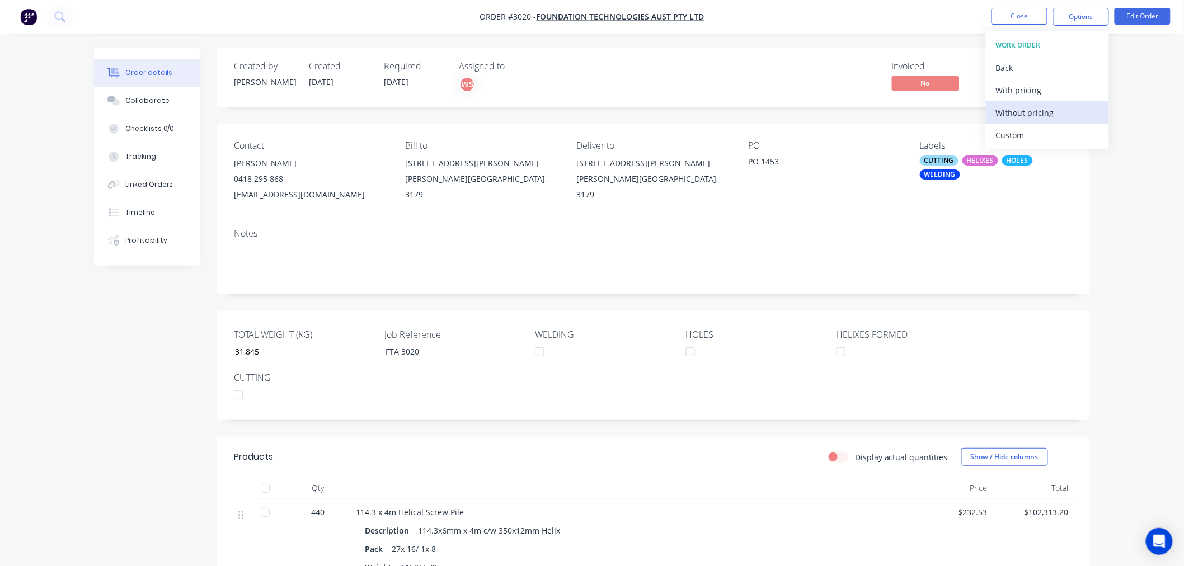
click at [1040, 116] on div "Without pricing" at bounding box center [1047, 113] width 103 height 16
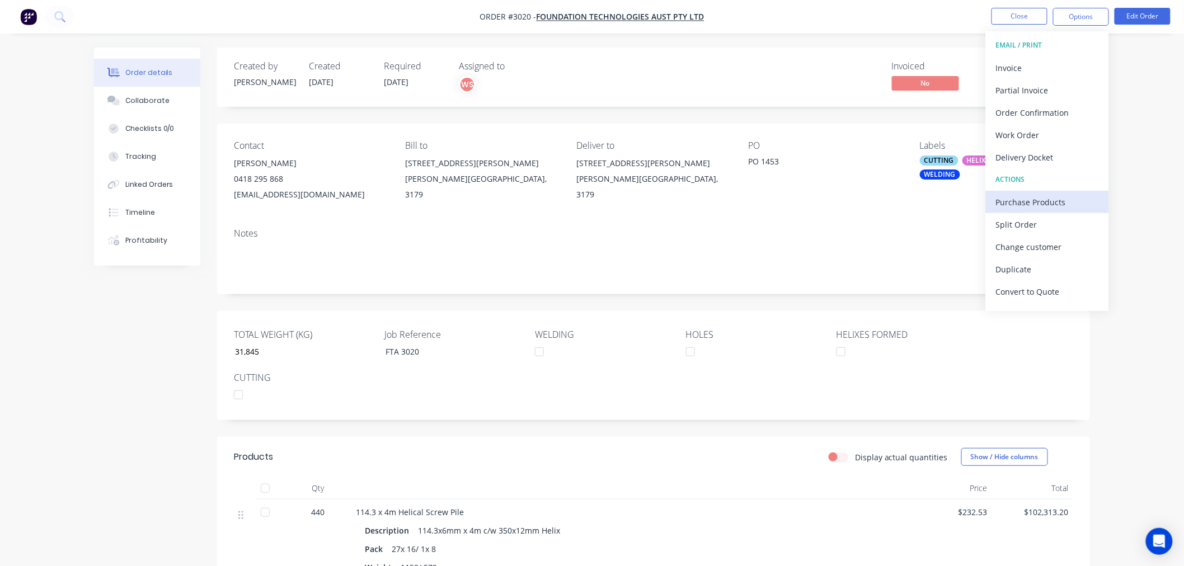
scroll to position [17, 0]
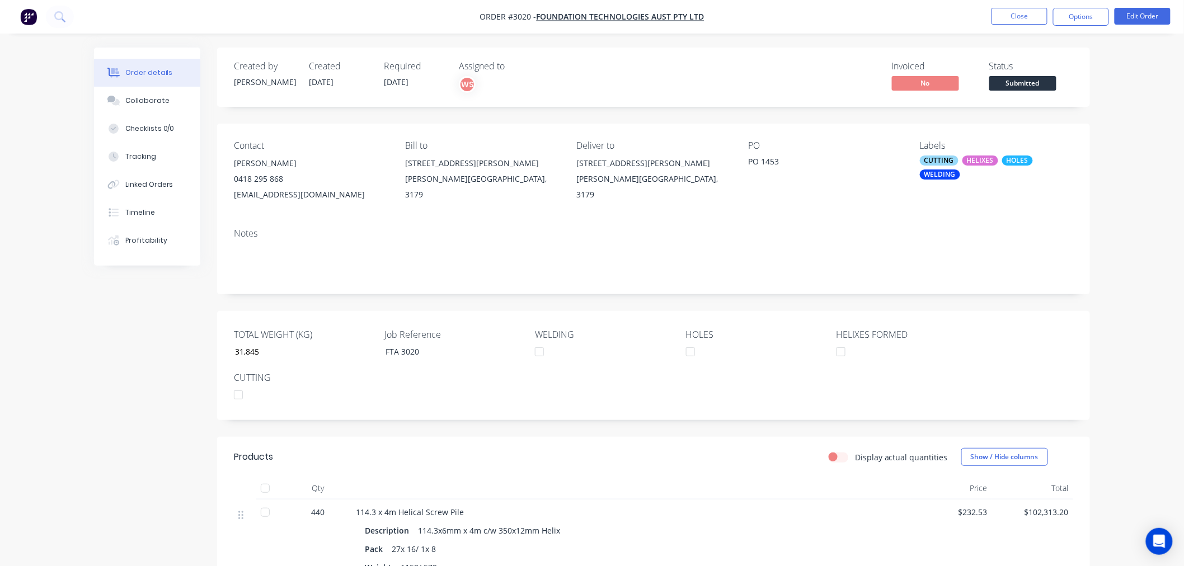
click at [1132, 382] on div "Order details Collaborate Checklists 0/0 Tracking Linked Orders Timeline Profit…" at bounding box center [592, 388] width 1184 height 776
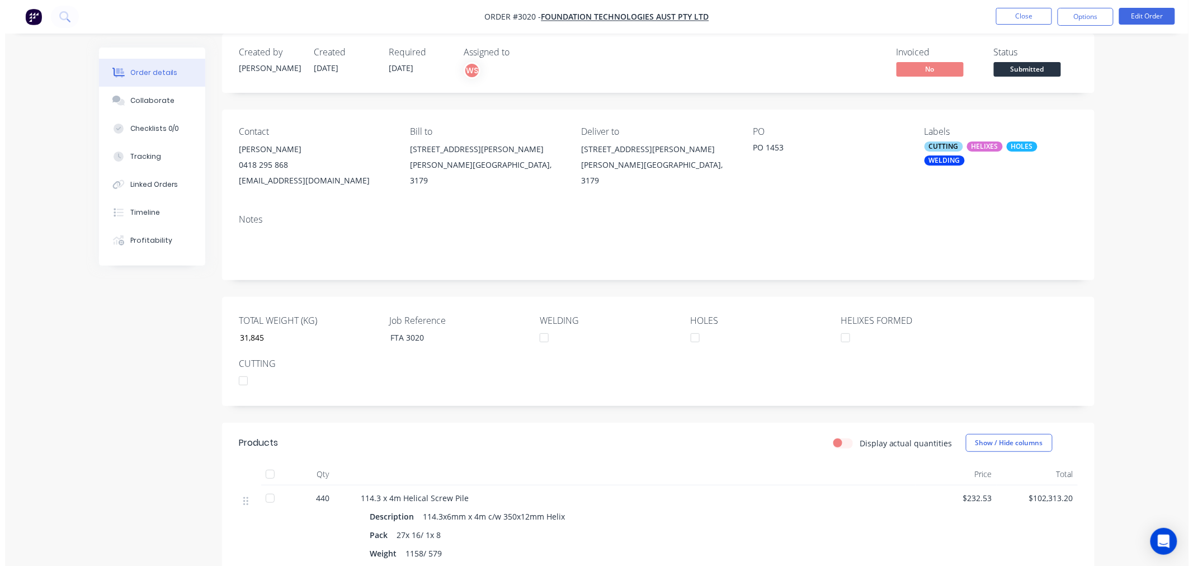
scroll to position [0, 0]
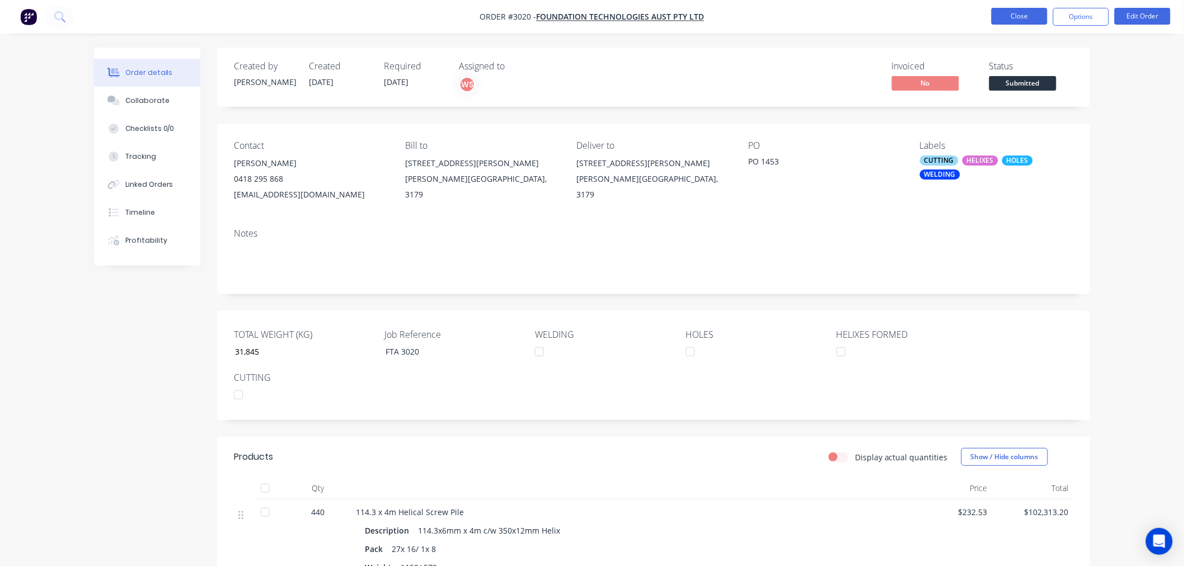
click at [1020, 17] on button "Close" at bounding box center [1019, 16] width 56 height 17
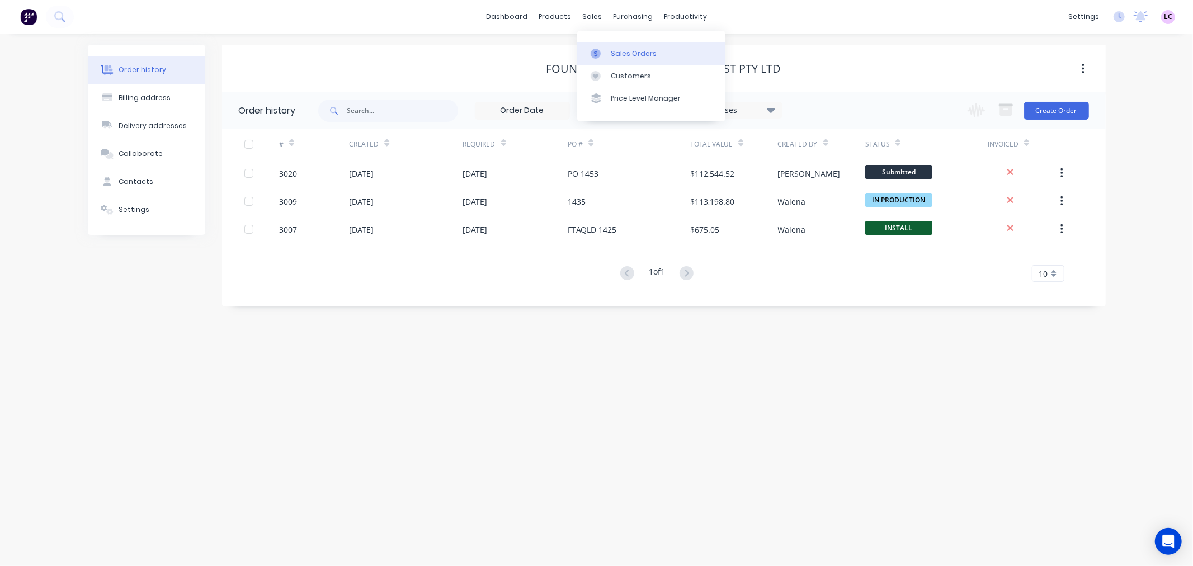
click at [612, 57] on div "Sales Orders" at bounding box center [634, 54] width 46 height 10
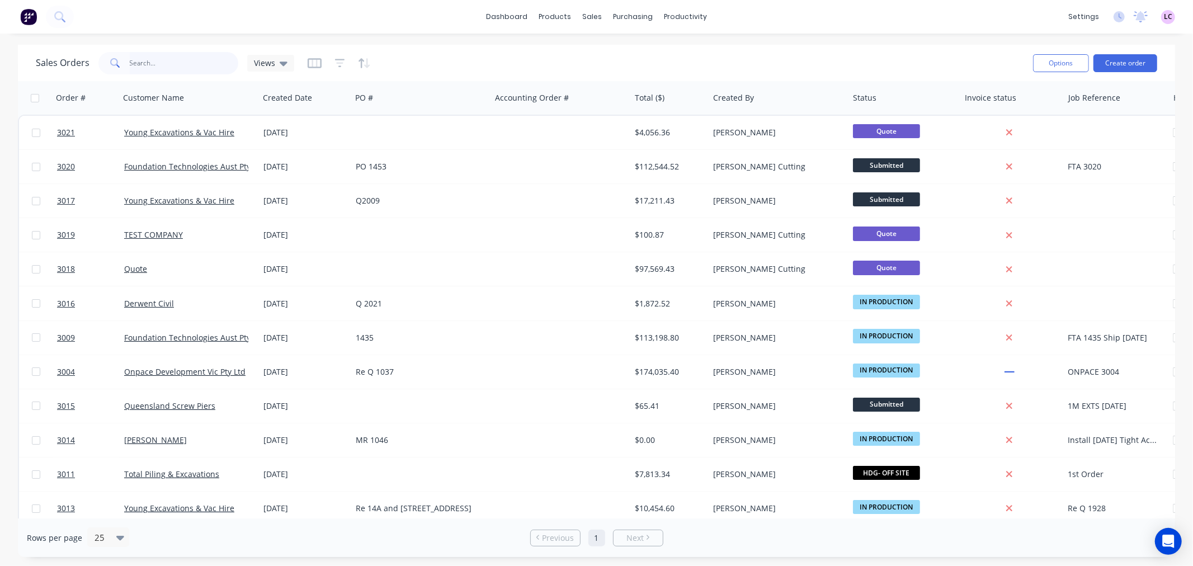
click at [161, 60] on input "text" at bounding box center [184, 63] width 109 height 22
type input "3012"
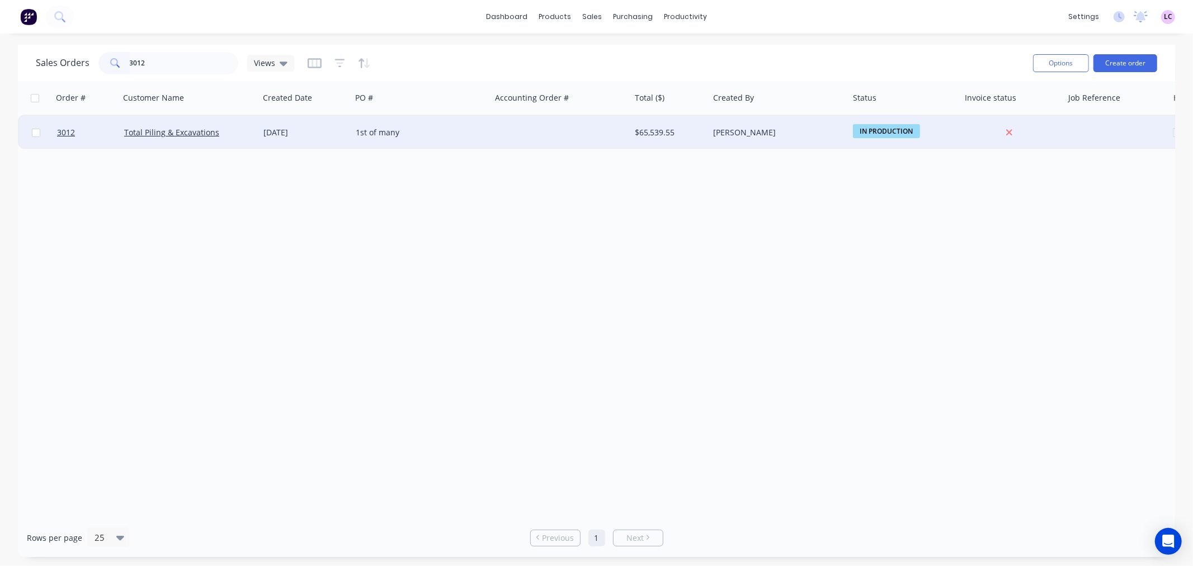
click at [483, 132] on div "1st of many" at bounding box center [421, 132] width 131 height 11
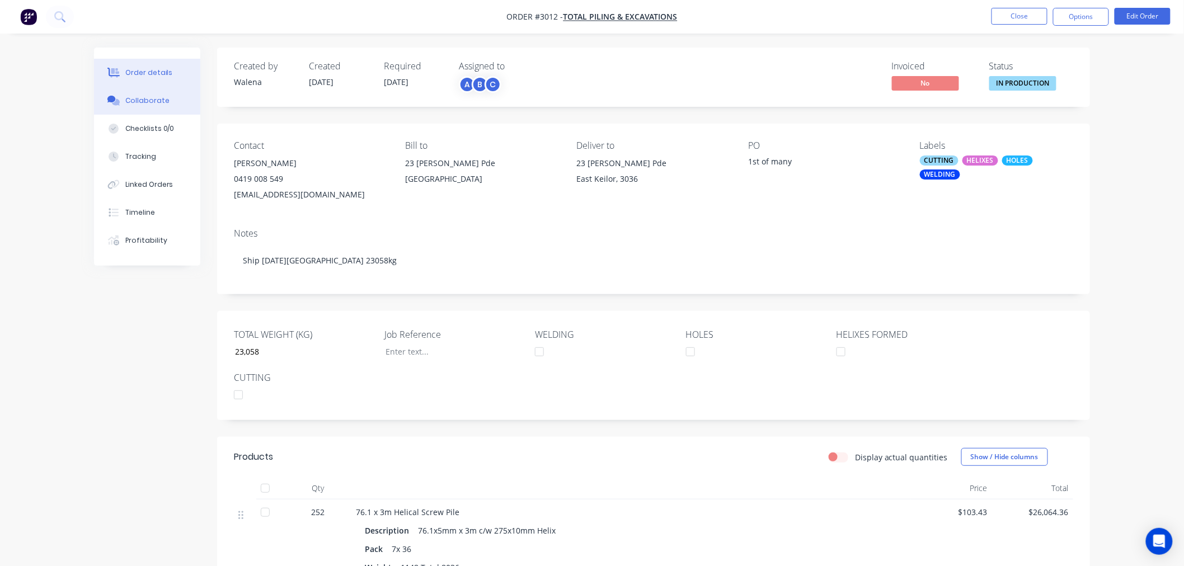
click at [157, 88] on button "Collaborate" at bounding box center [147, 101] width 106 height 28
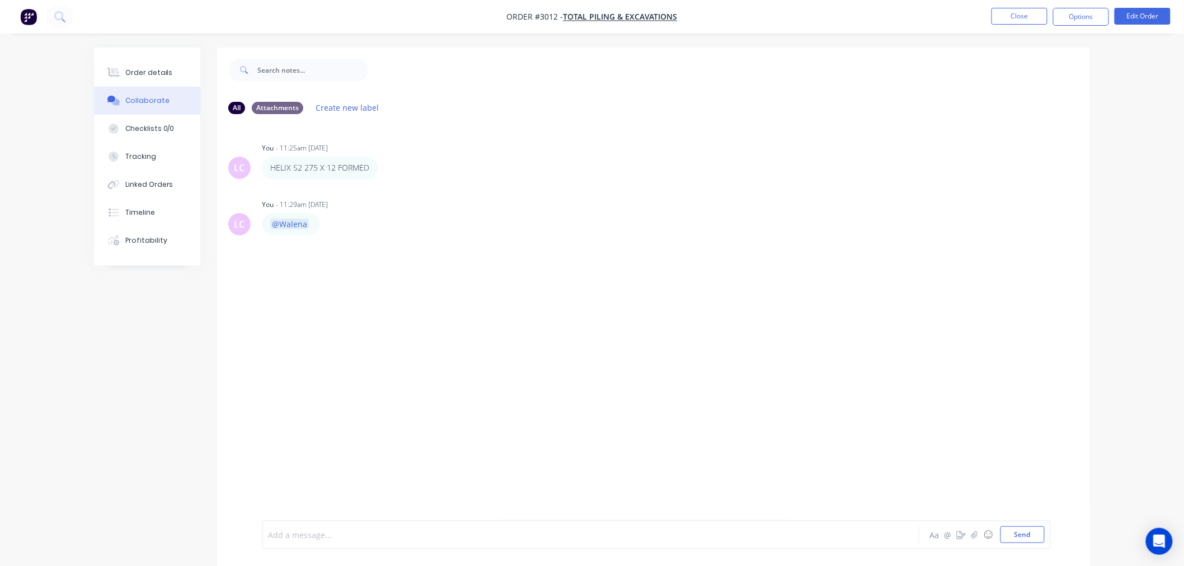
click at [322, 532] on div at bounding box center [560, 535] width 582 height 12
click at [316, 535] on span "S1 275 X 10 200/252" at bounding box center [306, 535] width 74 height 11
click at [540, 537] on div "S1 275 X 10=200/252" at bounding box center [560, 535] width 582 height 12
click at [319, 534] on span "S1 275 X 10=200/252" at bounding box center [307, 535] width 77 height 11
click at [1033, 529] on button "Send" at bounding box center [1022, 534] width 44 height 17
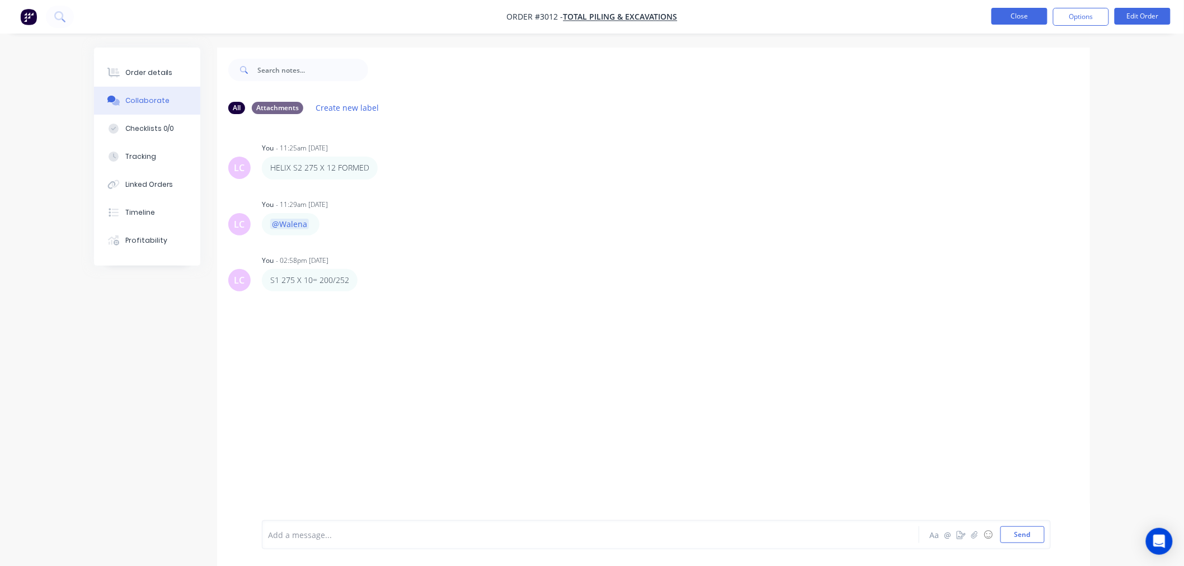
click at [1036, 18] on button "Close" at bounding box center [1019, 16] width 56 height 17
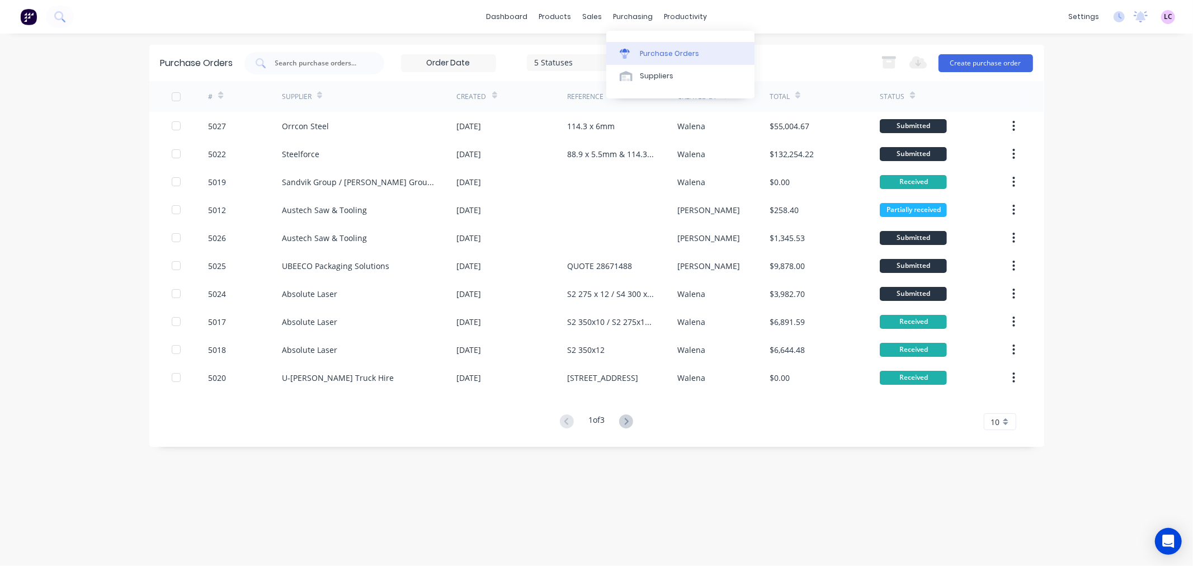
click at [653, 58] on div "Purchase Orders" at bounding box center [669, 54] width 59 height 10
click at [999, 64] on button "Create purchase order" at bounding box center [986, 63] width 95 height 18
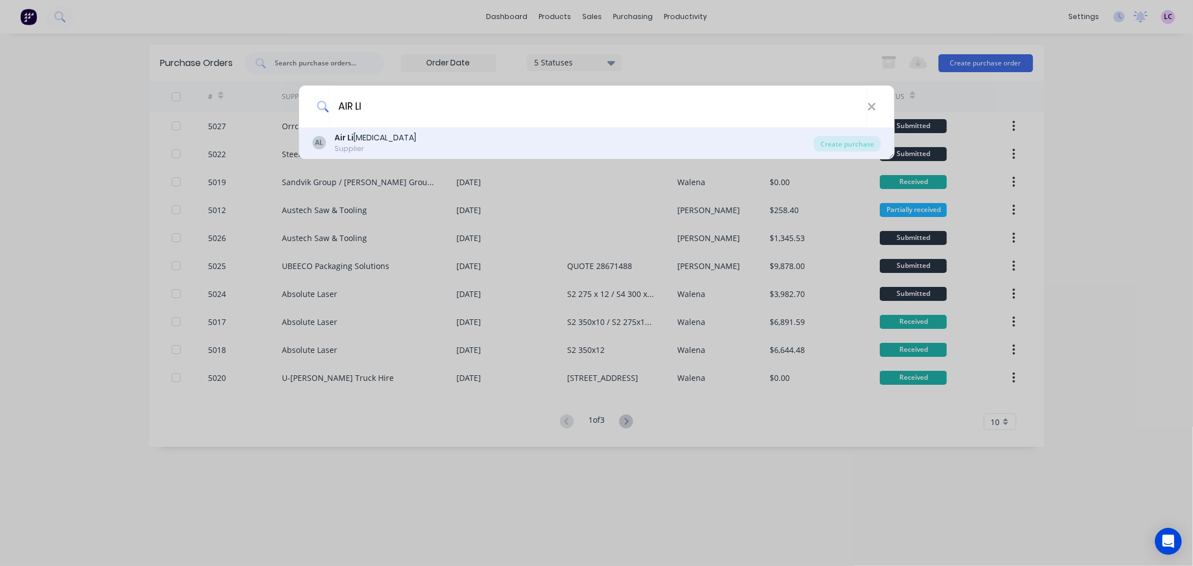
type input "AIR LI"
click at [412, 134] on div "AL Air Li [MEDICAL_DATA] Supplier" at bounding box center [563, 143] width 502 height 22
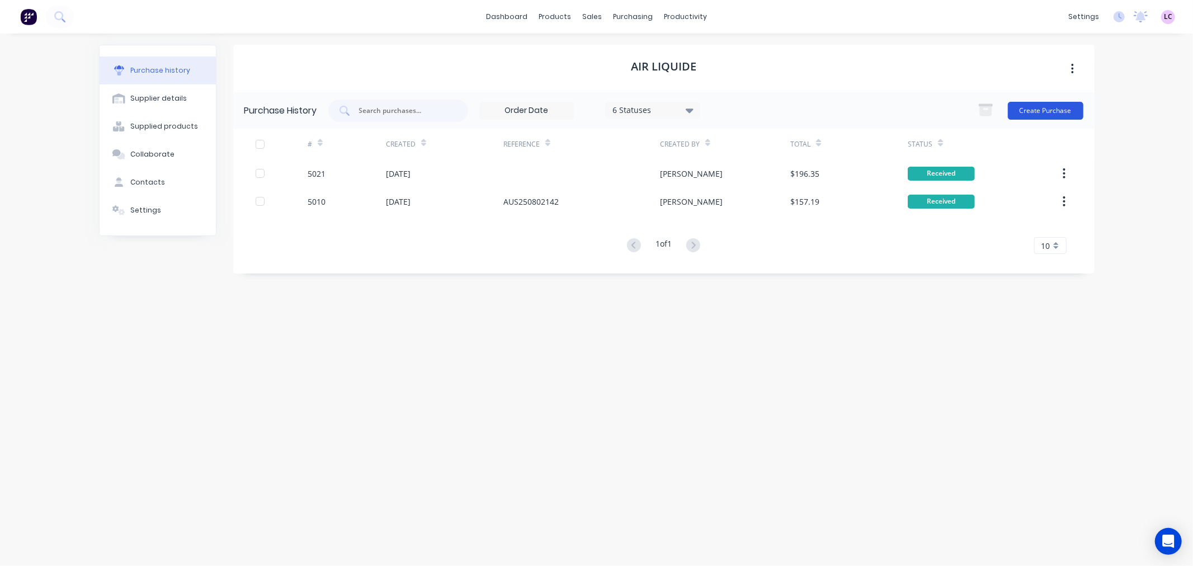
click at [1022, 114] on button "Create Purchase" at bounding box center [1046, 111] width 76 height 18
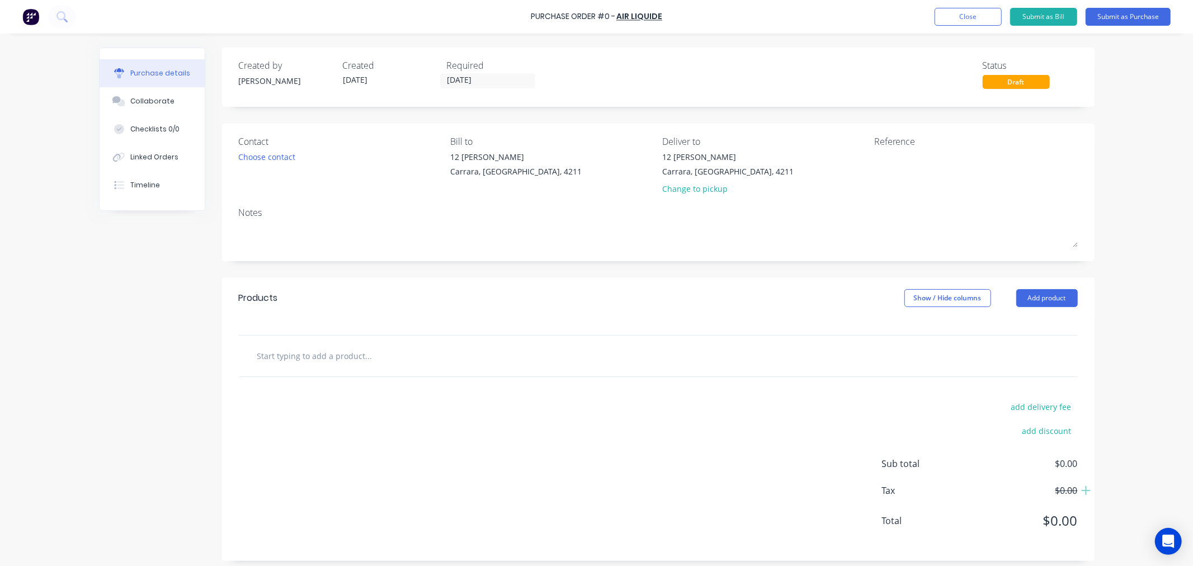
click at [297, 355] on input "text" at bounding box center [369, 356] width 224 height 22
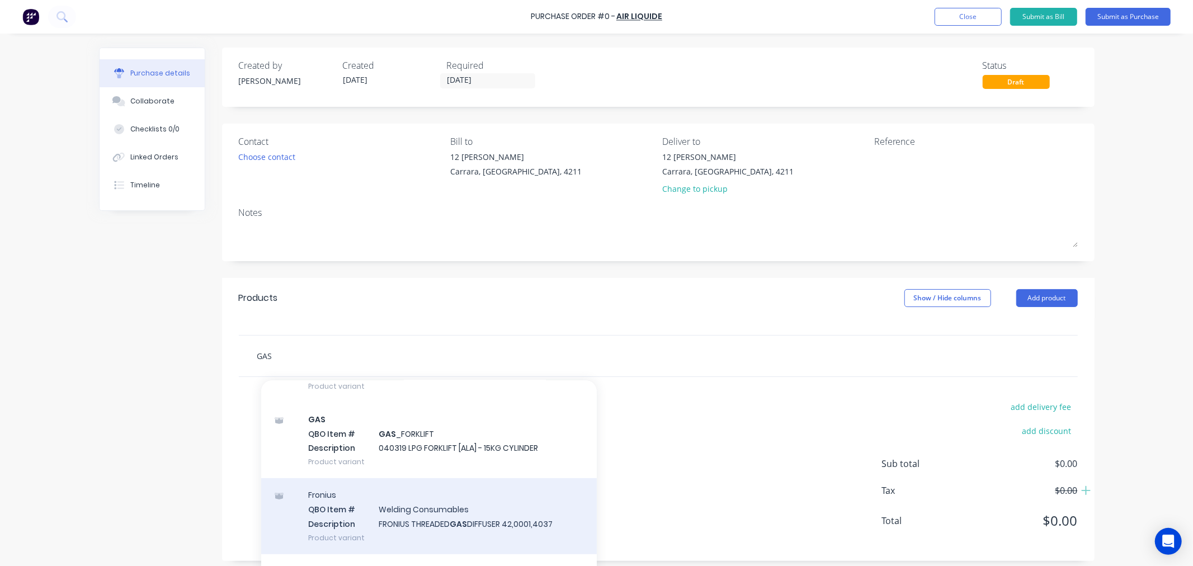
scroll to position [559, 0]
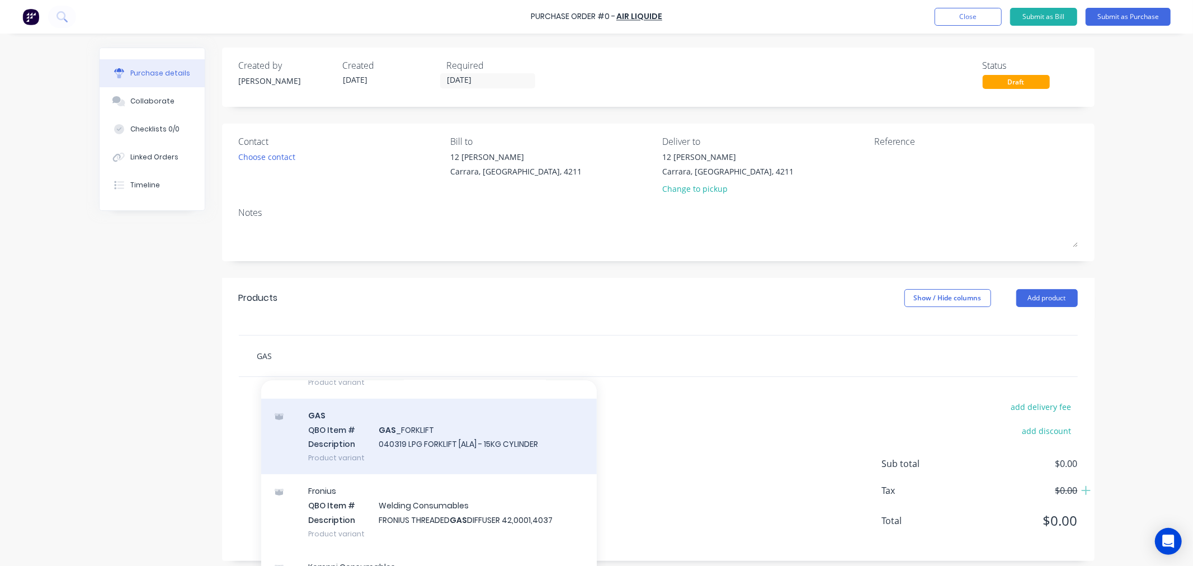
type input "GAS"
click at [523, 445] on div "GAS QBO Item # GAS _FORKLIFT Description 040319 LPG FORKLIFT [ALA] - 15KG CYLIN…" at bounding box center [429, 437] width 336 height 76
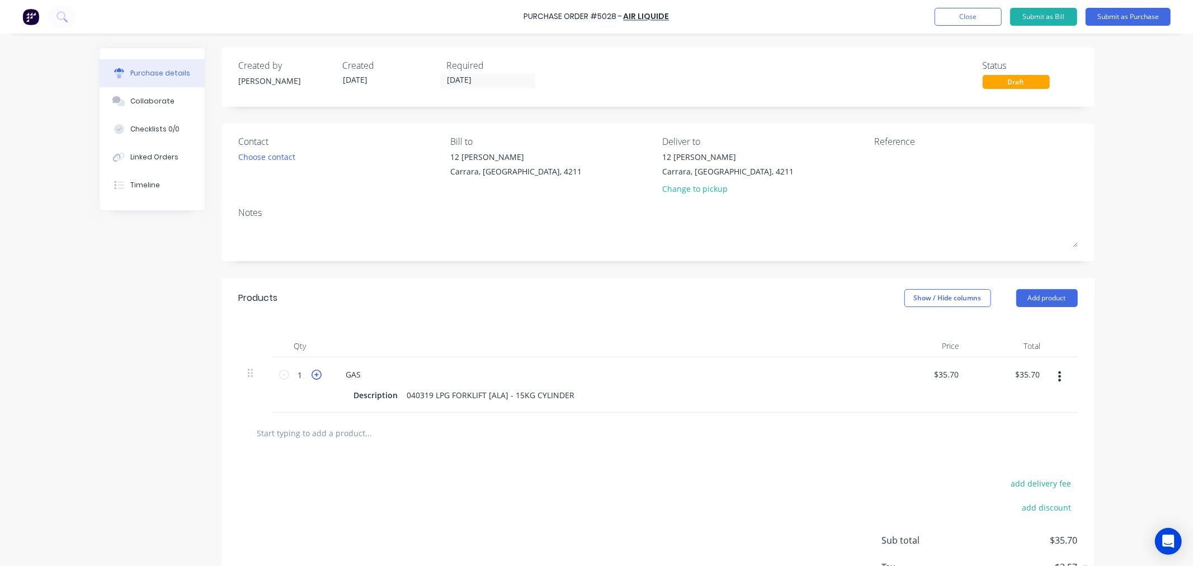
click at [316, 376] on icon at bounding box center [317, 375] width 10 height 10
type input "2"
type input "$71.40"
click at [316, 373] on icon at bounding box center [317, 375] width 10 height 10
type input "3"
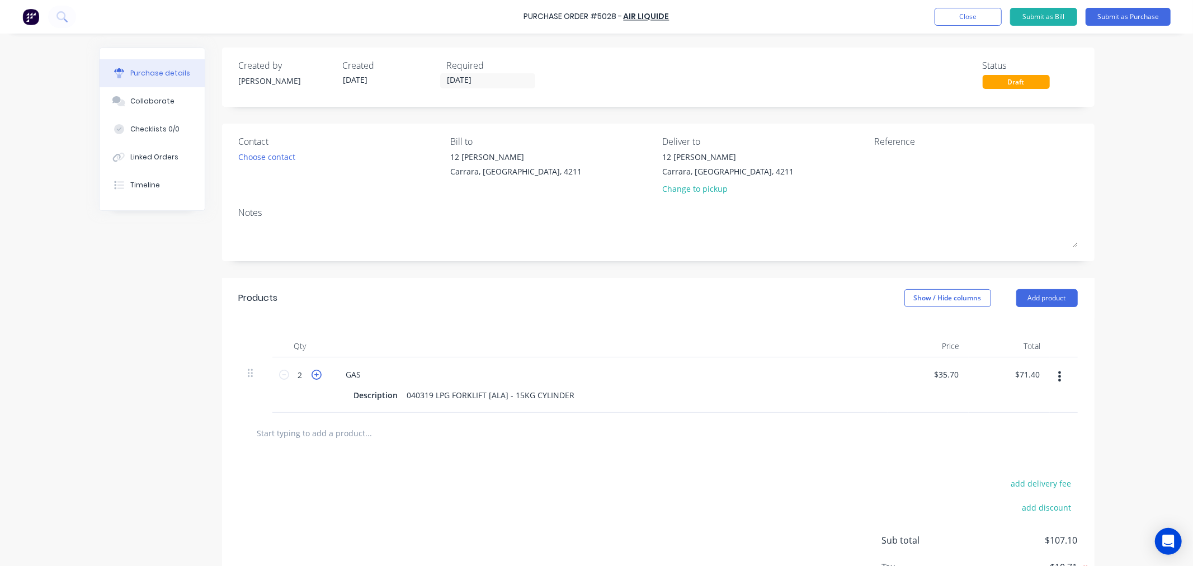
type input "$107.10"
click at [316, 373] on icon at bounding box center [317, 375] width 10 height 10
type input "4"
type input "$142.80"
click at [1106, 342] on div "Purchase Order #5028 - Air Liquide Add product Close Submit as Bill Submit as P…" at bounding box center [596, 283] width 1193 height 566
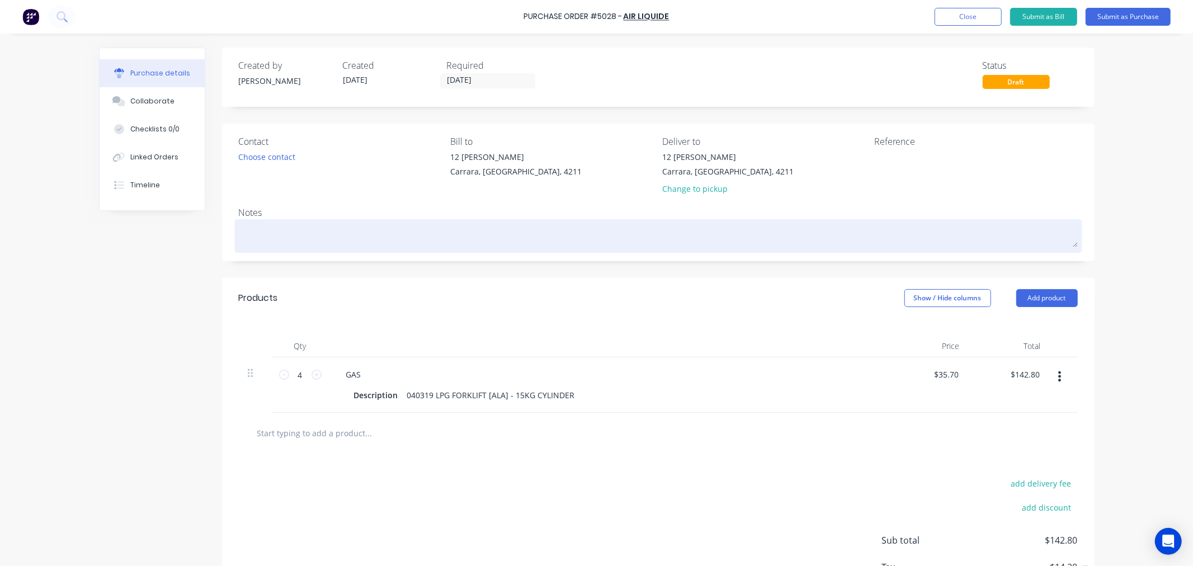
click at [281, 222] on div at bounding box center [658, 236] width 839 height 28
click at [283, 227] on textarea at bounding box center [658, 234] width 839 height 25
type textarea "x"
type textarea "P"
type textarea "x"
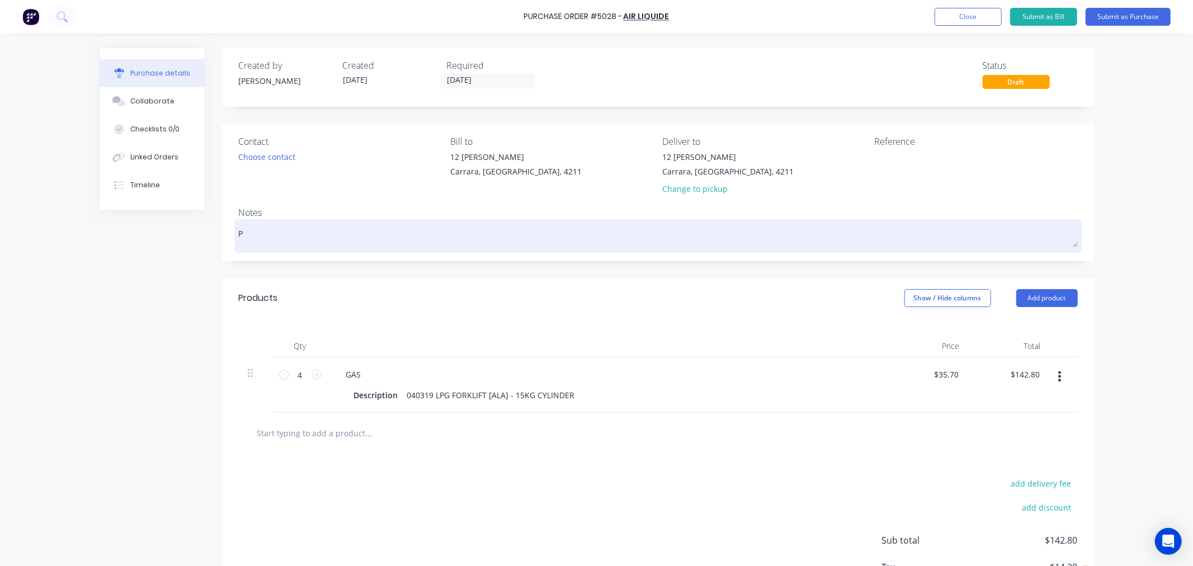
type textarea "PO"
type textarea "x"
type textarea "PO"
type textarea "x"
type textarea "PO 5"
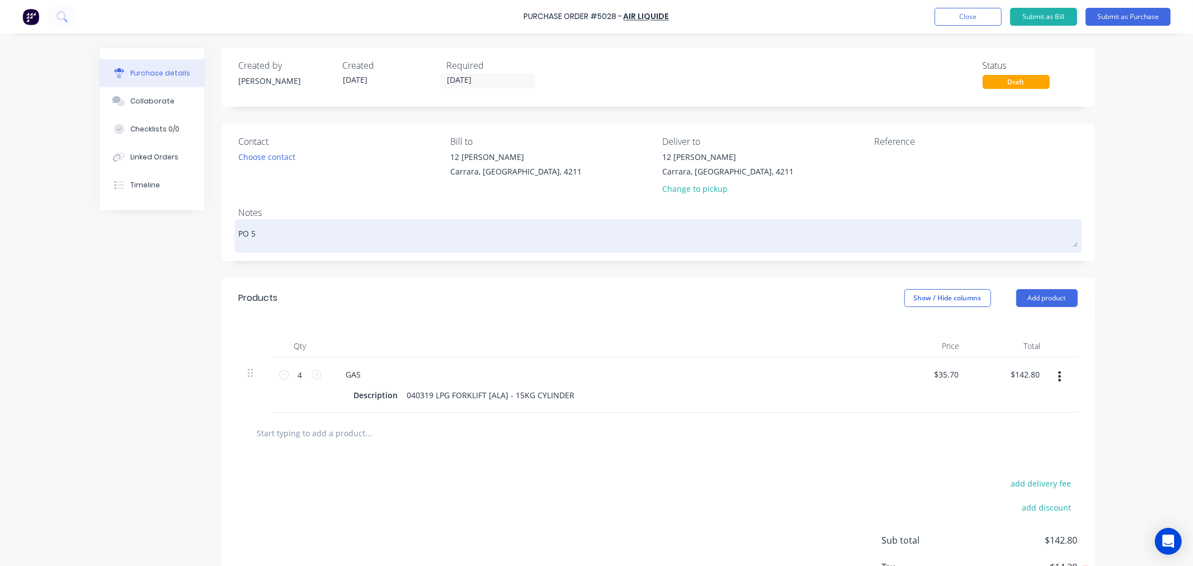
type textarea "x"
type textarea "PO 50"
type textarea "x"
type textarea "PO 502"
type textarea "x"
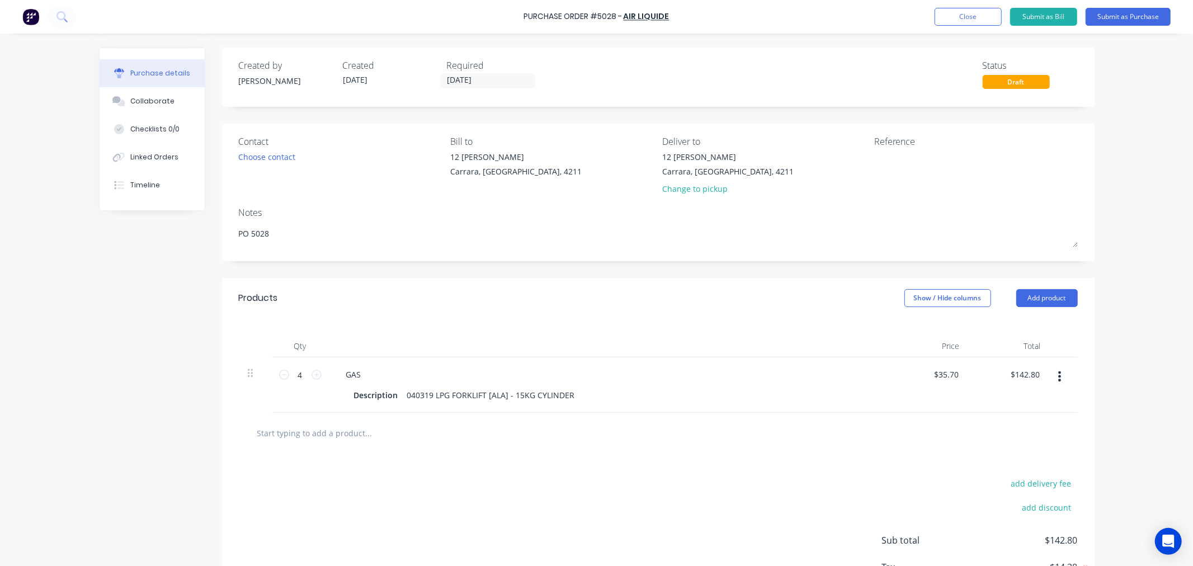
type textarea "PO 5028"
type textarea "x"
type textarea "PO 5028"
click at [189, 276] on div "Created by [PERSON_NAME] Created [DATE] Required [DATE] Status Draft Contact Ch…" at bounding box center [597, 343] width 996 height 590
click at [1150, 13] on button "Submit as Purchase" at bounding box center [1128, 17] width 85 height 18
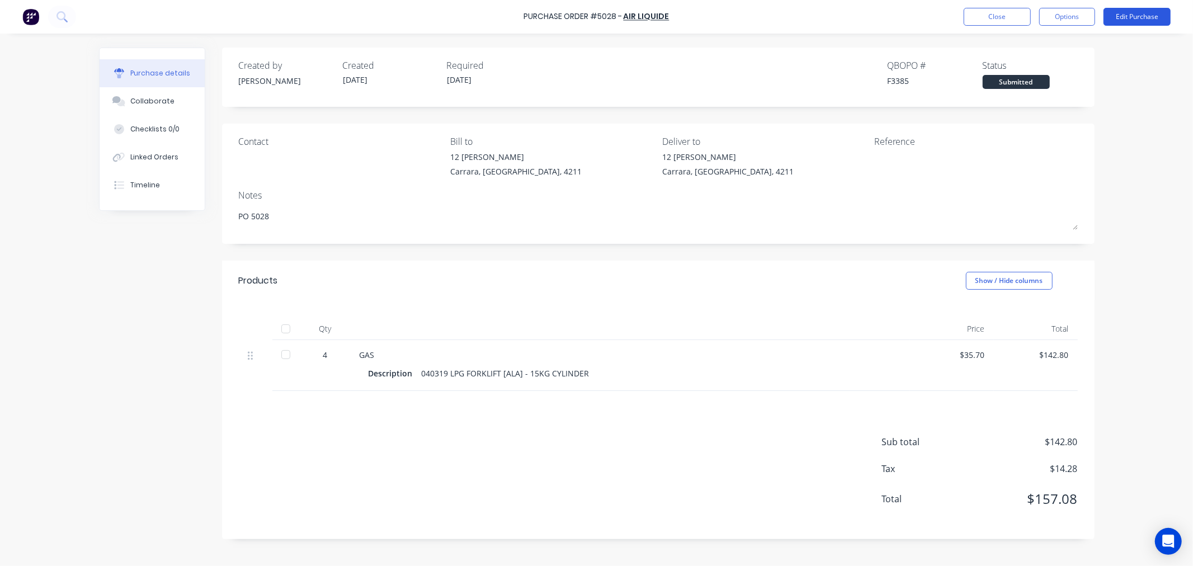
click at [1114, 17] on button "Edit Purchase" at bounding box center [1137, 17] width 67 height 18
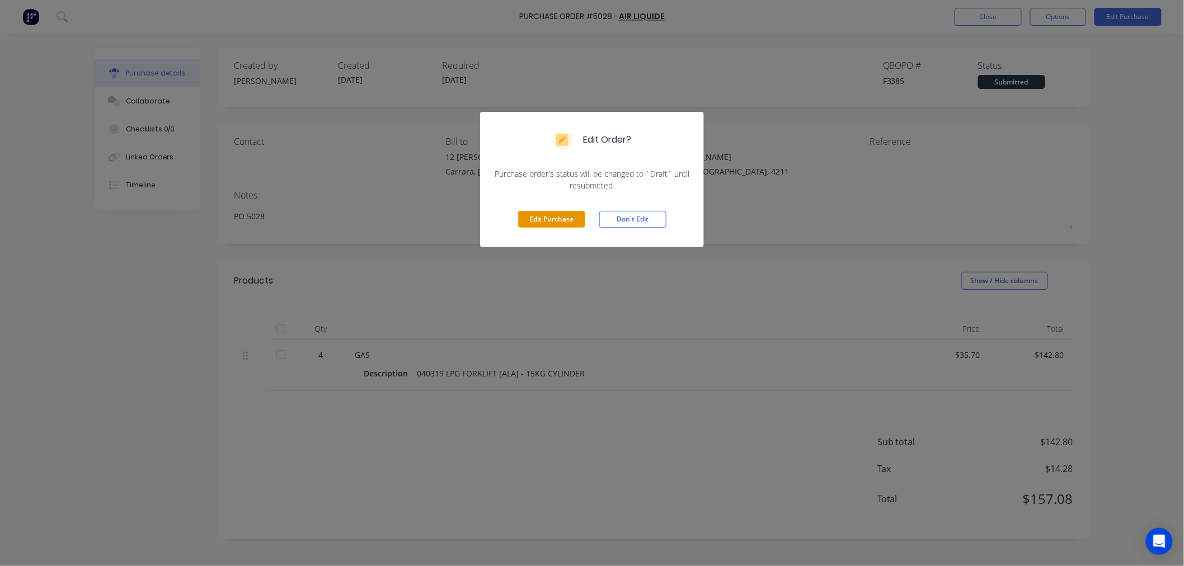
click at [571, 215] on button "Edit Purchase" at bounding box center [551, 219] width 67 height 17
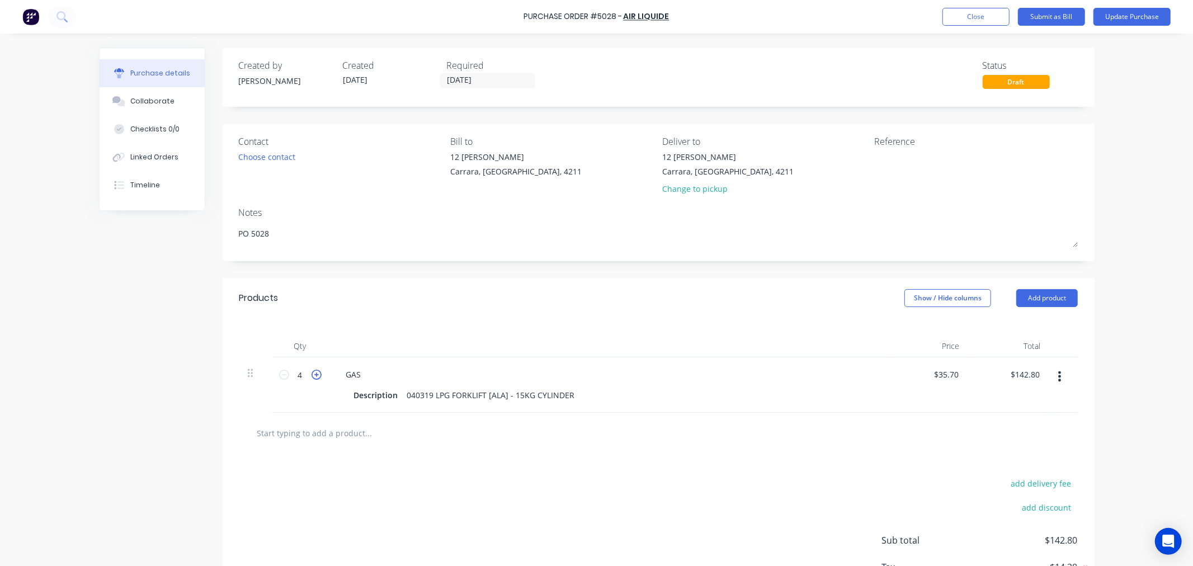
click at [312, 378] on icon at bounding box center [317, 375] width 10 height 10
type textarea "x"
type input "5"
type input "$178.50"
click at [575, 460] on div "add delivery fee add discount Sub total $178.50 Tax $17.85 Total $196.35" at bounding box center [658, 546] width 873 height 184
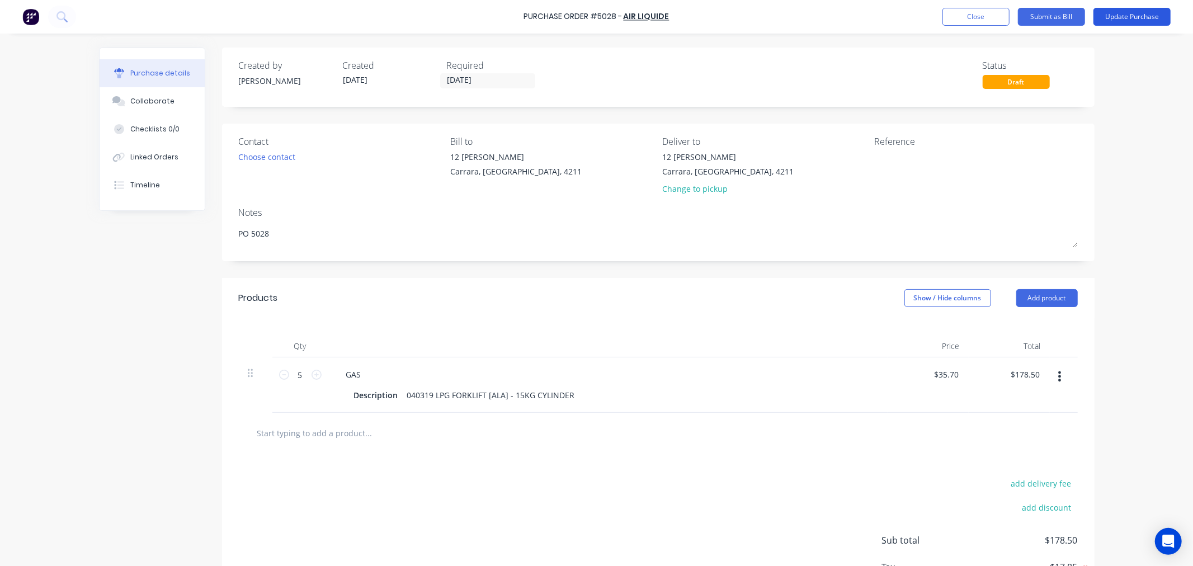
click at [1147, 19] on button "Update Purchase" at bounding box center [1132, 17] width 77 height 18
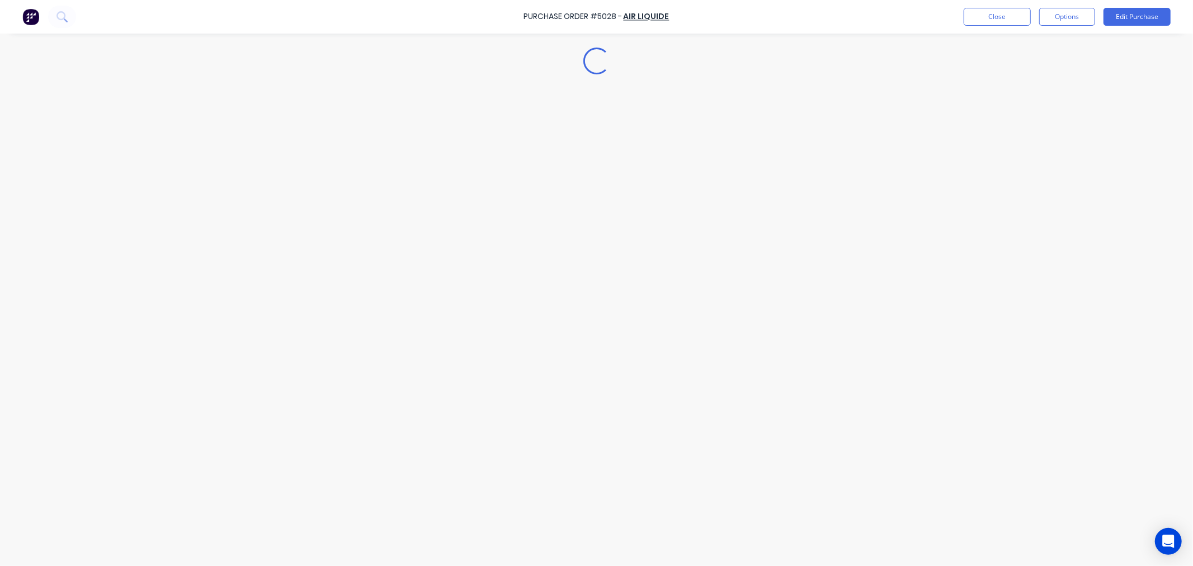
type textarea "x"
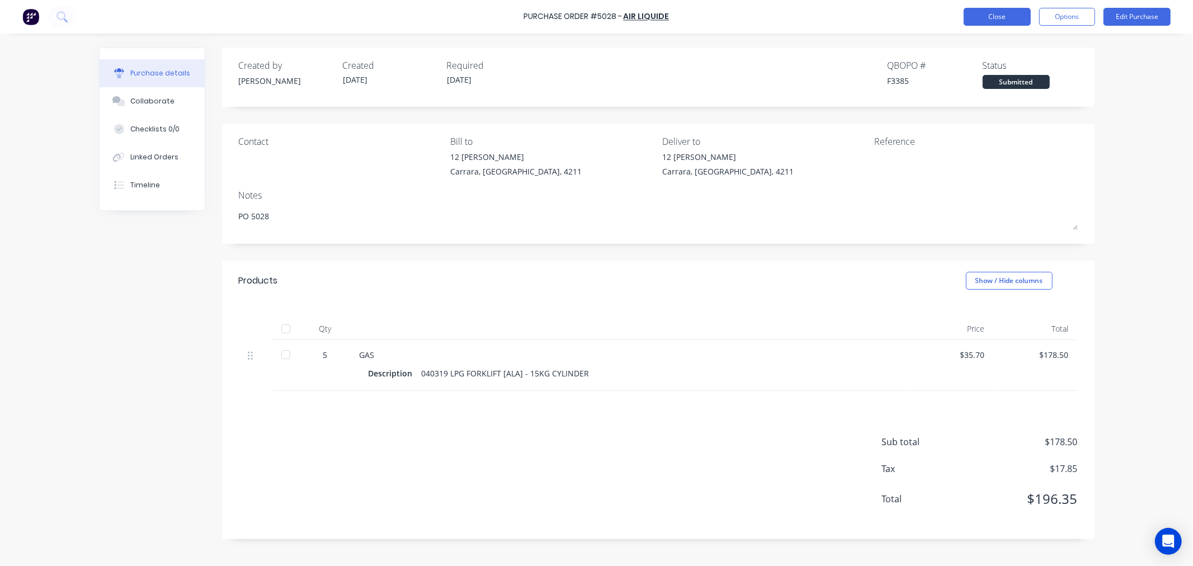
click at [1009, 10] on button "Close" at bounding box center [997, 17] width 67 height 18
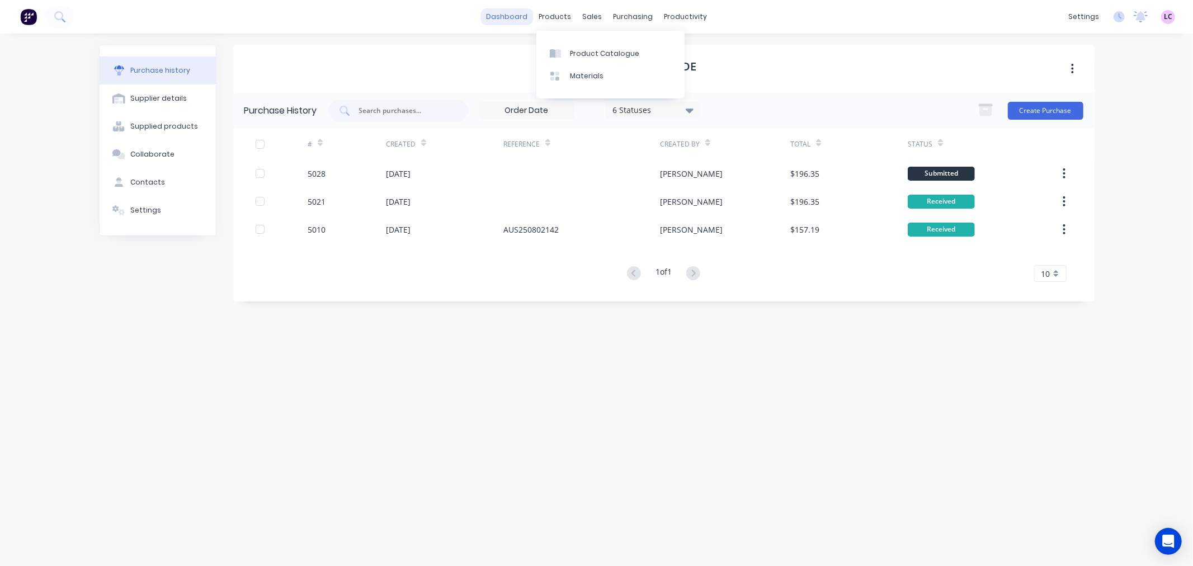
click at [524, 12] on link "dashboard" at bounding box center [507, 16] width 53 height 17
